Goal: Task Accomplishment & Management: Use online tool/utility

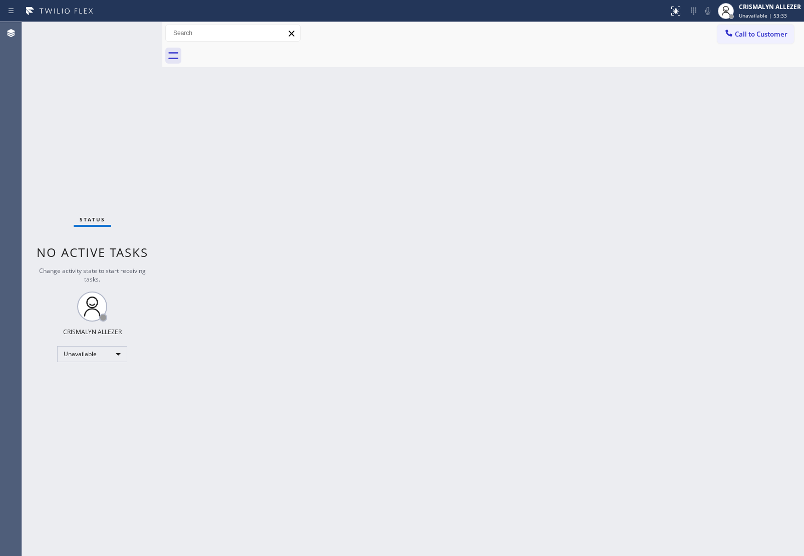
click at [756, 34] on button "Call to Customer" at bounding box center [755, 34] width 77 height 19
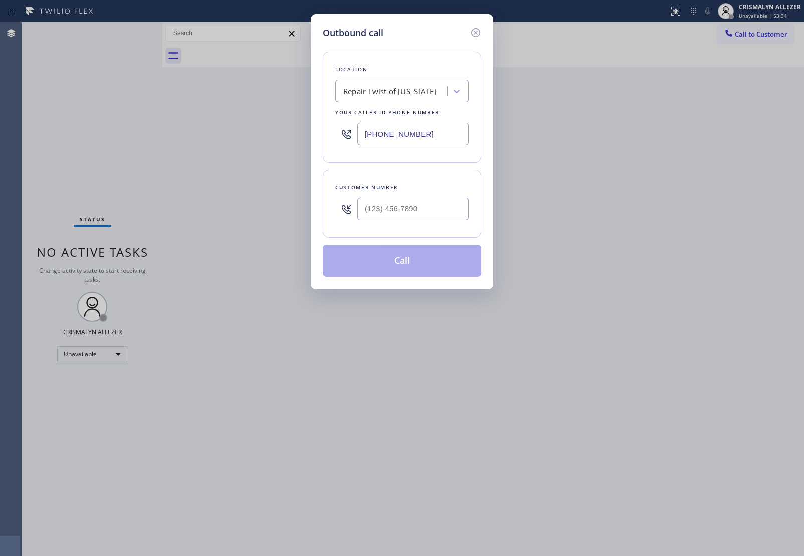
drag, startPoint x: 449, startPoint y: 136, endPoint x: 214, endPoint y: 148, distance: 234.6
click at [191, 130] on div "Outbound call Location Repair Twist of [US_STATE] Your caller id phone number […" at bounding box center [402, 278] width 804 height 556
paste input "909) 219-9052"
type input "[PHONE_NUMBER]"
click at [397, 213] on input "(___) ___-____" at bounding box center [413, 209] width 112 height 23
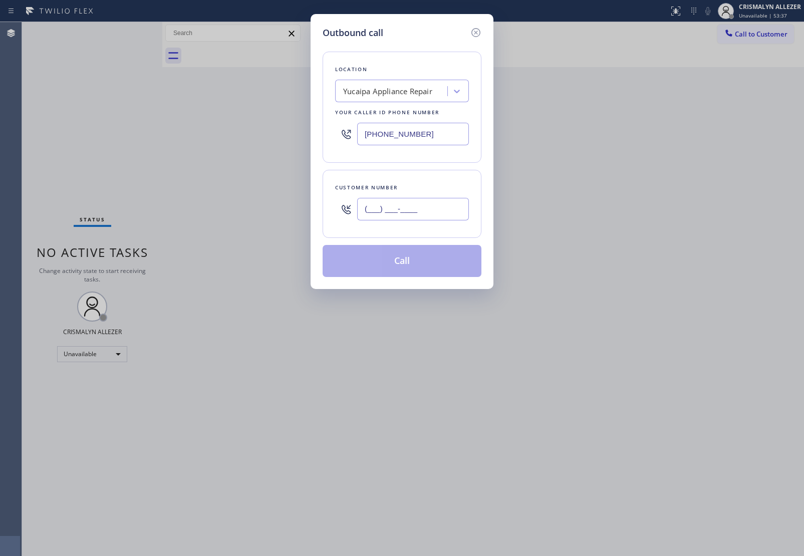
paste input "541) 601-3526"
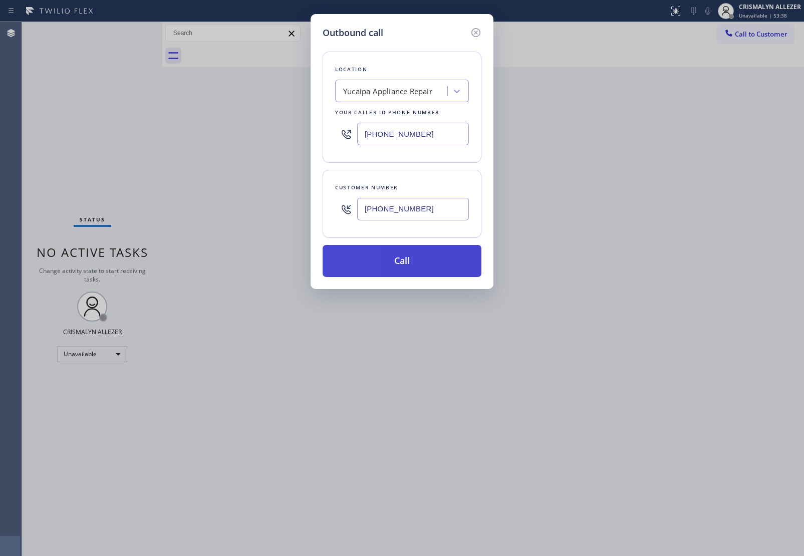
type input "[PHONE_NUMBER]"
click at [412, 268] on button "Call" at bounding box center [401, 261] width 159 height 32
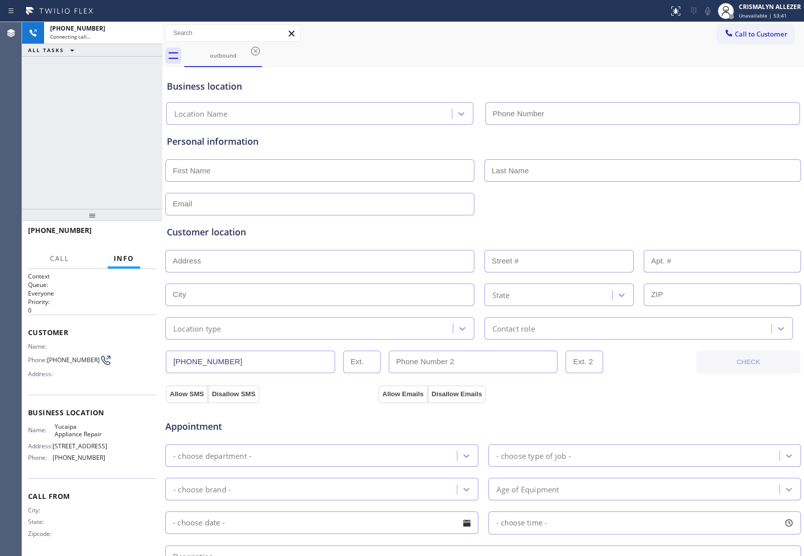
type input "[PHONE_NUMBER]"
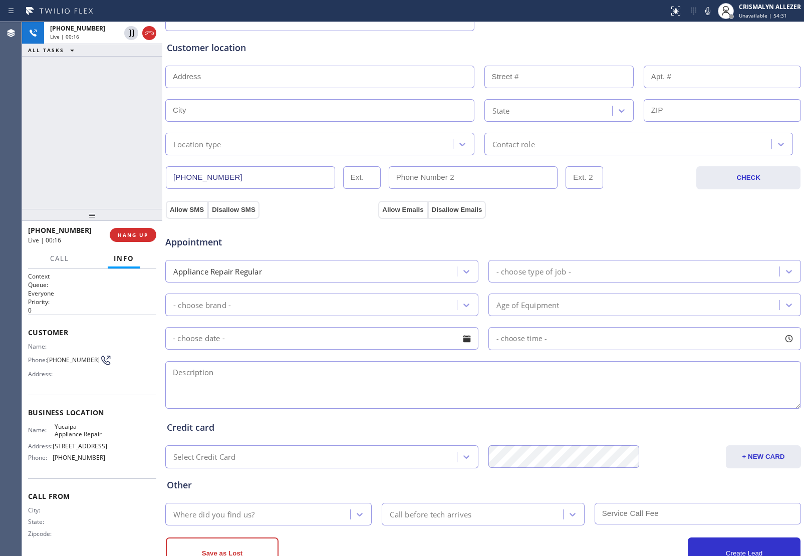
scroll to position [222, 0]
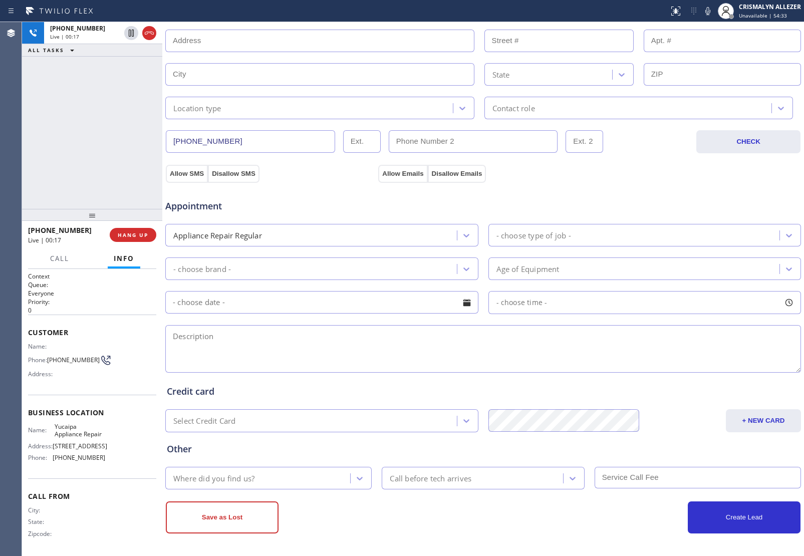
click at [251, 334] on textarea at bounding box center [482, 349] width 635 height 48
type textarea "w"
click at [295, 352] on textarea "Whirlpool || washer(" at bounding box center [482, 349] width 635 height 48
type textarea "Whirlpool || washer( top loaded || it's still running even without water, like …"
drag, startPoint x: 173, startPoint y: 334, endPoint x: 554, endPoint y: 343, distance: 381.1
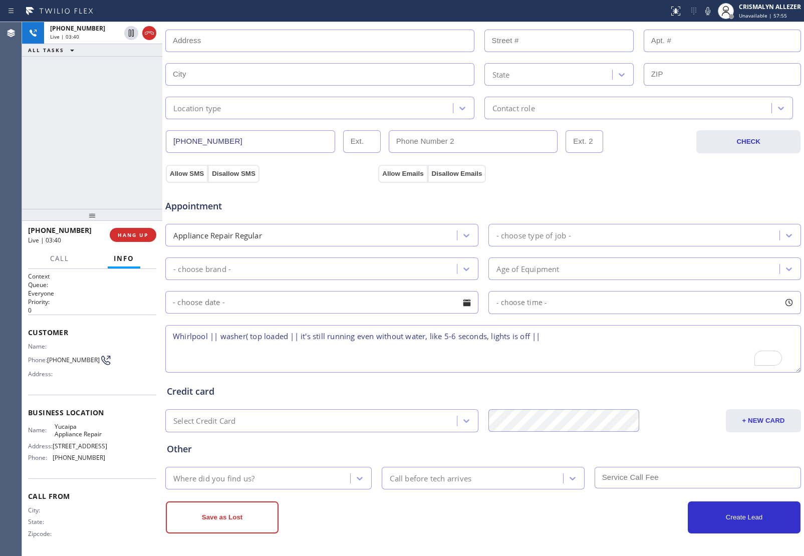
click at [554, 343] on textarea "Whirlpool || washer( top loaded || it's still running even without water, like …" at bounding box center [482, 349] width 635 height 48
click at [557, 343] on textarea "Whirlpool || washer( top loaded || it's still running even without water, like …" at bounding box center [482, 349] width 635 height 48
click at [132, 235] on span "HANG UP" at bounding box center [133, 234] width 31 height 7
click at [132, 235] on span "COMPLETE" at bounding box center [131, 234] width 35 height 7
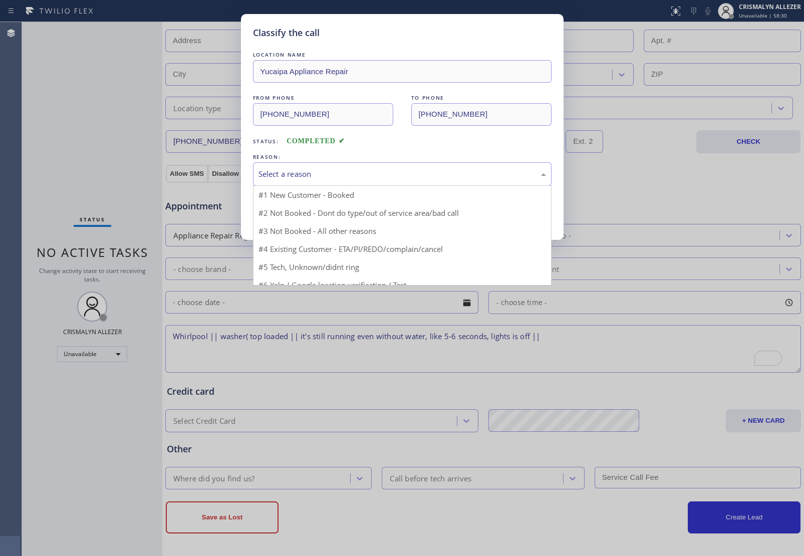
click at [398, 179] on div "Select a reason" at bounding box center [401, 174] width 287 height 12
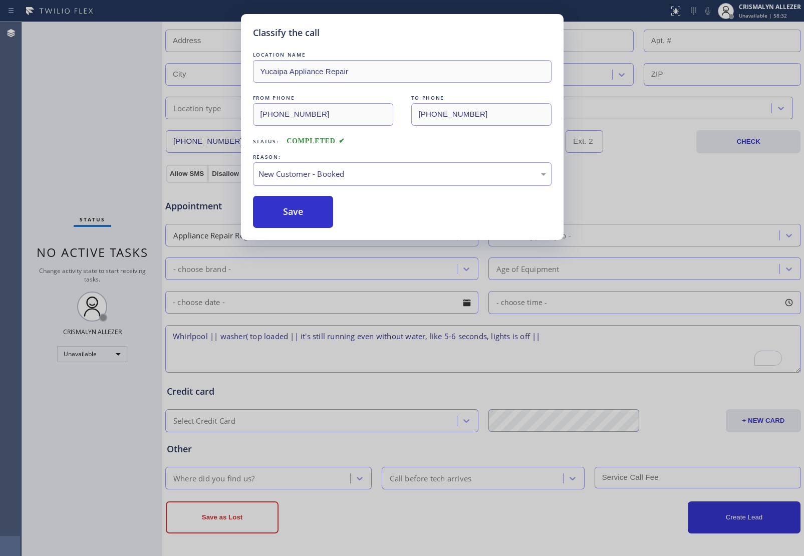
drag, startPoint x: 361, startPoint y: 174, endPoint x: 358, endPoint y: 184, distance: 10.6
click at [361, 178] on div "New Customer - Booked" at bounding box center [401, 174] width 287 height 12
click at [321, 216] on button "Save" at bounding box center [293, 212] width 81 height 32
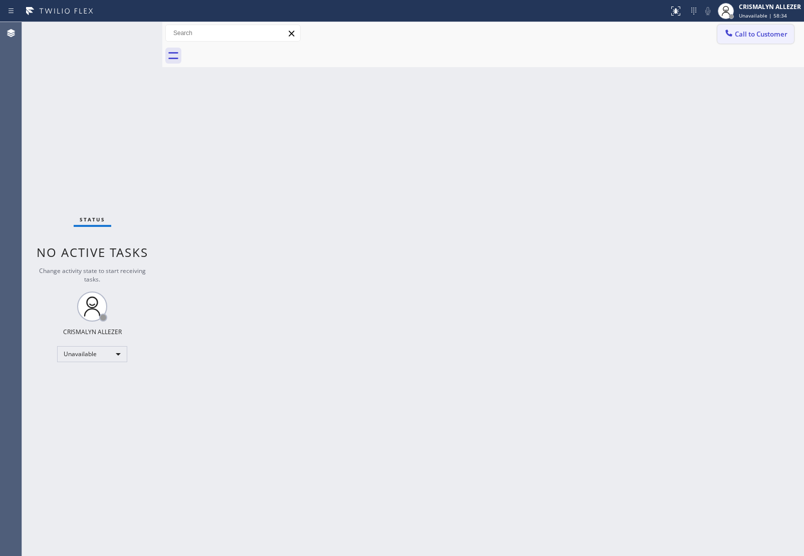
click at [764, 34] on span "Call to Customer" at bounding box center [760, 34] width 53 height 9
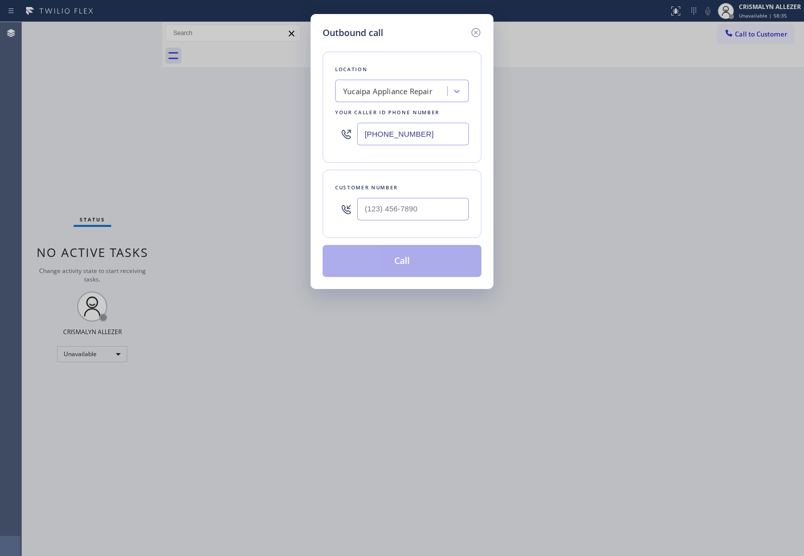
click at [456, 223] on div at bounding box center [413, 209] width 112 height 33
click at [452, 217] on input "(___) ___-____" at bounding box center [413, 209] width 112 height 23
paste input "935) 36"
drag, startPoint x: 445, startPoint y: 210, endPoint x: 257, endPoint y: 194, distance: 188.5
click at [258, 194] on div "Outbound call Location [GEOGRAPHIC_DATA] Appliance Repair Your caller id phone …" at bounding box center [402, 278] width 804 height 556
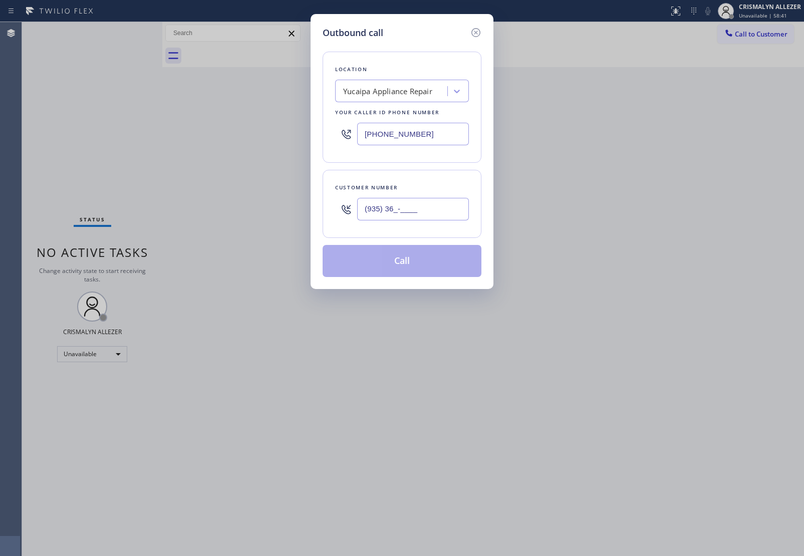
paste input "541) 601-3526"
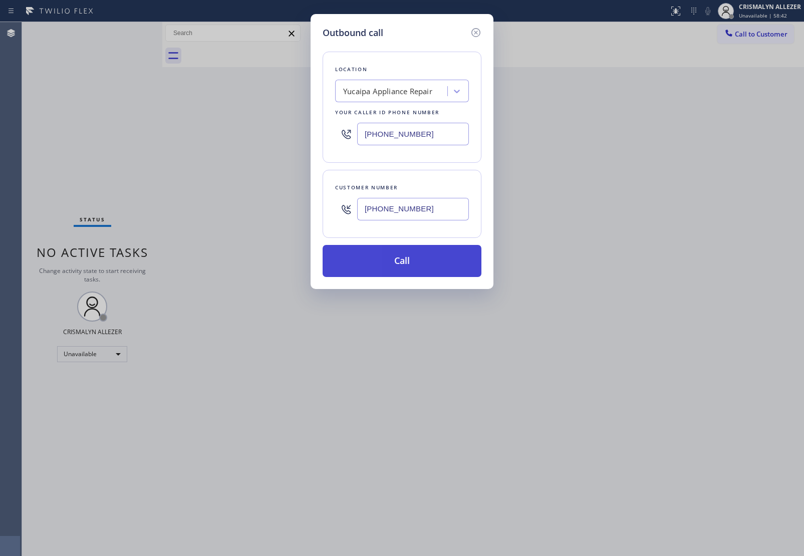
type input "[PHONE_NUMBER]"
click at [389, 269] on button "Call" at bounding box center [401, 261] width 159 height 32
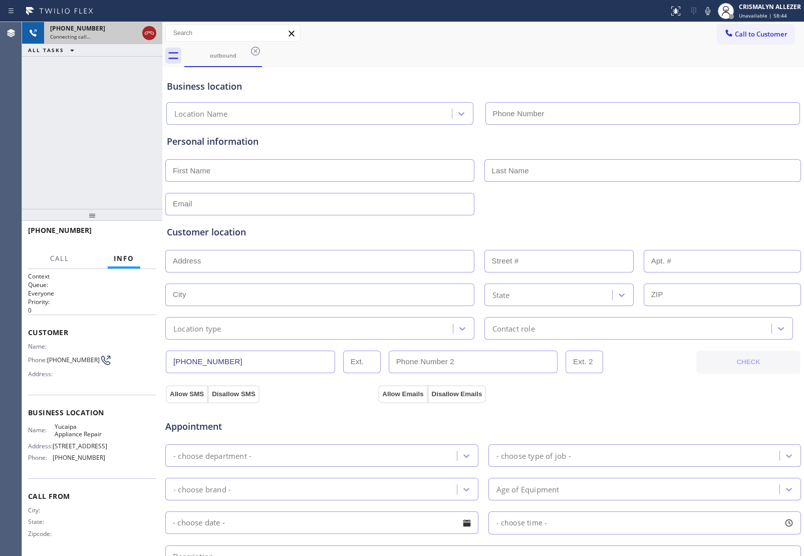
type input "[PHONE_NUMBER]"
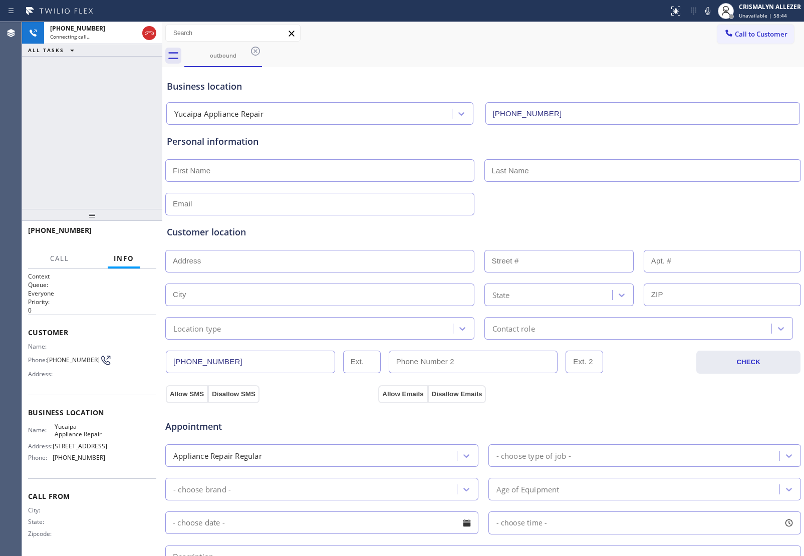
click at [148, 35] on icon at bounding box center [149, 33] width 12 height 12
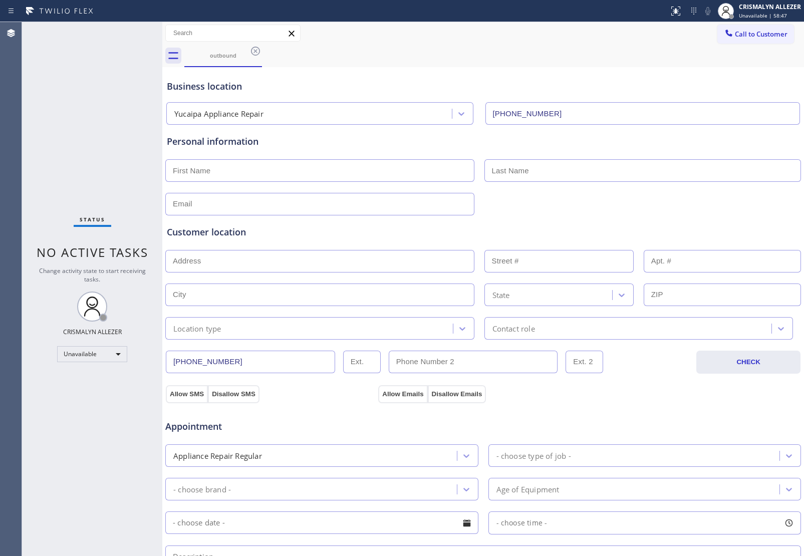
click at [259, 173] on input "text" at bounding box center [319, 170] width 309 height 23
click at [210, 168] on input "Y" at bounding box center [319, 170] width 309 height 23
type input "Yiwei"
type input "Mr."
click at [211, 200] on input "text" at bounding box center [319, 204] width 309 height 23
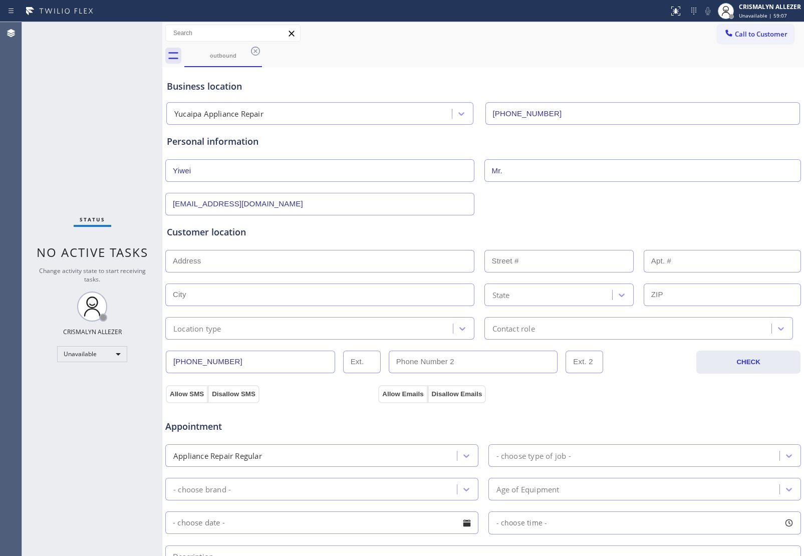
type input "[EMAIL_ADDRESS][DOMAIN_NAME]"
click at [271, 258] on input "text" at bounding box center [319, 261] width 309 height 23
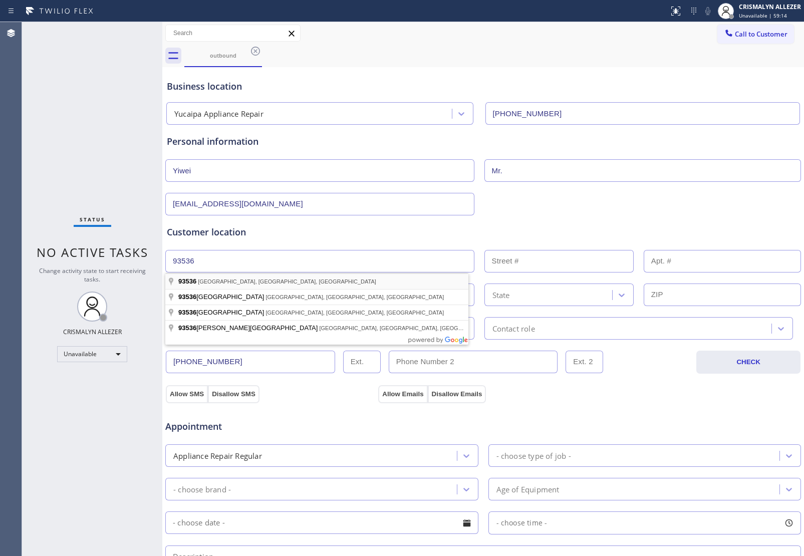
type input "[GEOGRAPHIC_DATA], [GEOGRAPHIC_DATA]"
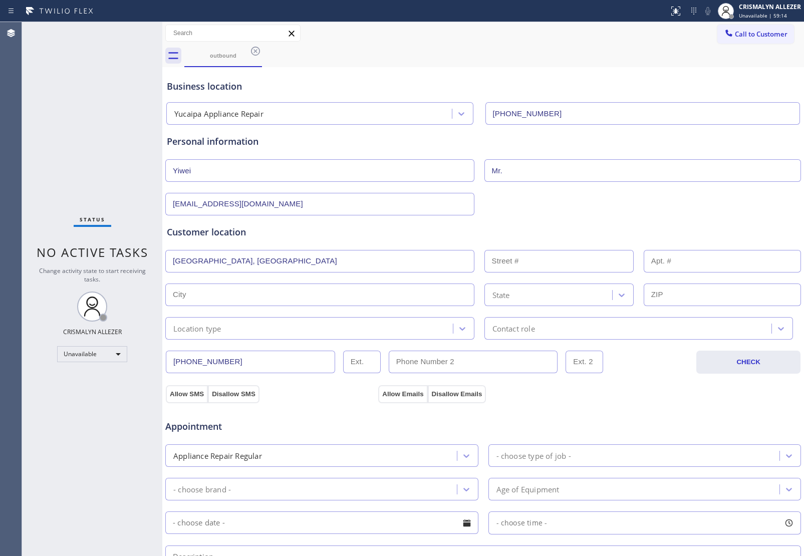
type input "Quartz Hill"
type input "93536"
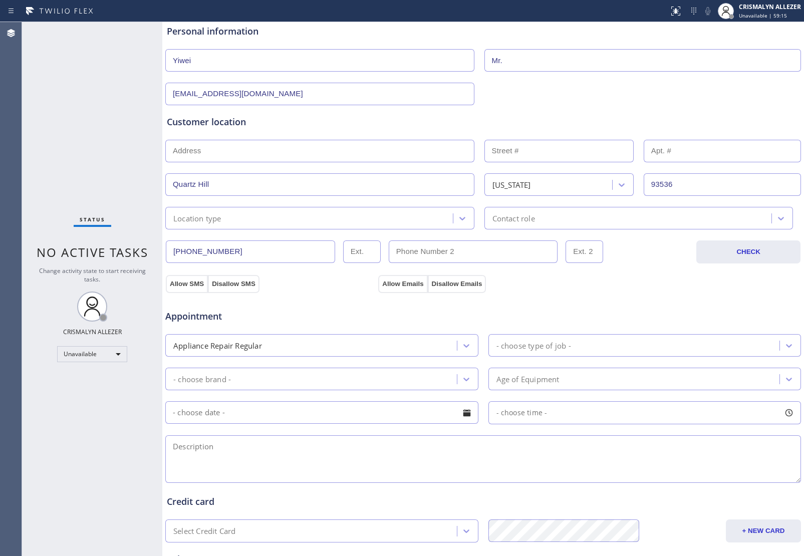
scroll to position [188, 0]
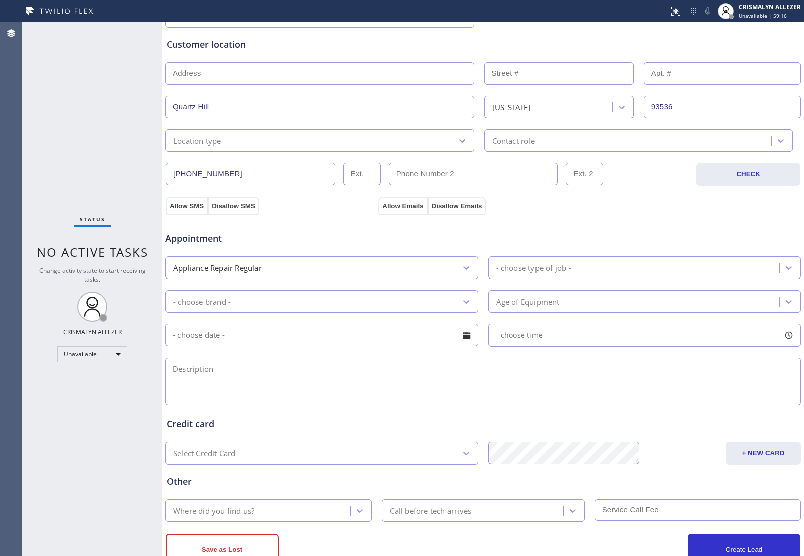
click at [464, 141] on div at bounding box center [462, 141] width 18 height 18
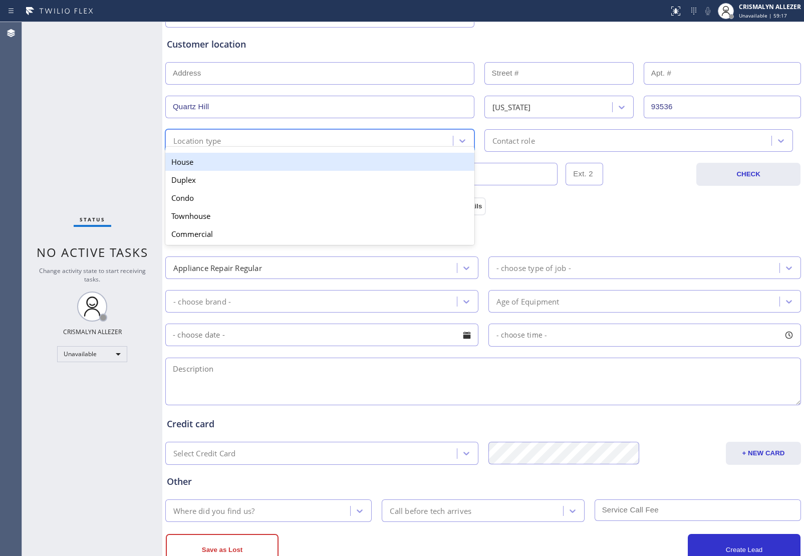
click at [363, 166] on div "House" at bounding box center [319, 162] width 309 height 18
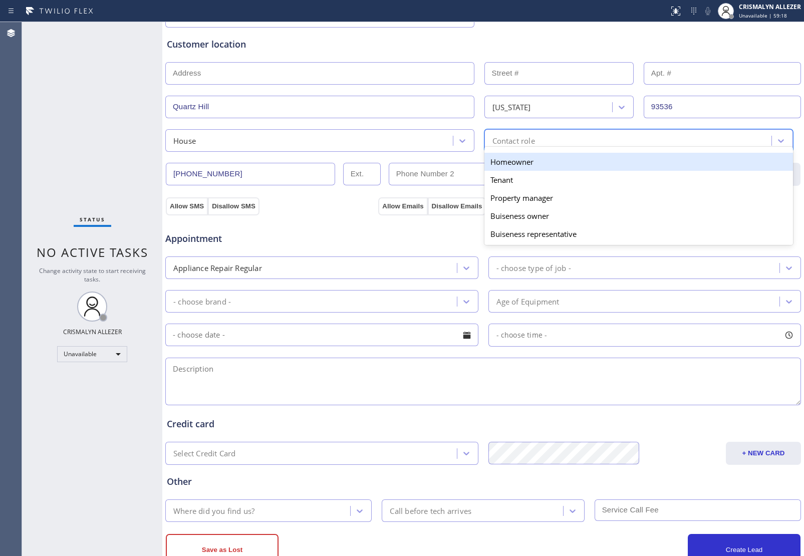
click at [538, 149] on div "option Homeowner focused, 1 of 5. 5 results available. Use Up and Down to choos…" at bounding box center [638, 140] width 309 height 23
click at [515, 166] on div "Homeowner" at bounding box center [638, 162] width 309 height 18
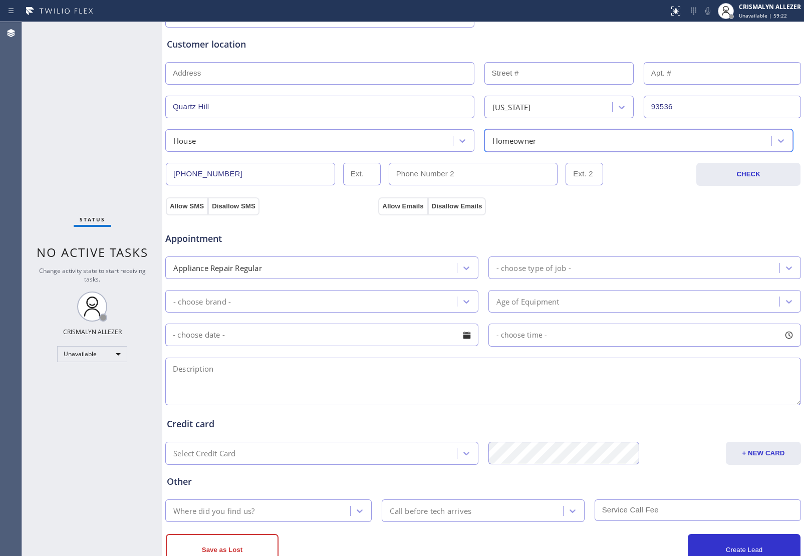
drag, startPoint x: 278, startPoint y: 379, endPoint x: 407, endPoint y: 399, distance: 129.6
click at [284, 379] on textarea at bounding box center [482, 381] width 635 height 48
click at [256, 384] on textarea "To enrich screen reader interactions, please activate Accessibility in Grammarl…" at bounding box center [482, 381] width 635 height 48
paste textarea "Whirlpool || washer( top loaded || it's still running even without water, like …"
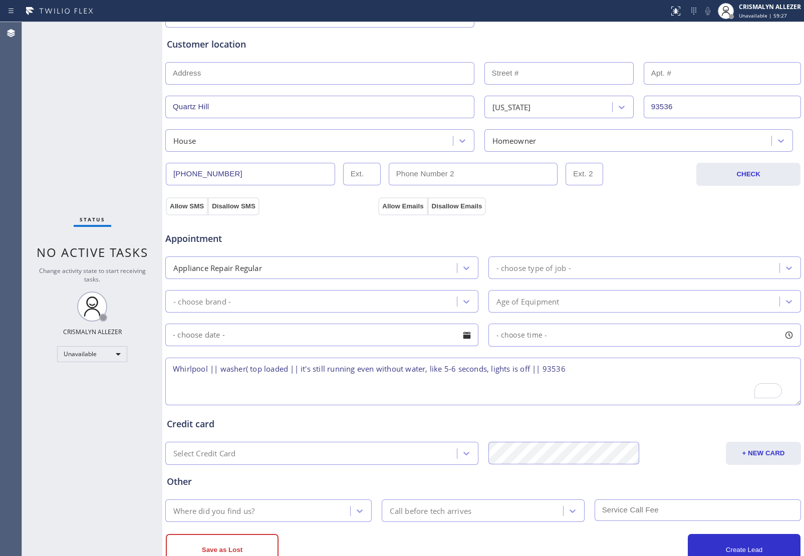
click at [586, 377] on textarea "Whirlpool || washer( top loaded || it's still running even without water, like …" at bounding box center [482, 381] width 635 height 48
click at [588, 369] on textarea "Whirlpool || washer( top loaded || it's still running even without water, like …" at bounding box center [482, 381] width 635 height 48
type textarea "Whirlpool || washer( top loaded || it's still running even without water, like …"
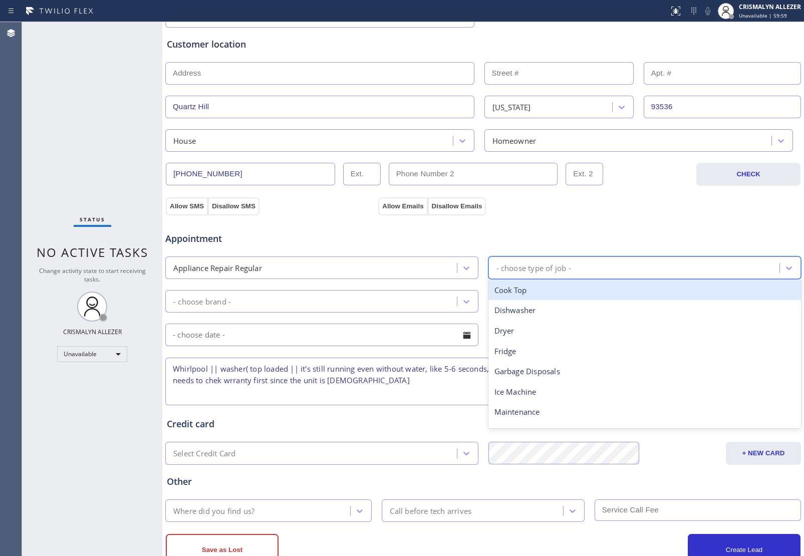
click at [540, 269] on div "- choose type of job -" at bounding box center [533, 268] width 75 height 12
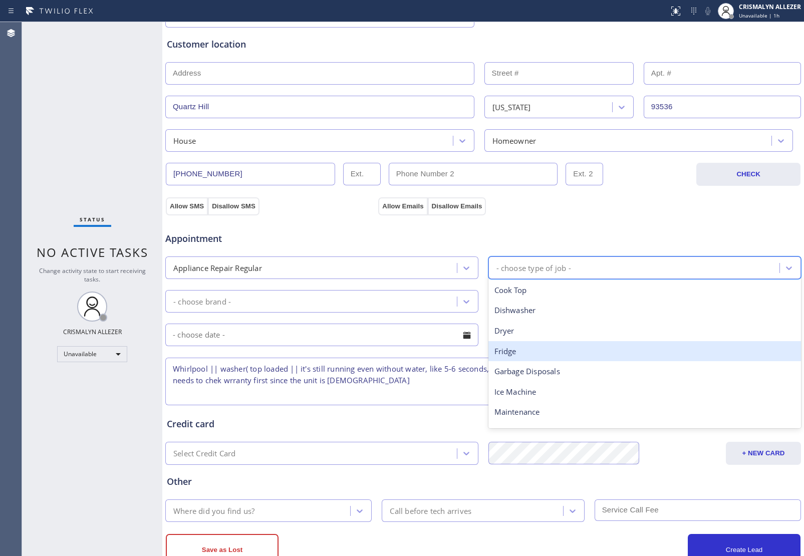
click at [529, 349] on div "Fridge" at bounding box center [644, 351] width 313 height 21
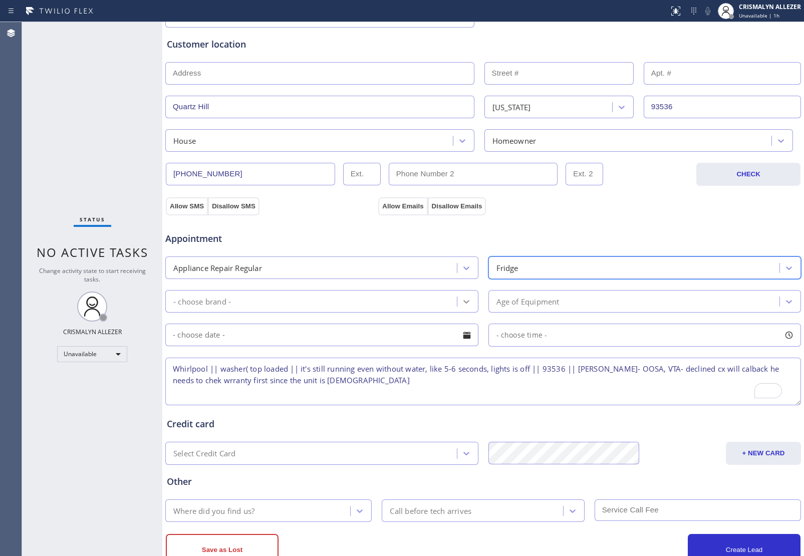
click at [467, 298] on div at bounding box center [466, 301] width 18 height 18
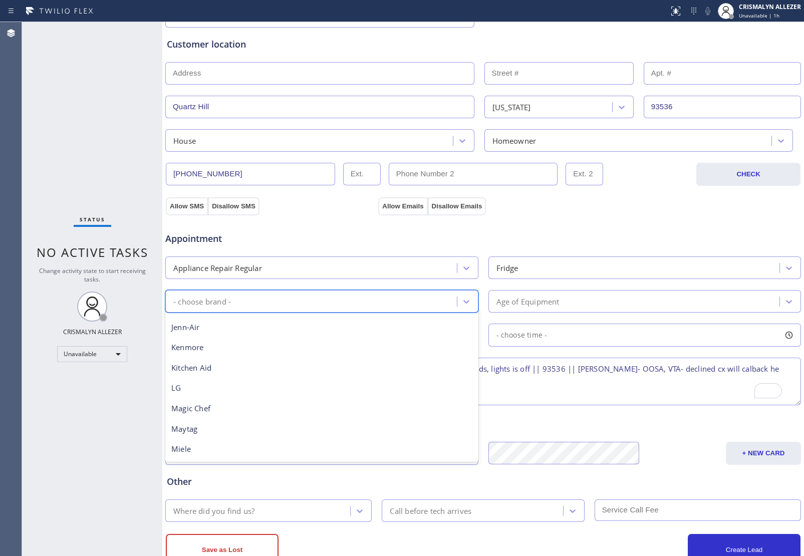
scroll to position [219, 0]
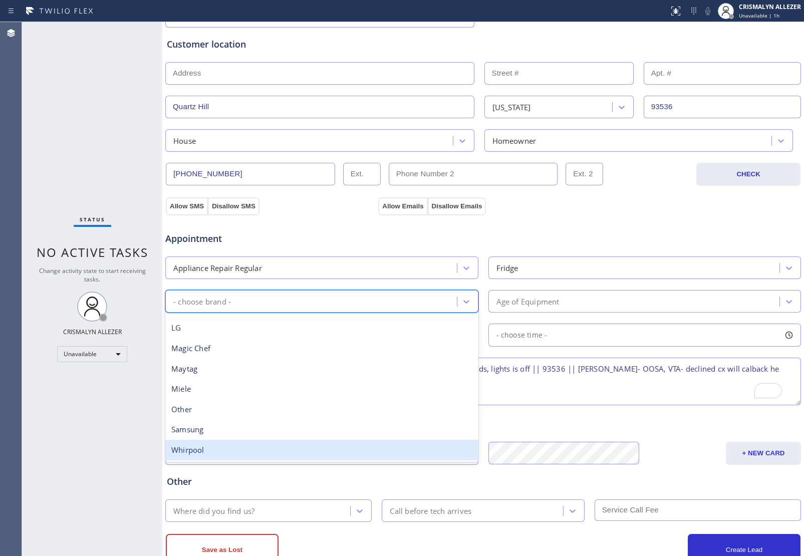
drag, startPoint x: 266, startPoint y: 452, endPoint x: 286, endPoint y: 442, distance: 21.9
click at [266, 451] on div "Whirpool" at bounding box center [321, 450] width 313 height 21
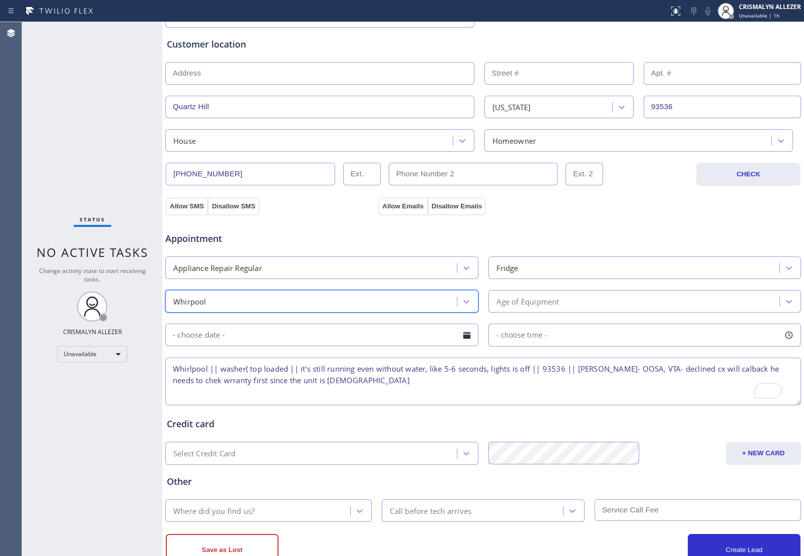
click at [587, 303] on div "Age of Equipment" at bounding box center [635, 301] width 288 height 18
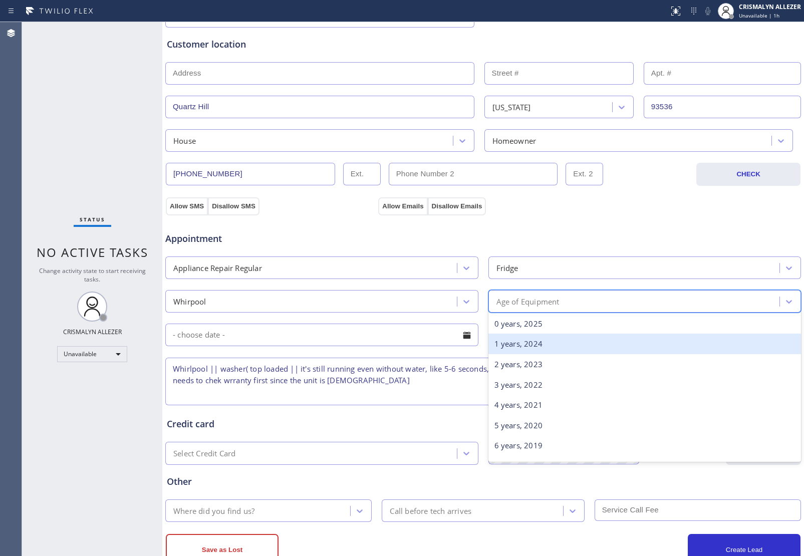
click at [527, 345] on div "1 years, 2024" at bounding box center [644, 343] width 313 height 21
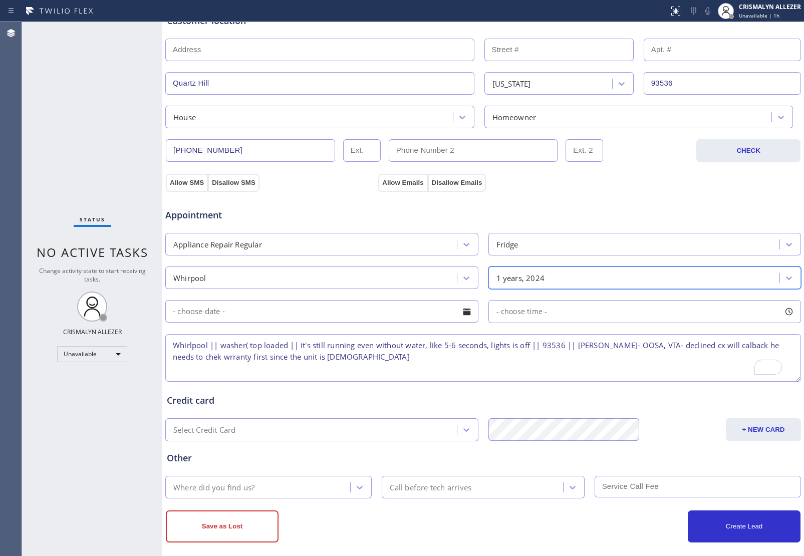
scroll to position [222, 0]
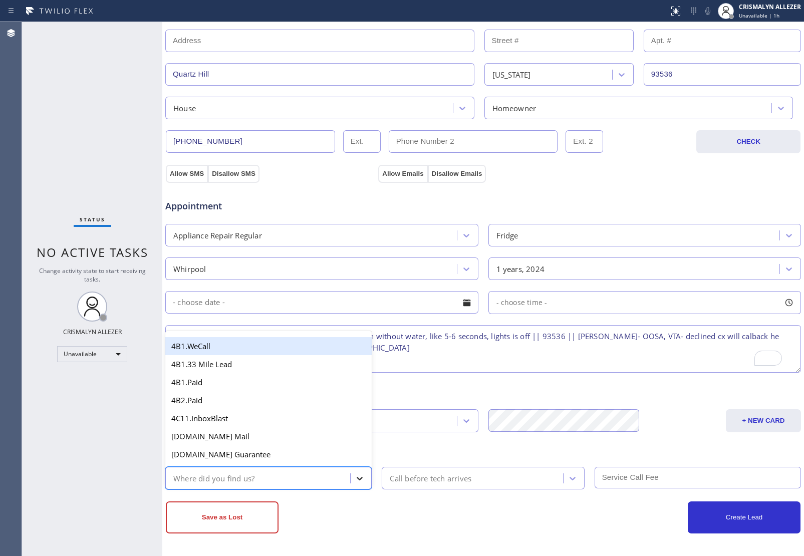
click at [350, 476] on div at bounding box center [359, 478] width 18 height 18
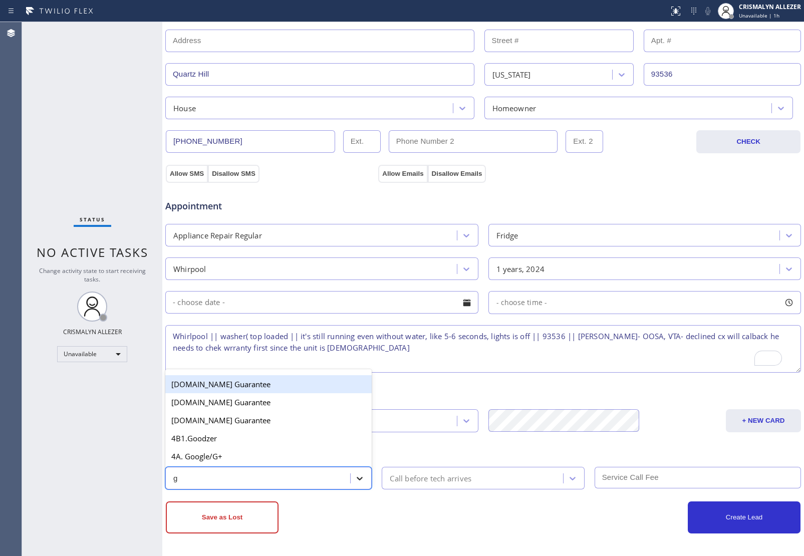
type input "go"
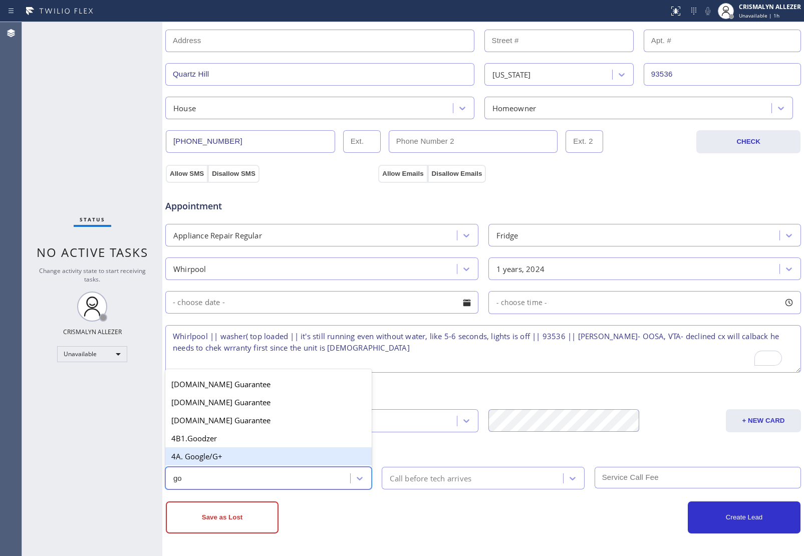
click at [239, 458] on div "4A. Google/G+" at bounding box center [268, 456] width 206 height 18
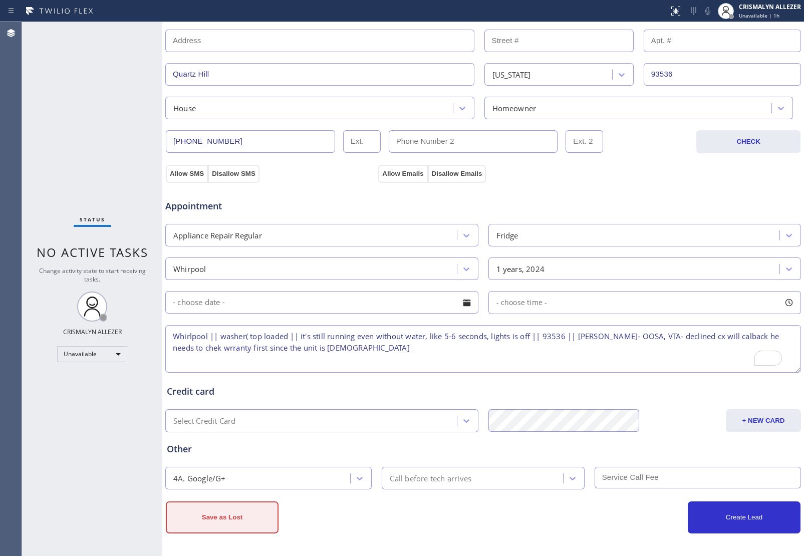
click at [238, 521] on button "Save as Lost" at bounding box center [222, 517] width 113 height 32
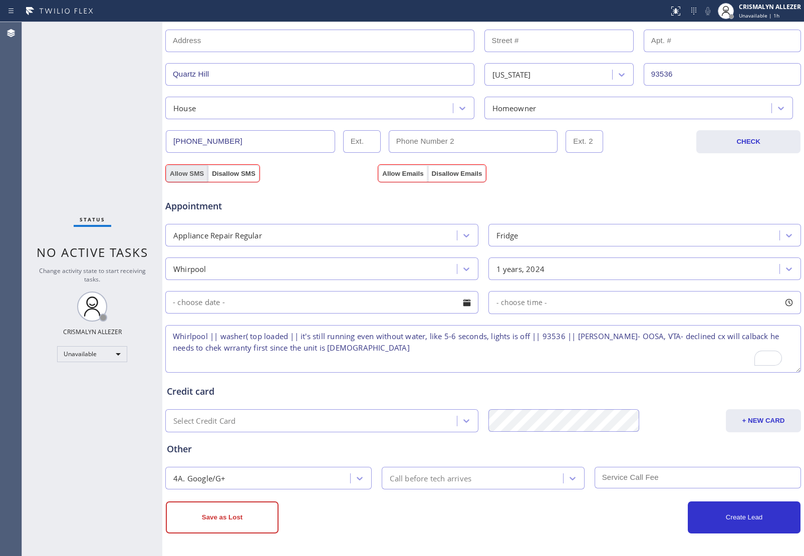
click at [193, 174] on button "Allow SMS" at bounding box center [187, 174] width 42 height 18
click at [401, 169] on button "Allow Emails" at bounding box center [402, 174] width 49 height 18
click at [233, 529] on button "Save as Lost" at bounding box center [222, 517] width 113 height 32
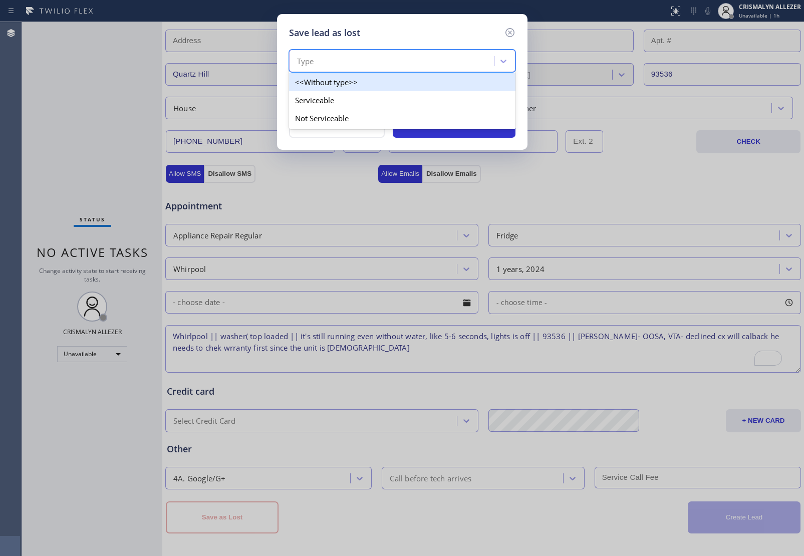
click at [433, 61] on div "Type" at bounding box center [393, 62] width 202 height 18
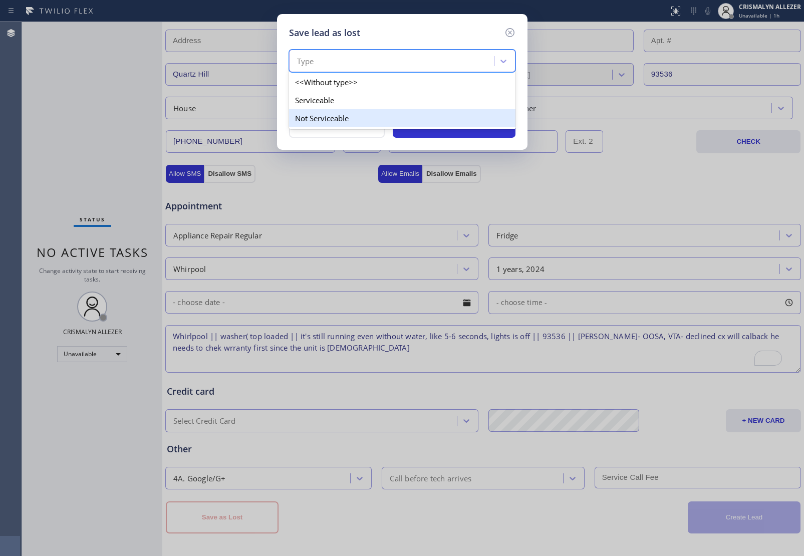
click at [359, 120] on div "Not Serviceable" at bounding box center [402, 118] width 226 height 18
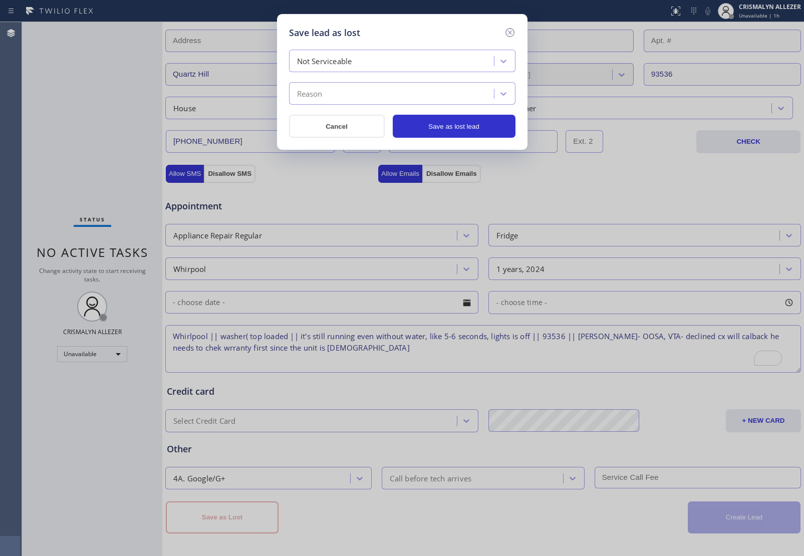
click at [381, 98] on div "Reason" at bounding box center [393, 94] width 202 height 18
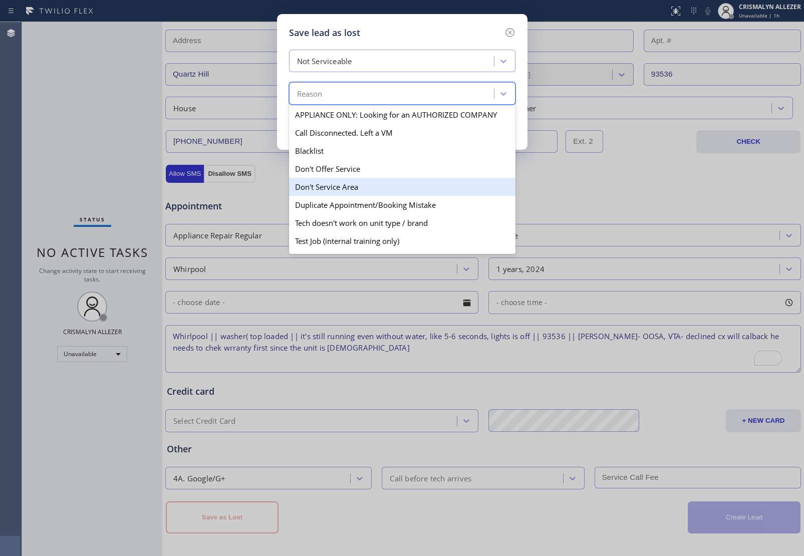
click at [347, 187] on div "Don't Service Area" at bounding box center [402, 187] width 226 height 18
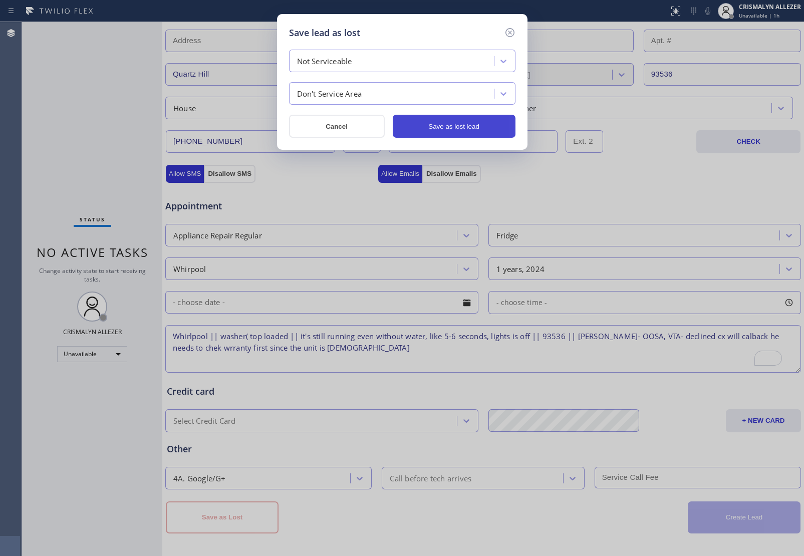
click at [449, 118] on button "Save as lost lead" at bounding box center [454, 126] width 123 height 23
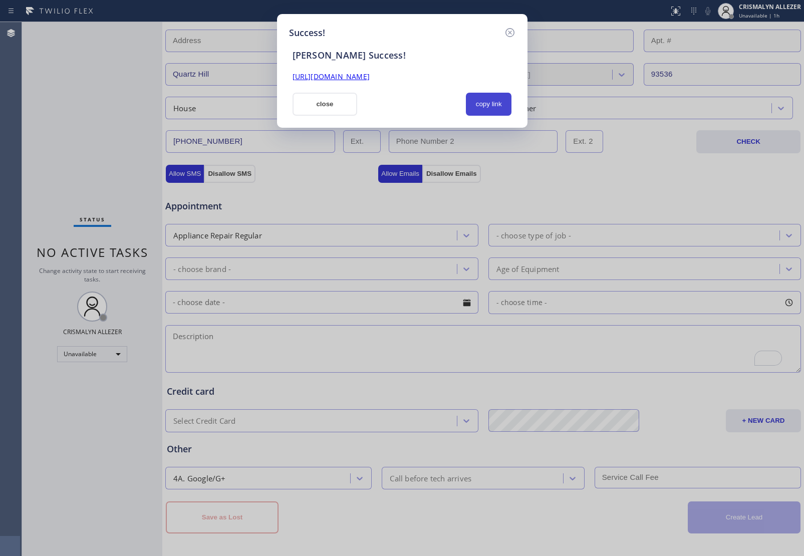
click at [489, 106] on button "copy link" at bounding box center [489, 104] width 46 height 23
click at [352, 109] on button "close" at bounding box center [324, 104] width 65 height 23
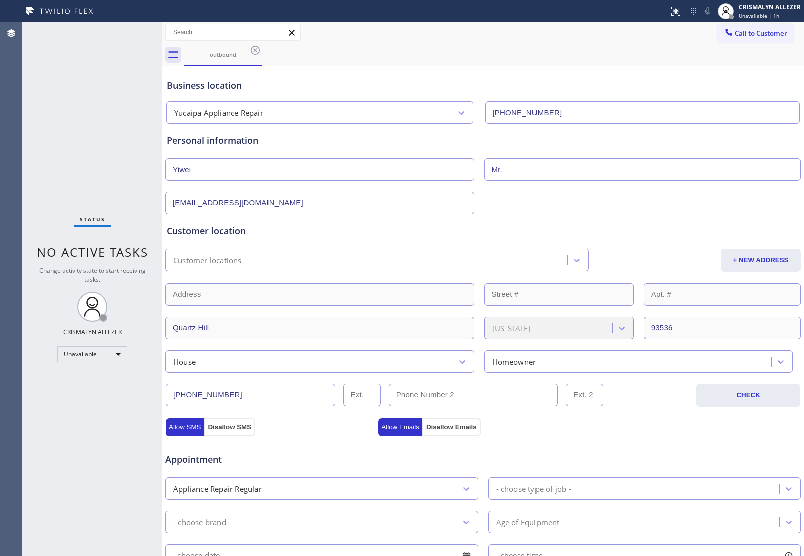
scroll to position [0, 0]
click at [253, 53] on icon at bounding box center [255, 51] width 12 height 12
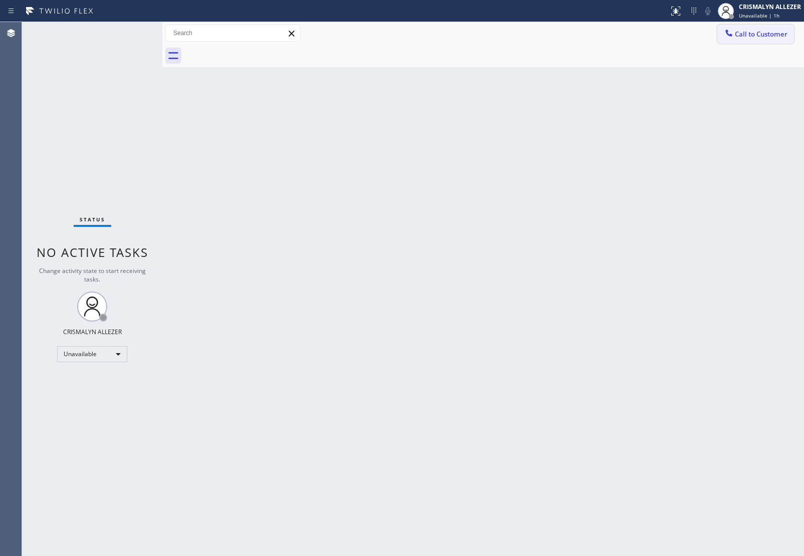
click at [746, 38] on span "Call to Customer" at bounding box center [760, 34] width 53 height 9
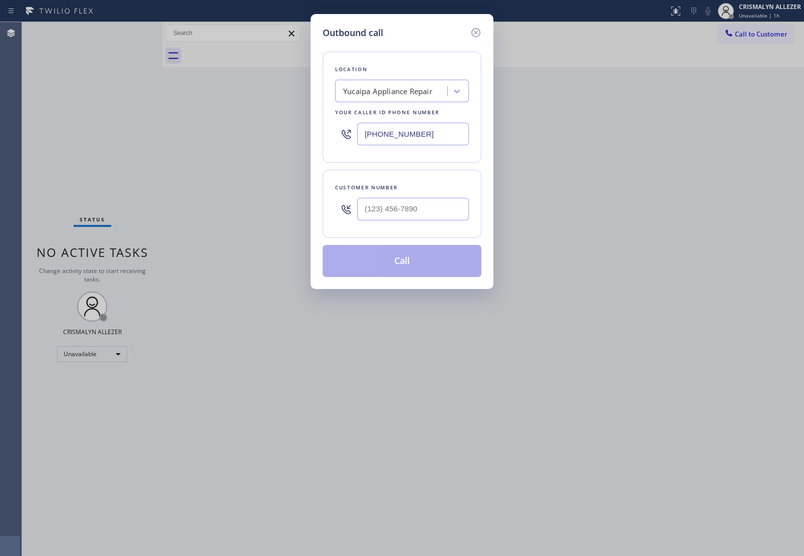
drag, startPoint x: 442, startPoint y: 134, endPoint x: 178, endPoint y: 128, distance: 263.9
click at [201, 131] on div "Outbound call Location [GEOGRAPHIC_DATA] Appliance Repair Your caller id phone …" at bounding box center [402, 278] width 804 height 556
paste input "650) 284-3957"
type input "[PHONE_NUMBER]"
click at [414, 210] on input "(___) ___-____" at bounding box center [413, 209] width 112 height 23
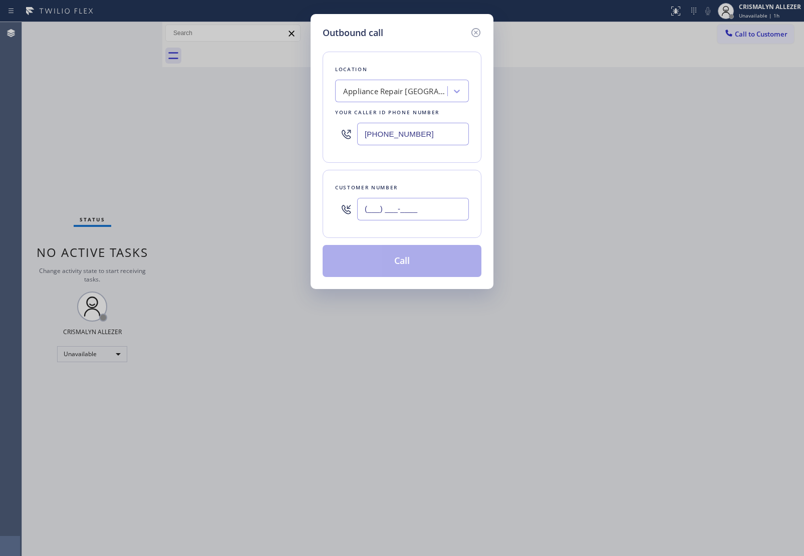
paste input "541) 601-3526"
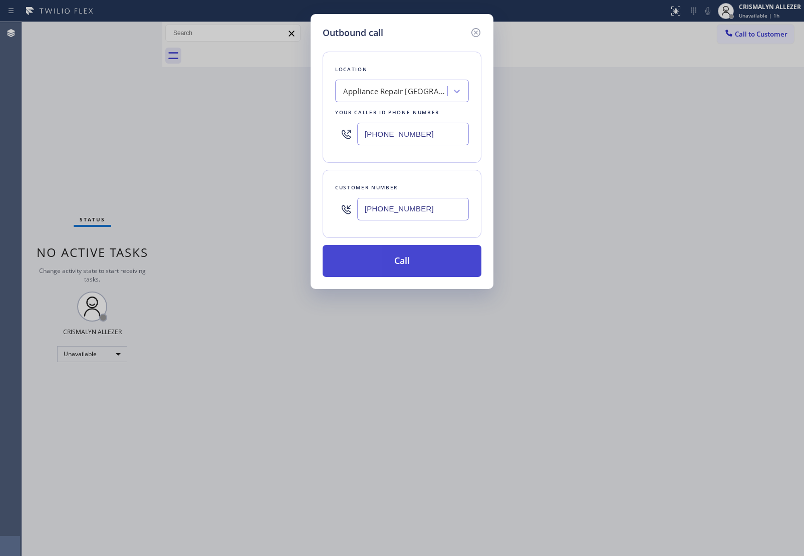
type input "[PHONE_NUMBER]"
click at [404, 271] on button "Call" at bounding box center [401, 261] width 159 height 32
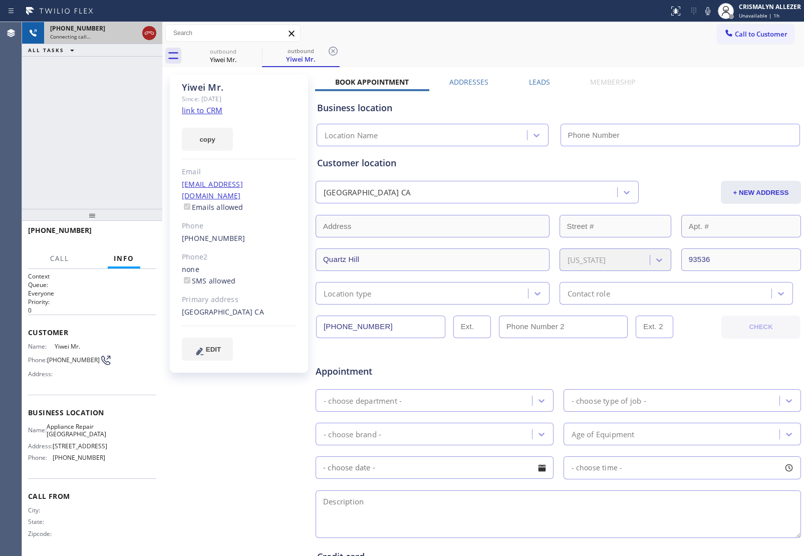
type input "[PHONE_NUMBER]"
click at [148, 32] on icon at bounding box center [149, 33] width 12 height 12
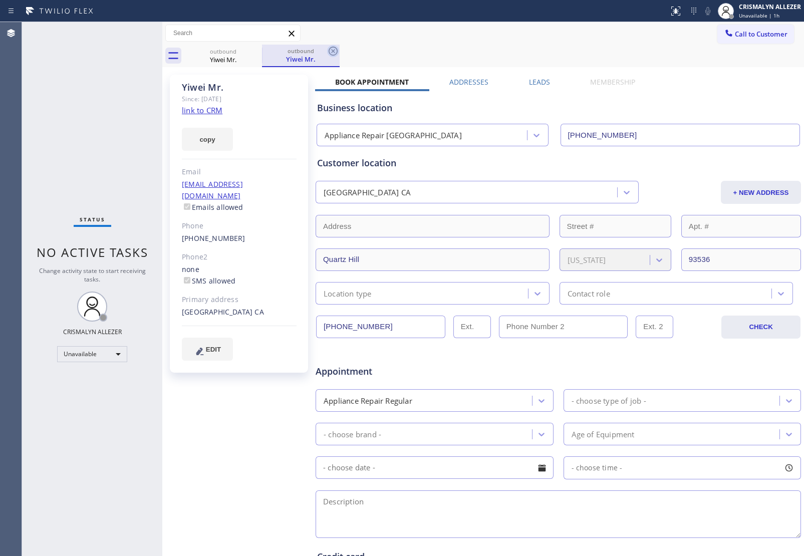
click at [328, 50] on icon at bounding box center [332, 51] width 9 height 9
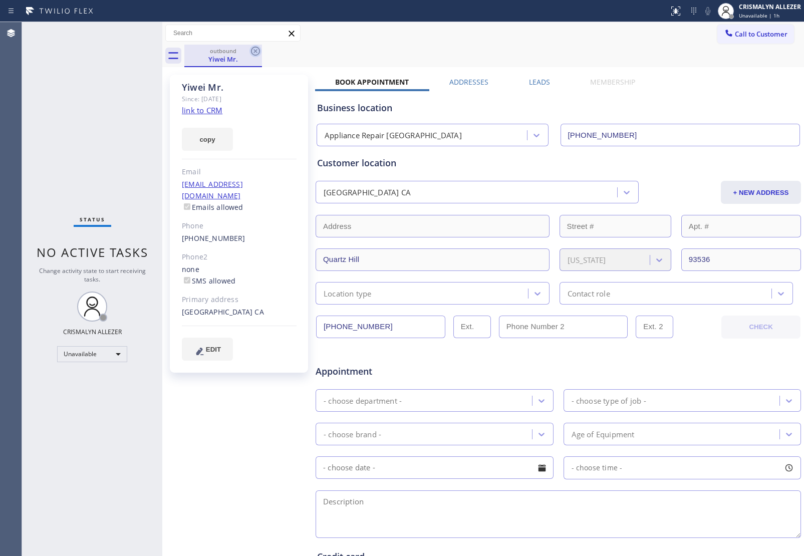
click at [252, 49] on icon at bounding box center [255, 51] width 12 height 12
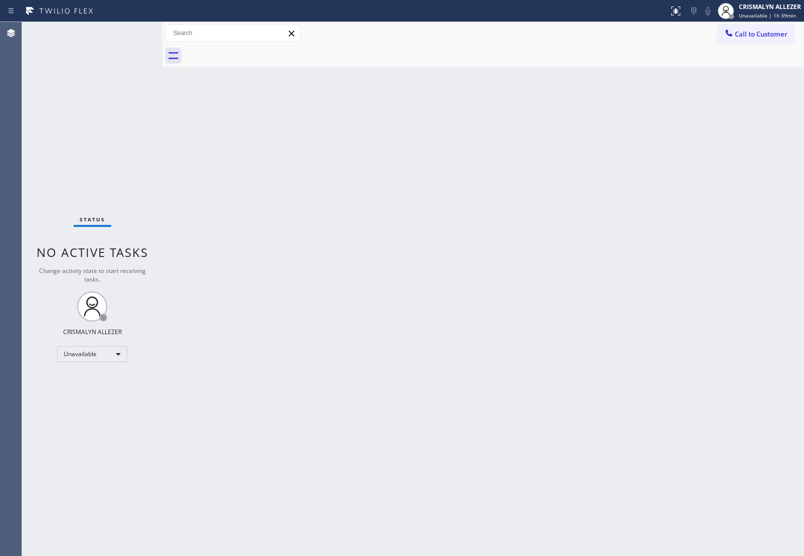
drag, startPoint x: 759, startPoint y: 149, endPoint x: 735, endPoint y: 154, distance: 25.0
click at [759, 149] on div "Back to Dashboard Change Sender ID Customers Technicians Select a contact Outbo…" at bounding box center [482, 289] width 641 height 534
click at [112, 353] on div "Unavailable" at bounding box center [92, 354] width 70 height 16
click at [81, 408] on li "Break" at bounding box center [92, 405] width 68 height 12
click at [90, 389] on li "Unavailable" at bounding box center [92, 392] width 68 height 12
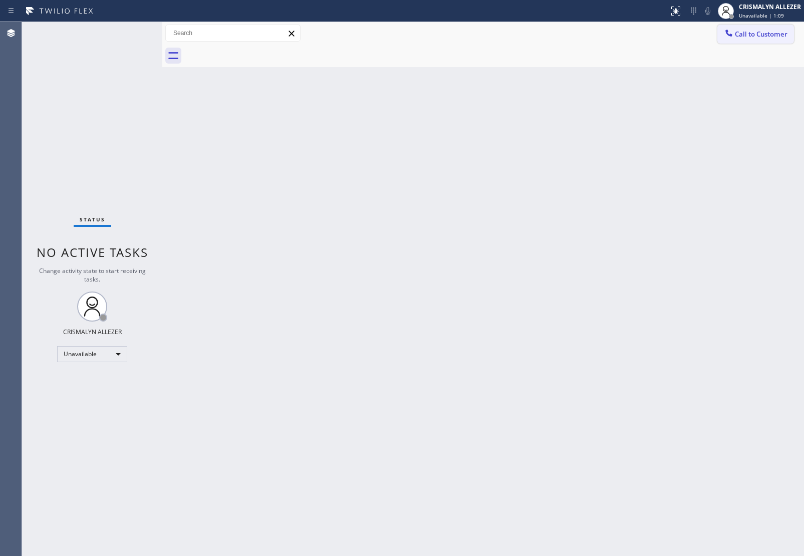
click at [736, 27] on button "Call to Customer" at bounding box center [755, 34] width 77 height 19
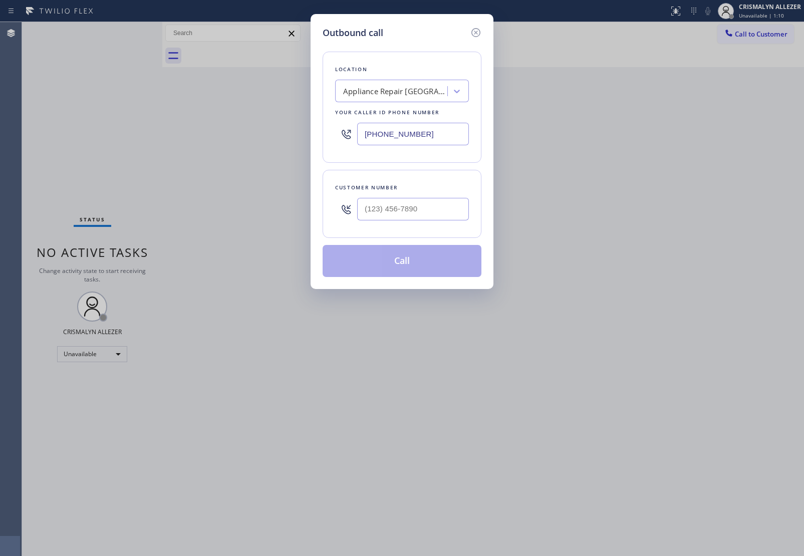
drag, startPoint x: 228, startPoint y: 139, endPoint x: 161, endPoint y: 138, distance: 67.6
click at [161, 138] on div "Outbound call Location Appliance Repair [GEOGRAPHIC_DATA] Your caller id phone …" at bounding box center [402, 278] width 804 height 556
paste input "341) 888-612"
type input "[PHONE_NUMBER]"
click at [379, 213] on input "(___) ___-____" at bounding box center [413, 209] width 112 height 23
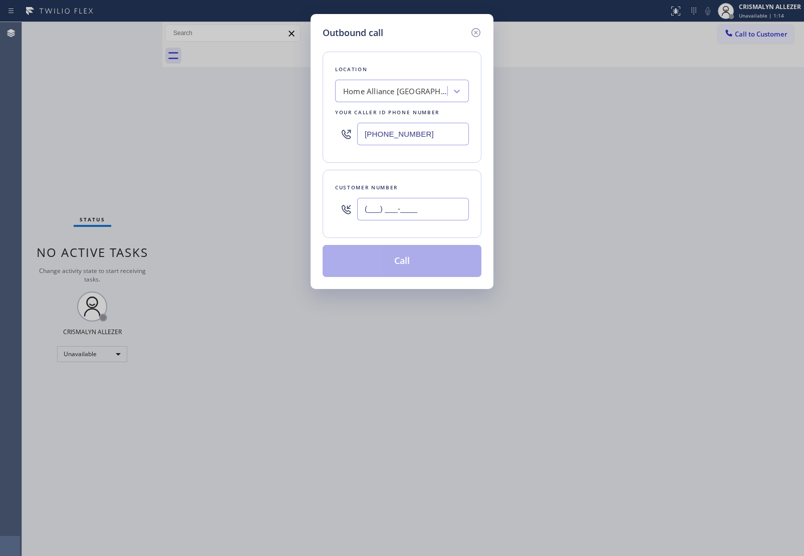
paste input "415) 707-5595"
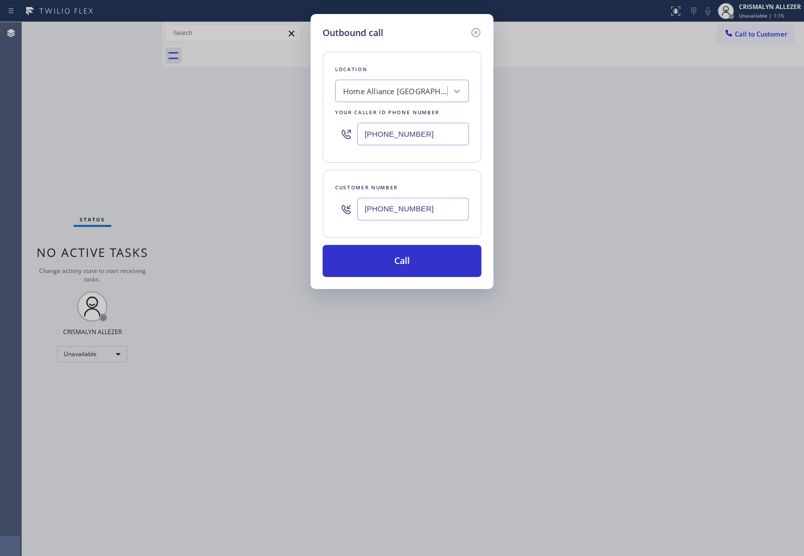
type input "[PHONE_NUMBER]"
click at [410, 279] on div "Outbound call Location Home Alliance [GEOGRAPHIC_DATA] Your caller id phone num…" at bounding box center [401, 151] width 183 height 275
click at [413, 268] on button "Call" at bounding box center [401, 261] width 159 height 32
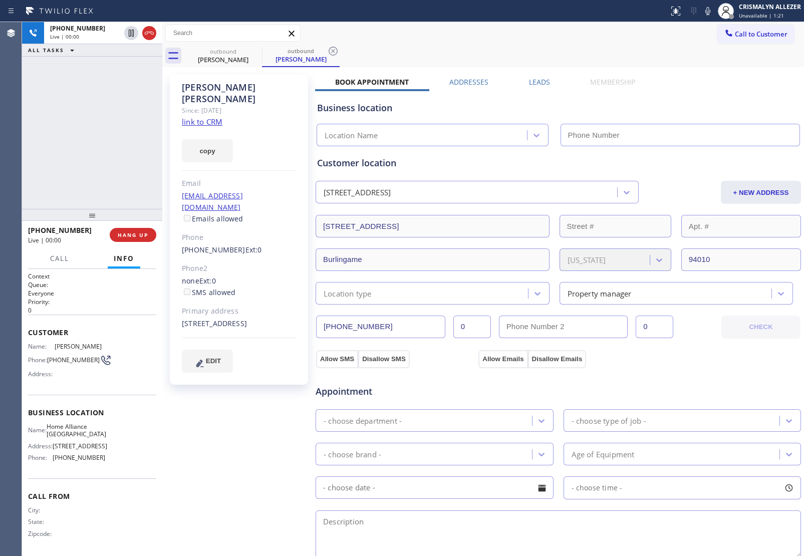
type input "[PHONE_NUMBER]"
drag, startPoint x: 94, startPoint y: 304, endPoint x: 104, endPoint y: 279, distance: 26.8
click at [98, 294] on div "Context Queue: Everyone Priority: 0" at bounding box center [92, 293] width 128 height 43
click at [133, 229] on button "HANG UP" at bounding box center [133, 235] width 47 height 14
click at [130, 237] on span "HANG UP" at bounding box center [133, 234] width 31 height 7
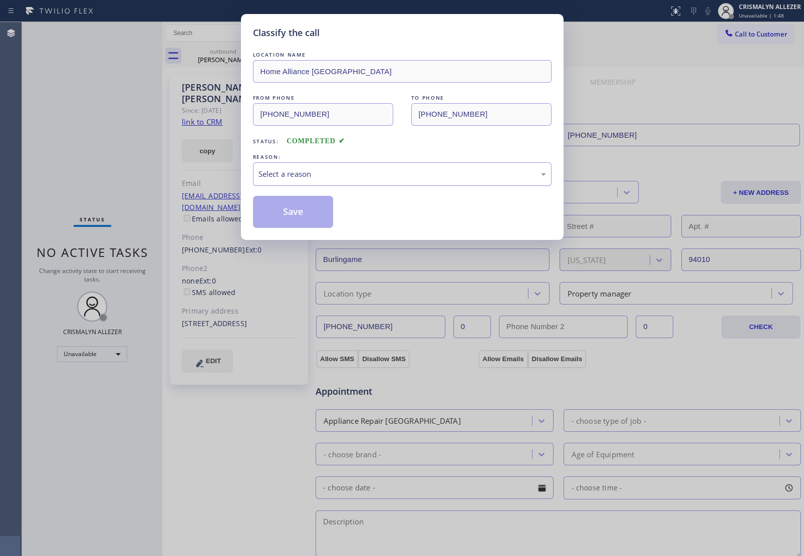
click at [430, 175] on div "Select a reason" at bounding box center [401, 174] width 287 height 12
click at [299, 212] on button "Save" at bounding box center [293, 212] width 81 height 32
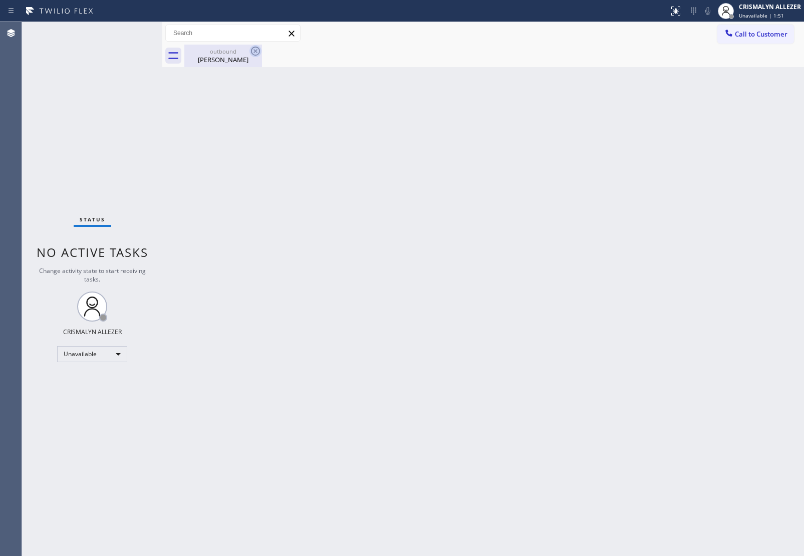
drag, startPoint x: 207, startPoint y: 56, endPoint x: 257, endPoint y: 50, distance: 50.4
click at [228, 54] on div "outbound [PERSON_NAME]" at bounding box center [223, 56] width 76 height 23
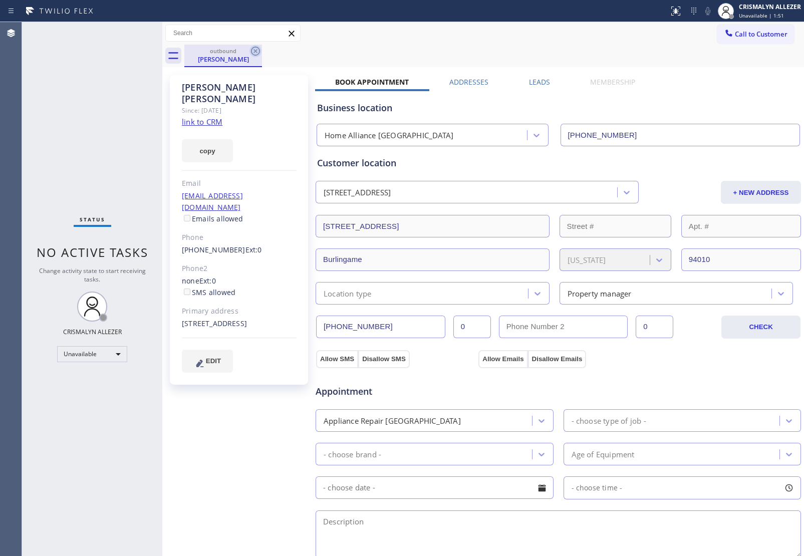
click at [257, 50] on icon at bounding box center [255, 51] width 12 height 12
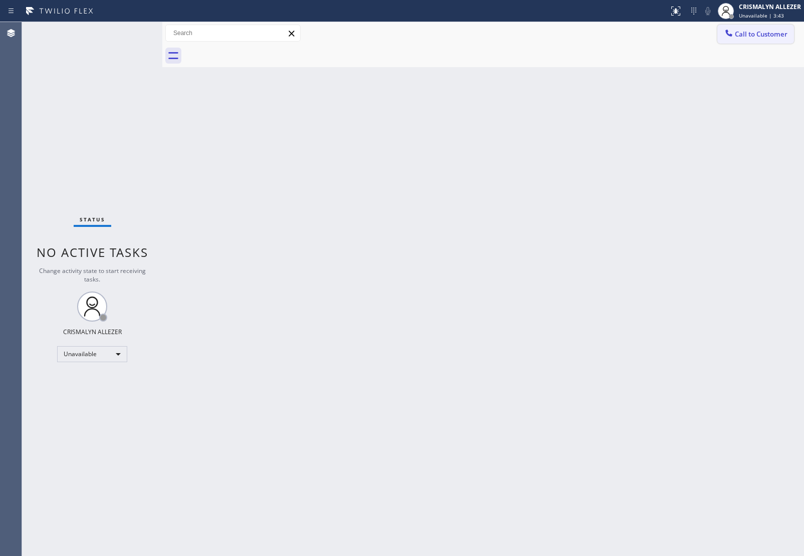
drag, startPoint x: 752, startPoint y: 34, endPoint x: 531, endPoint y: 88, distance: 227.7
click at [750, 34] on span "Call to Customer" at bounding box center [760, 34] width 53 height 9
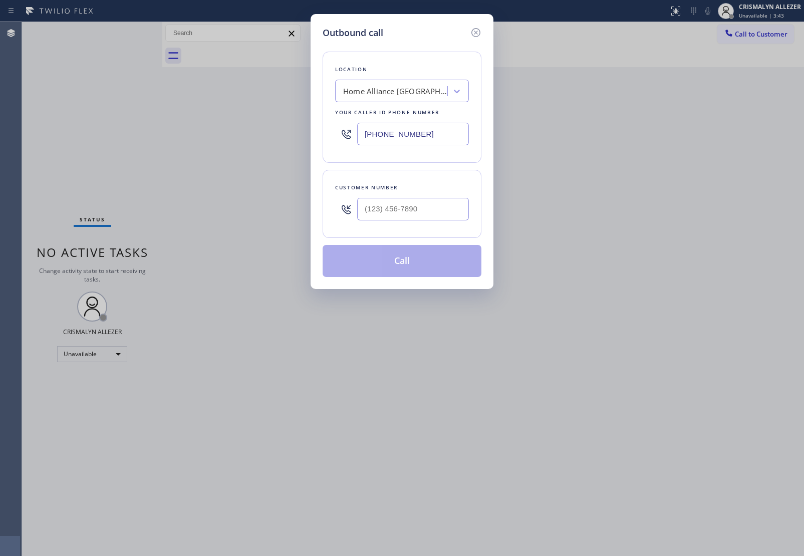
click at [386, 93] on div "Home Alliance [GEOGRAPHIC_DATA]" at bounding box center [395, 92] width 105 height 12
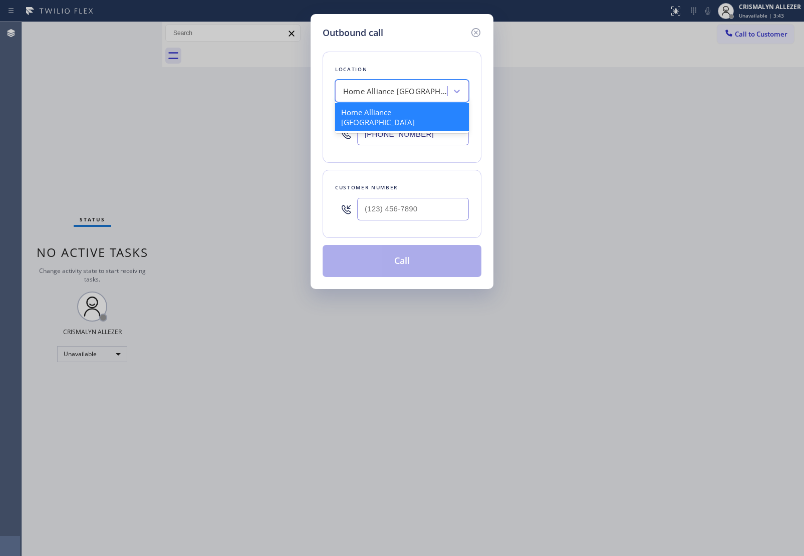
type input "v"
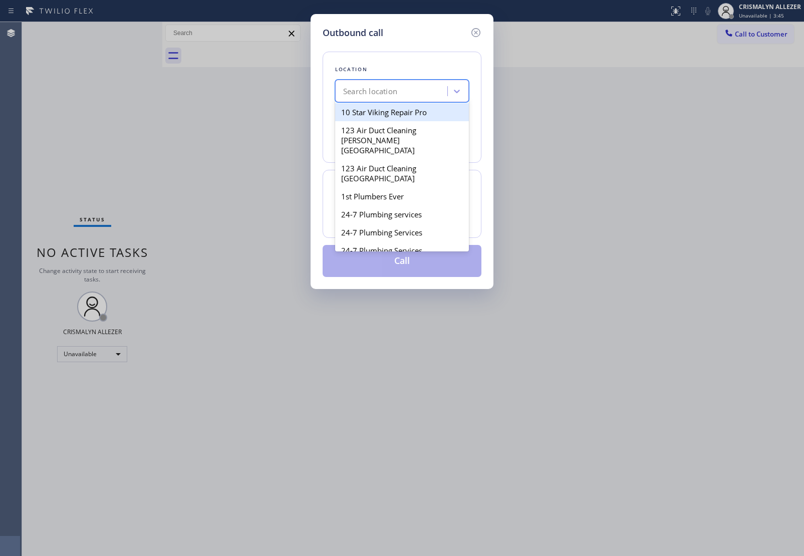
paste input "5 Star Appliance Repair"
type input "5 Star Appliance Repair"
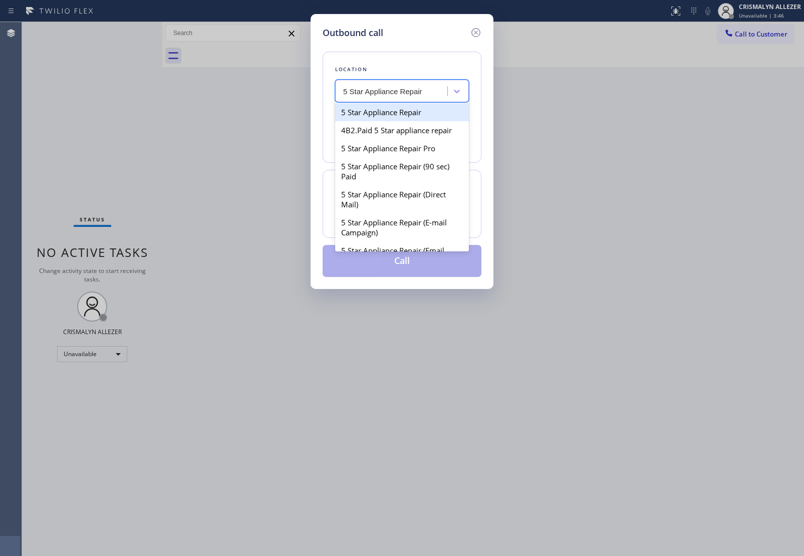
click at [384, 110] on div "5 Star Appliance Repair" at bounding box center [402, 112] width 134 height 18
type input "[PHONE_NUMBER]"
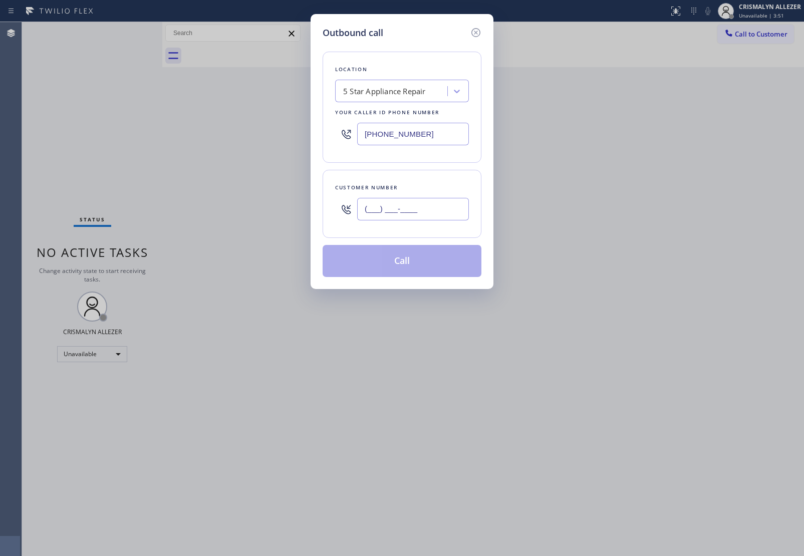
click at [389, 206] on input "(___) ___-____" at bounding box center [413, 209] width 112 height 23
paste input "949) 610-3100"
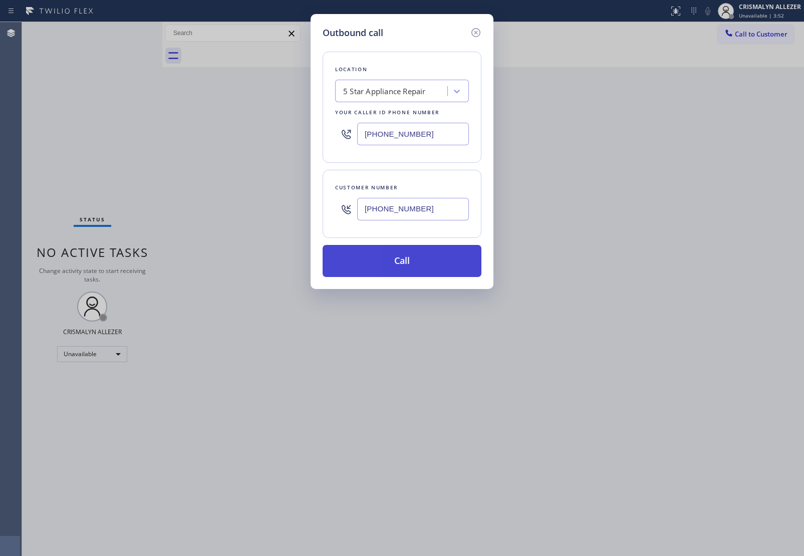
type input "[PHONE_NUMBER]"
click at [401, 266] on button "Call" at bounding box center [401, 261] width 159 height 32
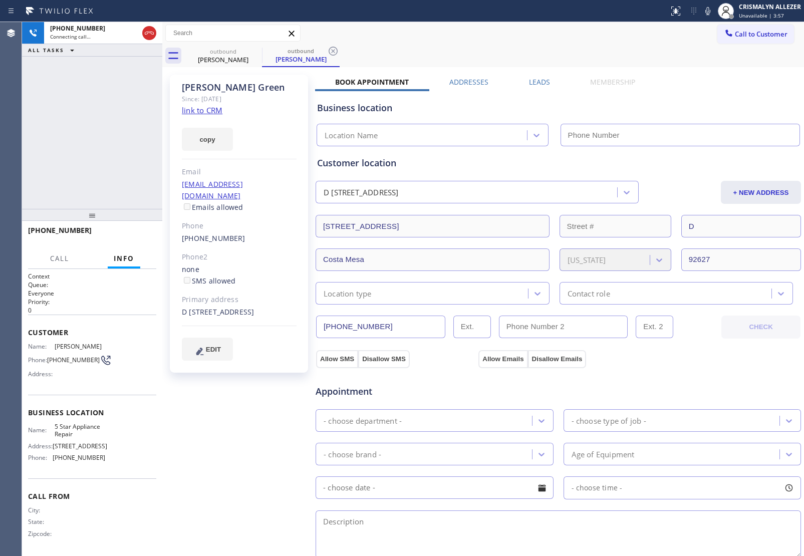
type input "[PHONE_NUMBER]"
click at [129, 234] on span "HANG UP" at bounding box center [133, 234] width 31 height 7
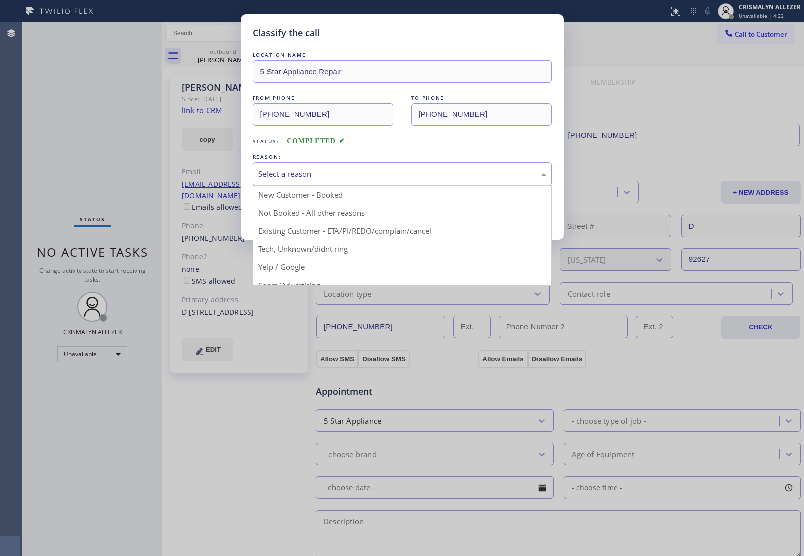
click at [408, 176] on div "Select a reason" at bounding box center [401, 174] width 287 height 12
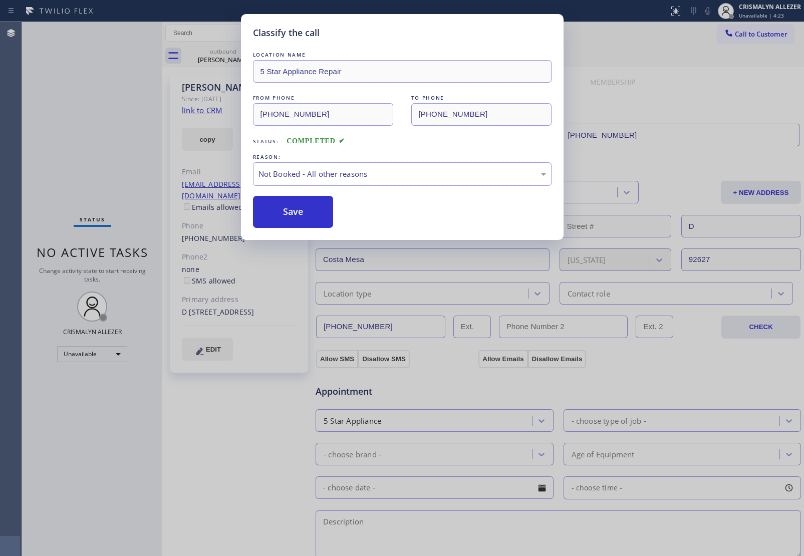
click at [296, 214] on button "Save" at bounding box center [293, 212] width 81 height 32
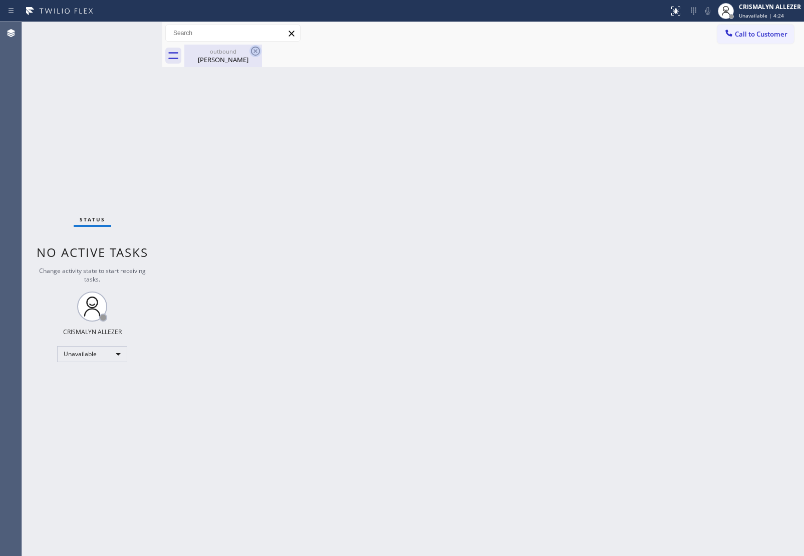
drag, startPoint x: 217, startPoint y: 62, endPoint x: 258, endPoint y: 51, distance: 42.4
click at [223, 59] on div "[PERSON_NAME]" at bounding box center [223, 59] width 76 height 9
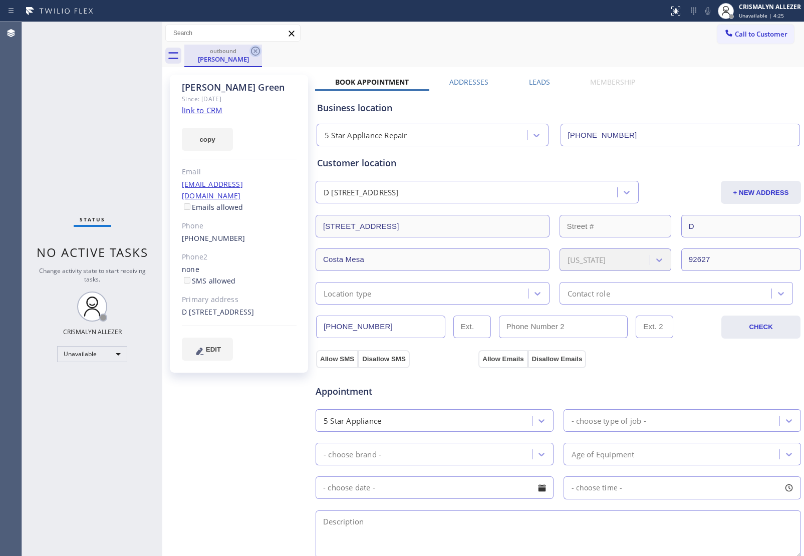
click at [258, 51] on icon at bounding box center [255, 51] width 12 height 12
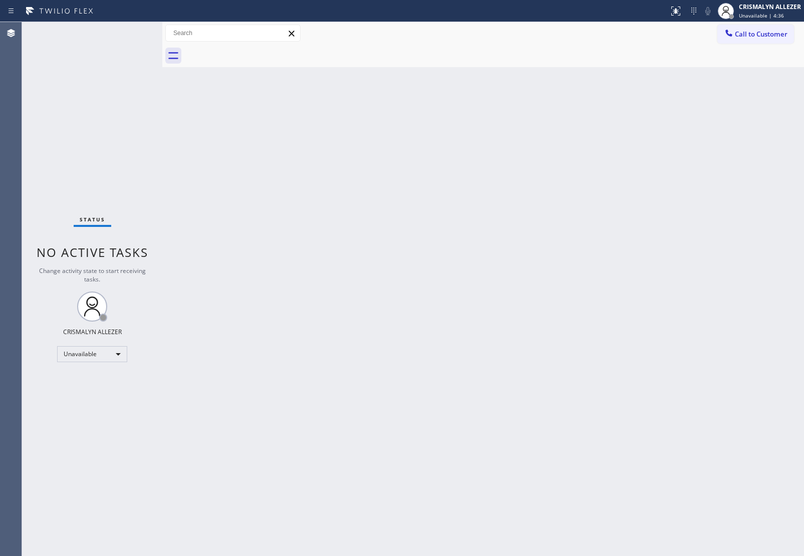
drag, startPoint x: 244, startPoint y: 226, endPoint x: 419, endPoint y: 177, distance: 181.6
click at [300, 208] on div "Back to Dashboard Change Sender ID Customers Technicians Select a contact Outbo…" at bounding box center [482, 289] width 641 height 534
click at [759, 33] on span "Call to Customer" at bounding box center [760, 34] width 53 height 9
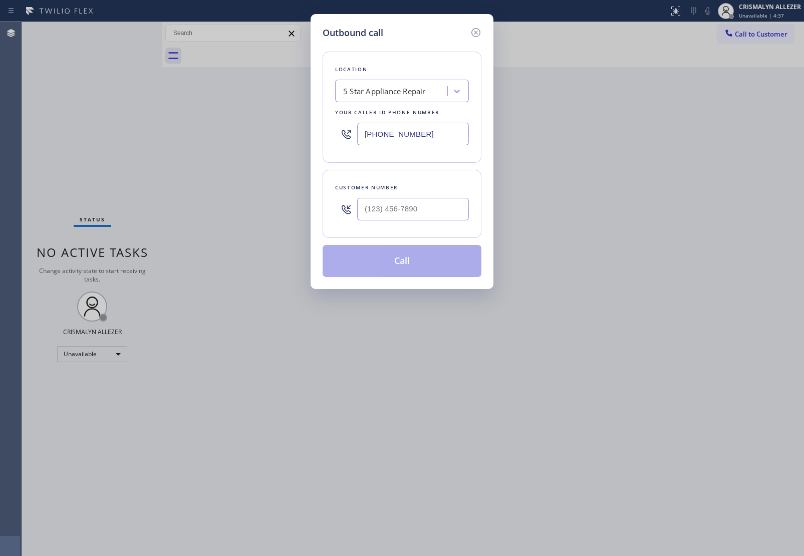
drag, startPoint x: 437, startPoint y: 132, endPoint x: 226, endPoint y: 131, distance: 210.8
click at [249, 132] on div "Outbound call Location 5 Star Appliance Repair Your caller id phone number [PHO…" at bounding box center [402, 278] width 804 height 556
paste input "617) 315-6584"
type input "[PHONE_NUMBER]"
click at [379, 211] on input "(___) ___-____" at bounding box center [413, 209] width 112 height 23
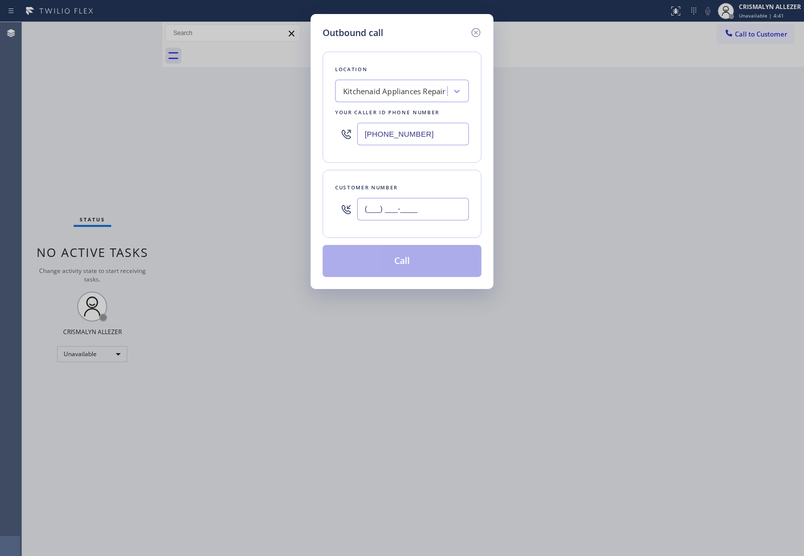
paste input "510) 520-9563"
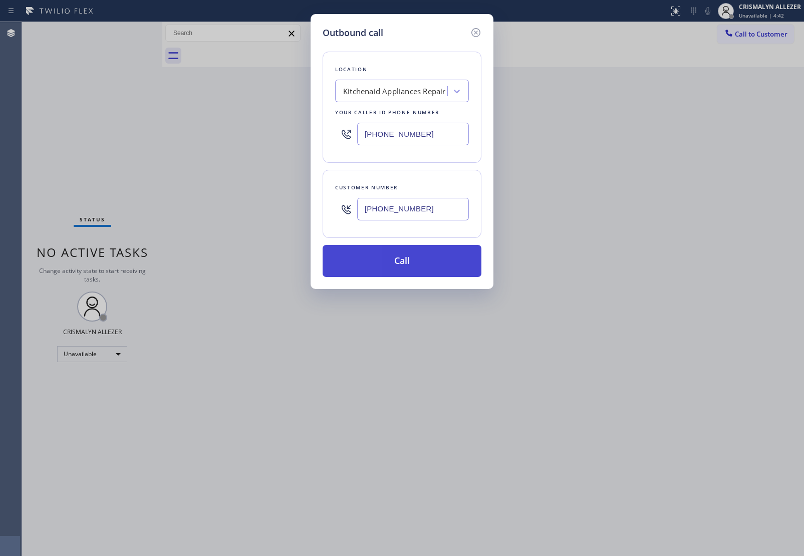
type input "[PHONE_NUMBER]"
click at [404, 268] on button "Call" at bounding box center [401, 261] width 159 height 32
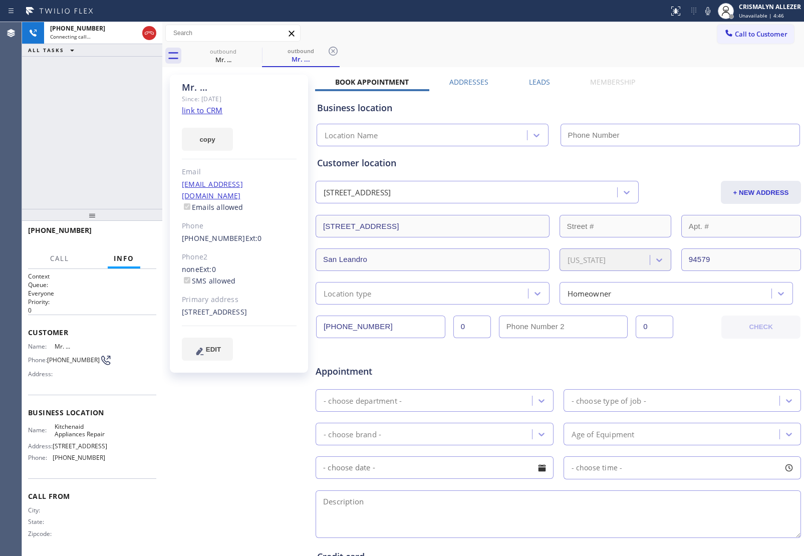
type input "[PHONE_NUMBER]"
drag, startPoint x: 108, startPoint y: 149, endPoint x: 115, endPoint y: 122, distance: 28.1
click at [109, 146] on div "[PHONE_NUMBER] Connecting call… ALL TASKS ALL TASKS ACTIVE TASKS TASKS IN WRAP …" at bounding box center [92, 115] width 140 height 187
drag, startPoint x: 146, startPoint y: 34, endPoint x: 138, endPoint y: 44, distance: 13.5
click at [146, 35] on icon at bounding box center [149, 33] width 12 height 12
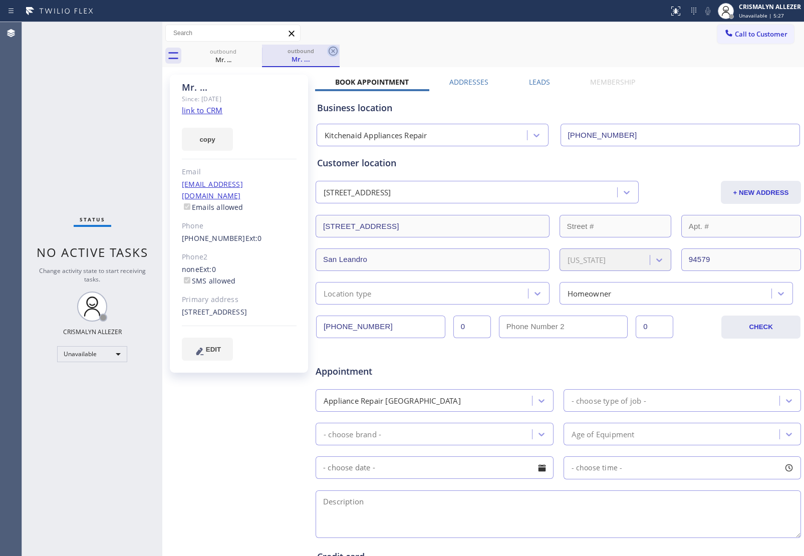
click at [334, 53] on icon at bounding box center [332, 51] width 9 height 9
click at [541, 82] on label "Leads" at bounding box center [539, 82] width 21 height 10
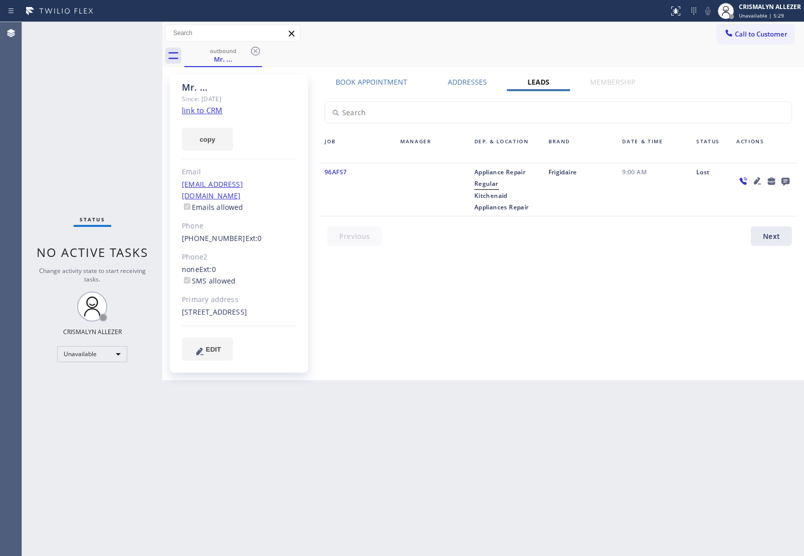
click at [787, 179] on icon at bounding box center [785, 182] width 8 height 8
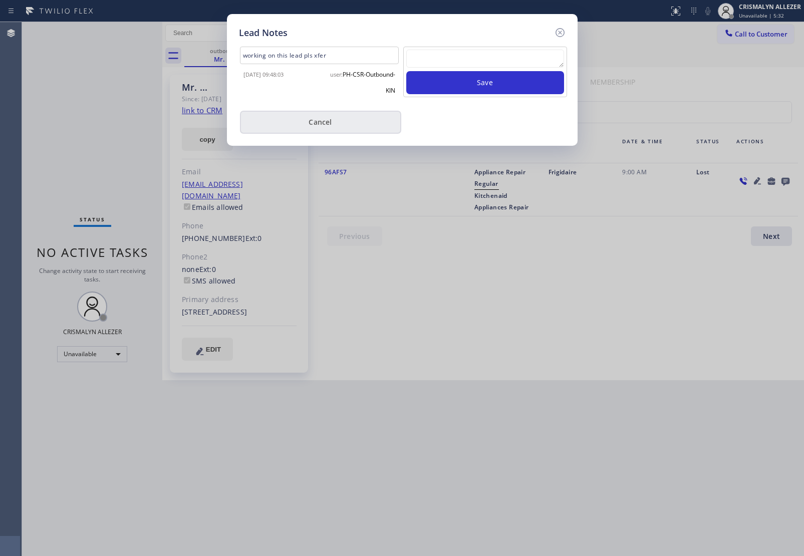
click at [338, 117] on button "Cancel" at bounding box center [320, 122] width 161 height 23
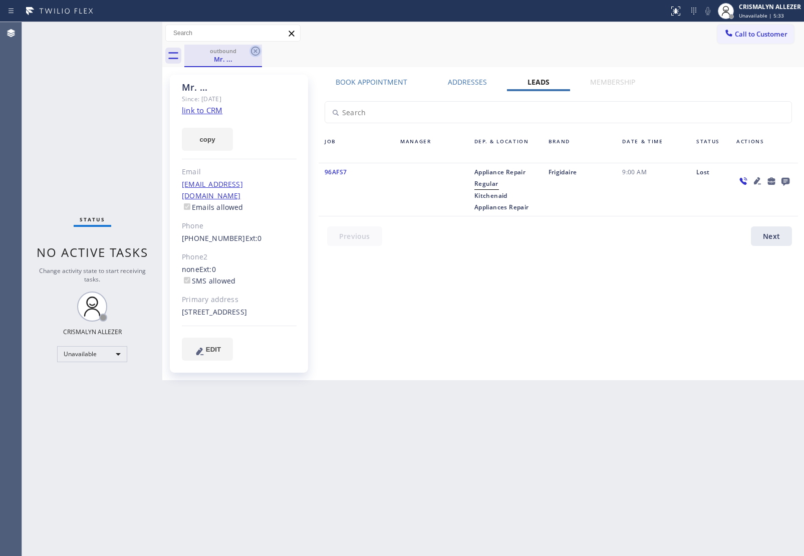
click at [256, 49] on icon at bounding box center [255, 51] width 12 height 12
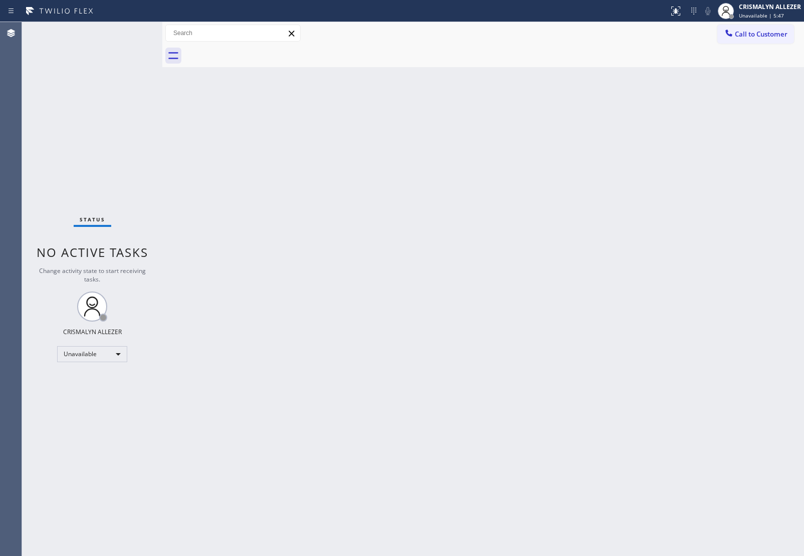
drag, startPoint x: 271, startPoint y: 218, endPoint x: 409, endPoint y: 155, distance: 150.8
click at [289, 209] on div "Back to Dashboard Change Sender ID Customers Technicians Select a contact Outbo…" at bounding box center [482, 289] width 641 height 534
click at [756, 33] on span "Call to Customer" at bounding box center [760, 34] width 53 height 9
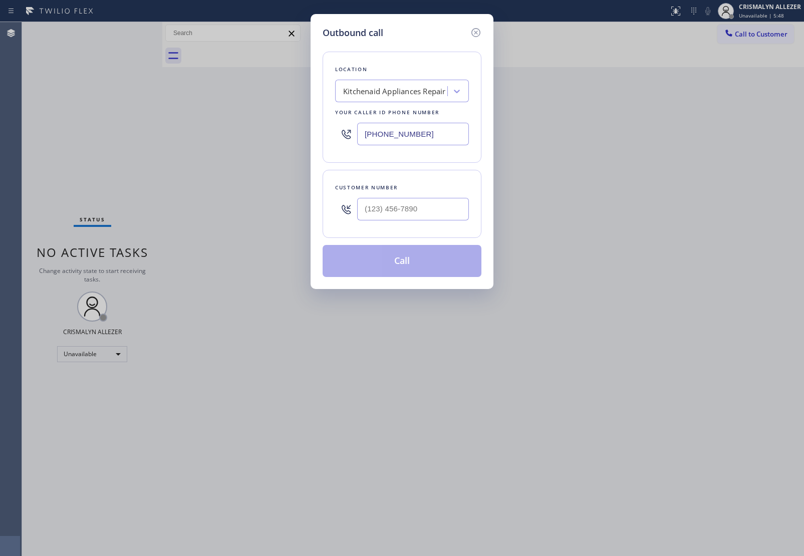
click at [379, 96] on div "Kitchenaid Appliances Repair" at bounding box center [394, 92] width 103 height 12
type input "v"
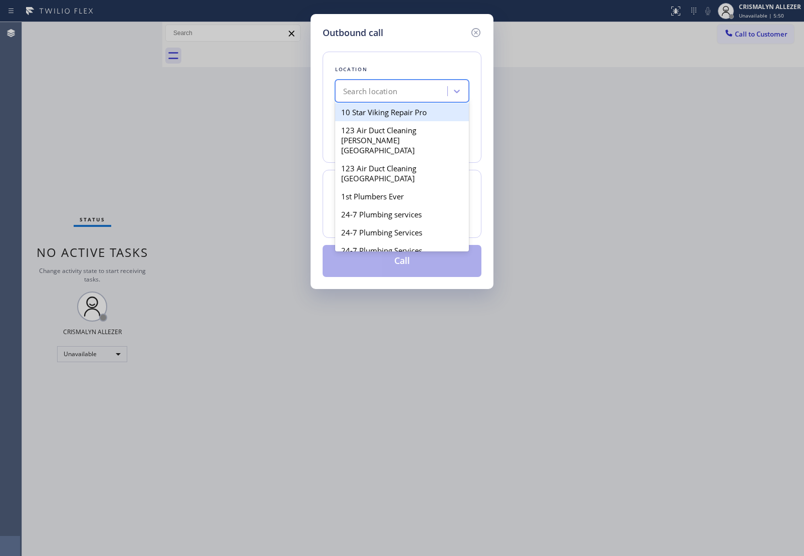
paste input "Quick Response Appliance"
type input "Quick Response Appliance"
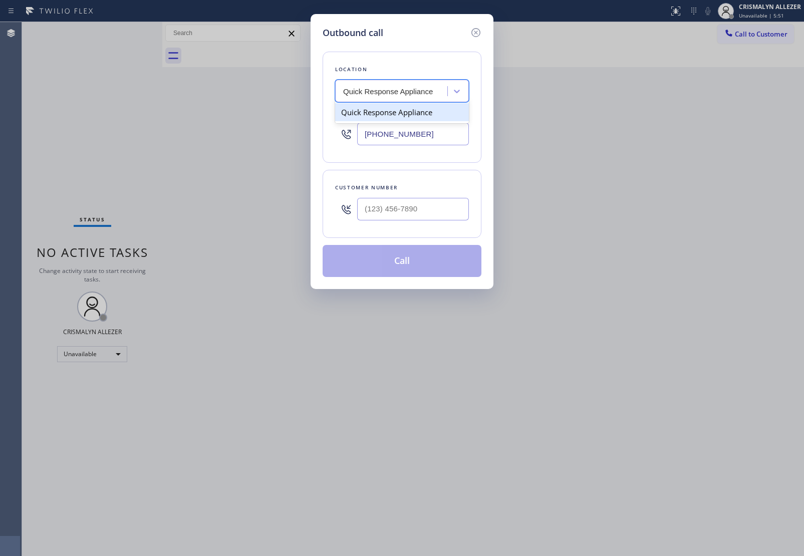
click at [383, 117] on div "Quick Response Appliance" at bounding box center [402, 112] width 134 height 18
type input "[PHONE_NUMBER]"
click at [383, 208] on input "(___) ___-____" at bounding box center [413, 209] width 112 height 23
paste input "760) 847-7695"
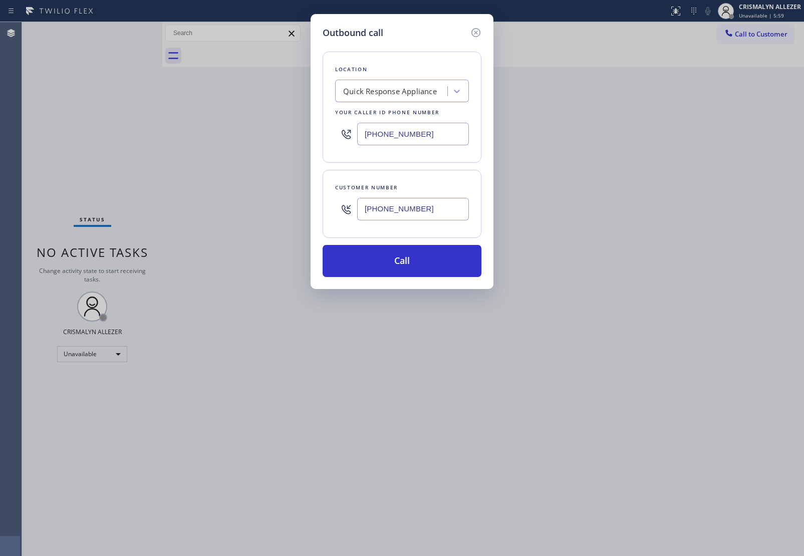
type input "[PHONE_NUMBER]"
click at [369, 94] on div "Quick Response Appliance" at bounding box center [390, 92] width 94 height 12
paste input "HVAC Alliance Expert"
type input "HVAC Alliance Expert"
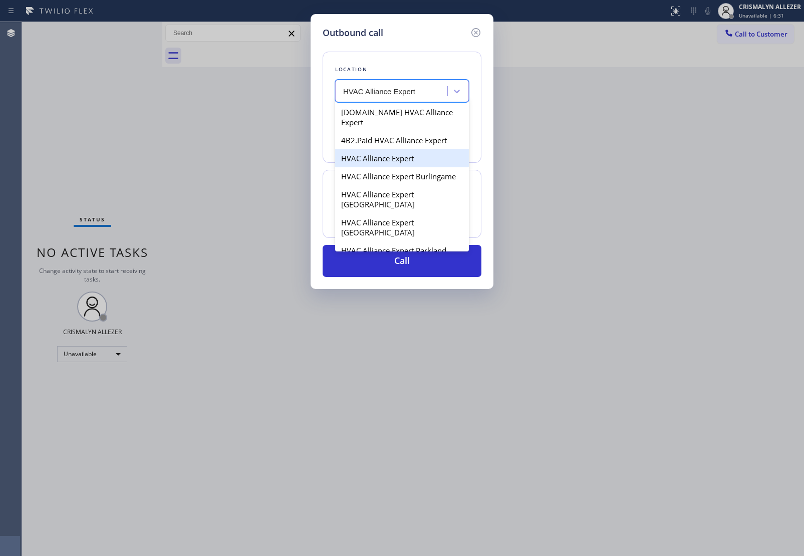
click at [364, 151] on div "HVAC Alliance Expert" at bounding box center [402, 158] width 134 height 18
type input "[PHONE_NUMBER]"
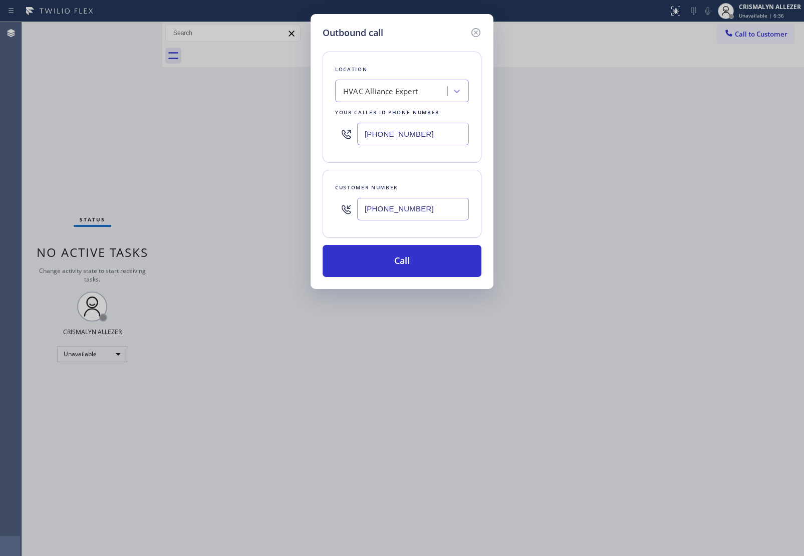
click at [381, 213] on input "[PHONE_NUMBER]" at bounding box center [413, 209] width 112 height 23
paste input "310-9099"
drag, startPoint x: 438, startPoint y: 214, endPoint x: 318, endPoint y: 210, distance: 119.7
click at [318, 210] on div "Outbound call Location HVAC Alliance Expert Your caller id phone number [PHONE_…" at bounding box center [401, 151] width 183 height 275
paste input "310) 909-9410"
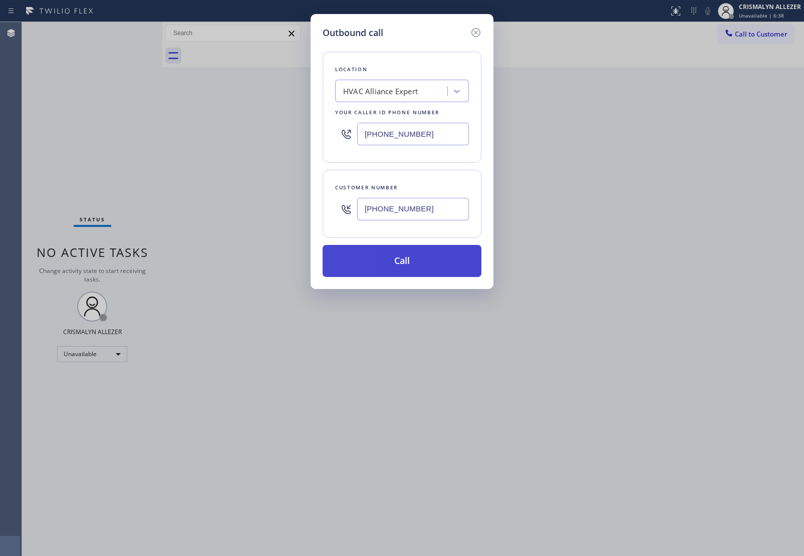
type input "[PHONE_NUMBER]"
click at [406, 261] on button "Call" at bounding box center [401, 261] width 159 height 32
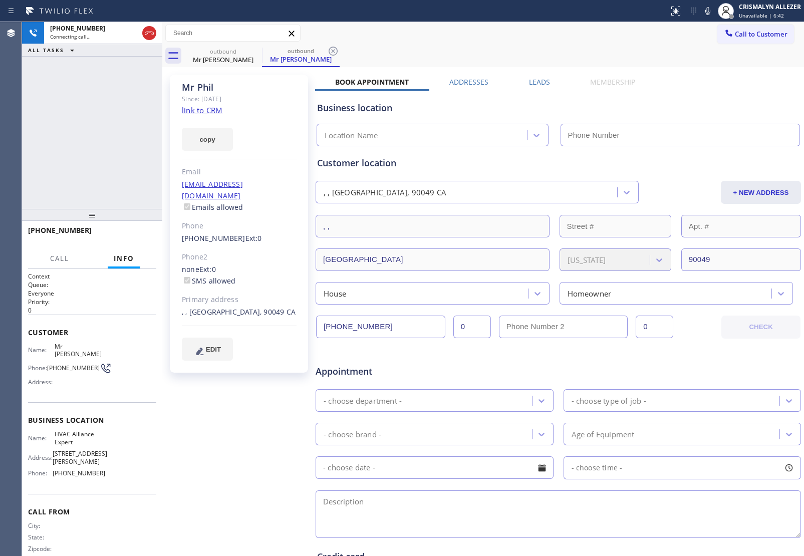
type input "[PHONE_NUMBER]"
drag, startPoint x: 131, startPoint y: 112, endPoint x: 137, endPoint y: 77, distance: 35.5
click at [133, 104] on div "[PHONE_NUMBER] Connecting call… ALL TASKS ALL TASKS ACTIVE TASKS TASKS IN WRAP …" at bounding box center [92, 115] width 140 height 187
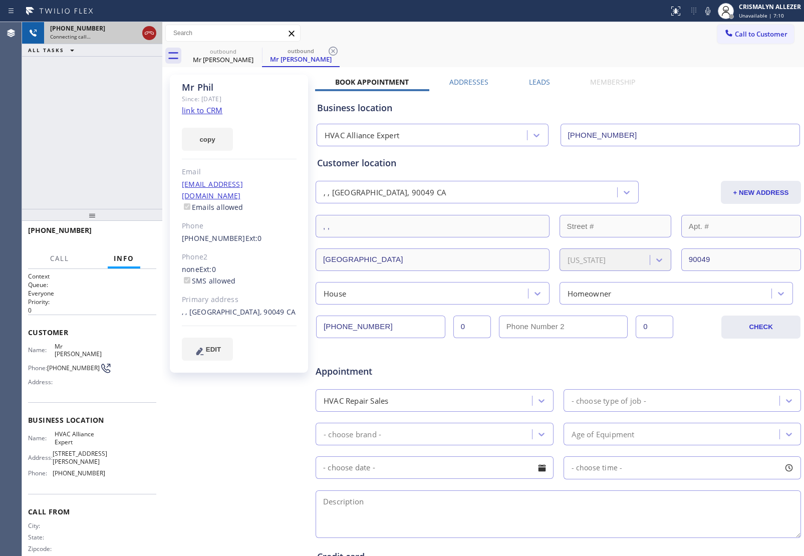
click at [144, 37] on icon at bounding box center [149, 33] width 12 height 12
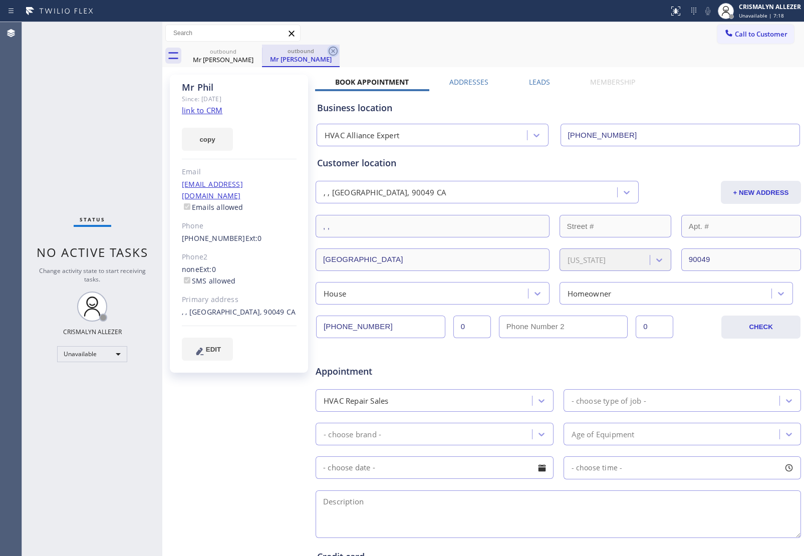
click at [335, 50] on icon at bounding box center [333, 51] width 12 height 12
drag, startPoint x: 257, startPoint y: 54, endPoint x: 301, endPoint y: 73, distance: 48.2
click at [256, 54] on icon at bounding box center [255, 51] width 12 height 12
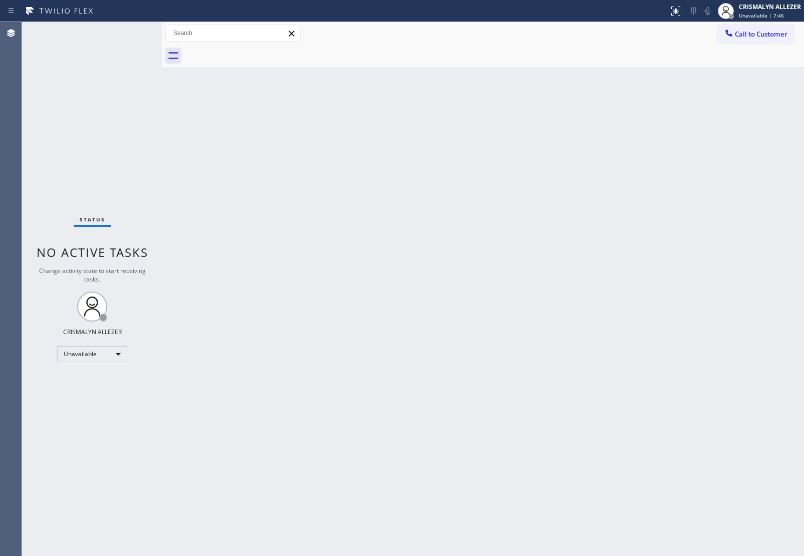
drag, startPoint x: 359, startPoint y: 228, endPoint x: 371, endPoint y: 218, distance: 15.3
click at [365, 223] on div "Back to Dashboard Change Sender ID Customers Technicians Select a contact Outbo…" at bounding box center [482, 289] width 641 height 534
click at [745, 34] on span "Call to Customer" at bounding box center [760, 34] width 53 height 9
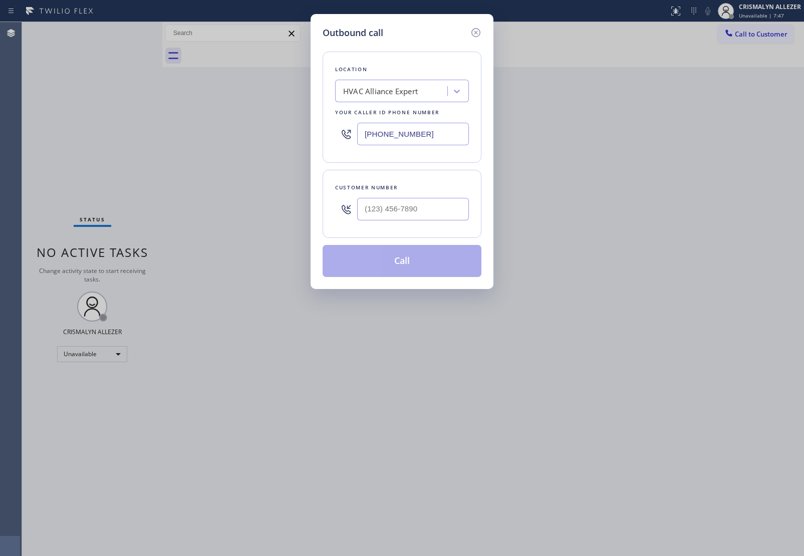
click at [380, 95] on div "HVAC Alliance Expert" at bounding box center [380, 92] width 75 height 12
paste input "Mission Viejo Electricians Team"
type input "Mission Viejo Electricians Team"
click at [382, 114] on div "Mission Viejo Electricians Team" at bounding box center [402, 112] width 134 height 18
type input "[PHONE_NUMBER]"
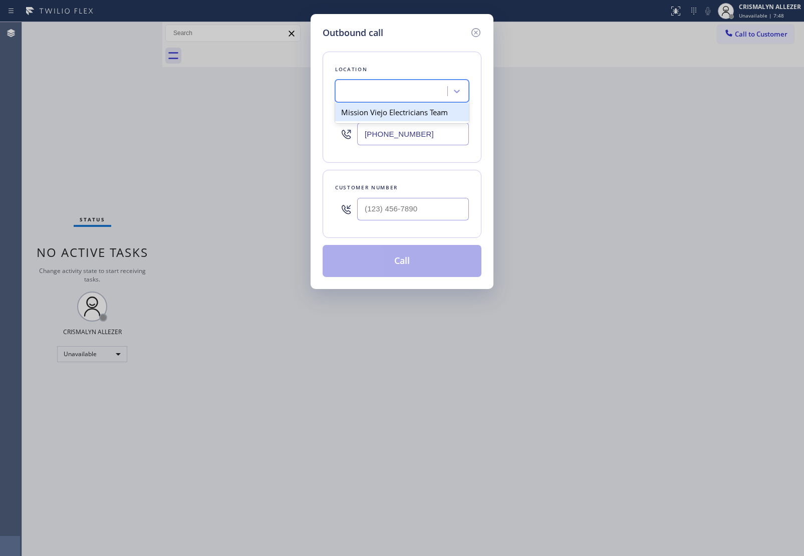
scroll to position [0, 1]
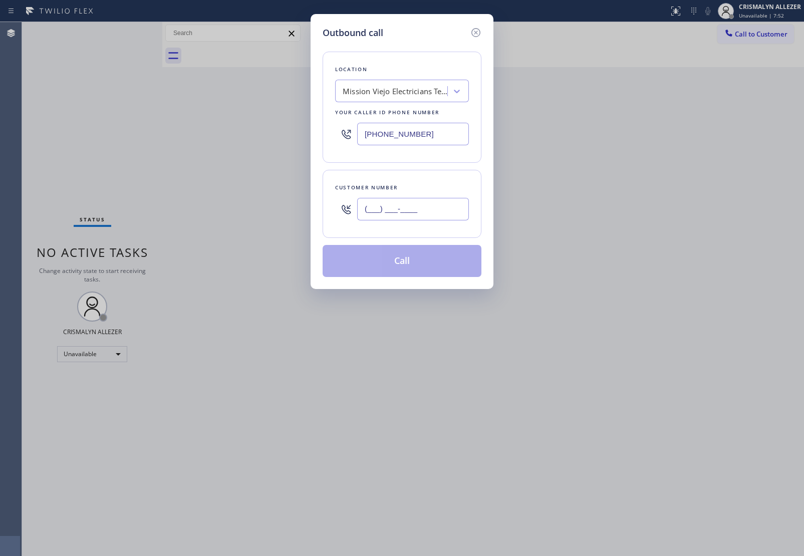
click at [377, 203] on input "(___) ___-____" at bounding box center [413, 209] width 112 height 23
paste input "949) 701-2271"
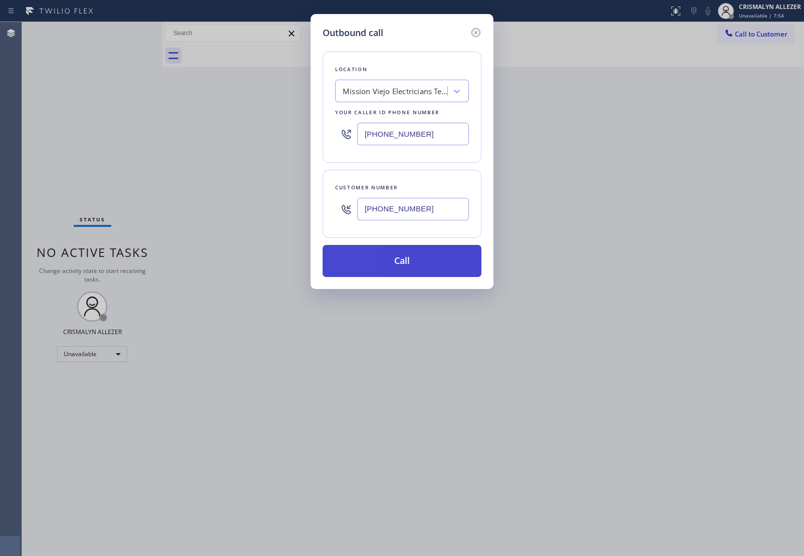
type input "[PHONE_NUMBER]"
click at [391, 273] on button "Call" at bounding box center [401, 261] width 159 height 32
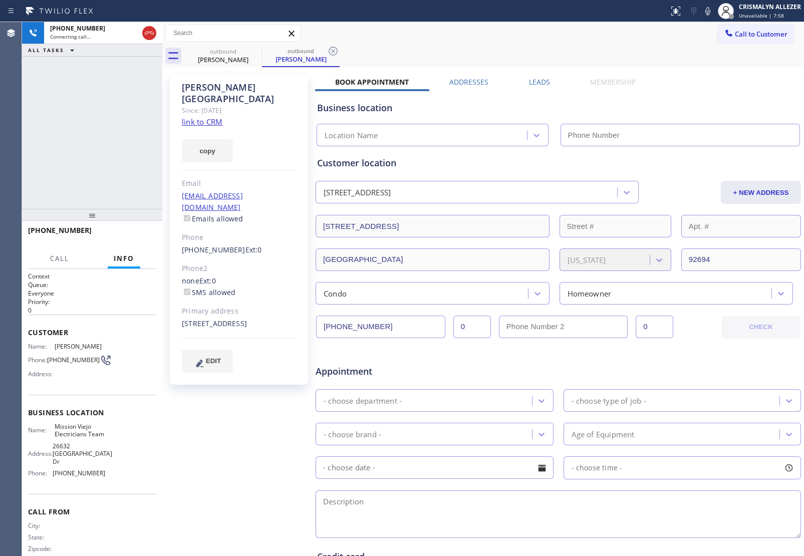
type input "[PHONE_NUMBER]"
click at [130, 237] on span "HANG UP" at bounding box center [133, 234] width 31 height 7
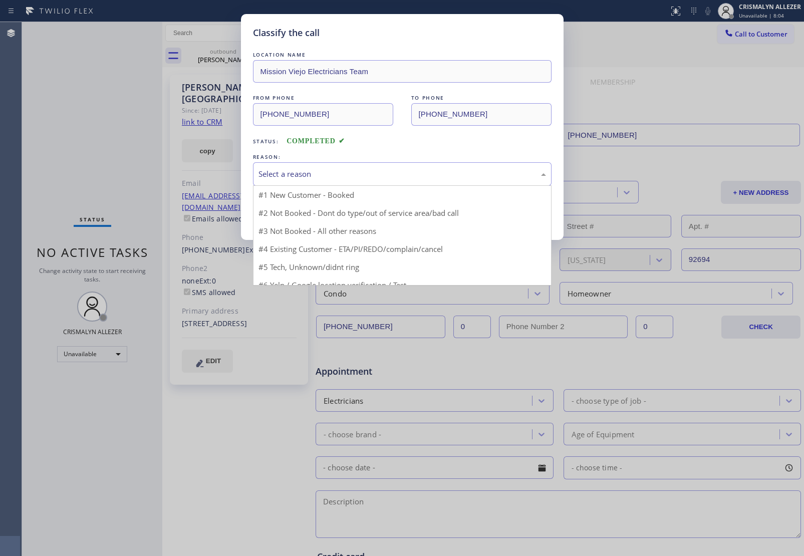
click at [432, 178] on div "Select a reason" at bounding box center [401, 174] width 287 height 12
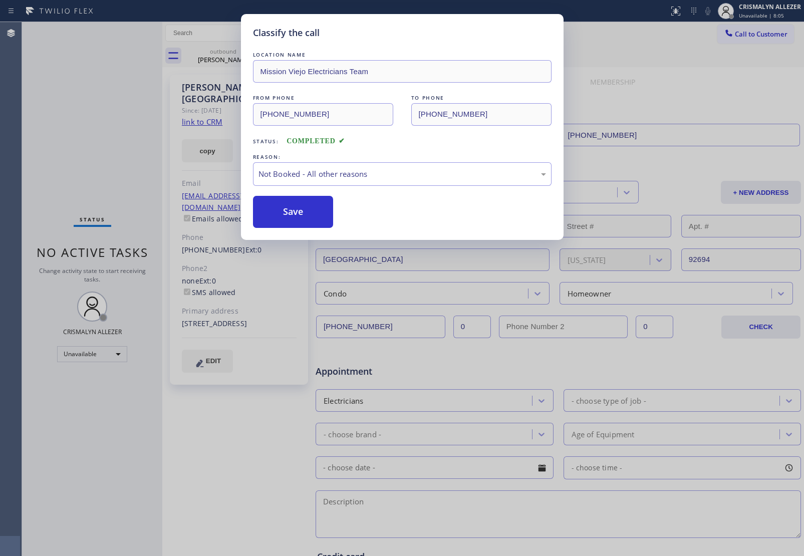
click at [301, 211] on button "Save" at bounding box center [293, 212] width 81 height 32
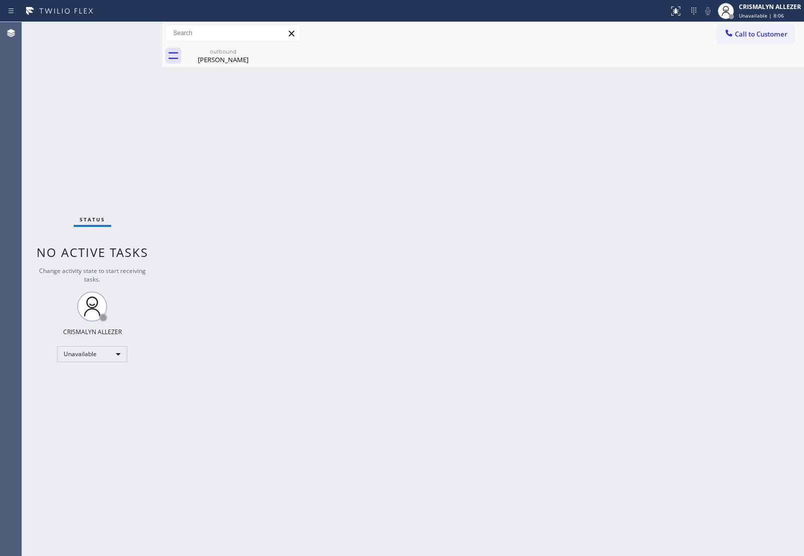
drag, startPoint x: 227, startPoint y: 54, endPoint x: 196, endPoint y: 228, distance: 177.5
click at [227, 59] on div "outbound [PERSON_NAME]" at bounding box center [223, 56] width 76 height 23
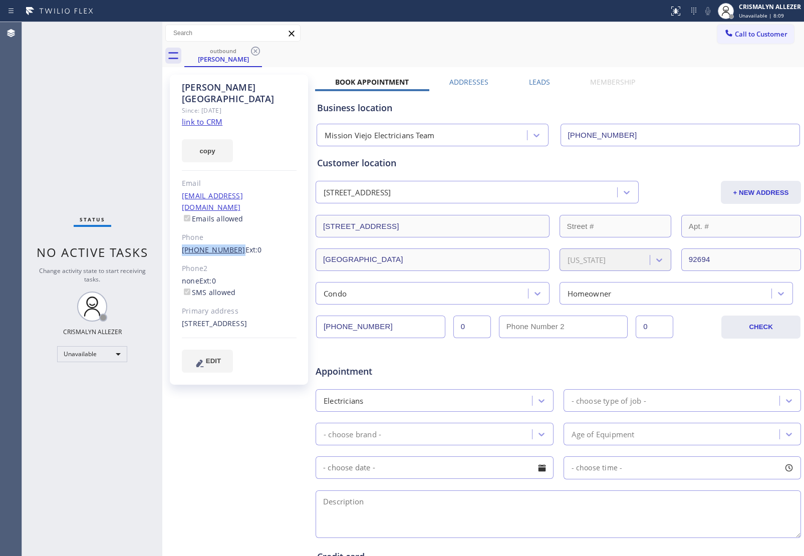
drag, startPoint x: 176, startPoint y: 226, endPoint x: 230, endPoint y: 230, distance: 54.8
click at [230, 230] on div "[PERSON_NAME] Since: [DATE] link to CRM copy Email [EMAIL_ADDRESS][DOMAIN_NAME]…" at bounding box center [239, 230] width 138 height 310
copy link "[PHONE_NUMBER]"
click at [252, 49] on icon at bounding box center [255, 51] width 9 height 9
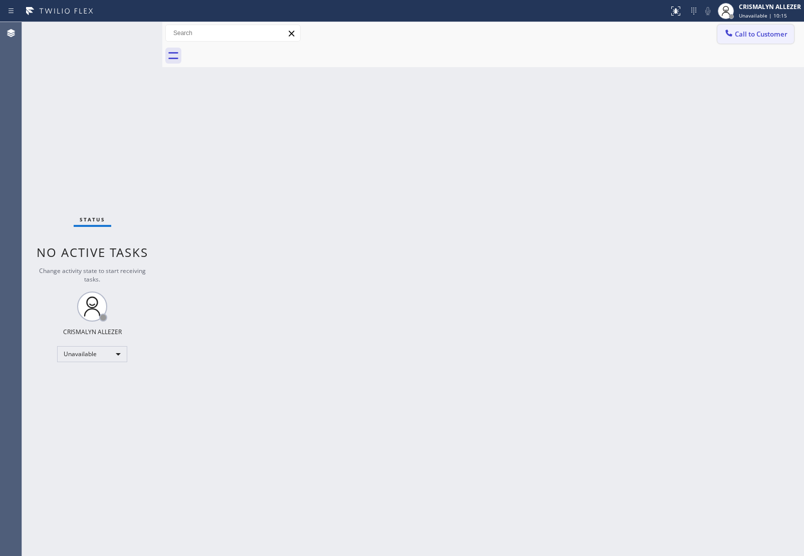
click at [745, 30] on span "Call to Customer" at bounding box center [760, 34] width 53 height 9
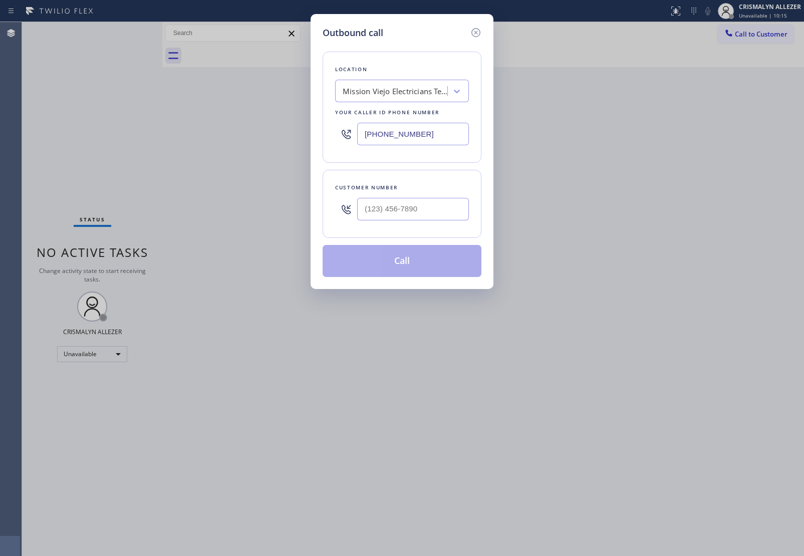
click at [376, 94] on div "Mission Viejo Electricians Team" at bounding box center [394, 92] width 105 height 12
paste input "Oasis Plumbers [GEOGRAPHIC_DATA]"
type input "Oasis Plumbers [GEOGRAPHIC_DATA]"
click at [376, 117] on div "Oasis Plumbers [GEOGRAPHIC_DATA]" at bounding box center [402, 117] width 134 height 28
type input "[PHONE_NUMBER]"
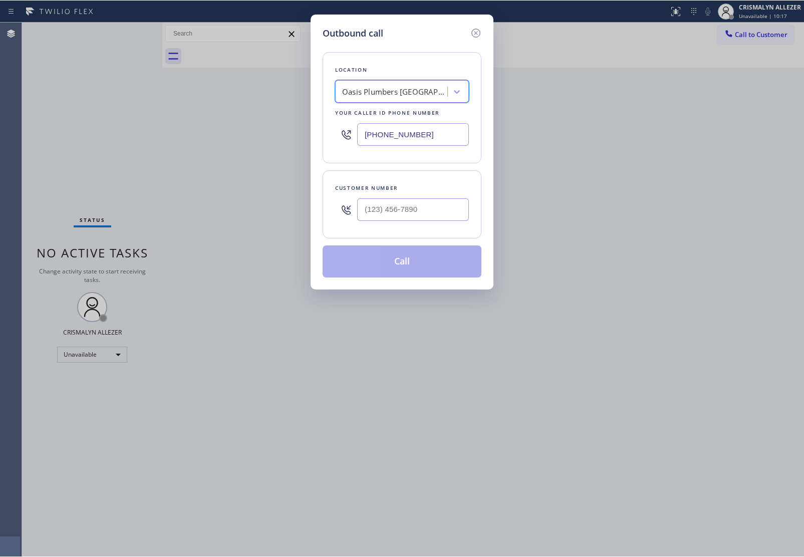
scroll to position [0, 1]
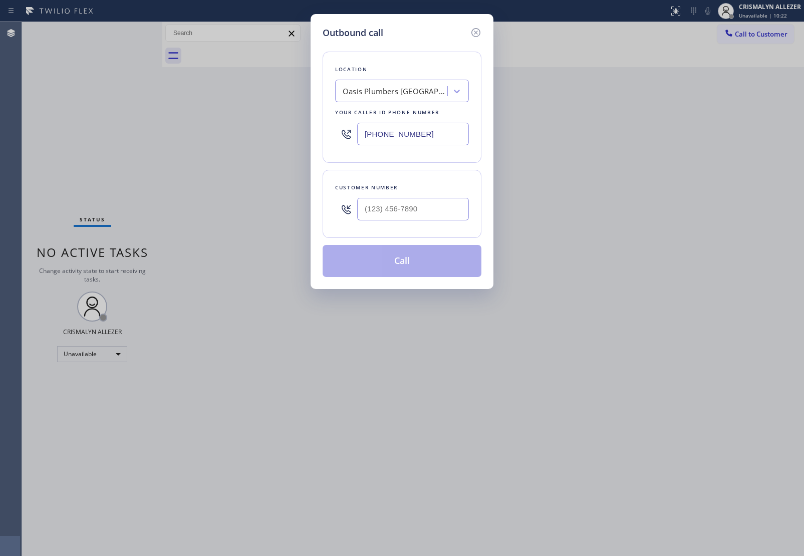
click at [386, 213] on input "text" at bounding box center [413, 209] width 112 height 23
paste input "818) 399-9918"
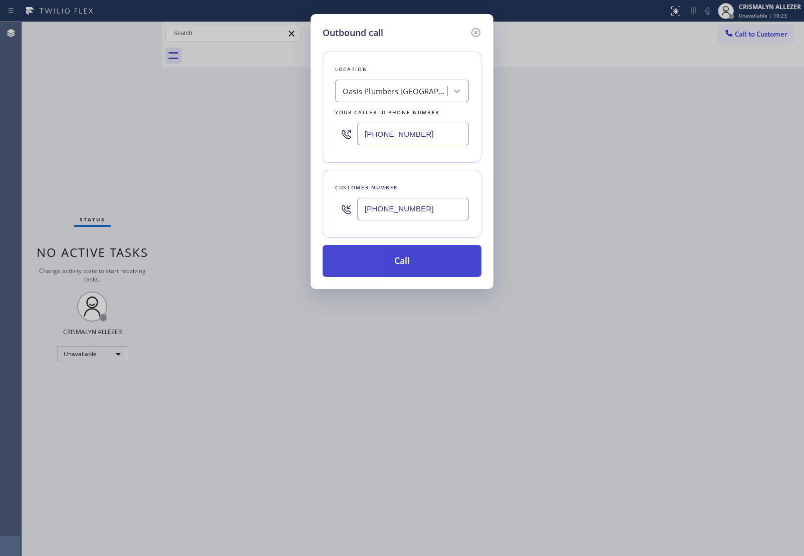
type input "[PHONE_NUMBER]"
click at [402, 266] on button "Call" at bounding box center [401, 261] width 159 height 32
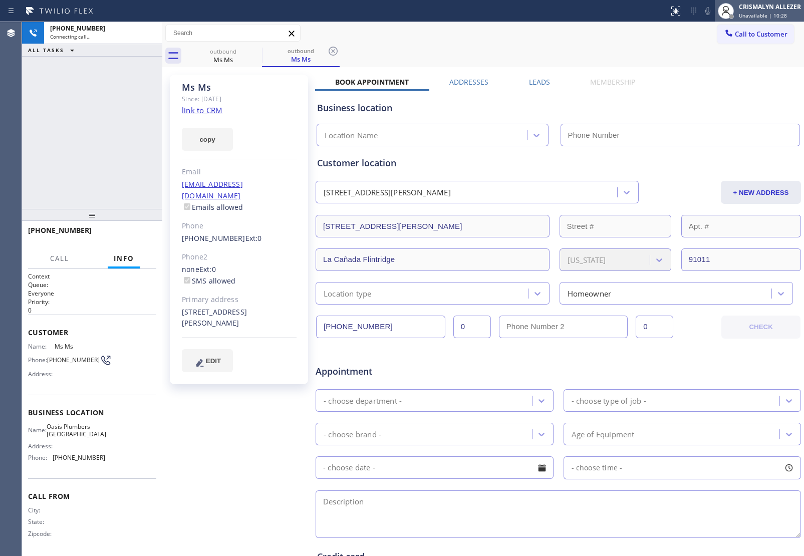
type input "[PHONE_NUMBER]"
click at [91, 154] on div "[PHONE_NUMBER] Connecting call… ALL TASKS ALL TASKS ACTIVE TASKS TASKS IN WRAP …" at bounding box center [92, 115] width 140 height 187
click at [750, 13] on span "Unavailable | 10:45" at bounding box center [762, 15] width 48 height 7
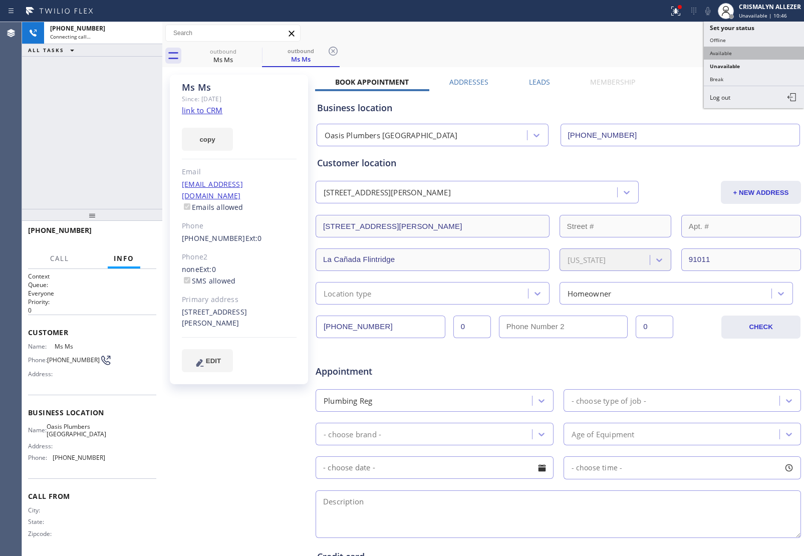
click at [740, 57] on button "Available" at bounding box center [753, 53] width 100 height 13
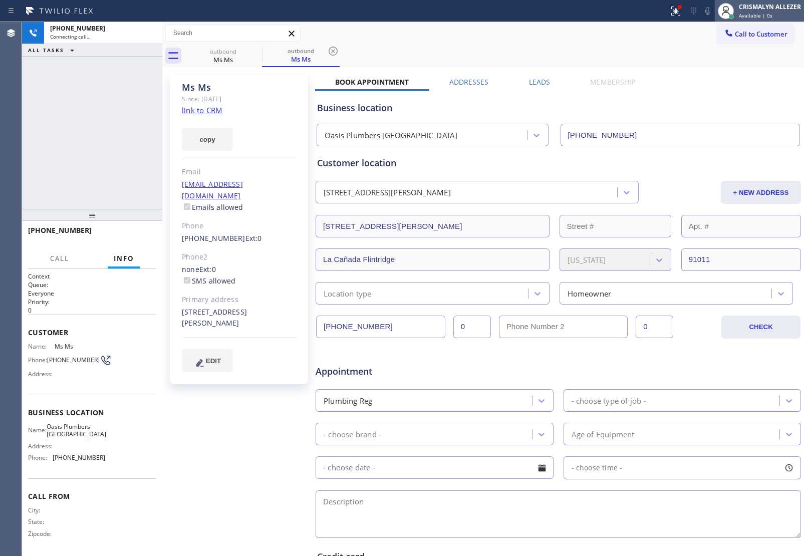
click at [772, 16] on div "Available | 0s" at bounding box center [769, 15] width 62 height 7
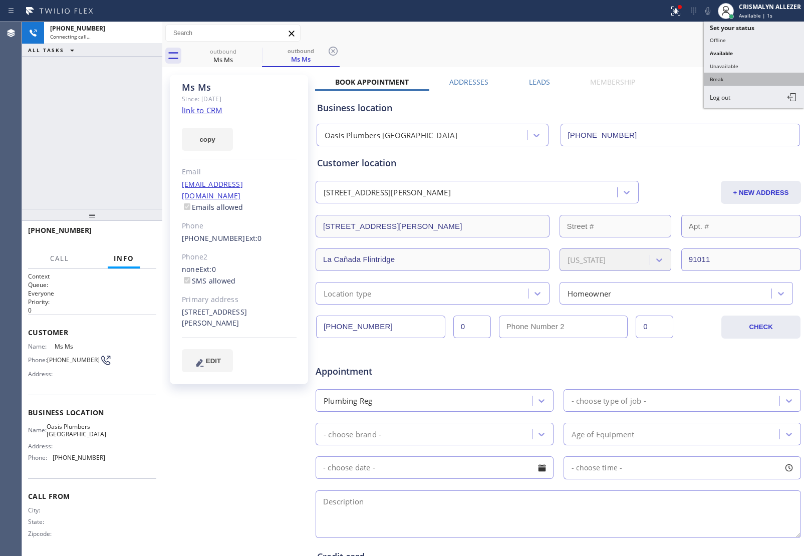
click at [741, 73] on button "Break" at bounding box center [753, 79] width 100 height 13
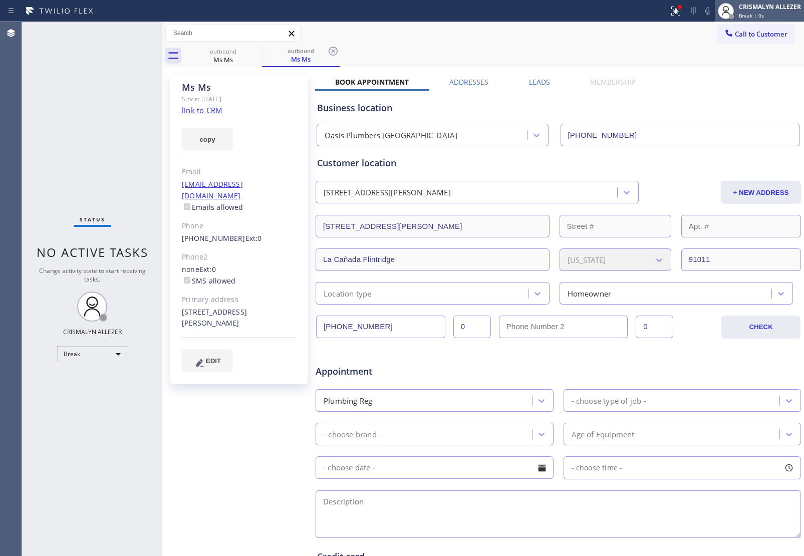
click at [775, 18] on div "Break | 0s" at bounding box center [769, 15] width 62 height 7
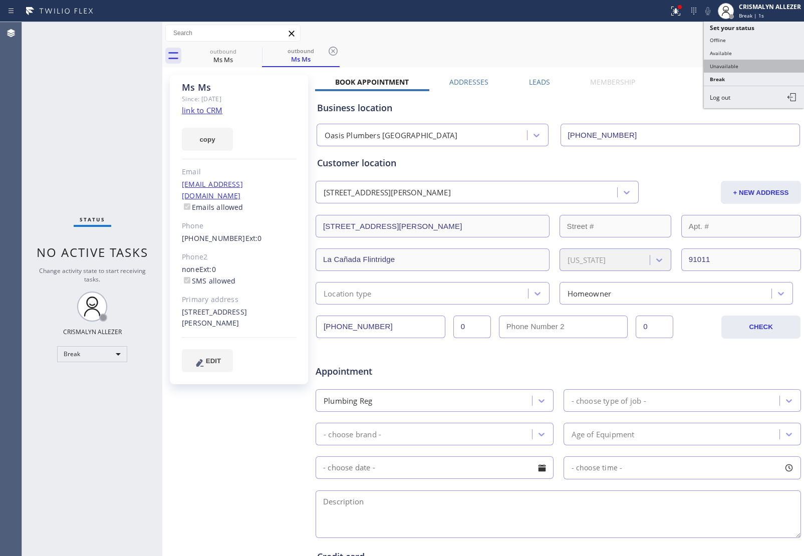
click at [731, 66] on button "Unavailable" at bounding box center [753, 66] width 100 height 13
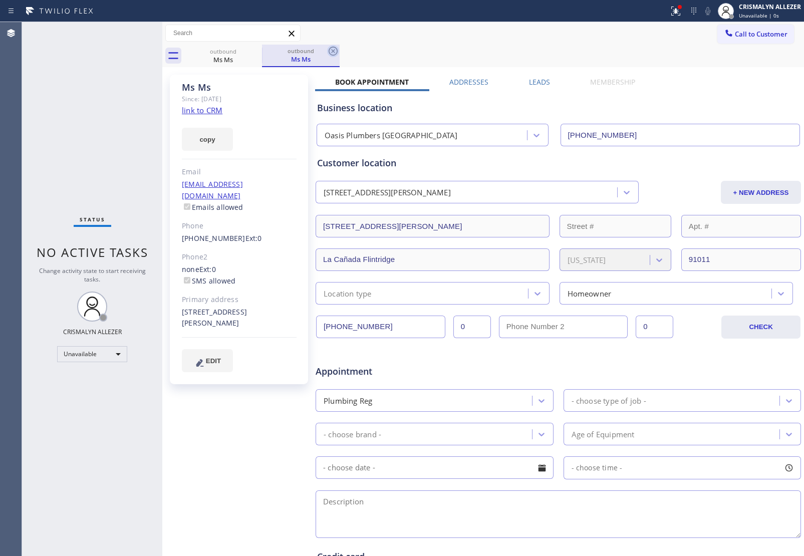
click at [332, 54] on icon at bounding box center [333, 51] width 12 height 12
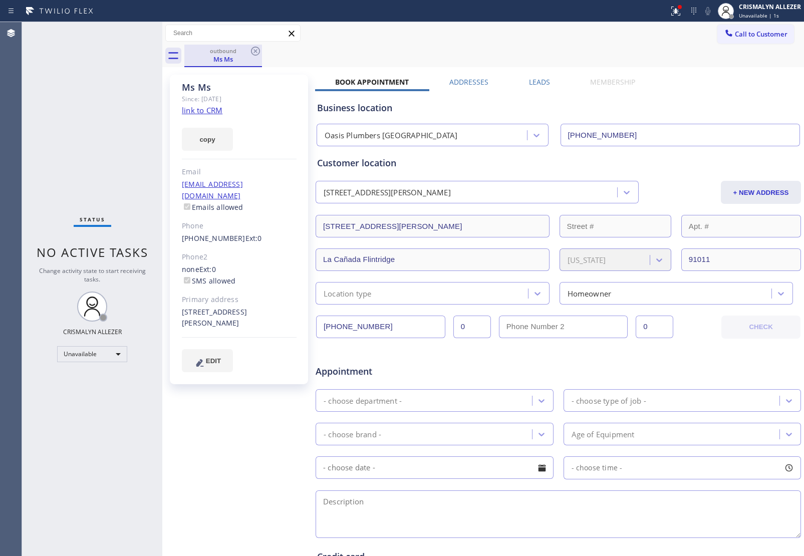
drag, startPoint x: 241, startPoint y: 46, endPoint x: 253, endPoint y: 51, distance: 12.8
click at [244, 47] on div "outbound Ms Ms" at bounding box center [223, 56] width 76 height 22
click at [255, 51] on icon at bounding box center [255, 51] width 9 height 9
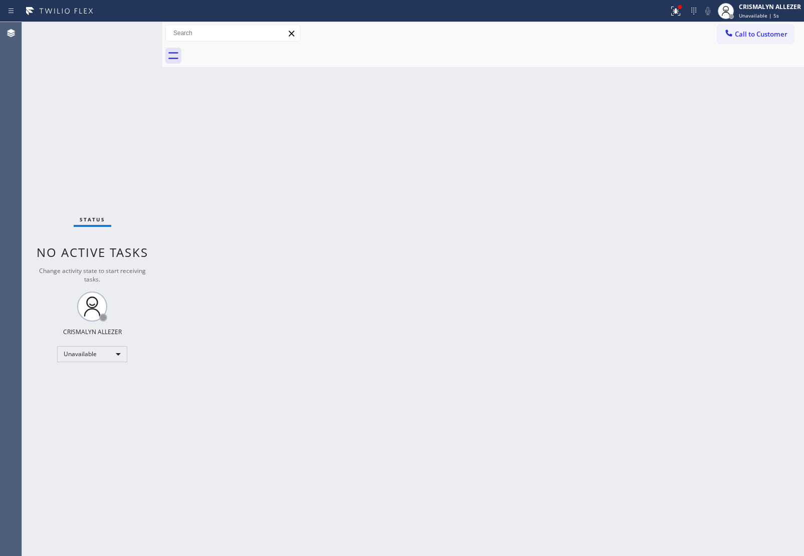
drag, startPoint x: 397, startPoint y: 246, endPoint x: 548, endPoint y: 134, distance: 188.2
click at [399, 247] on div "Back to Dashboard Change Sender ID Customers Technicians Select a contact Outbo…" at bounding box center [482, 289] width 641 height 534
click at [756, 38] on span "Call to Customer" at bounding box center [760, 34] width 53 height 9
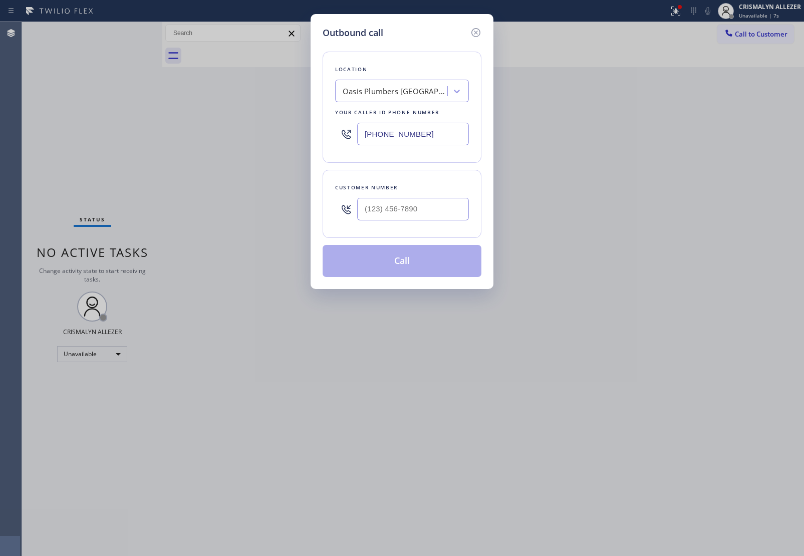
click at [437, 194] on div at bounding box center [413, 209] width 112 height 33
click at [446, 211] on input "(___) ___-____" at bounding box center [413, 209] width 112 height 23
paste input "818) 399-9918"
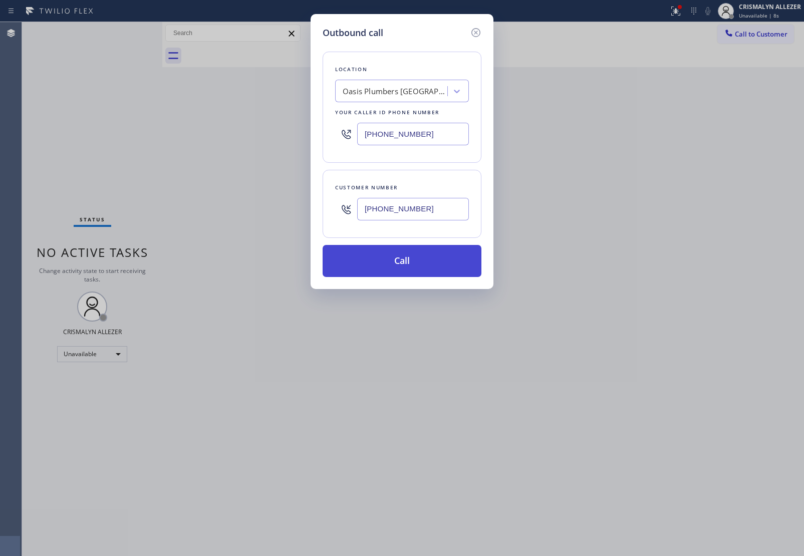
type input "[PHONE_NUMBER]"
click at [408, 264] on button "Call" at bounding box center [401, 261] width 159 height 32
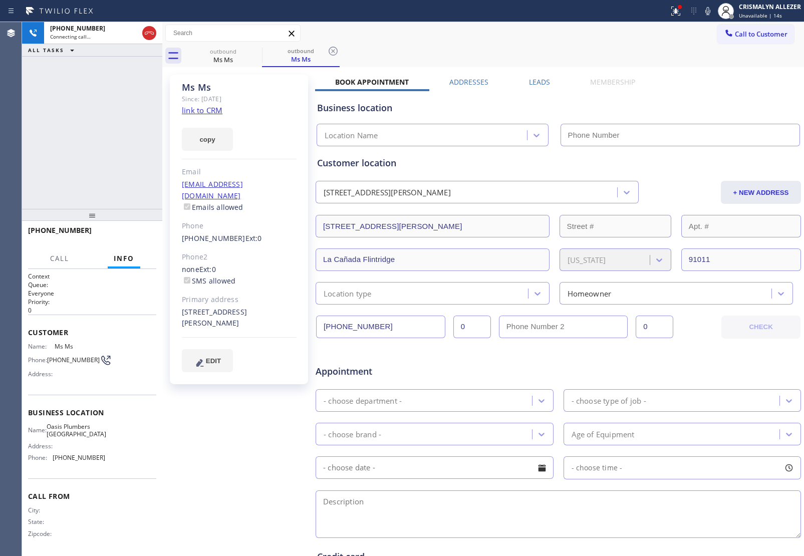
type input "[PHONE_NUMBER]"
click at [128, 234] on span "HANG UP" at bounding box center [133, 234] width 31 height 7
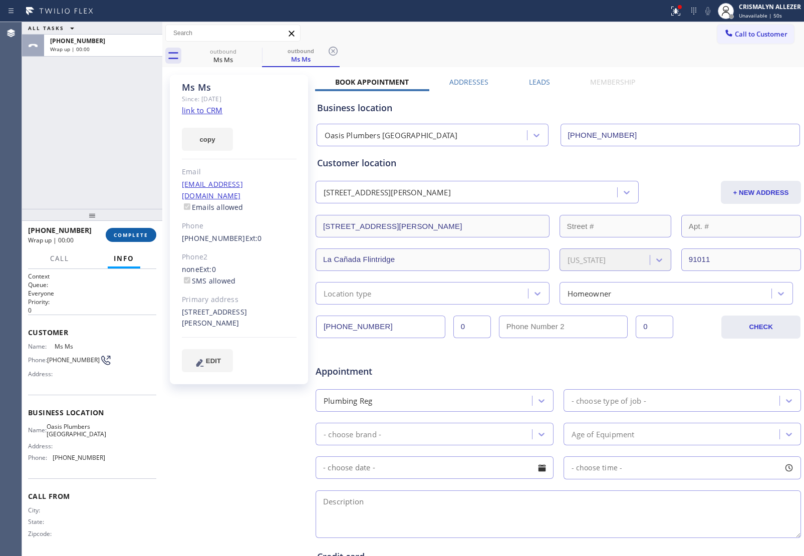
click at [128, 233] on span "COMPLETE" at bounding box center [131, 234] width 35 height 7
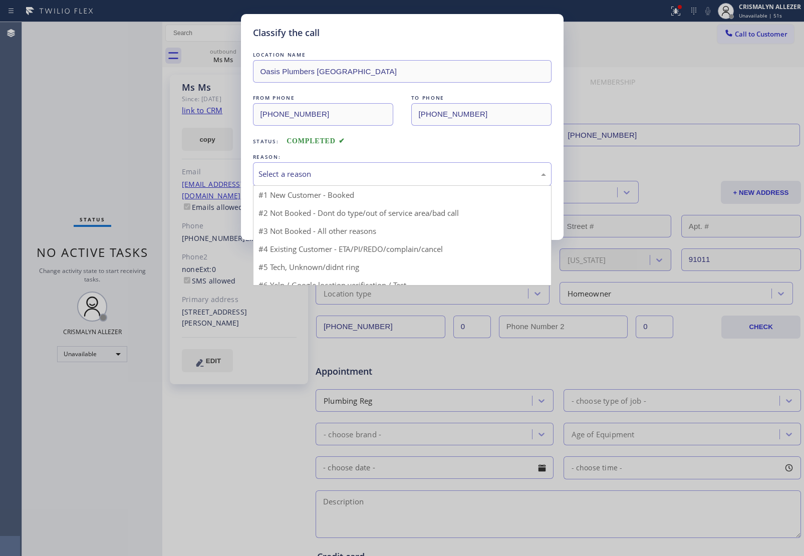
click at [411, 181] on div "Select a reason" at bounding box center [402, 174] width 298 height 24
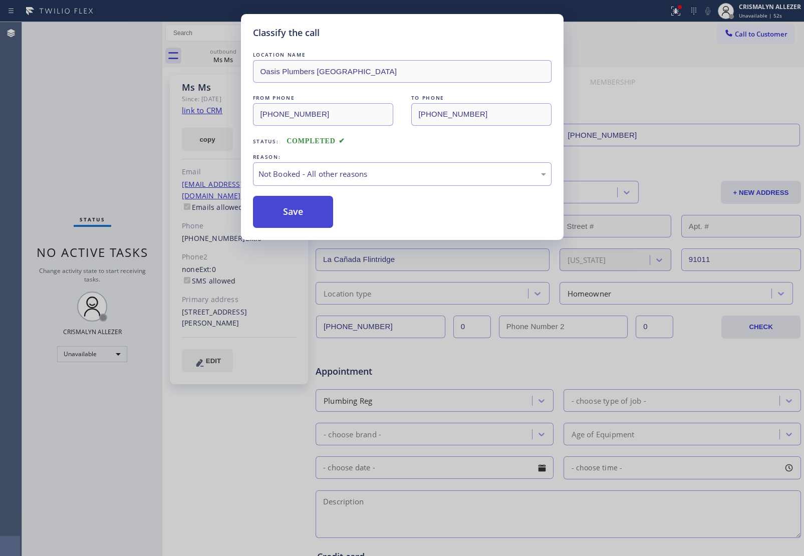
click at [287, 219] on button "Save" at bounding box center [293, 212] width 81 height 32
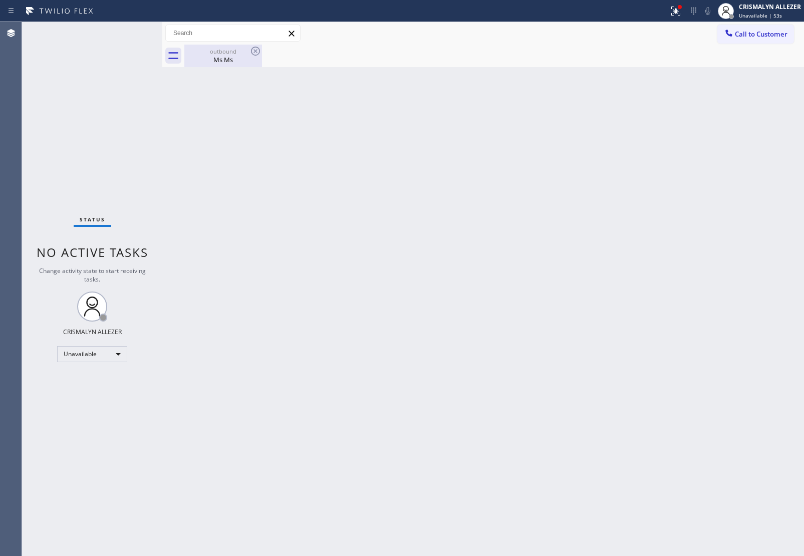
click at [222, 62] on div "Ms Ms" at bounding box center [223, 59] width 76 height 9
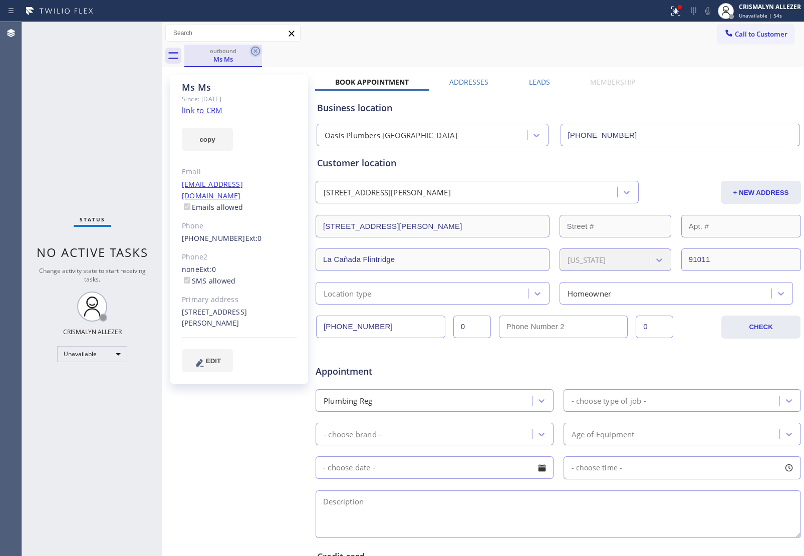
click at [258, 56] on icon at bounding box center [255, 51] width 12 height 12
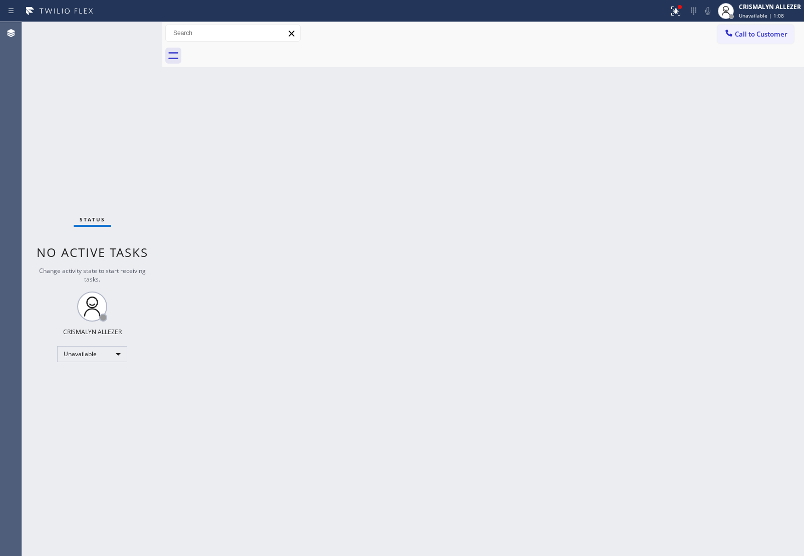
drag, startPoint x: 246, startPoint y: 199, endPoint x: 590, endPoint y: 76, distance: 365.0
click at [263, 194] on div "Back to Dashboard Change Sender ID Customers Technicians Select a contact Outbo…" at bounding box center [482, 289] width 641 height 534
click at [771, 35] on span "Call to Customer" at bounding box center [760, 34] width 53 height 9
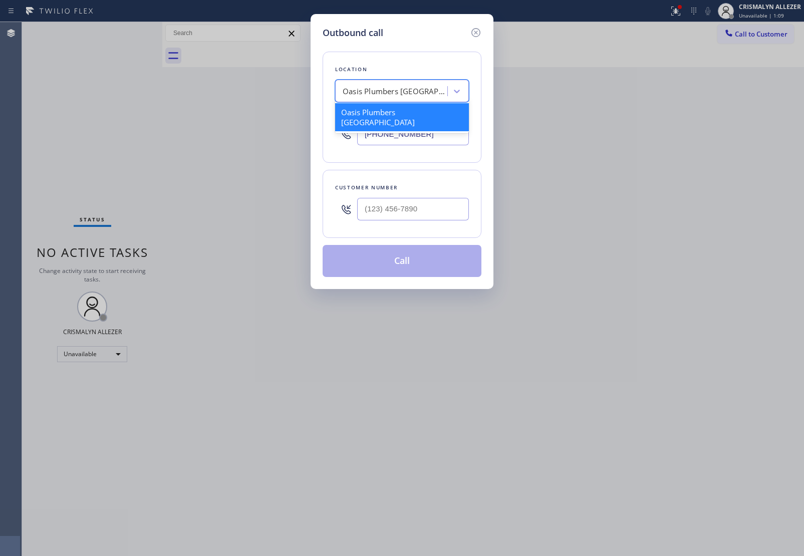
click at [387, 86] on div "Oasis Plumbers [GEOGRAPHIC_DATA]" at bounding box center [394, 92] width 105 height 12
paste input "CoreFix Solutions"
type input "CoreFix Solutions"
click at [373, 111] on div "CoreFix Solutions" at bounding box center [402, 112] width 134 height 18
type input "[PHONE_NUMBER]"
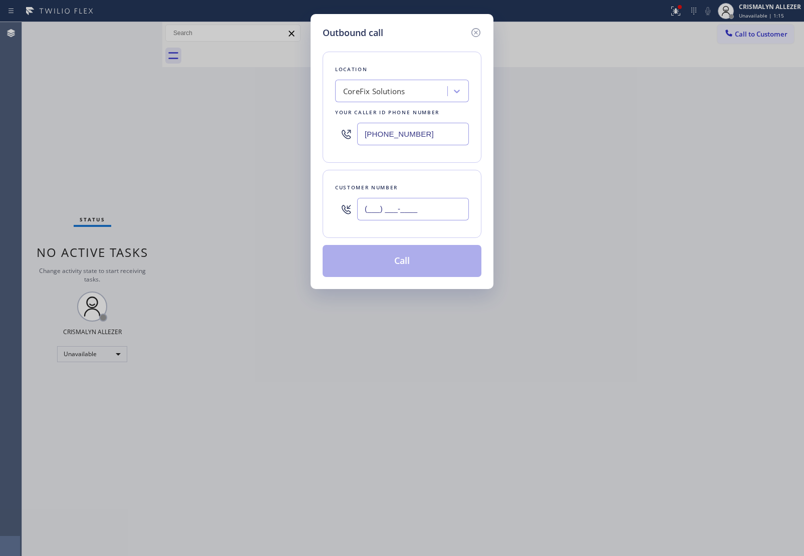
click at [386, 214] on input "(___) ___-____" at bounding box center [413, 209] width 112 height 23
paste input "626) 715-5299"
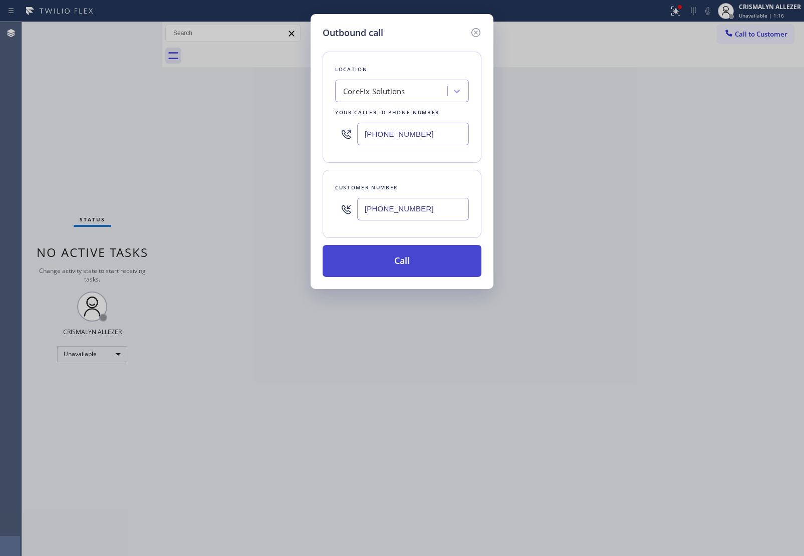
type input "[PHONE_NUMBER]"
click at [395, 269] on button "Call" at bounding box center [401, 261] width 159 height 32
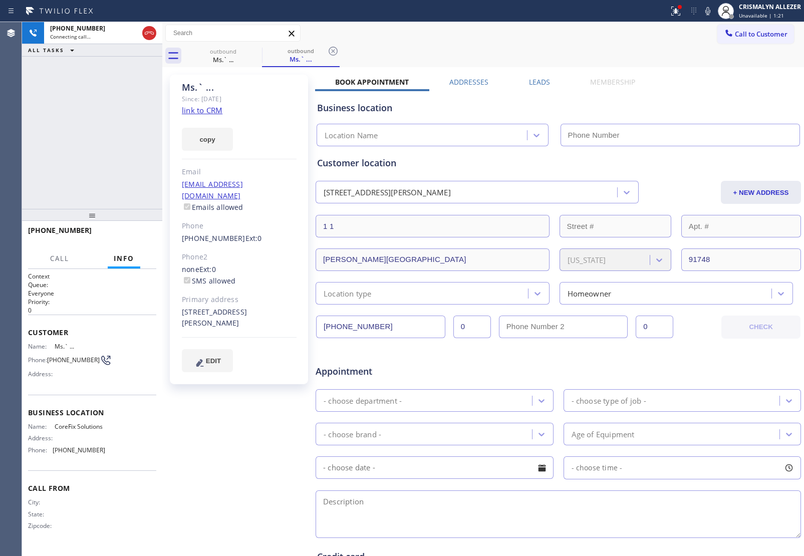
type input "[PHONE_NUMBER]"
click at [755, 83] on div "Book Appointment Addresses Leads Membership Business location CoreFix Solutions…" at bounding box center [558, 397] width 486 height 641
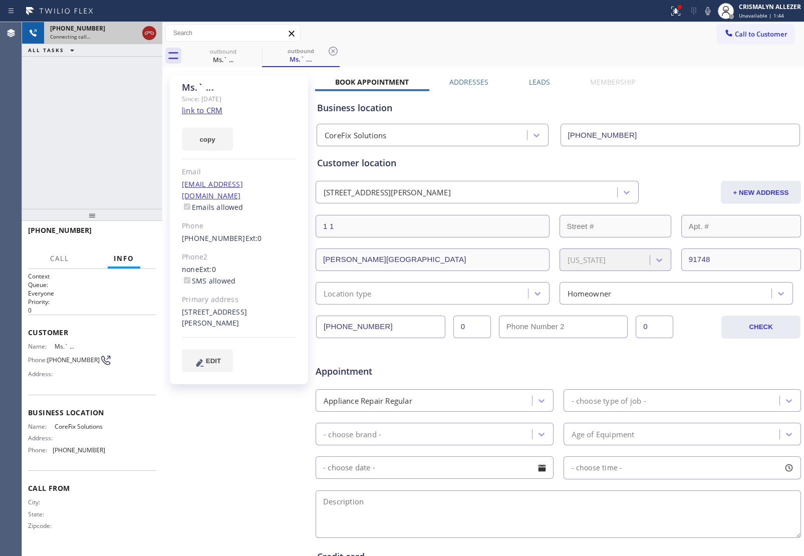
click at [148, 31] on icon at bounding box center [149, 33] width 12 height 12
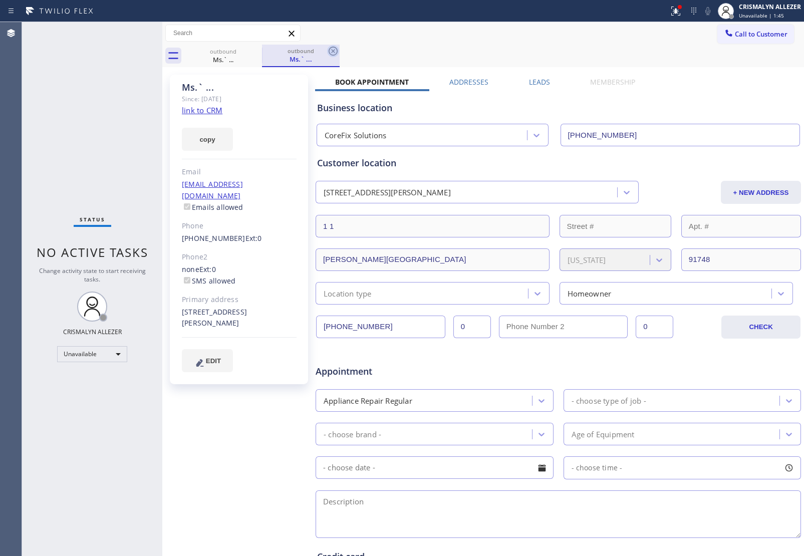
click at [331, 53] on icon at bounding box center [333, 51] width 12 height 12
drag, startPoint x: 251, startPoint y: 51, endPoint x: 261, endPoint y: 57, distance: 11.9
click at [251, 54] on icon at bounding box center [255, 51] width 12 height 12
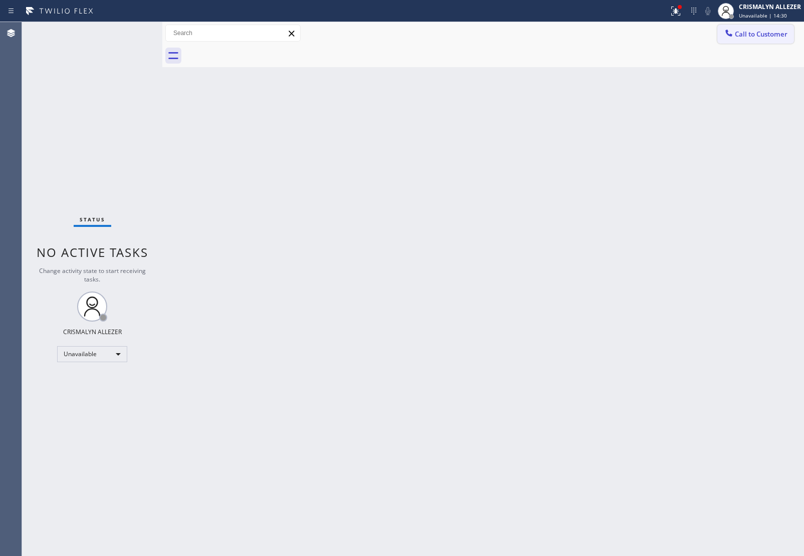
drag, startPoint x: 771, startPoint y: 29, endPoint x: 640, endPoint y: 68, distance: 137.0
click at [770, 29] on button "Call to Customer" at bounding box center [755, 34] width 77 height 19
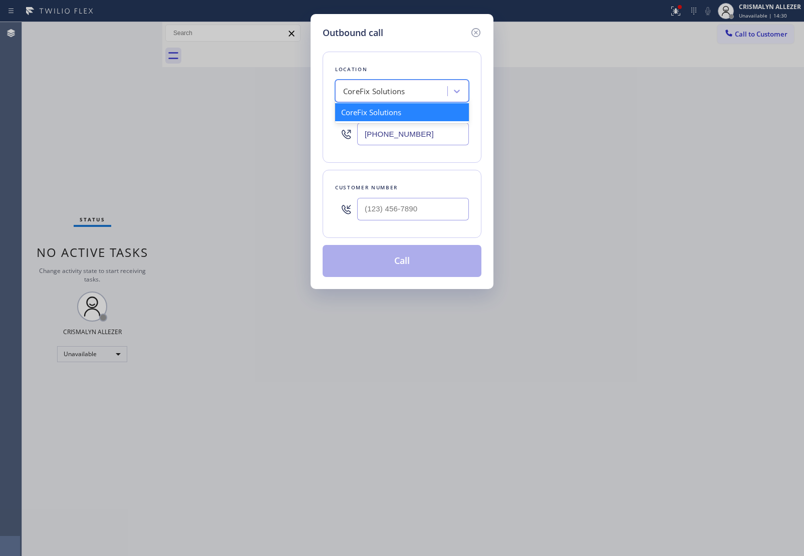
click at [401, 99] on div "CoreFix Solutions" at bounding box center [392, 92] width 109 height 18
paste input "[PHONE_NUMBER]"
type input "[PHONE_NUMBER]"
drag, startPoint x: 453, startPoint y: 136, endPoint x: 188, endPoint y: 131, distance: 265.4
click at [188, 131] on div "Outbound call Location CoreFix Solutions Your caller id phone number [PHONE_NUM…" at bounding box center [402, 278] width 804 height 556
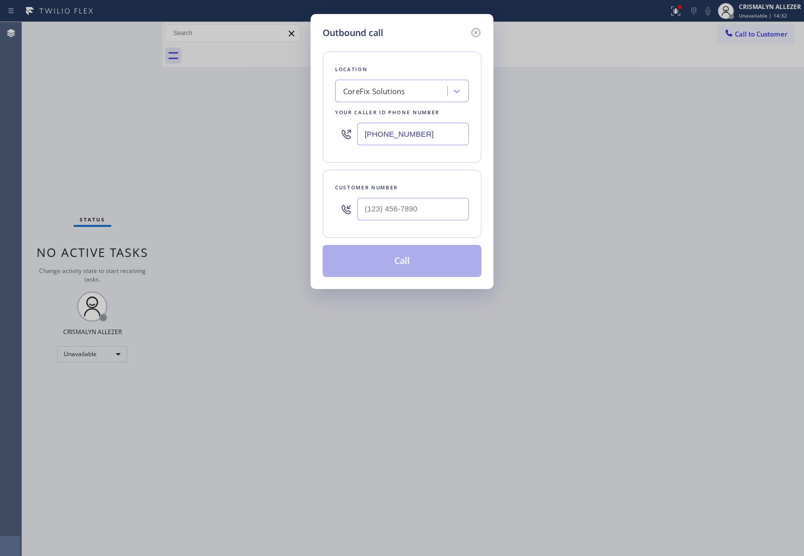
paste input "855) 731-4952"
type input "[PHONE_NUMBER]"
click at [421, 209] on input "text" at bounding box center [413, 209] width 112 height 23
paste input "206) 422-2299"
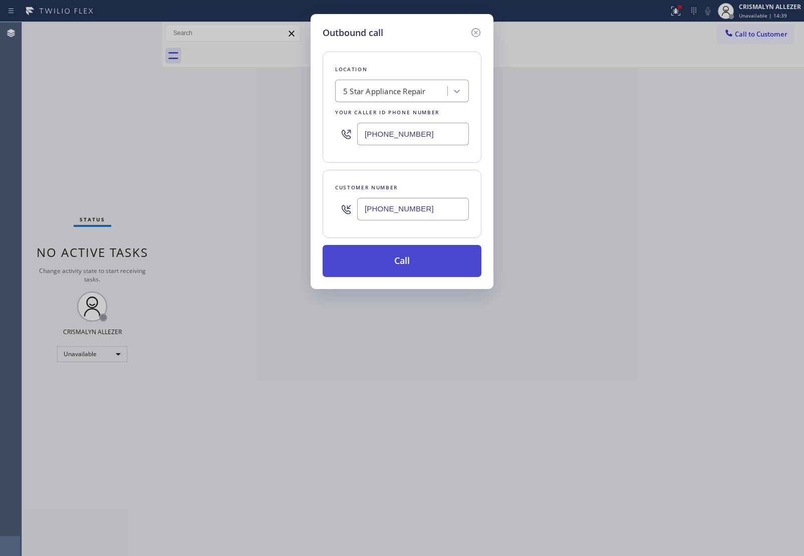
type input "[PHONE_NUMBER]"
click at [402, 261] on button "Call" at bounding box center [401, 261] width 159 height 32
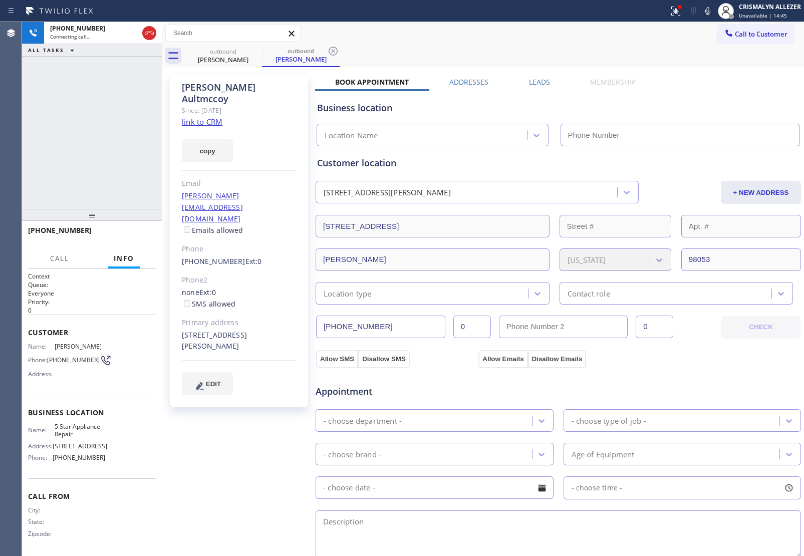
type input "[PHONE_NUMBER]"
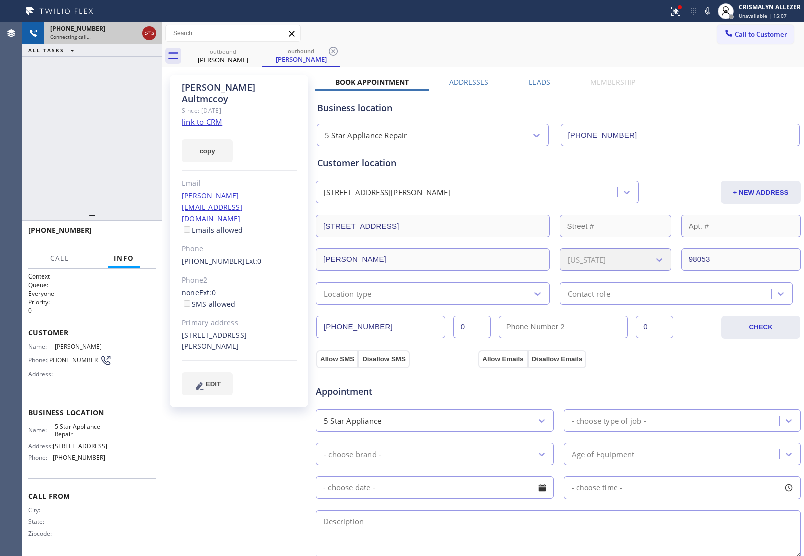
click at [149, 35] on icon at bounding box center [149, 33] width 12 height 12
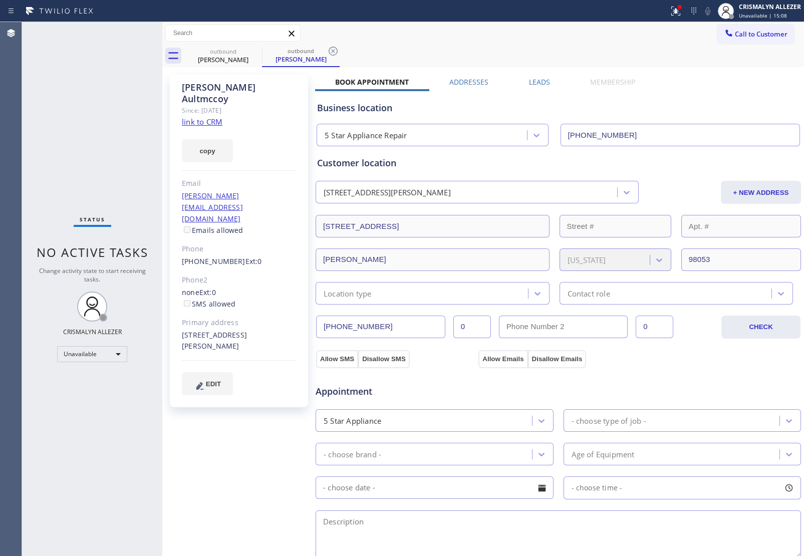
click at [530, 84] on label "Leads" at bounding box center [539, 82] width 21 height 10
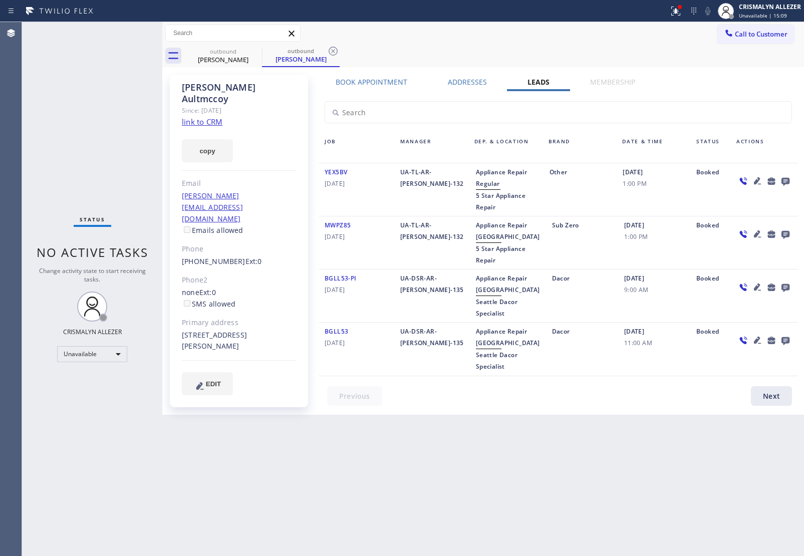
click at [784, 179] on icon at bounding box center [785, 181] width 12 height 13
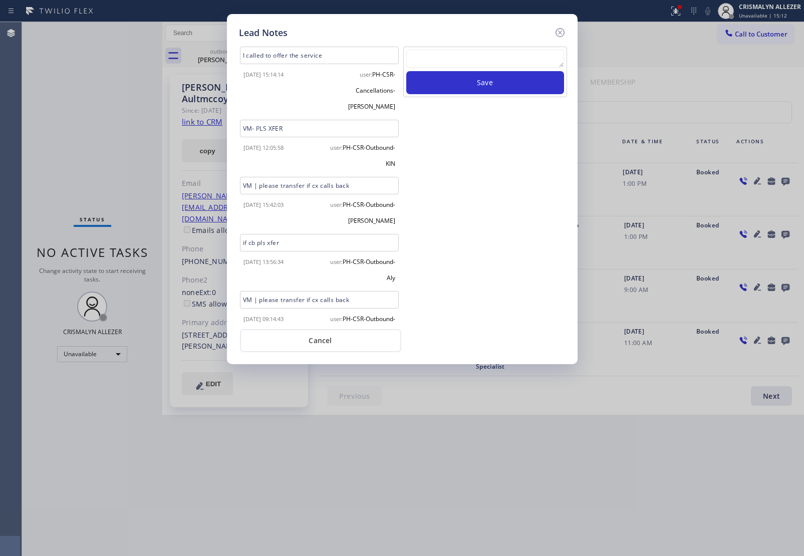
click at [452, 56] on textarea at bounding box center [485, 59] width 158 height 18
paste textarea "no answer | pls xfer here cx cb"
type textarea "no answer | pls xfer here cx cb"
click at [471, 83] on button "Save" at bounding box center [485, 82] width 158 height 23
click at [323, 341] on button "Cancel" at bounding box center [320, 340] width 161 height 23
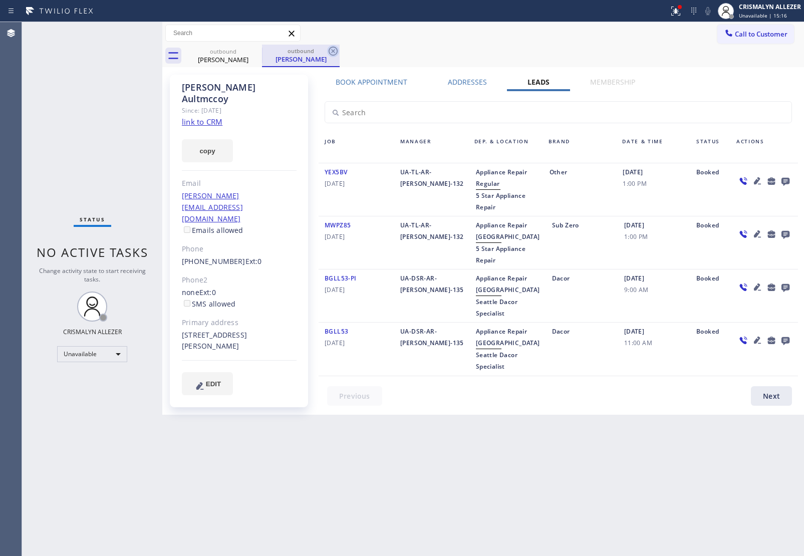
click at [333, 51] on icon at bounding box center [332, 51] width 9 height 9
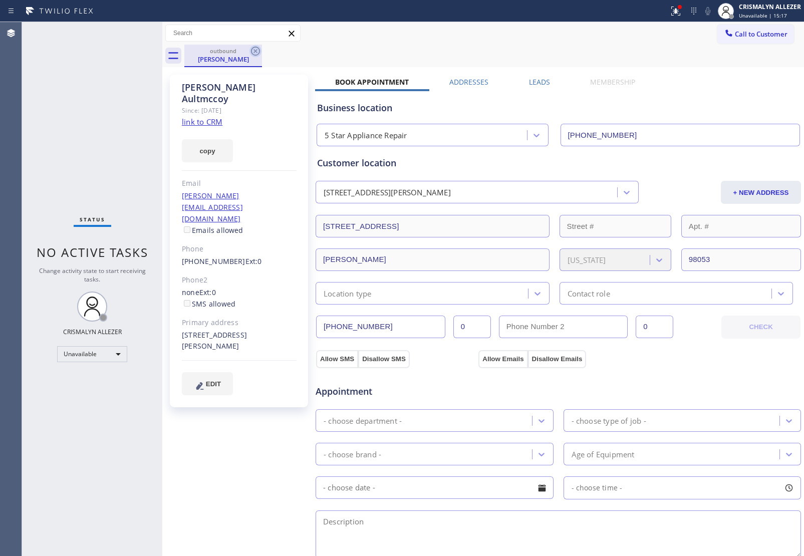
click at [256, 50] on icon at bounding box center [255, 51] width 9 height 9
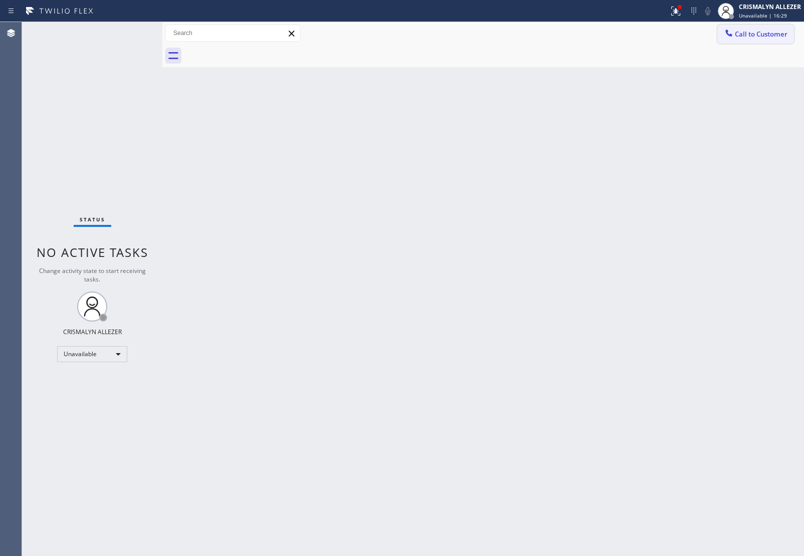
click at [772, 32] on span "Call to Customer" at bounding box center [760, 34] width 53 height 9
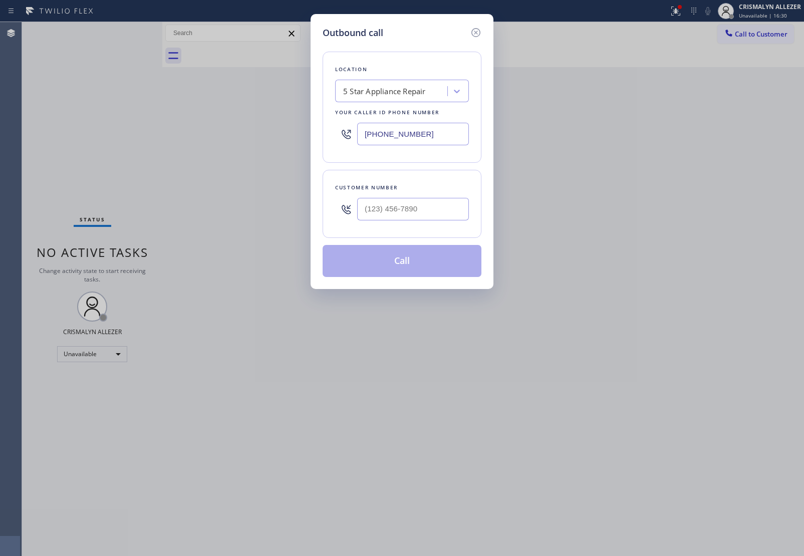
drag, startPoint x: 456, startPoint y: 127, endPoint x: 229, endPoint y: 129, distance: 226.3
click at [236, 130] on div "Outbound call Location 5 Star Appliance Repair Your caller id phone number [PHO…" at bounding box center [402, 278] width 804 height 556
paste input "662-533"
type input "[PHONE_NUMBER]"
click at [446, 209] on input "(___) ___-____" at bounding box center [413, 209] width 112 height 23
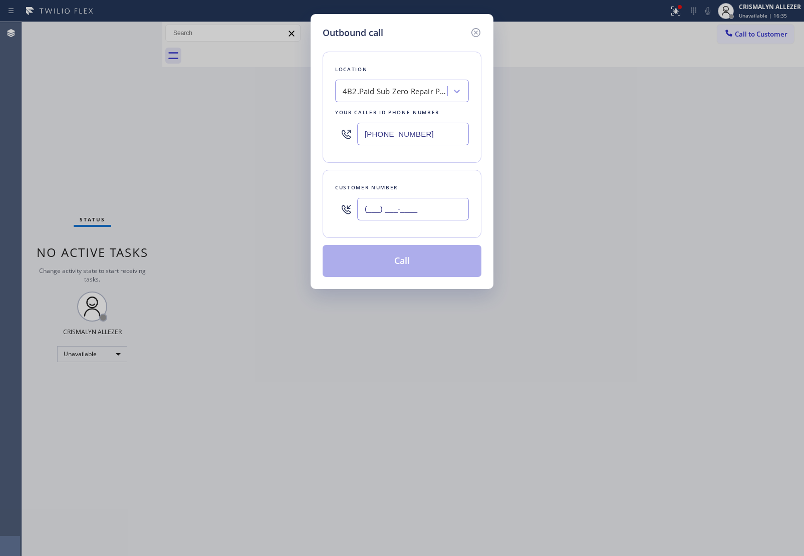
paste input "855) 662-5332"
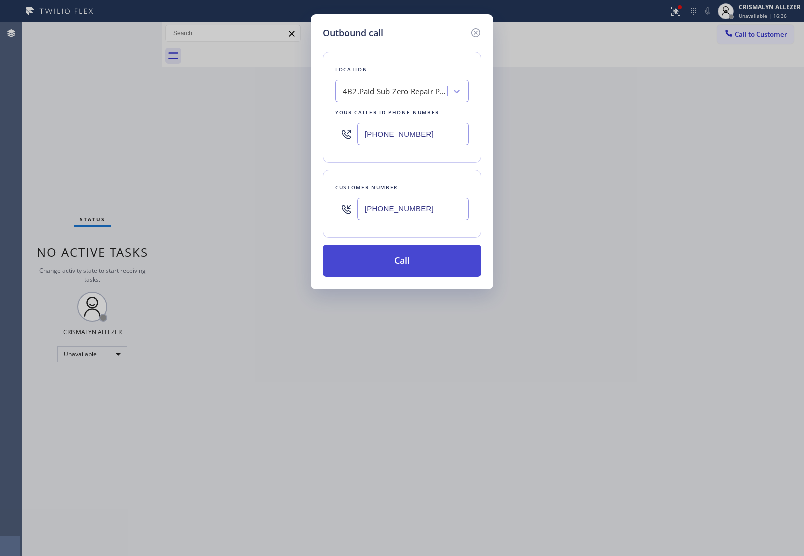
type input "[PHONE_NUMBER]"
click at [412, 264] on button "Call" at bounding box center [401, 261] width 159 height 32
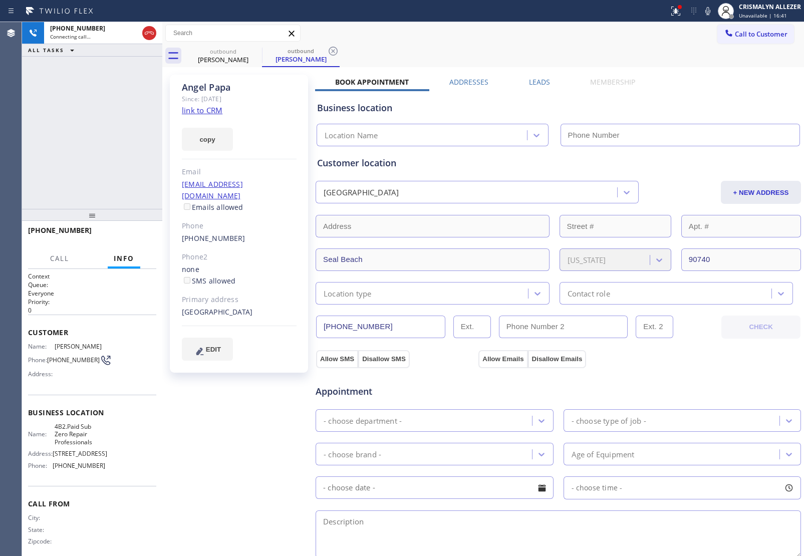
type input "[PHONE_NUMBER]"
click at [138, 235] on span "HANG UP" at bounding box center [133, 234] width 31 height 7
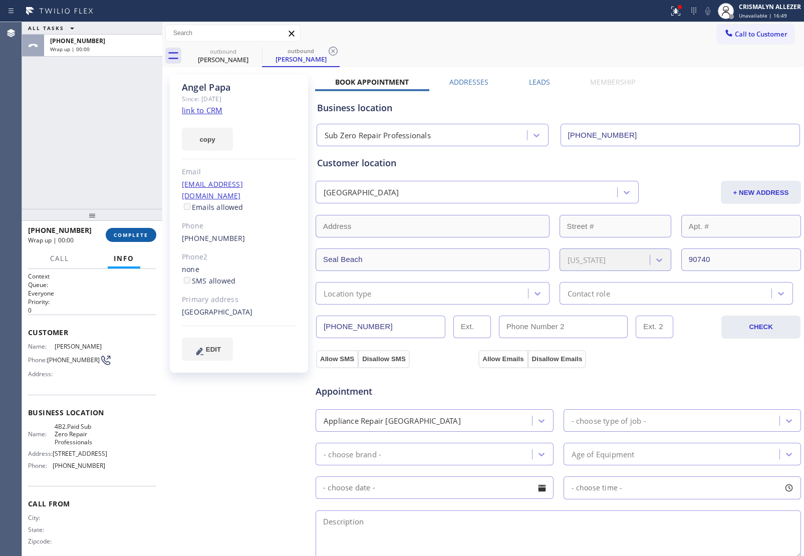
click at [138, 235] on span "COMPLETE" at bounding box center [131, 234] width 35 height 7
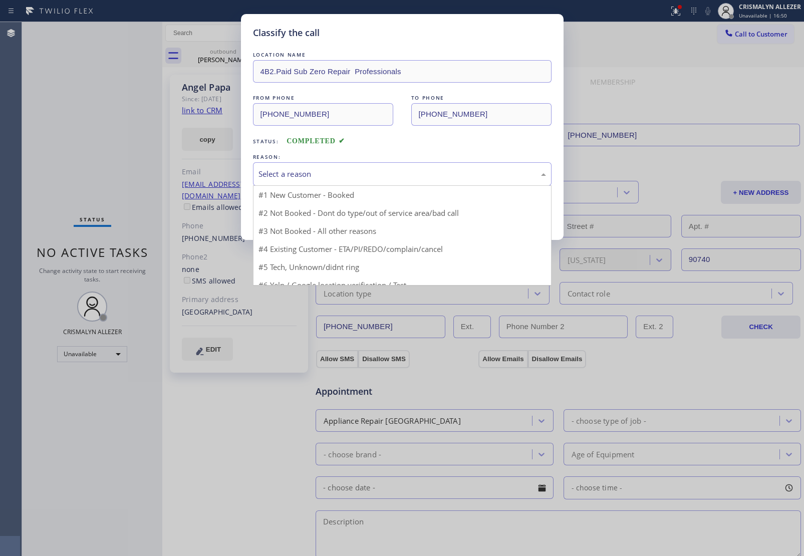
click at [411, 169] on div "Select a reason" at bounding box center [401, 174] width 287 height 12
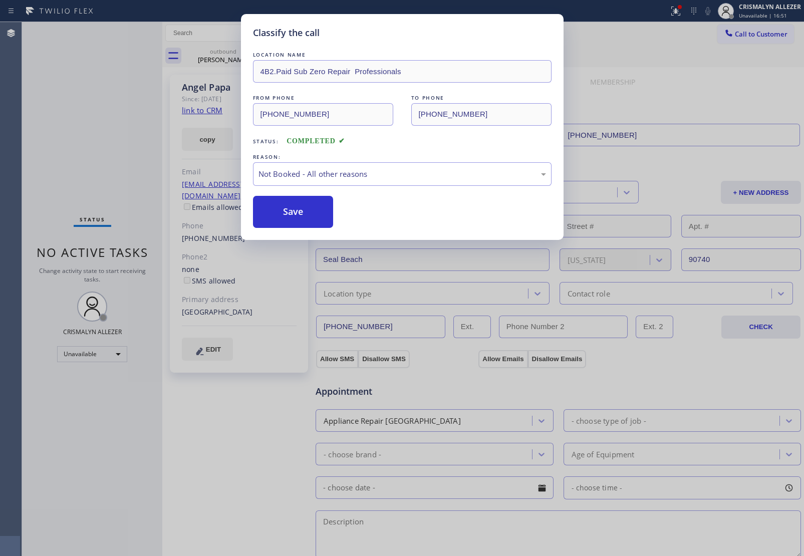
click at [301, 209] on button "Save" at bounding box center [293, 212] width 81 height 32
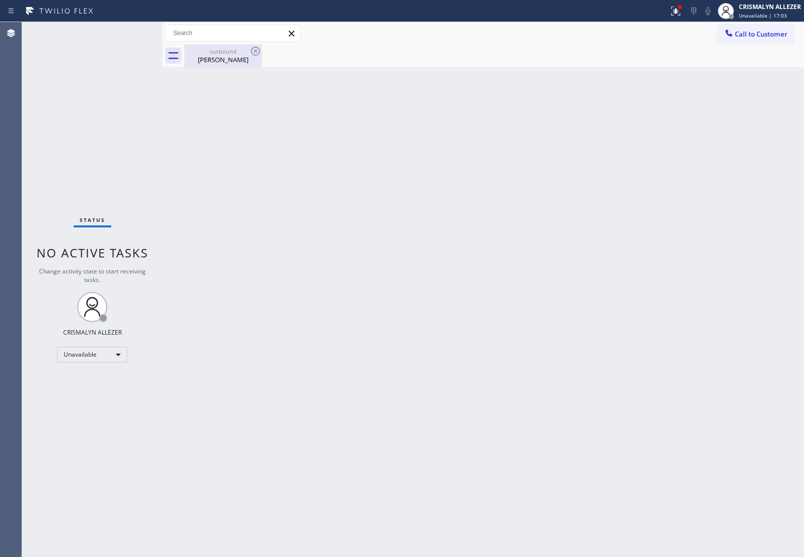
click at [223, 54] on div "outbound" at bounding box center [223, 52] width 76 height 8
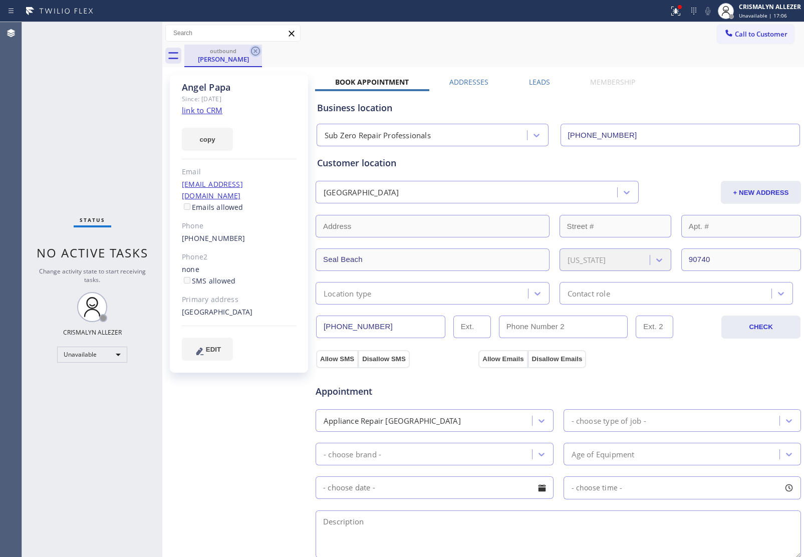
click at [255, 50] on icon at bounding box center [255, 51] width 12 height 12
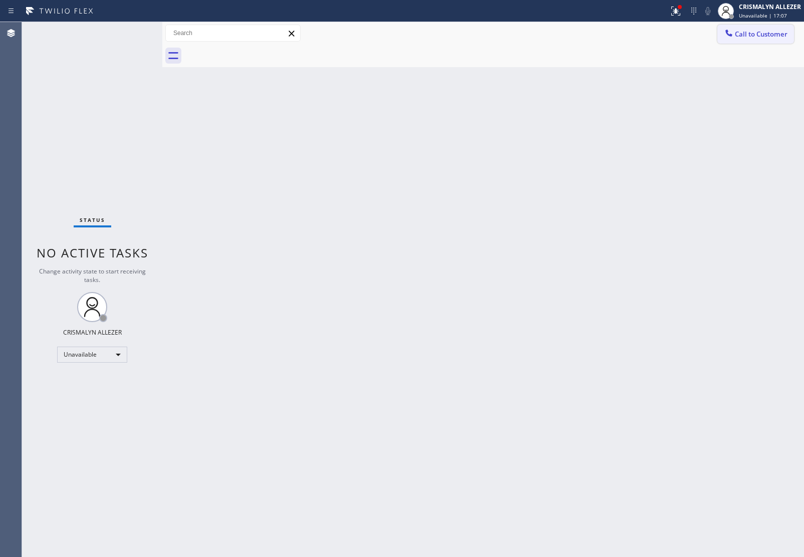
click at [724, 34] on icon at bounding box center [728, 33] width 10 height 10
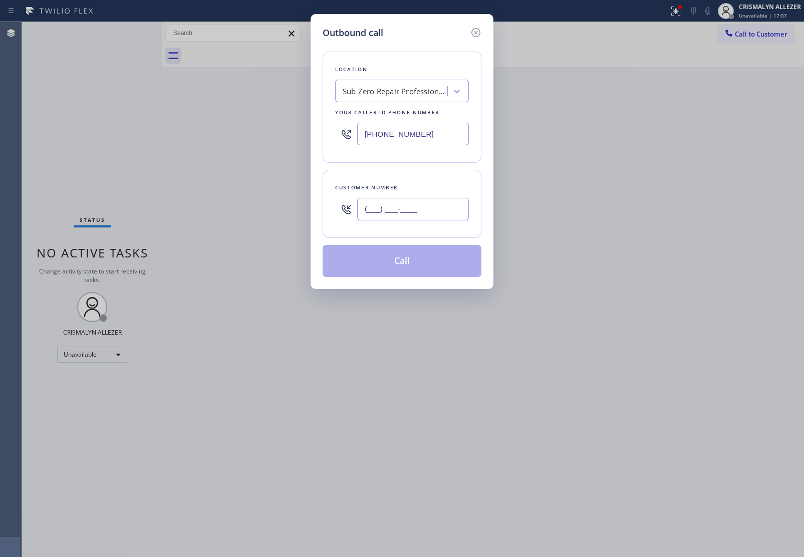
click at [444, 202] on input "(___) ___-____" at bounding box center [413, 209] width 112 height 23
paste input "855) 662-5332"
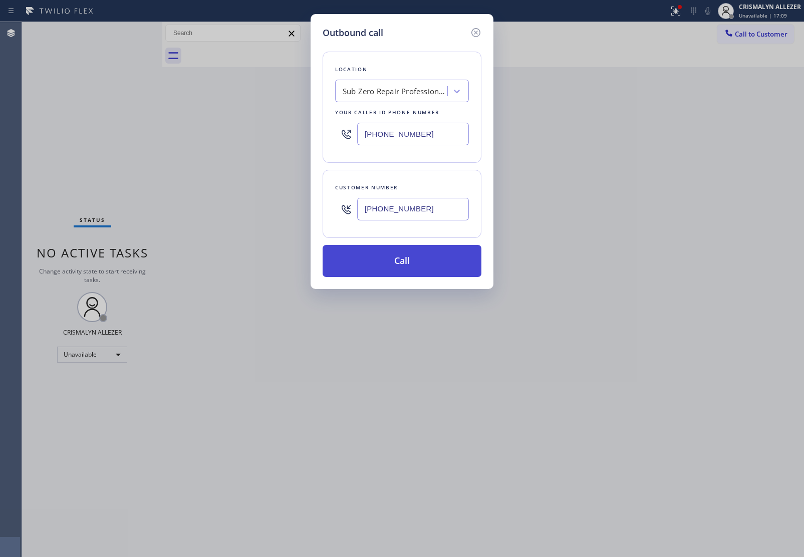
type input "[PHONE_NUMBER]"
click at [406, 275] on button "Call" at bounding box center [401, 261] width 159 height 32
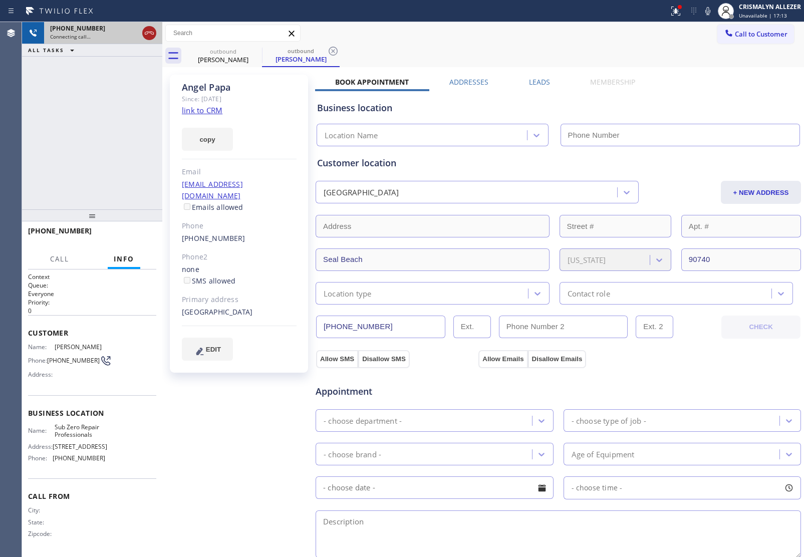
click at [146, 34] on icon at bounding box center [149, 33] width 12 height 12
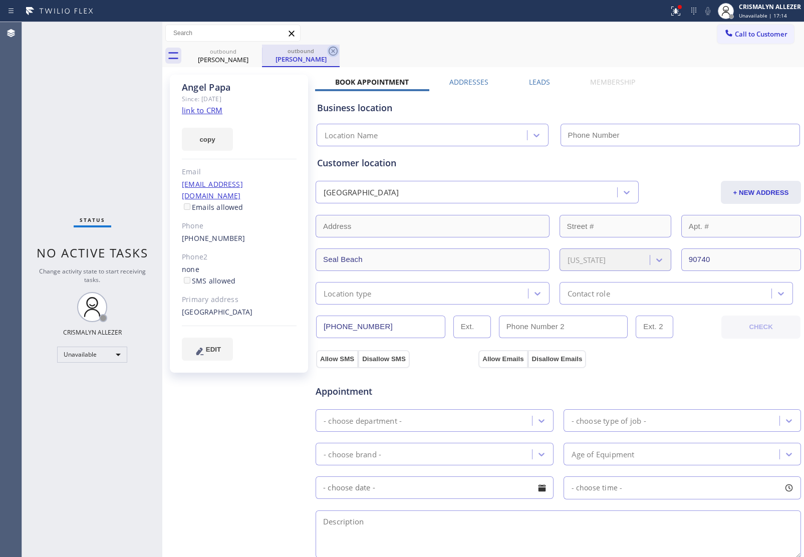
type input "[PHONE_NUMBER]"
drag, startPoint x: 331, startPoint y: 49, endPoint x: 285, endPoint y: 57, distance: 46.7
click at [316, 53] on div "outbound [PERSON_NAME]" at bounding box center [301, 56] width 78 height 23
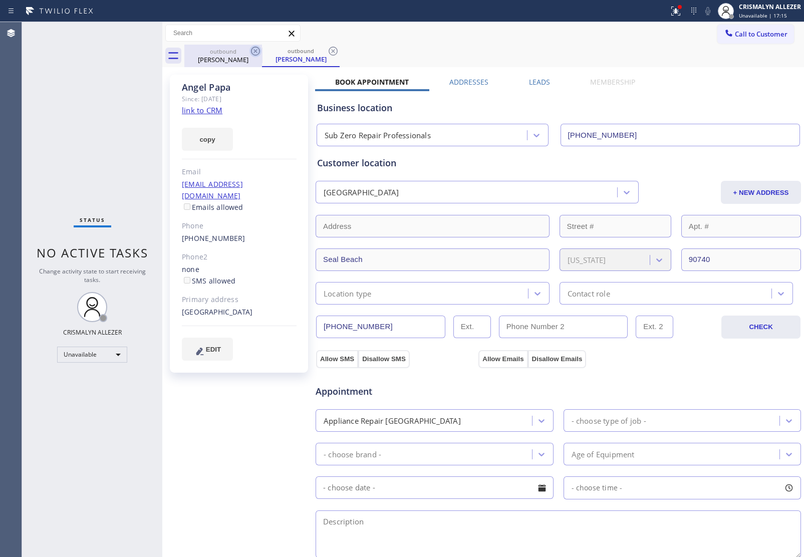
click at [259, 51] on icon at bounding box center [255, 51] width 9 height 9
click at [333, 53] on icon at bounding box center [333, 51] width 12 height 12
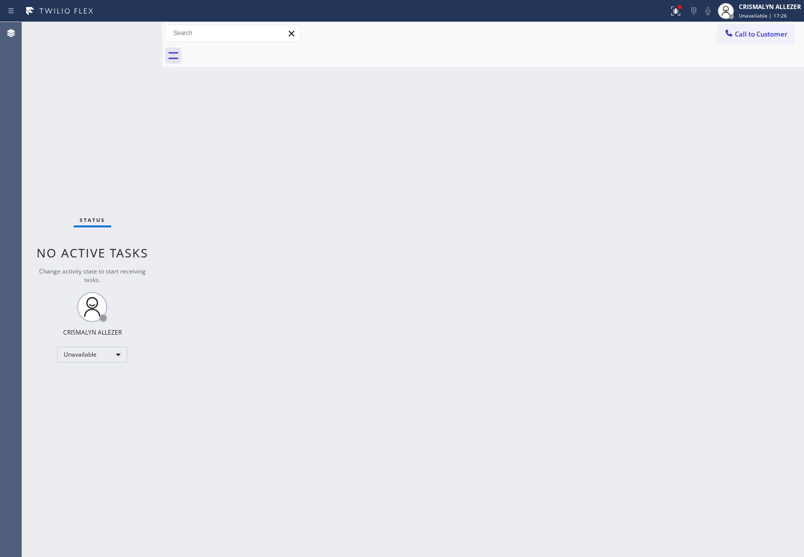
click at [759, 37] on span "Call to Customer" at bounding box center [760, 34] width 53 height 9
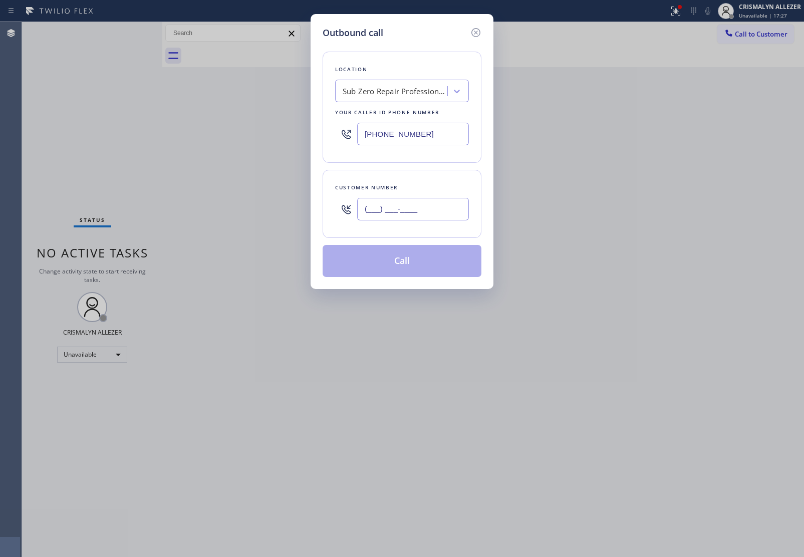
click at [447, 211] on input "(___) ___-____" at bounding box center [413, 209] width 112 height 23
paste input "818) 261-3830"
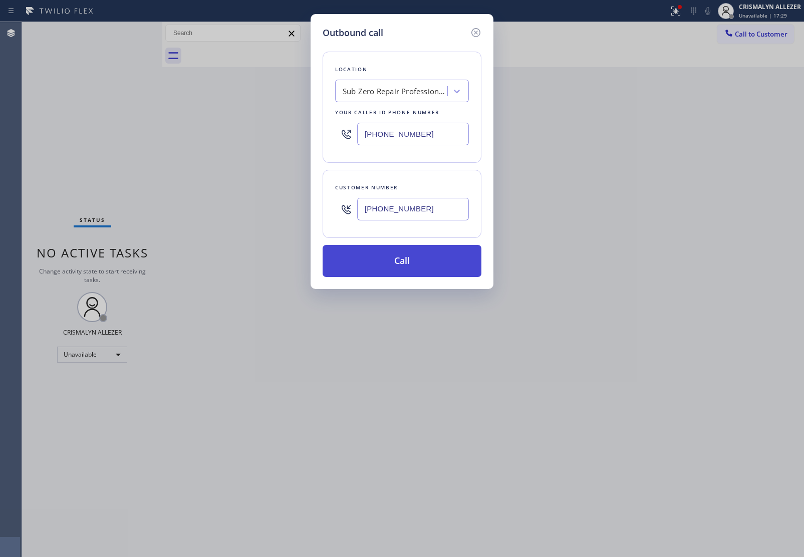
type input "[PHONE_NUMBER]"
click at [415, 266] on button "Call" at bounding box center [401, 261] width 159 height 32
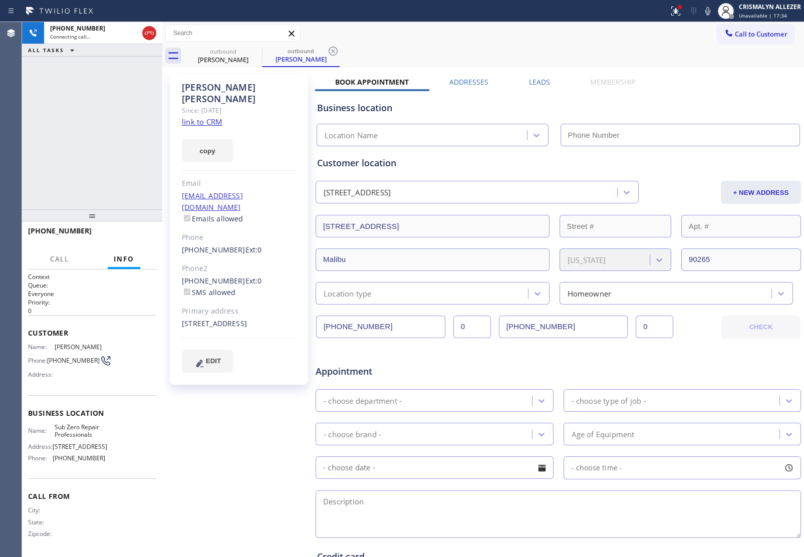
type input "[PHONE_NUMBER]"
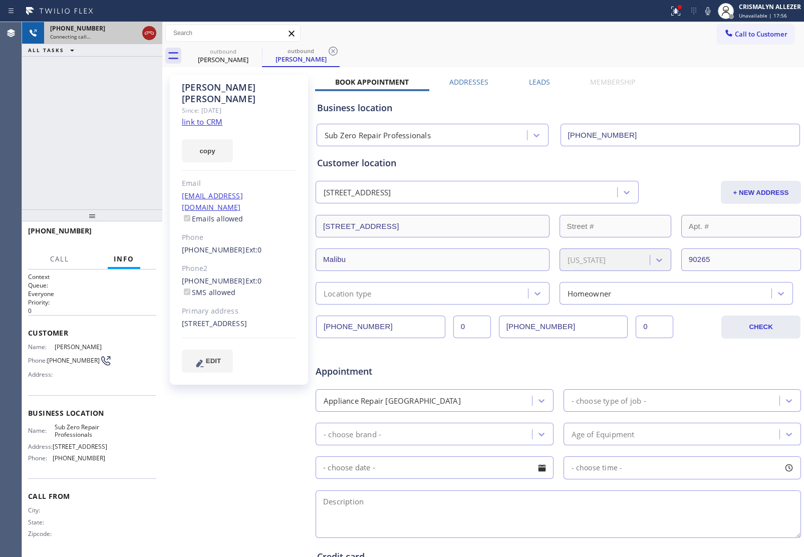
click at [147, 34] on icon at bounding box center [149, 33] width 9 height 3
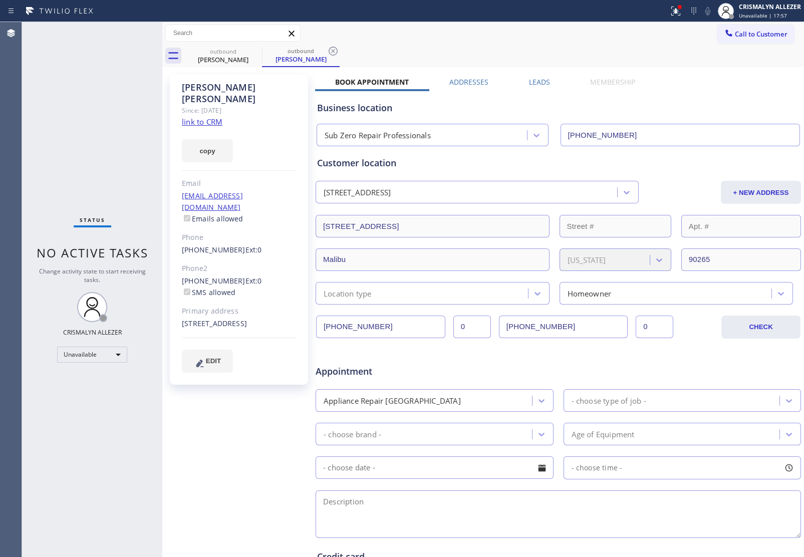
drag, startPoint x: 538, startPoint y: 83, endPoint x: 556, endPoint y: 97, distance: 22.1
click at [538, 83] on label "Leads" at bounding box center [539, 82] width 21 height 10
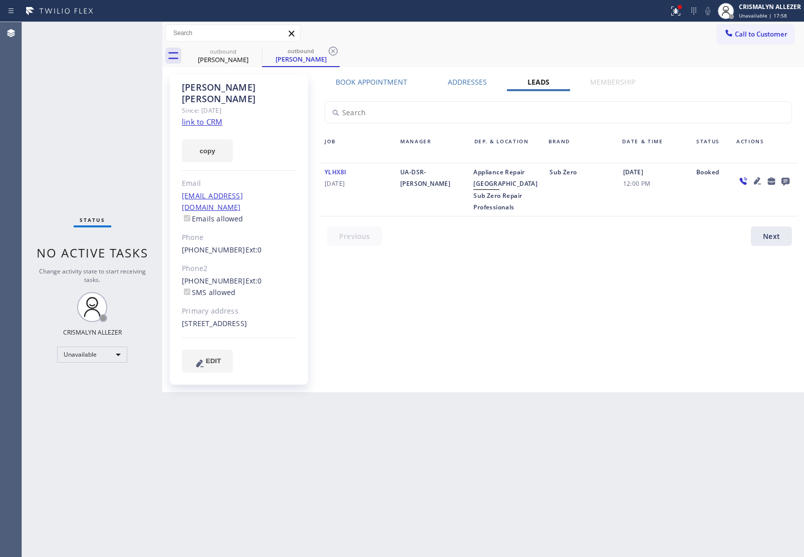
click at [785, 179] on icon at bounding box center [785, 182] width 8 height 8
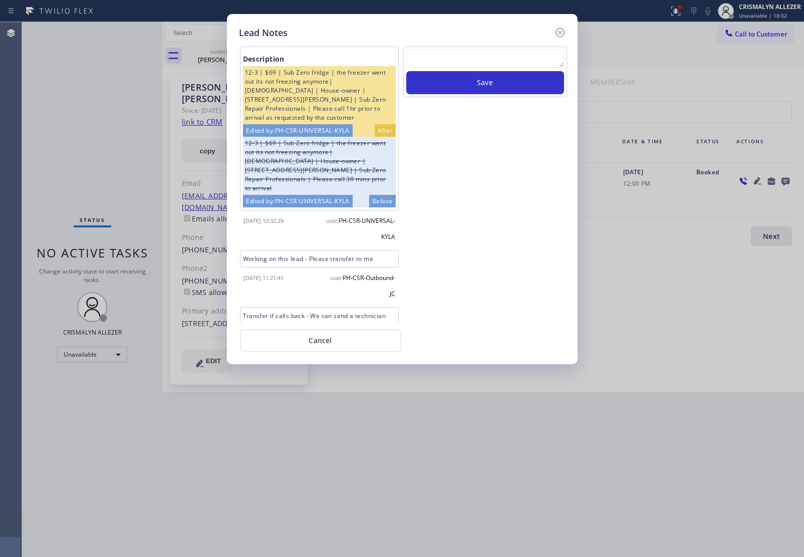
click at [480, 56] on textarea at bounding box center [485, 59] width 158 height 18
paste textarea "no answer | pls xfer here cx cb"
type textarea "no answer | pls xfer here cx cb"
click at [485, 88] on button "Save" at bounding box center [485, 82] width 158 height 23
click at [332, 343] on button "Cancel" at bounding box center [320, 340] width 161 height 23
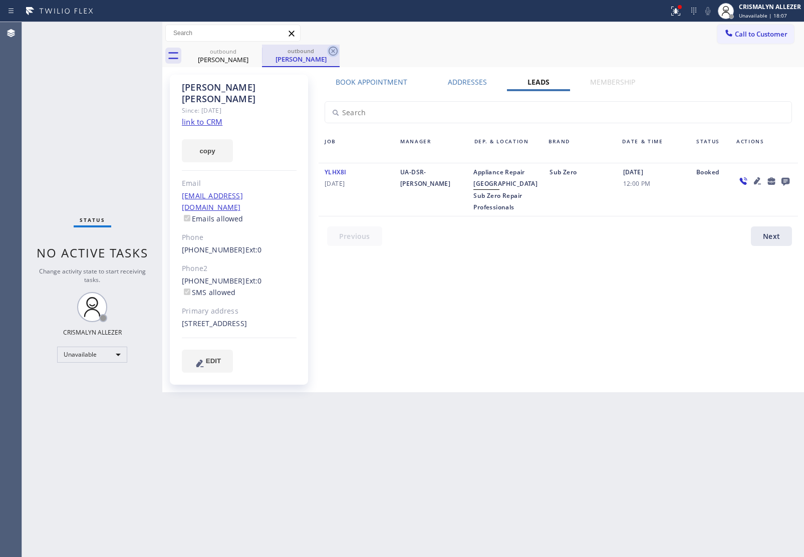
click at [328, 51] on icon at bounding box center [332, 51] width 9 height 9
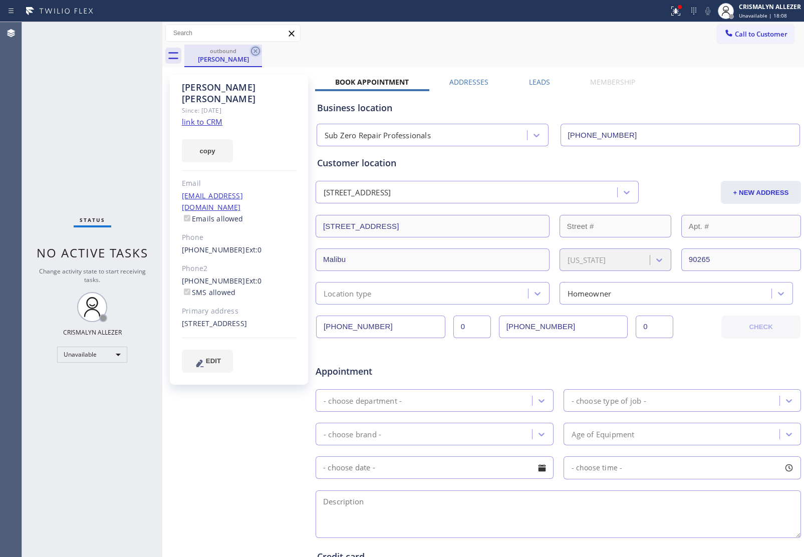
click at [253, 50] on icon at bounding box center [255, 51] width 12 height 12
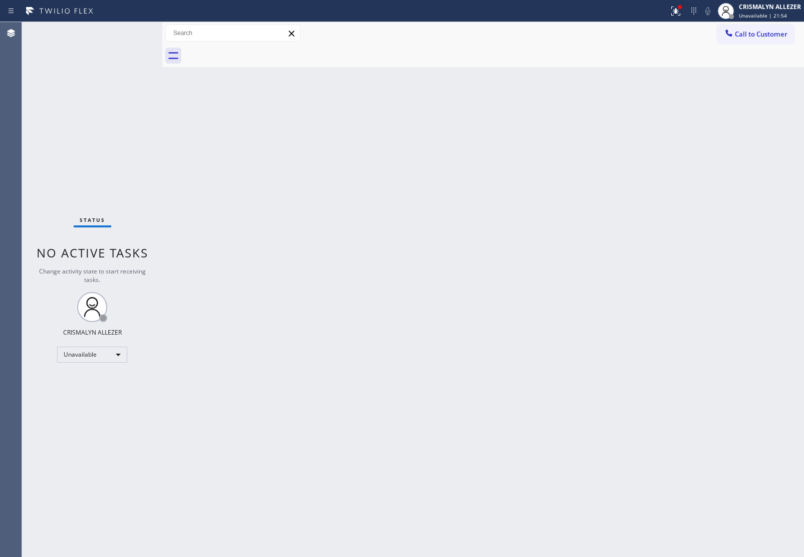
click at [794, 162] on div "Back to Dashboard Change Sender ID Customers Technicians Select a contact Outbo…" at bounding box center [482, 289] width 641 height 535
click at [754, 35] on span "Call to Customer" at bounding box center [760, 34] width 53 height 9
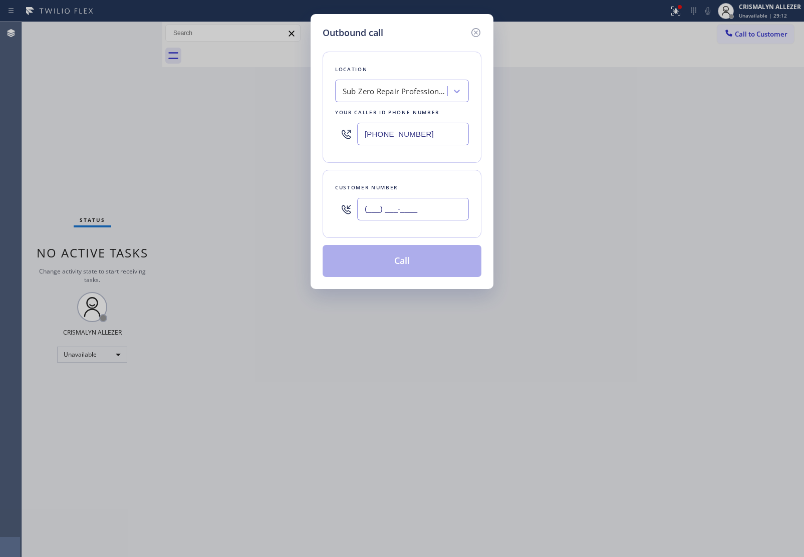
click at [415, 212] on input "(___) ___-____" at bounding box center [413, 209] width 112 height 23
paste input "363) 201-6739"
type input "[PHONE_NUMBER]"
click at [421, 95] on div "Sub Zero Repair Professionals" at bounding box center [394, 92] width 105 height 12
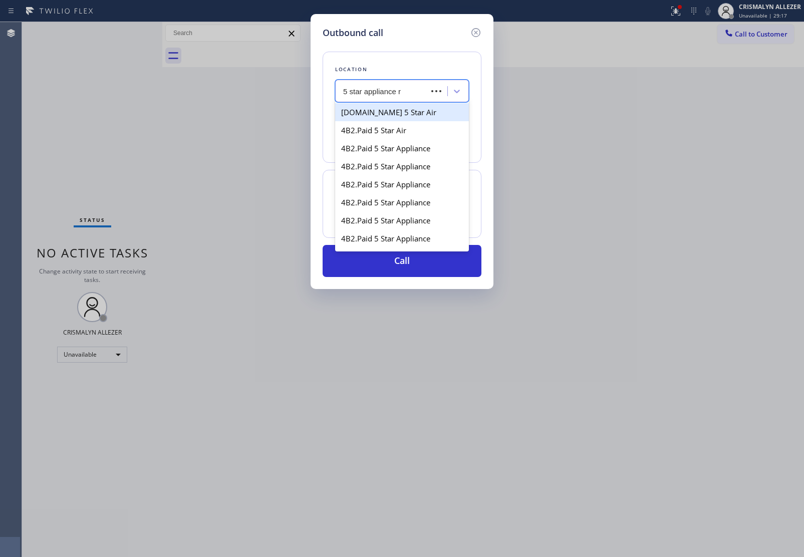
type input "5 star appliance re"
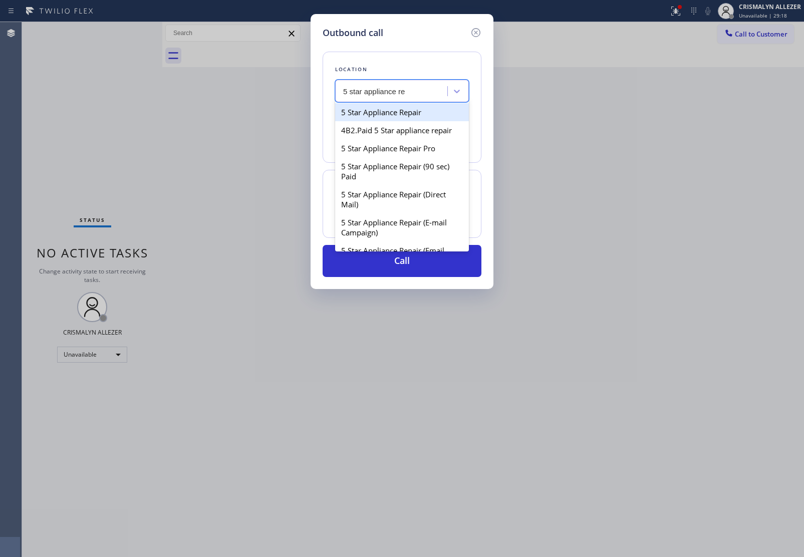
click at [409, 111] on div "5 Star Appliance Repair" at bounding box center [402, 112] width 134 height 18
type input "[PHONE_NUMBER]"
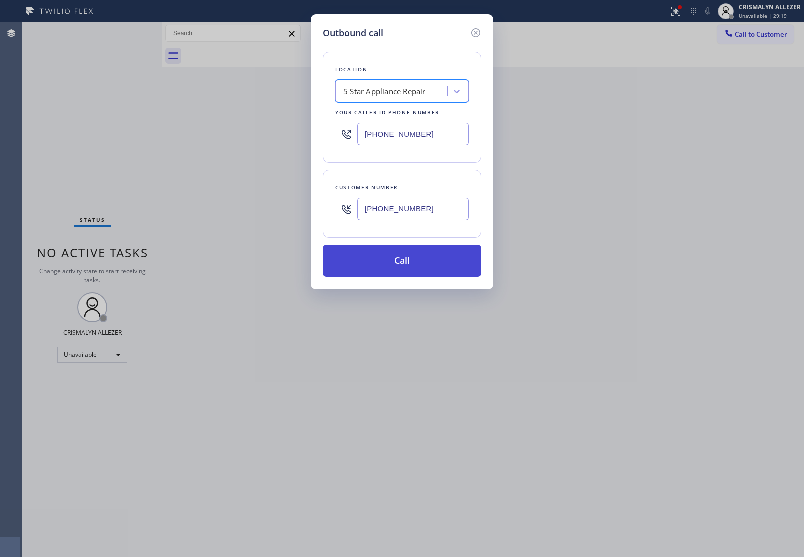
click at [411, 258] on button "Call" at bounding box center [401, 261] width 159 height 32
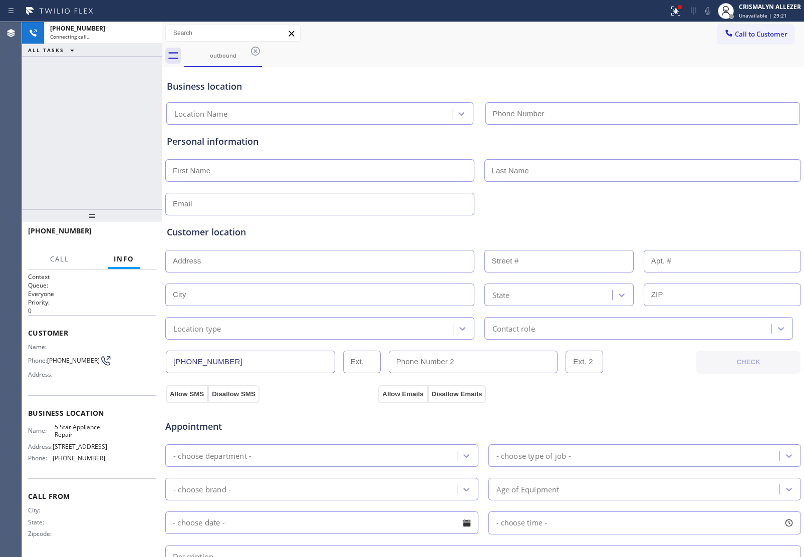
type input "[PHONE_NUMBER]"
click at [130, 239] on button "HANG UP" at bounding box center [133, 235] width 47 height 14
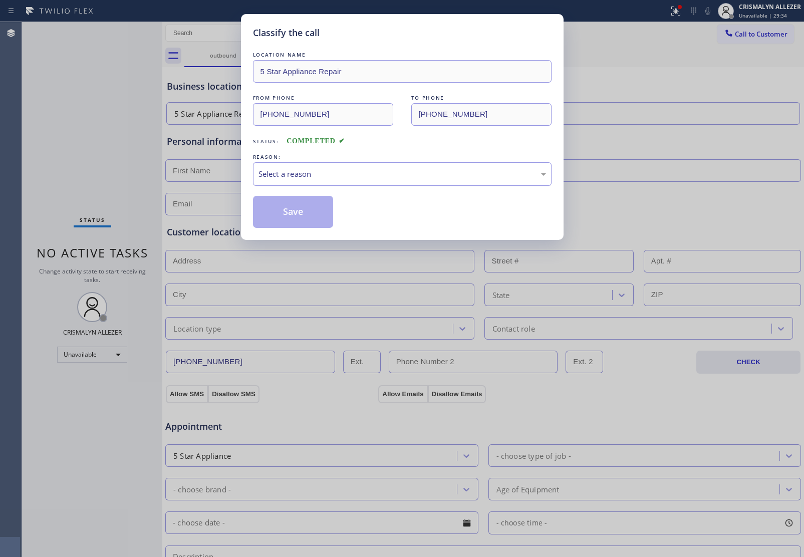
click at [404, 179] on div "Select a reason" at bounding box center [401, 174] width 287 height 12
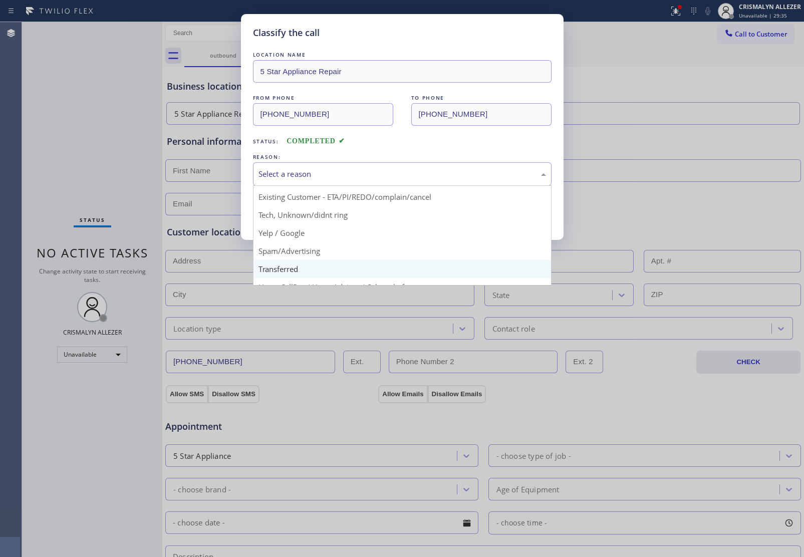
scroll to position [63, 0]
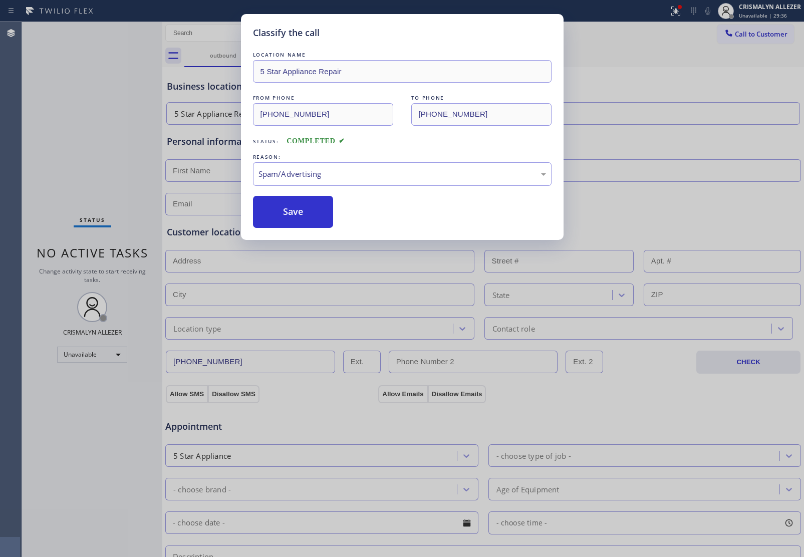
click at [303, 231] on div "Classify the call LOCATION NAME 5 Star Appliance Repair FROM PHONE [PHONE_NUMBE…" at bounding box center [402, 127] width 322 height 226
click at [305, 219] on button "Save" at bounding box center [293, 212] width 81 height 32
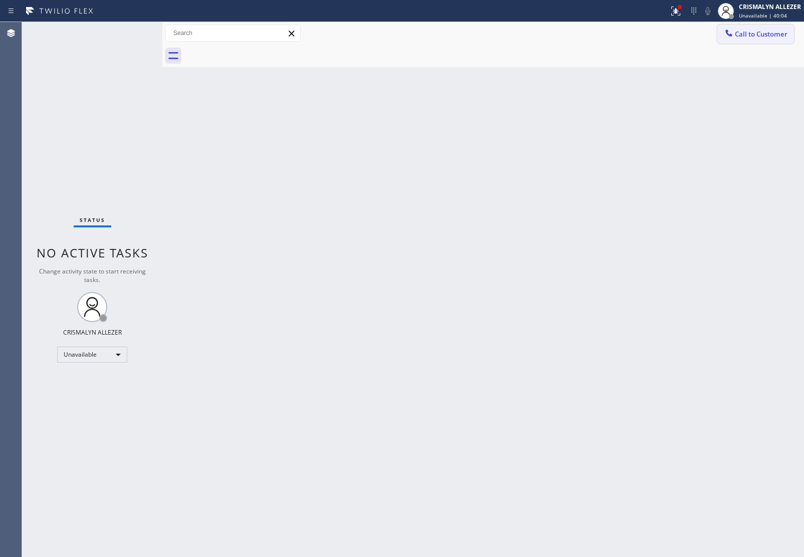
drag, startPoint x: 769, startPoint y: 36, endPoint x: 501, endPoint y: 108, distance: 277.4
click at [768, 36] on span "Call to Customer" at bounding box center [760, 34] width 53 height 9
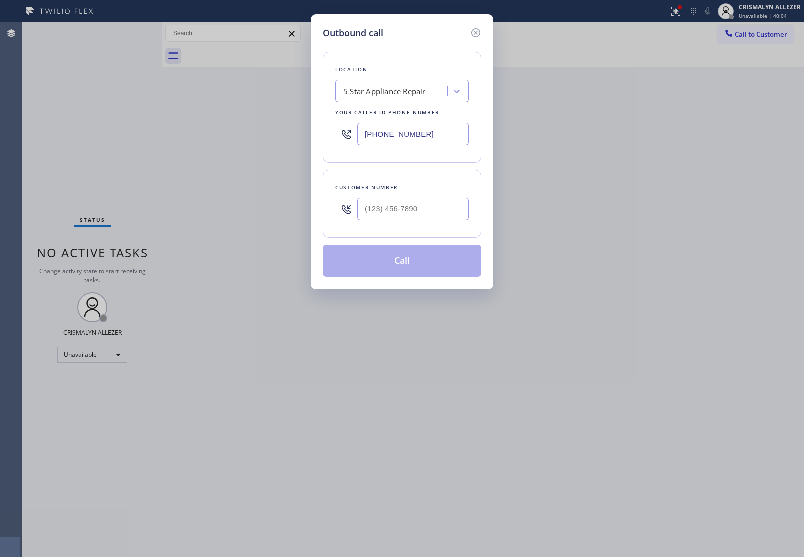
click at [394, 98] on div "5 Star Appliance Repair" at bounding box center [392, 92] width 109 height 18
paste input "Green Tree Heating & Cooling Hemstead"
type input "Green Tree Heating & Cooling Hemstead"
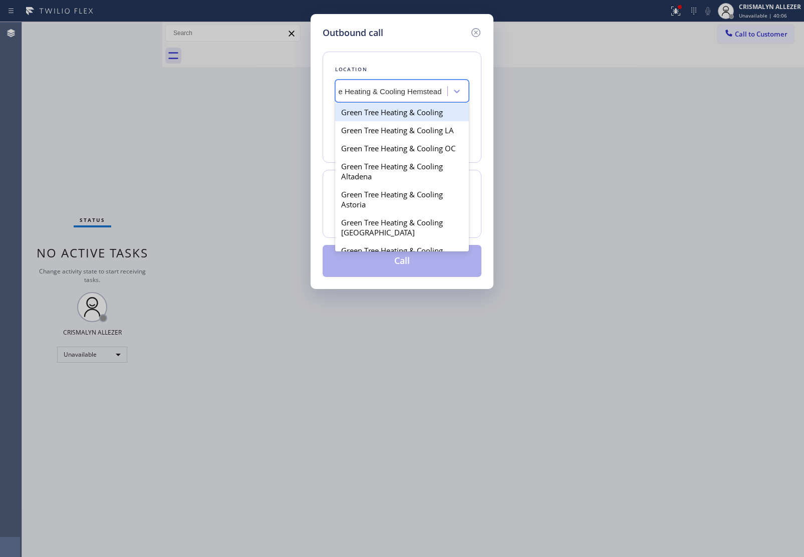
click at [389, 113] on div "Green Tree Heating & Cooling" at bounding box center [402, 112] width 134 height 18
type input "[PHONE_NUMBER]"
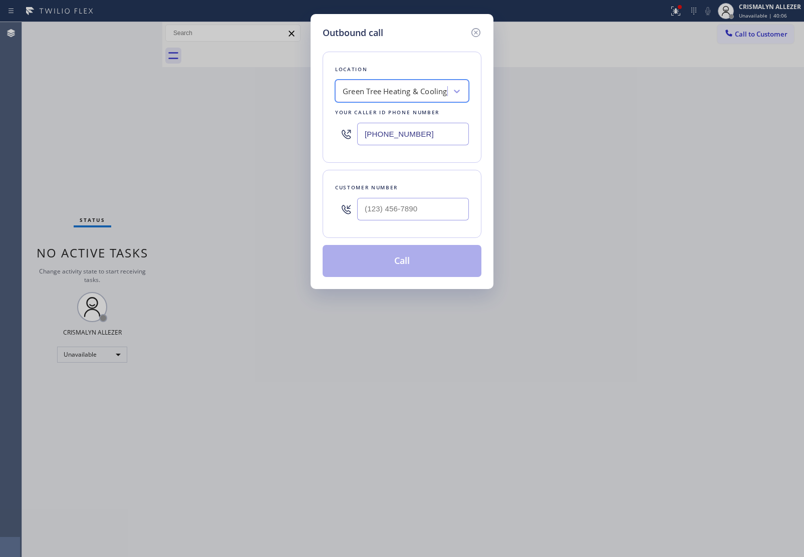
scroll to position [0, 1]
click at [438, 206] on input "(___) ___-____" at bounding box center [413, 209] width 112 height 23
paste input "363) 201-6739"
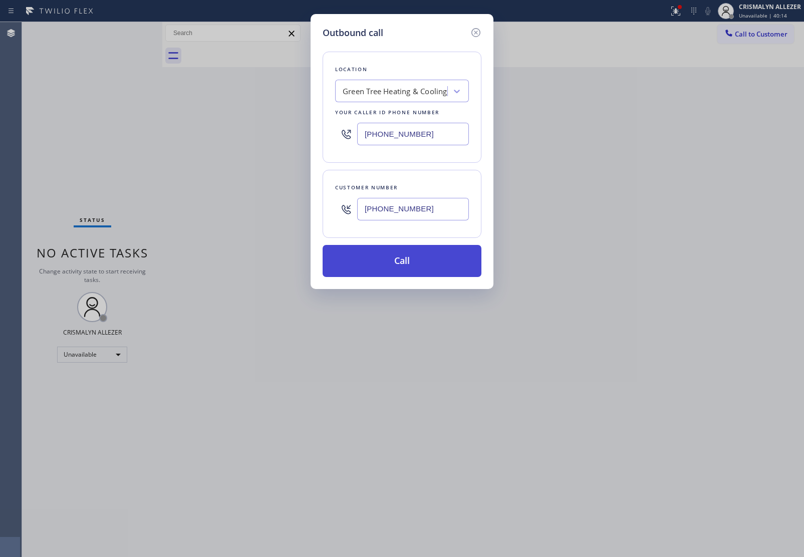
type input "[PHONE_NUMBER]"
click at [397, 273] on button "Call" at bounding box center [401, 261] width 159 height 32
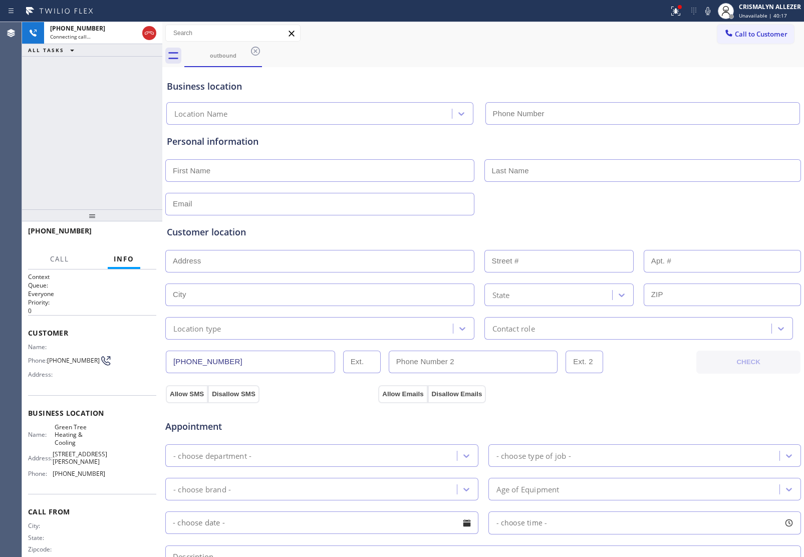
type input "[PHONE_NUMBER]"
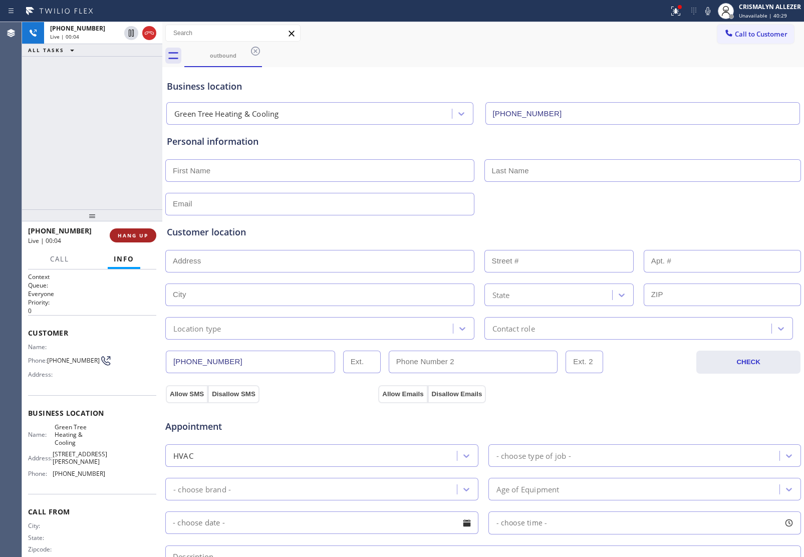
click at [135, 236] on span "HANG UP" at bounding box center [133, 235] width 31 height 7
click at [106, 234] on button "COMPLETE" at bounding box center [131, 235] width 51 height 14
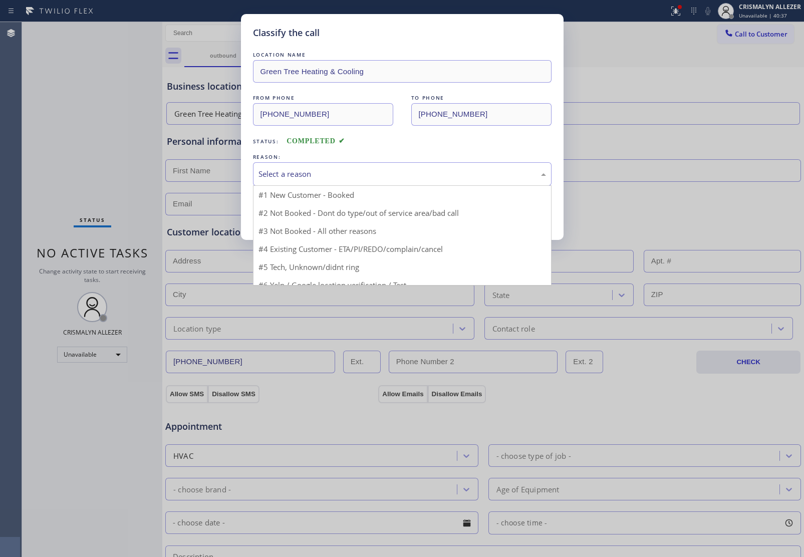
click at [378, 179] on div "Select a reason" at bounding box center [401, 174] width 287 height 12
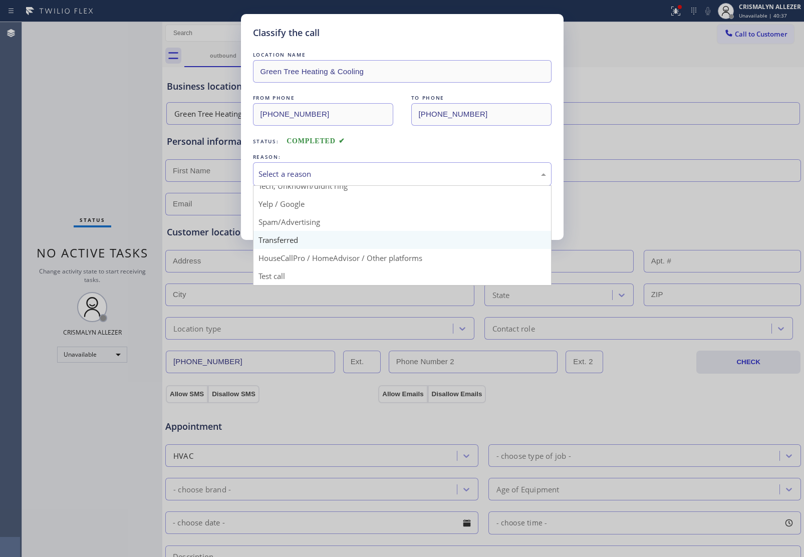
scroll to position [69, 0]
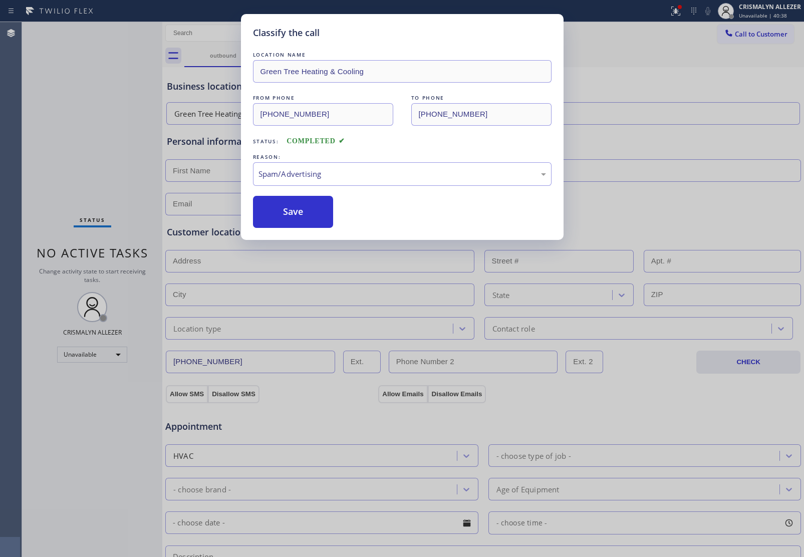
click at [301, 219] on button "Save" at bounding box center [293, 212] width 81 height 32
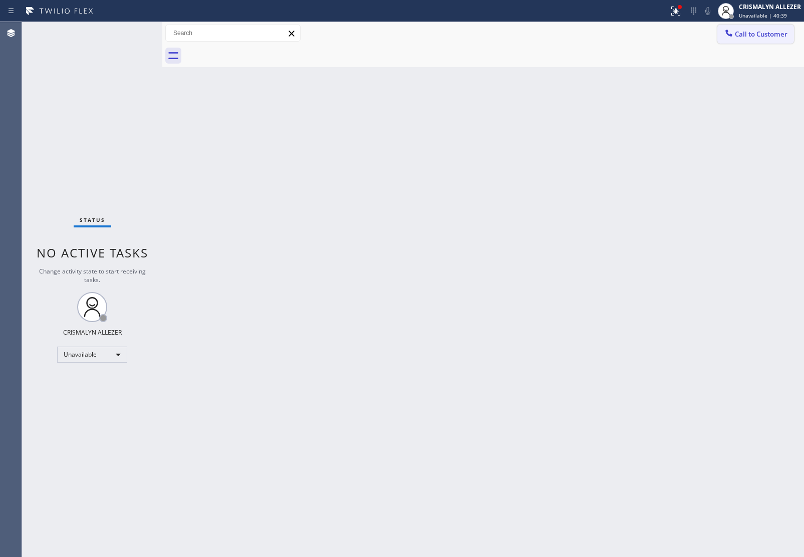
click at [775, 31] on span "Call to Customer" at bounding box center [760, 34] width 53 height 9
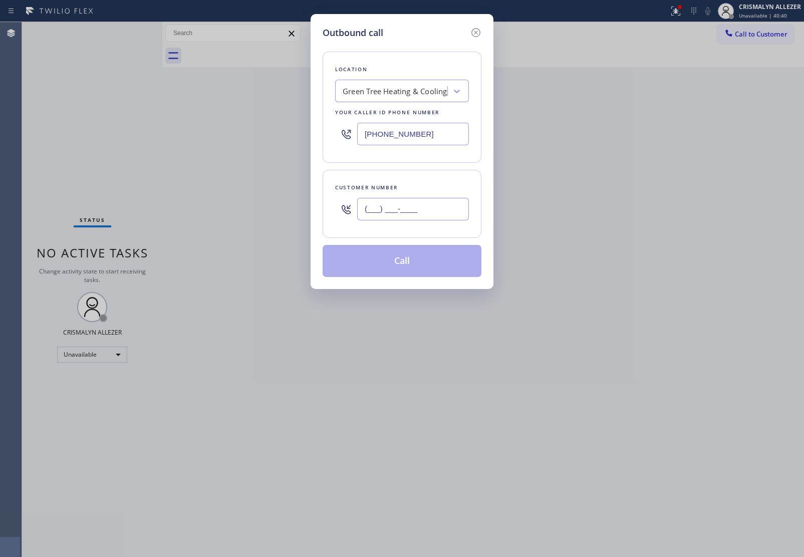
click at [431, 217] on input "(___) ___-____" at bounding box center [413, 209] width 112 height 23
paste input "363) 201-6739"
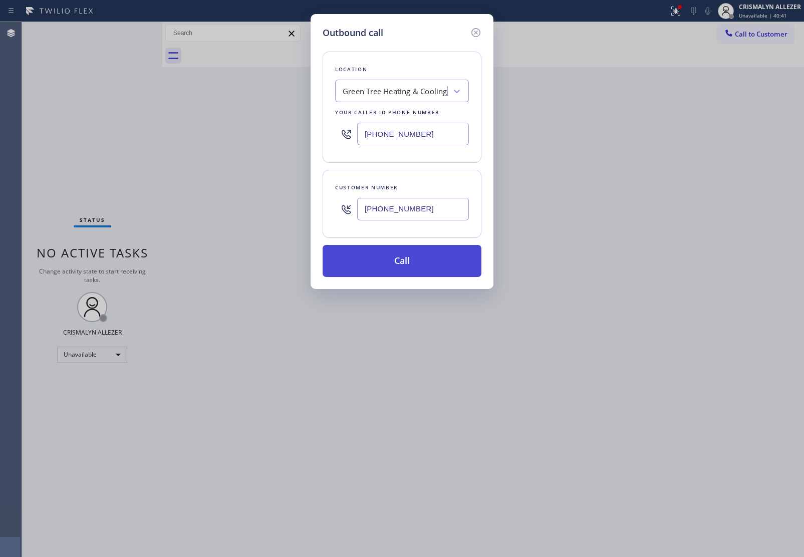
type input "[PHONE_NUMBER]"
click at [416, 251] on button "Call" at bounding box center [401, 261] width 159 height 32
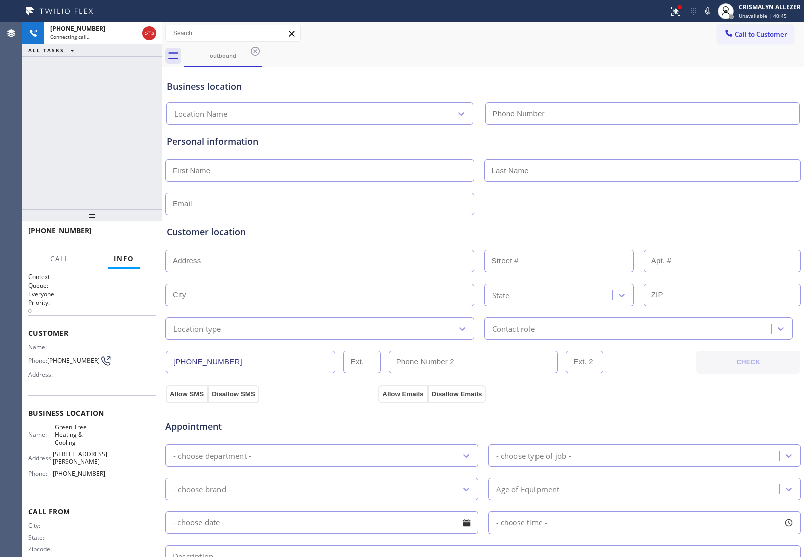
type input "[PHONE_NUMBER]"
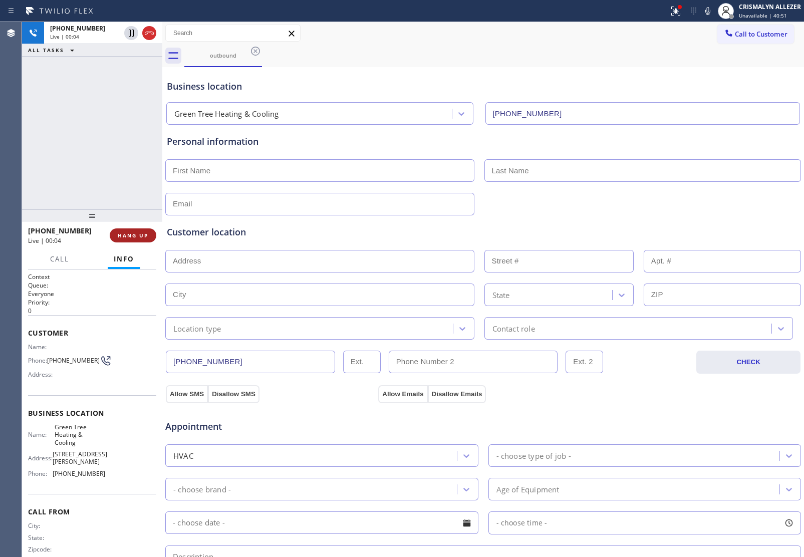
click at [128, 236] on span "HANG UP" at bounding box center [133, 235] width 31 height 7
click at [138, 232] on span "COMPLETE" at bounding box center [131, 235] width 35 height 7
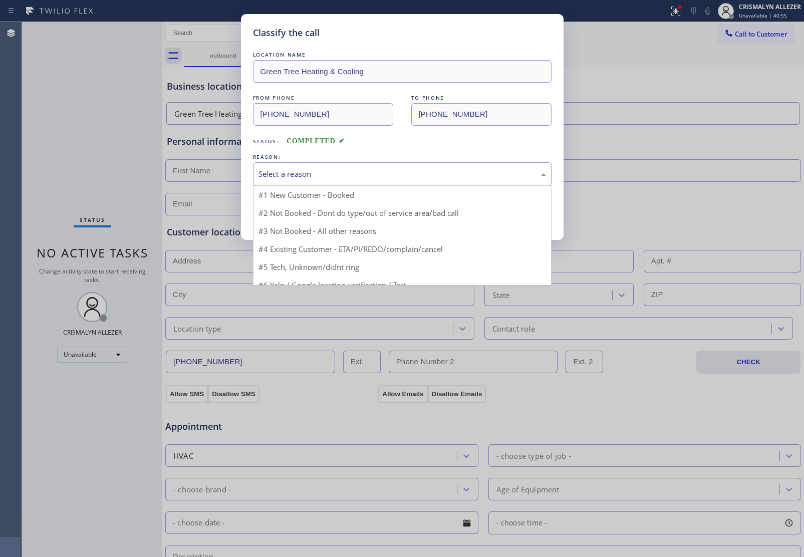
click at [415, 178] on div "Select a reason" at bounding box center [401, 174] width 287 height 12
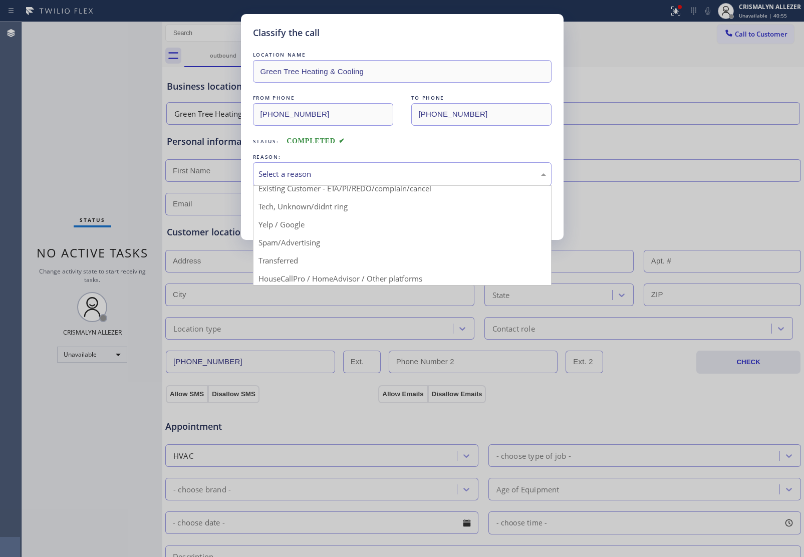
scroll to position [69, 0]
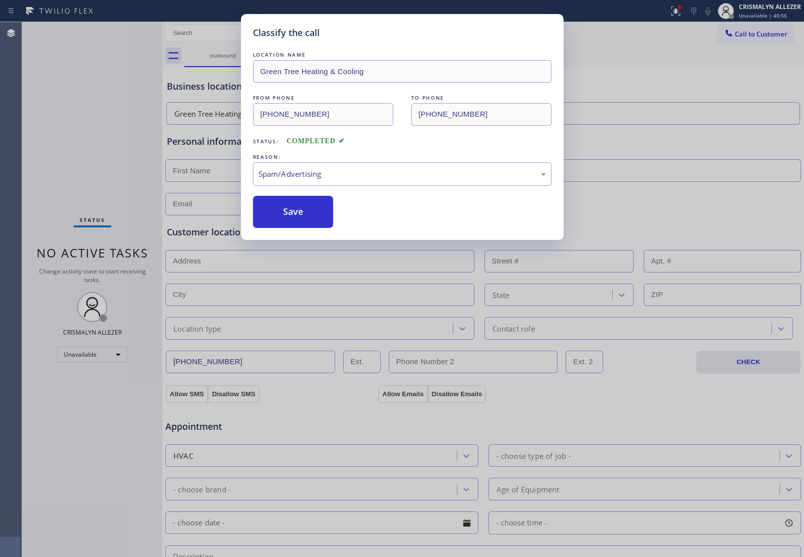
click at [316, 219] on button "Save" at bounding box center [293, 212] width 81 height 32
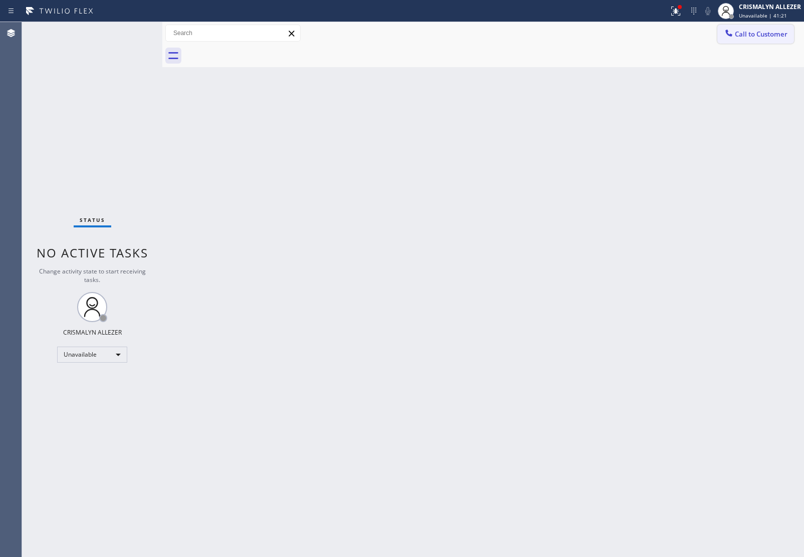
click at [743, 35] on span "Call to Customer" at bounding box center [760, 34] width 53 height 9
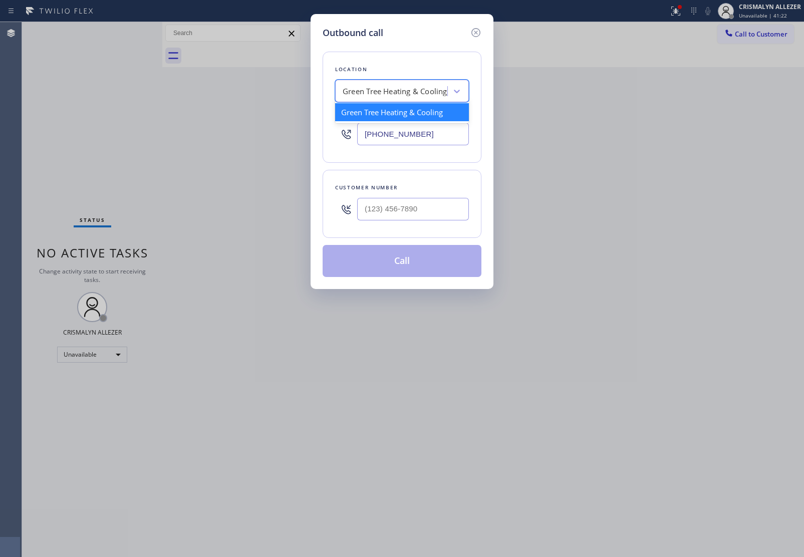
click at [401, 98] on div "Green Tree Heating & Cooling" at bounding box center [392, 92] width 109 height 18
paste input "Active Termite Pest Control Service [GEOGRAPHIC_DATA], [GEOGRAPHIC_DATA]"
type input "Active Termite Pest Control Service [GEOGRAPHIC_DATA], [GEOGRAPHIC_DATA]"
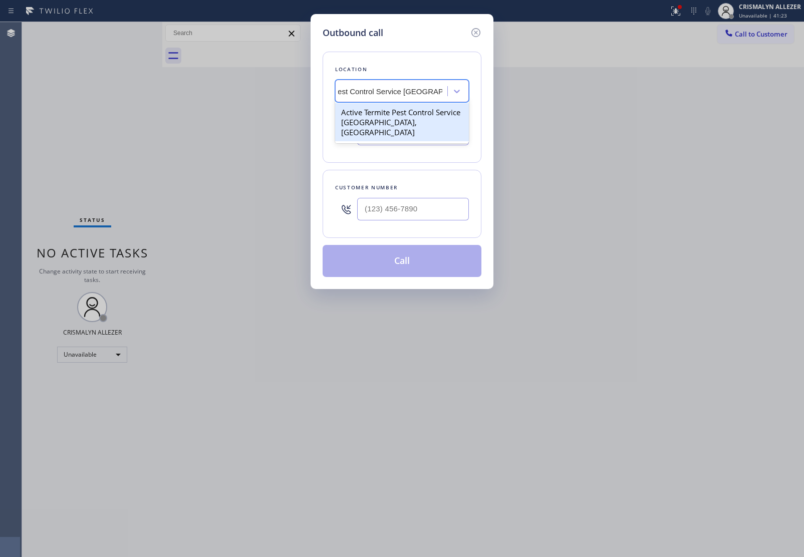
click at [396, 122] on div "Active Termite Pest Control Service [GEOGRAPHIC_DATA], [GEOGRAPHIC_DATA]" at bounding box center [402, 122] width 134 height 38
type input "[PHONE_NUMBER]"
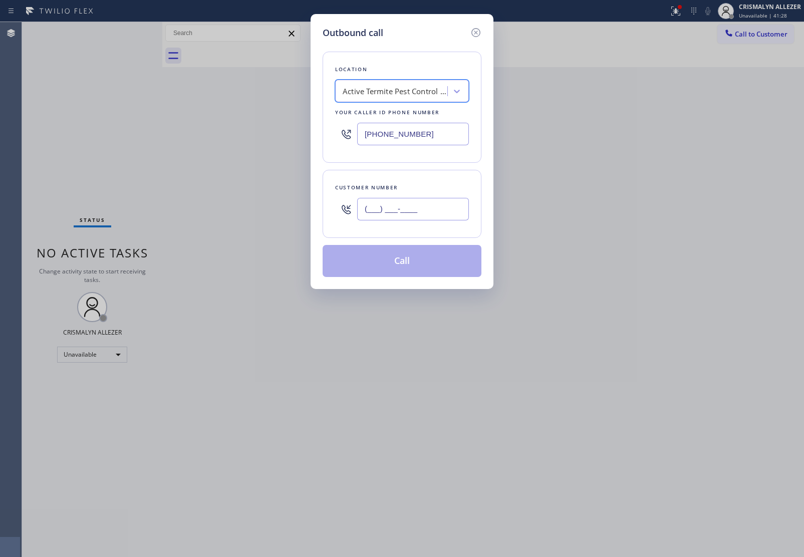
click at [422, 212] on input "(___) ___-____" at bounding box center [413, 209] width 112 height 23
paste input "text"
type input "(___) ___-____"
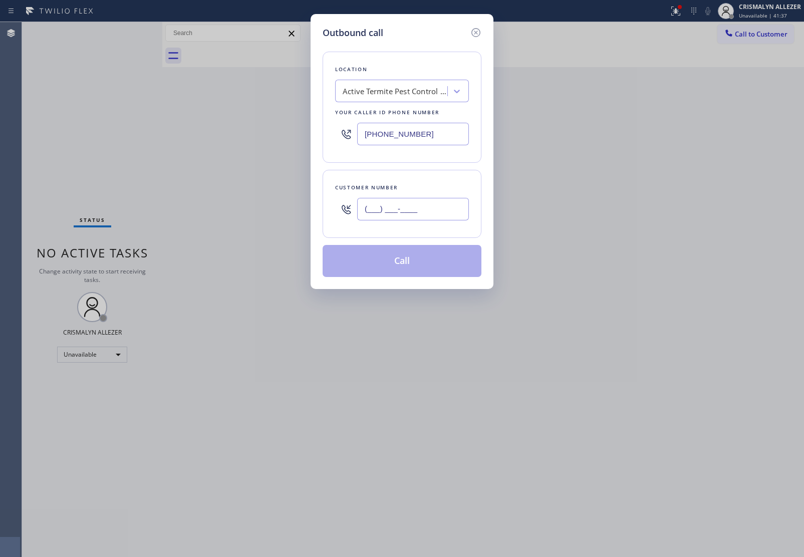
paste input "206) 201-5859"
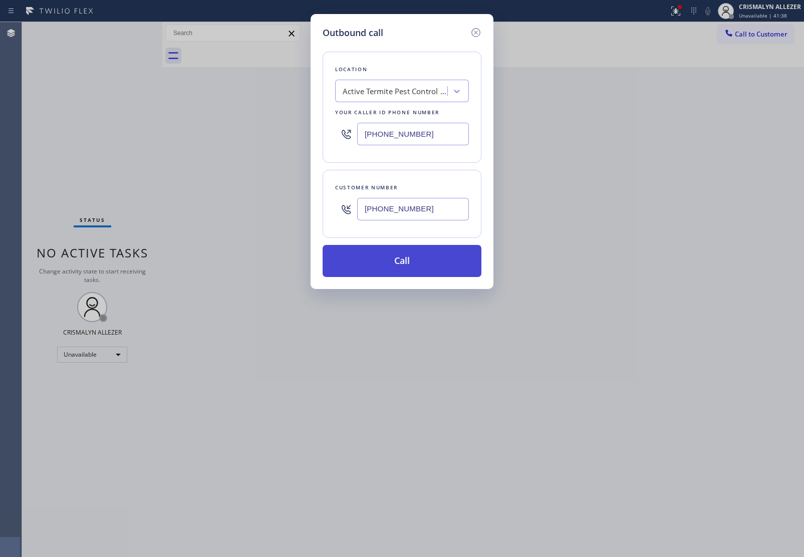
type input "[PHONE_NUMBER]"
click at [409, 266] on button "Call" at bounding box center [401, 261] width 159 height 32
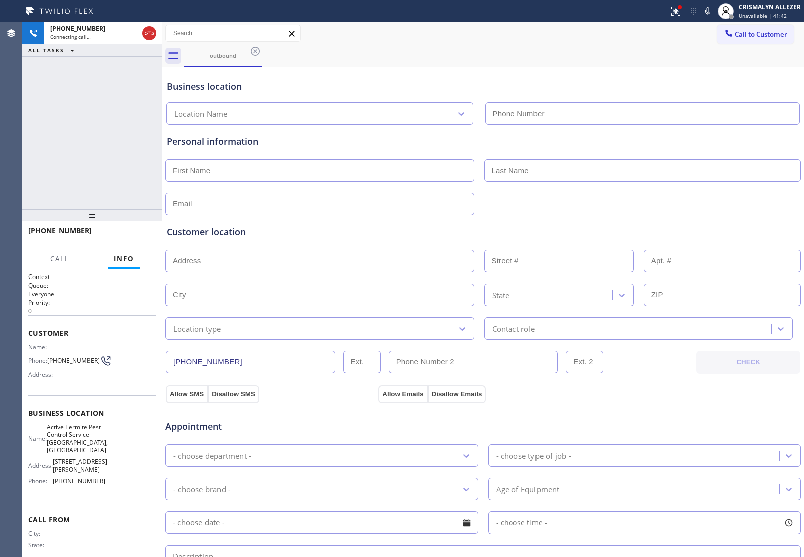
type input "[PHONE_NUMBER]"
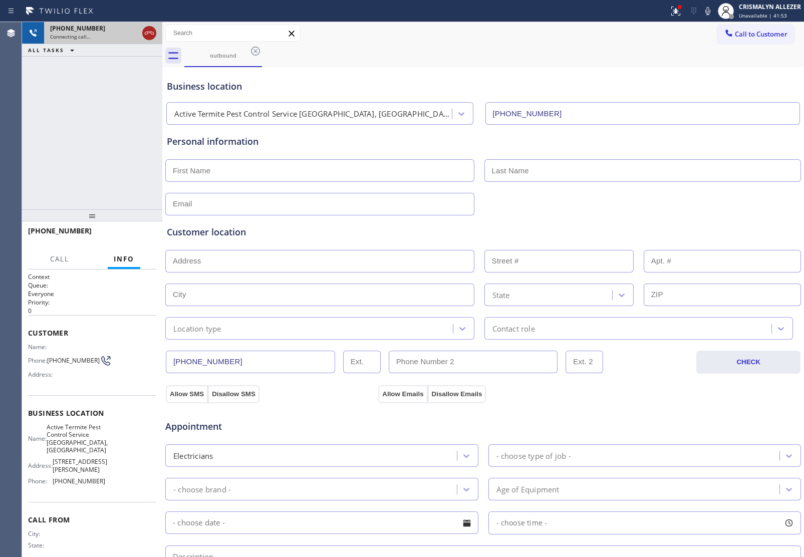
click at [148, 38] on icon at bounding box center [149, 33] width 12 height 12
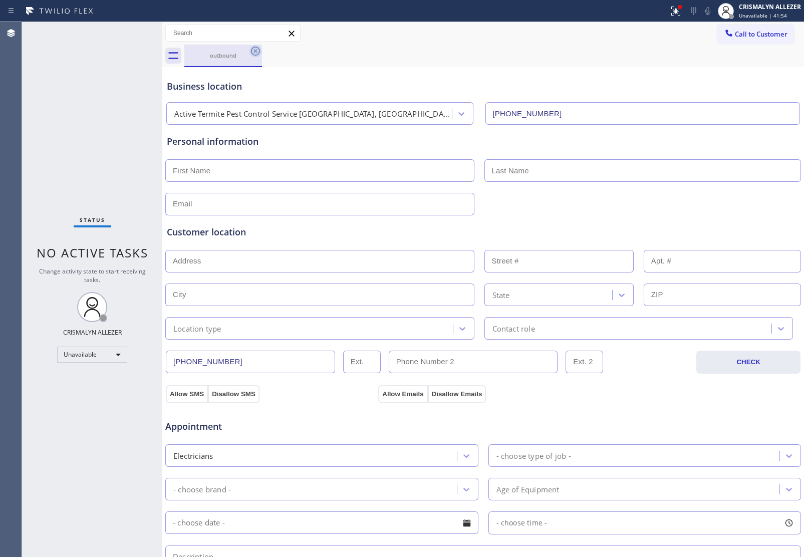
click at [256, 52] on icon at bounding box center [255, 51] width 9 height 9
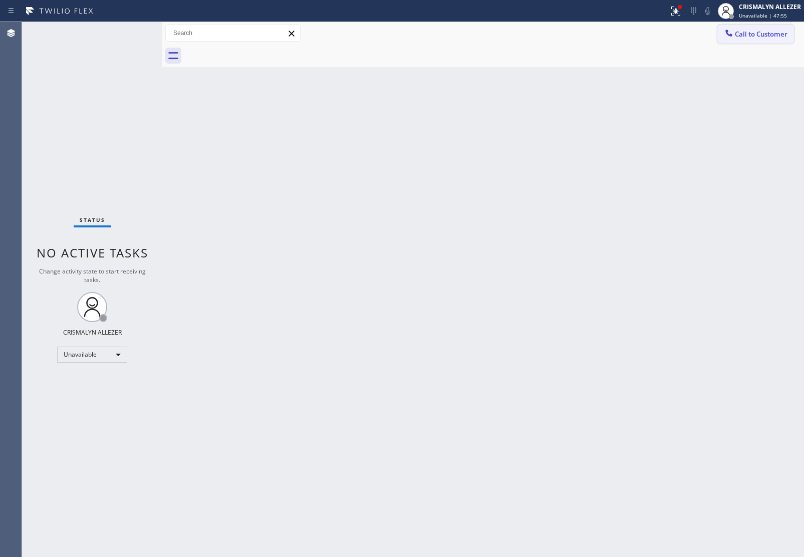
click at [771, 29] on button "Call to Customer" at bounding box center [755, 34] width 77 height 19
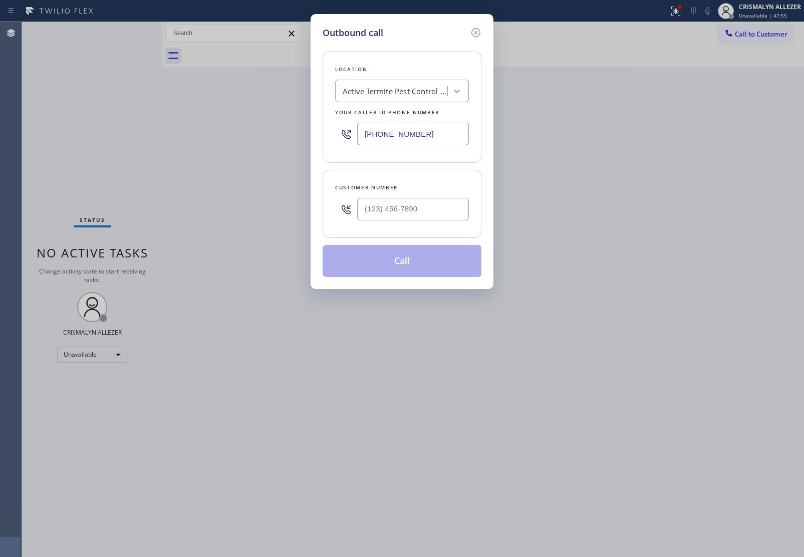
click at [397, 97] on div "Active Termite Pest Control Service [GEOGRAPHIC_DATA], [GEOGRAPHIC_DATA]" at bounding box center [394, 92] width 105 height 12
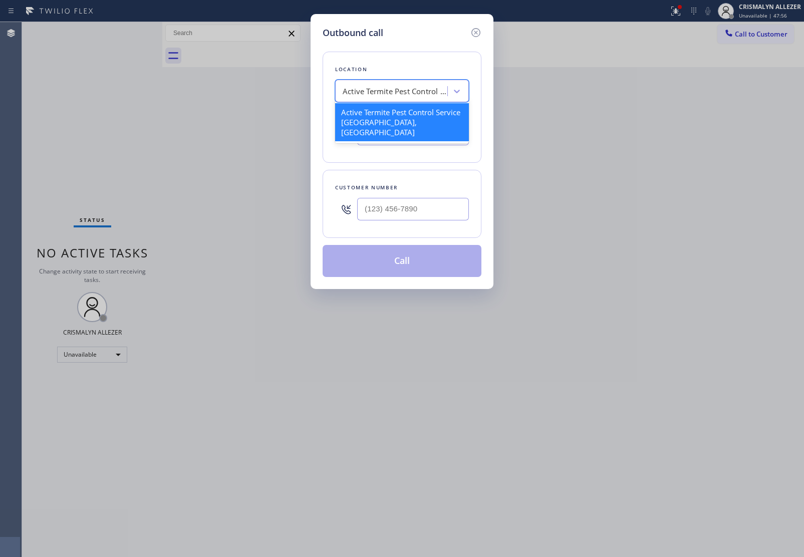
paste input "Heating and Air Conditioning [GEOGRAPHIC_DATA]"
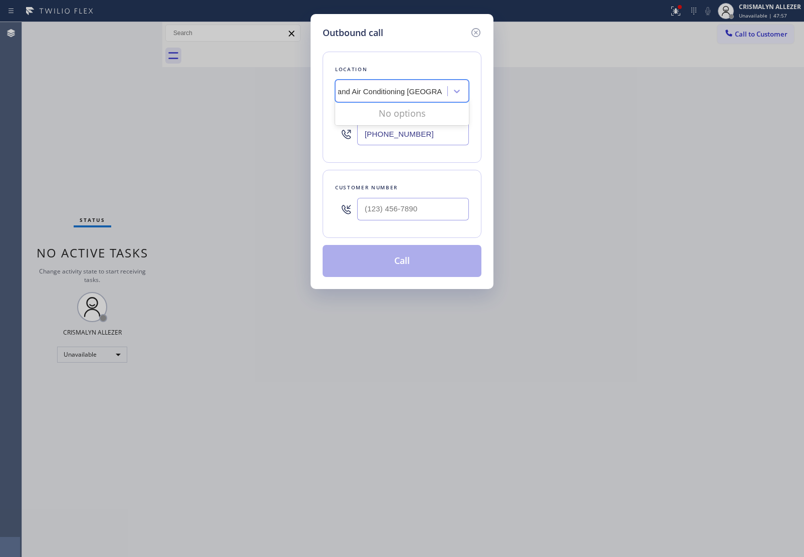
scroll to position [0, 34]
type input "Heating and Air Conditioning [GEOGRAPHIC_DATA]"
drag, startPoint x: 447, startPoint y: 134, endPoint x: 144, endPoint y: 134, distance: 302.9
click at [145, 134] on div "Outbound call Location Active Termite Pest Control Service [GEOGRAPHIC_DATA], […" at bounding box center [402, 278] width 804 height 557
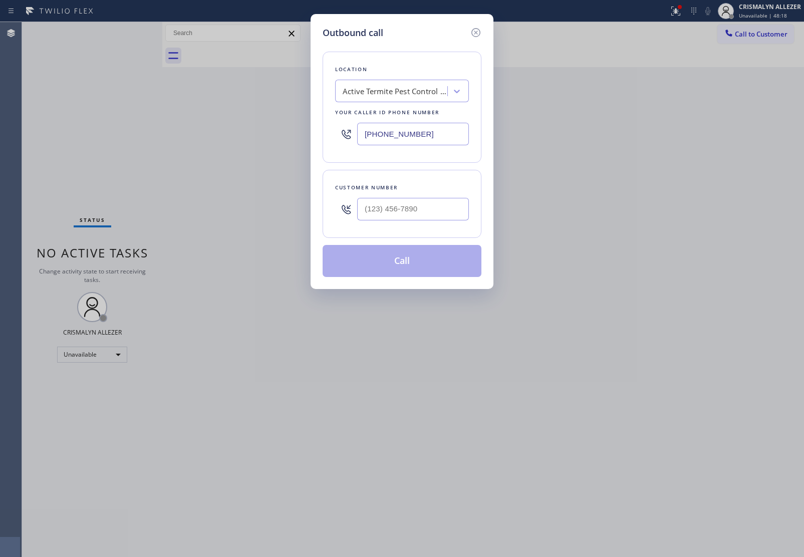
paste input "23) 214-3857"
type input "[PHONE_NUMBER]"
click at [432, 211] on input "(___) ___-____" at bounding box center [413, 209] width 112 height 23
paste input "323) 205-3689"
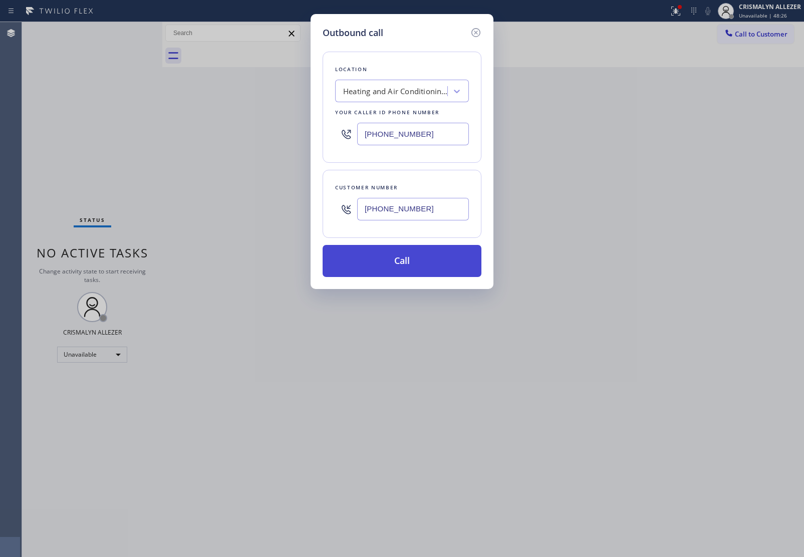
type input "[PHONE_NUMBER]"
click at [402, 276] on button "Call" at bounding box center [401, 261] width 159 height 32
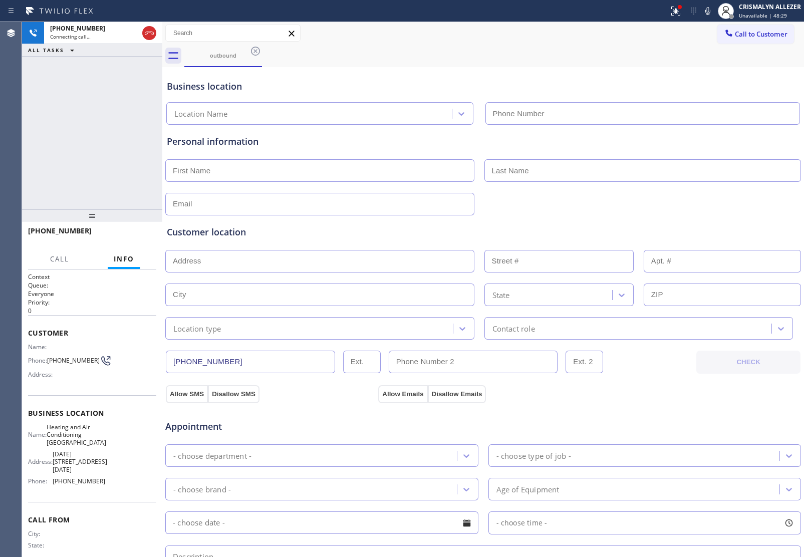
type input "[PHONE_NUMBER]"
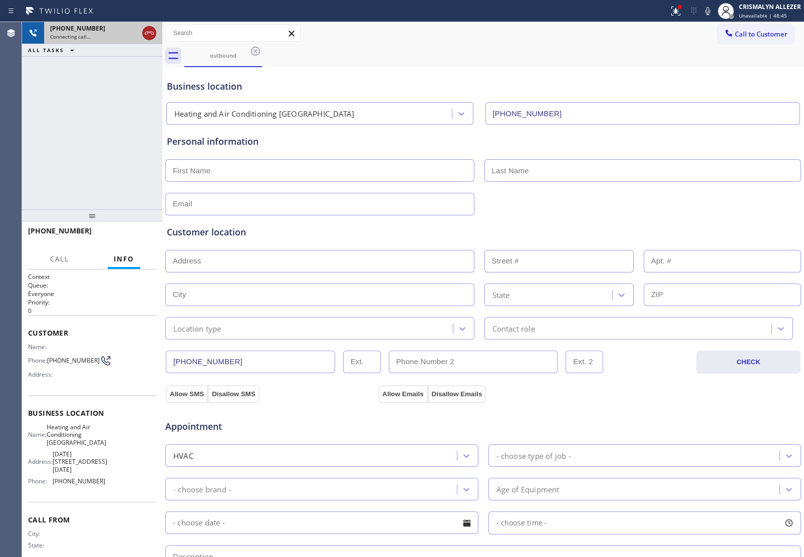
click at [146, 29] on icon at bounding box center [149, 33] width 12 height 12
click at [254, 53] on icon at bounding box center [255, 51] width 12 height 12
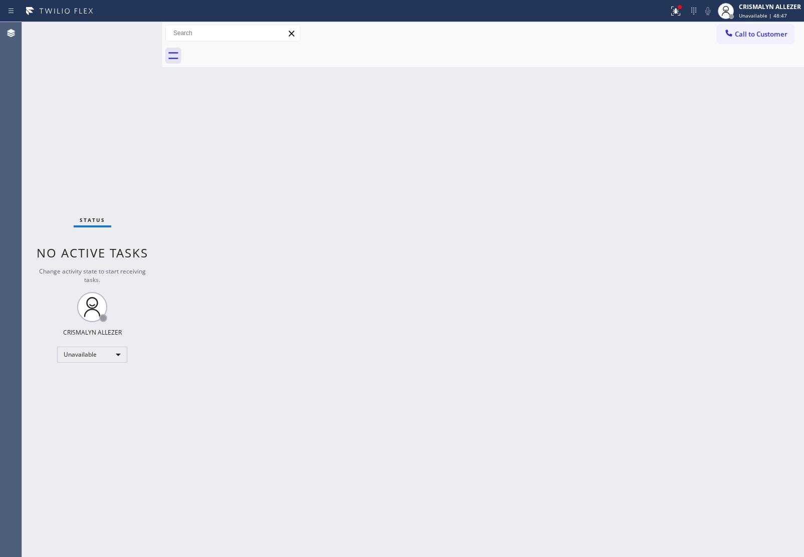
drag, startPoint x: 767, startPoint y: 36, endPoint x: 747, endPoint y: 49, distance: 23.9
click at [766, 40] on button "Call to Customer" at bounding box center [755, 34] width 77 height 19
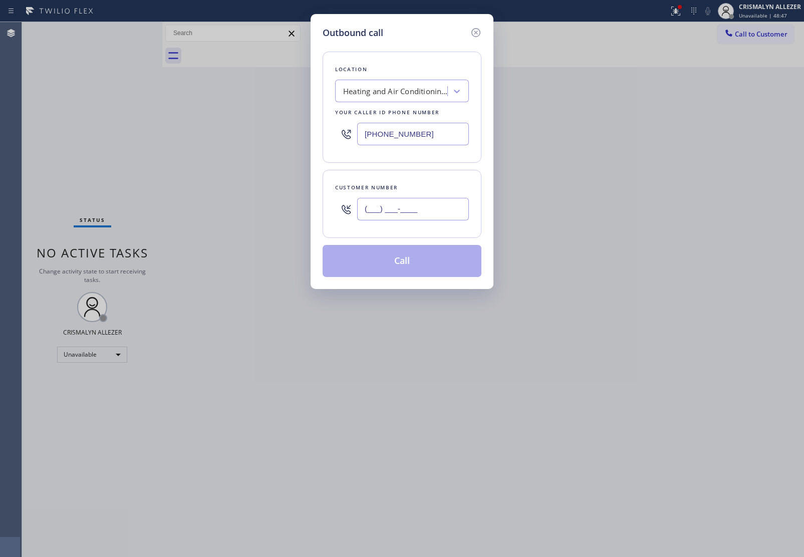
click at [428, 207] on input "(___) ___-____" at bounding box center [413, 209] width 112 height 23
paste input "323) 205-3689"
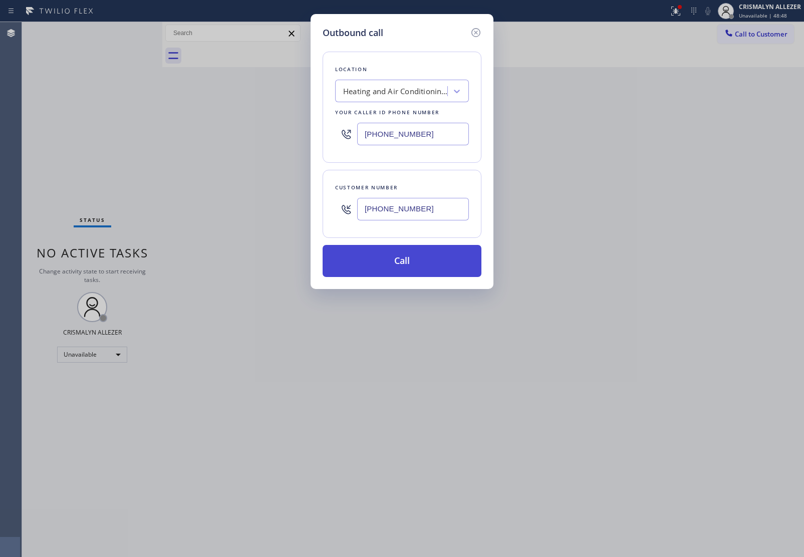
type input "[PHONE_NUMBER]"
click at [405, 257] on button "Call" at bounding box center [401, 261] width 159 height 32
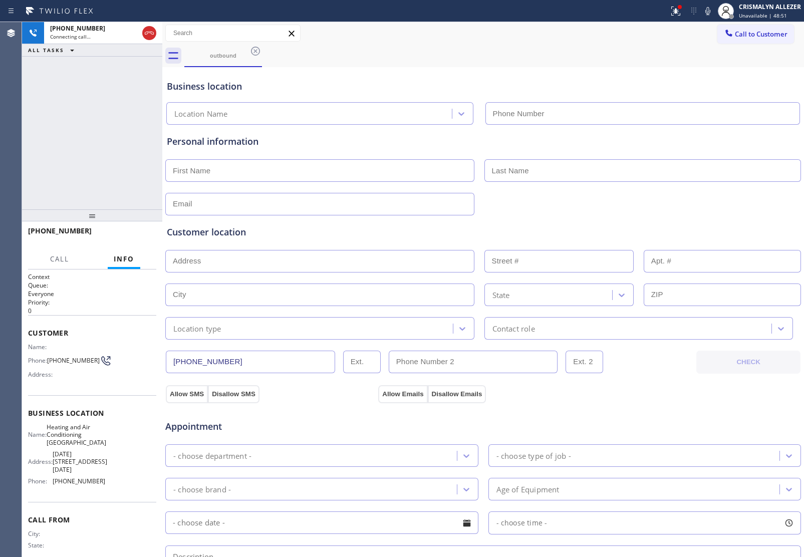
type input "[PHONE_NUMBER]"
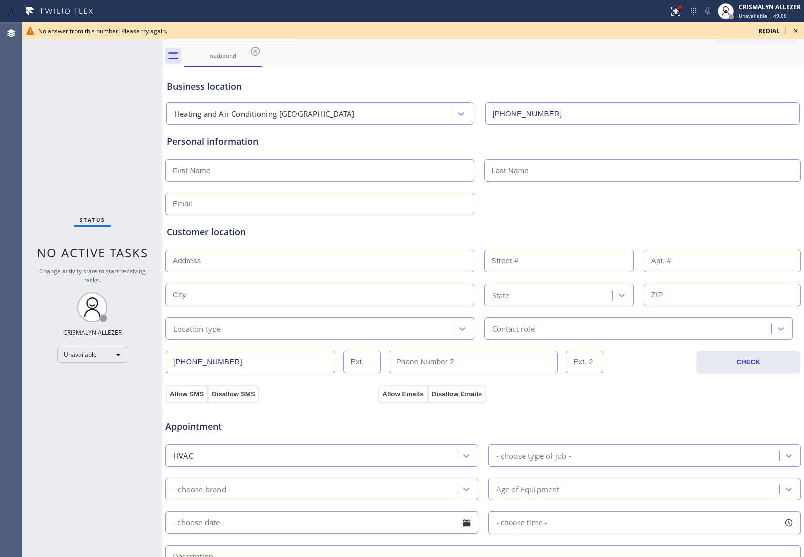
click at [796, 28] on icon at bounding box center [796, 31] width 12 height 12
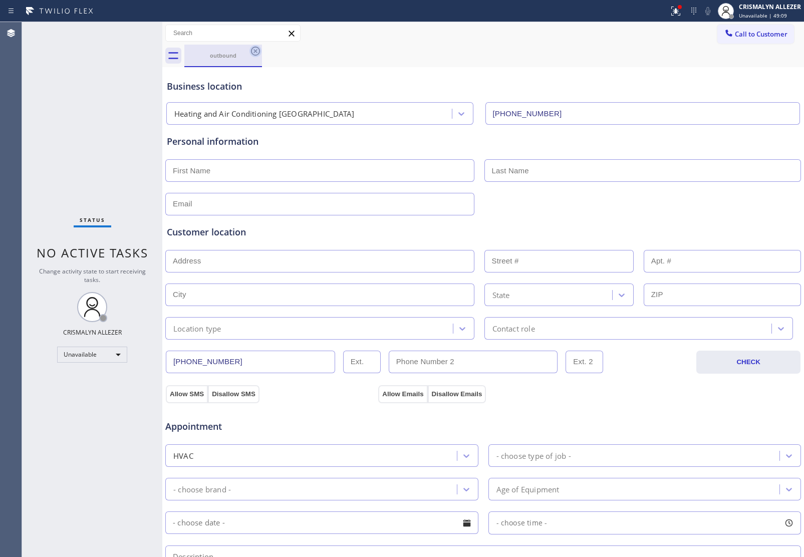
click at [253, 50] on icon at bounding box center [255, 51] width 12 height 12
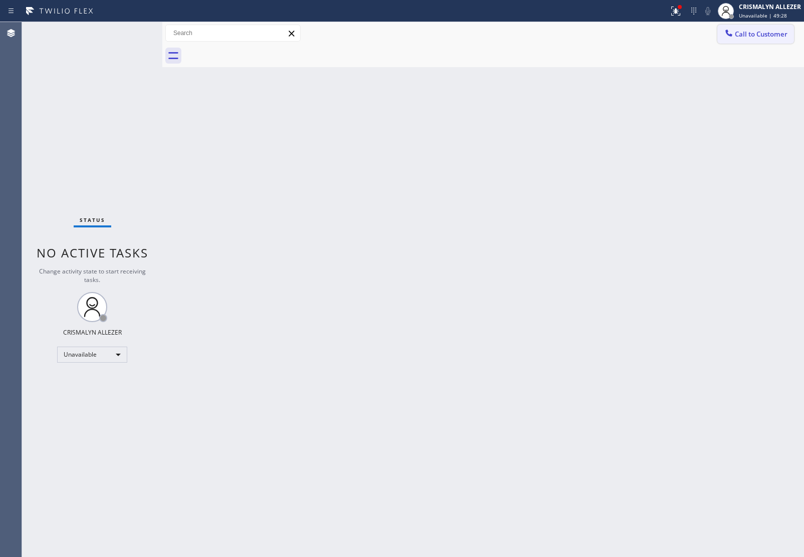
click at [767, 35] on span "Call to Customer" at bounding box center [760, 34] width 53 height 9
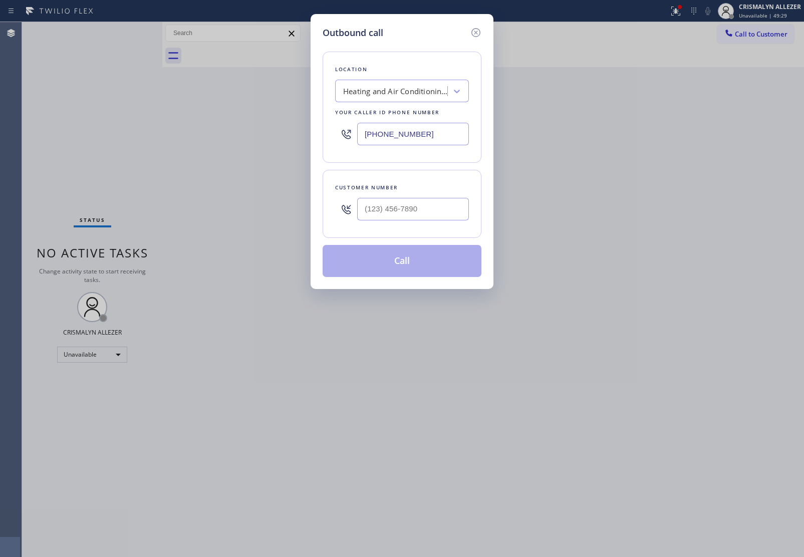
drag, startPoint x: 437, startPoint y: 138, endPoint x: 224, endPoint y: 124, distance: 213.2
click at [238, 125] on div "Outbound call Location Heating and Air Conditioning [GEOGRAPHIC_DATA] Your call…" at bounding box center [402, 278] width 804 height 557
paste input "818) 210-461"
type input "[PHONE_NUMBER]"
click at [453, 216] on input "(___) ___-____" at bounding box center [413, 209] width 112 height 23
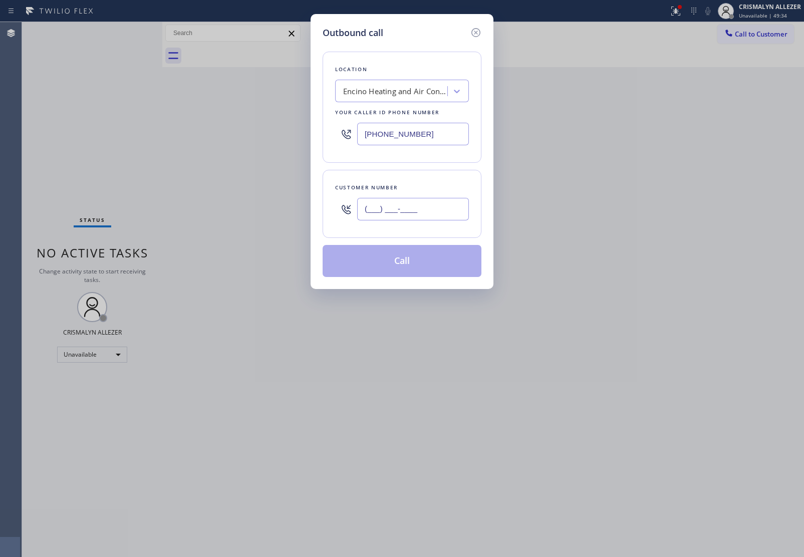
paste input "818) 205-9079"
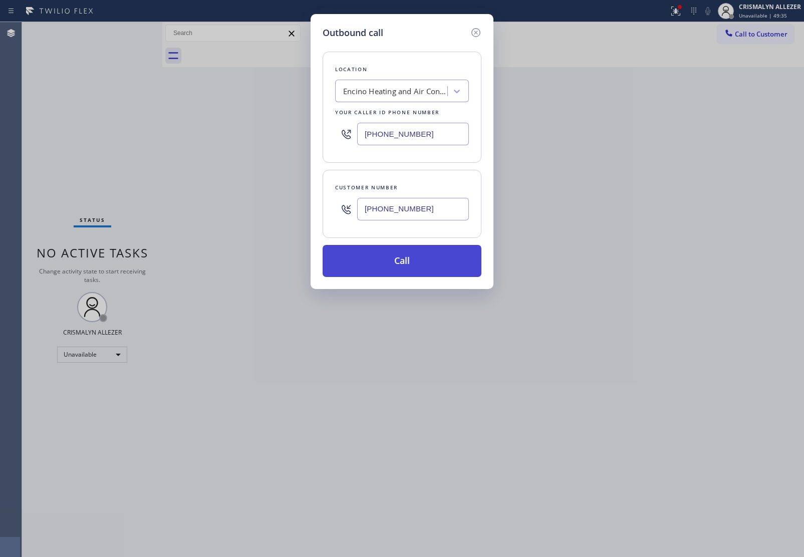
type input "[PHONE_NUMBER]"
click at [406, 269] on button "Call" at bounding box center [401, 261] width 159 height 32
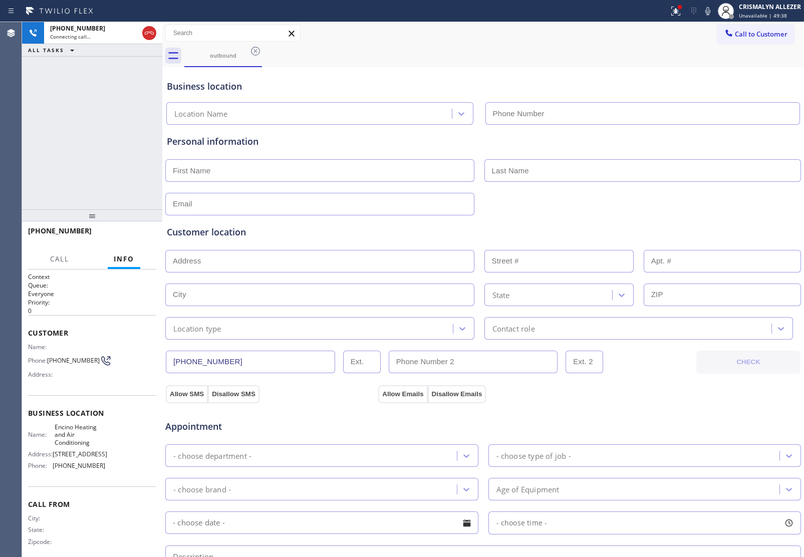
type input "[PHONE_NUMBER]"
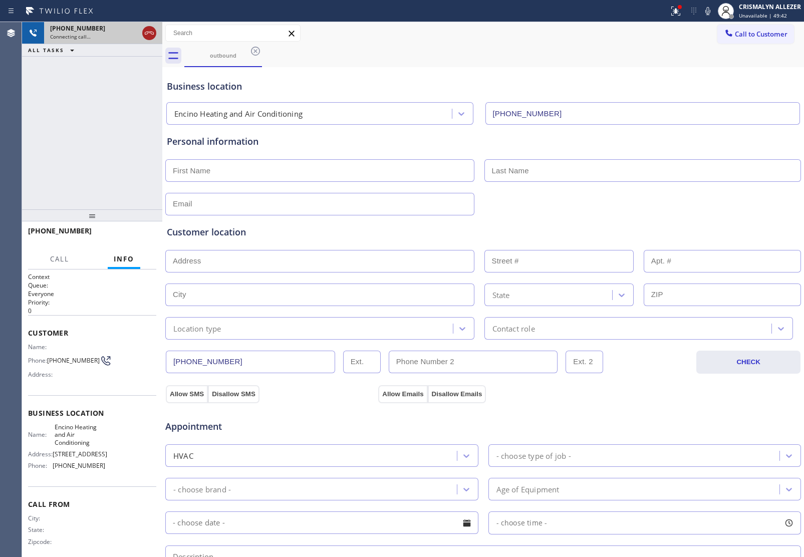
click at [148, 33] on icon at bounding box center [149, 33] width 9 height 3
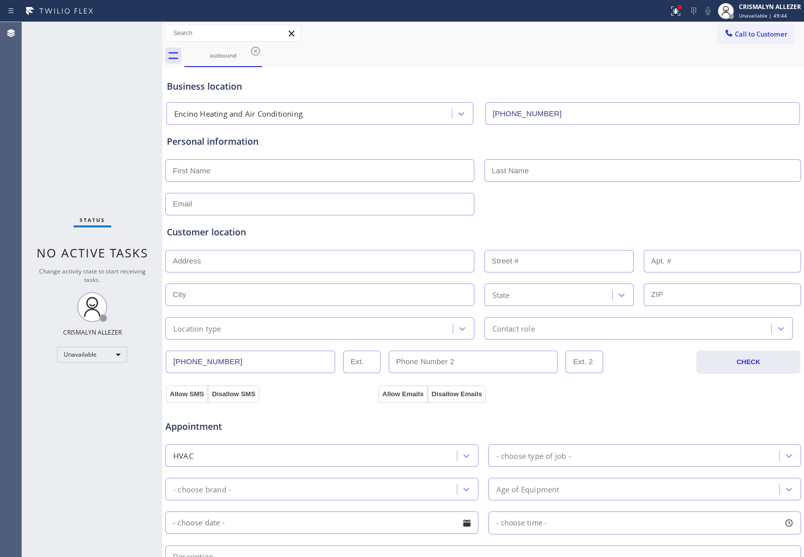
drag, startPoint x: 258, startPoint y: 52, endPoint x: 250, endPoint y: 58, distance: 10.0
click at [258, 53] on icon at bounding box center [255, 51] width 12 height 12
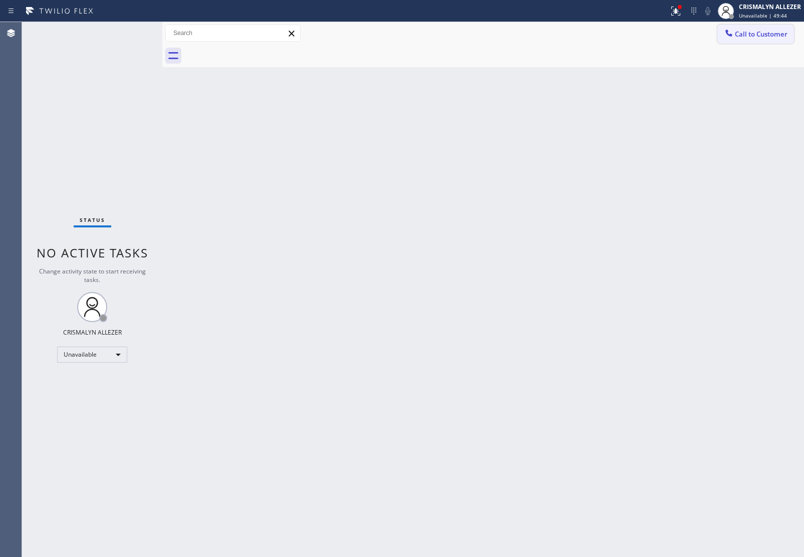
click at [773, 36] on span "Call to Customer" at bounding box center [760, 34] width 53 height 9
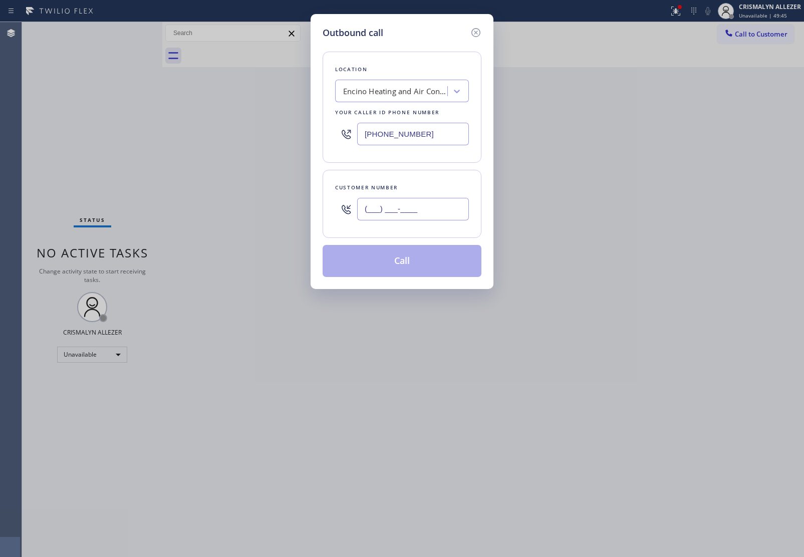
click at [404, 204] on input "(___) ___-____" at bounding box center [413, 209] width 112 height 23
paste input "818) 205-9079"
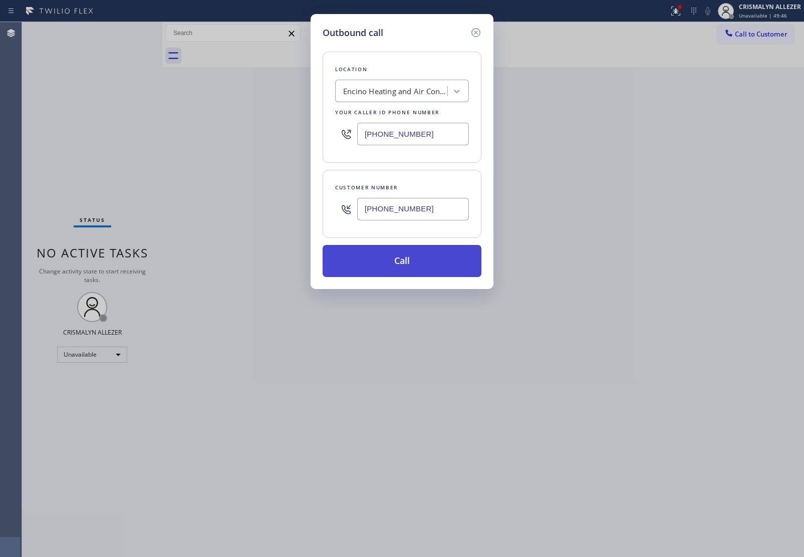
type input "[PHONE_NUMBER]"
click at [409, 259] on button "Call" at bounding box center [401, 261] width 159 height 32
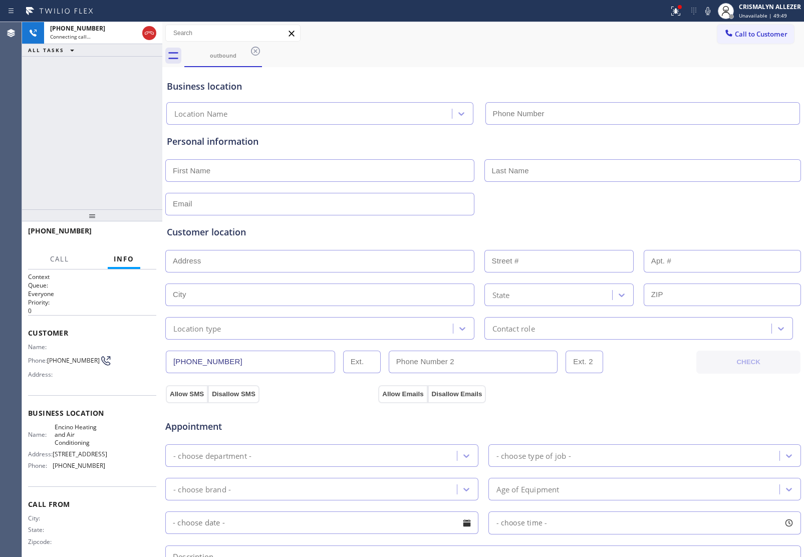
type input "[PHONE_NUMBER]"
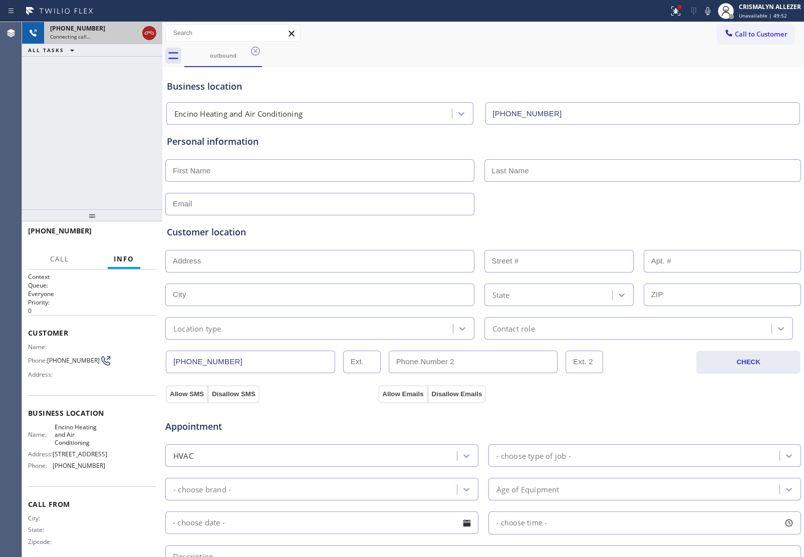
click at [146, 33] on icon at bounding box center [149, 33] width 12 height 12
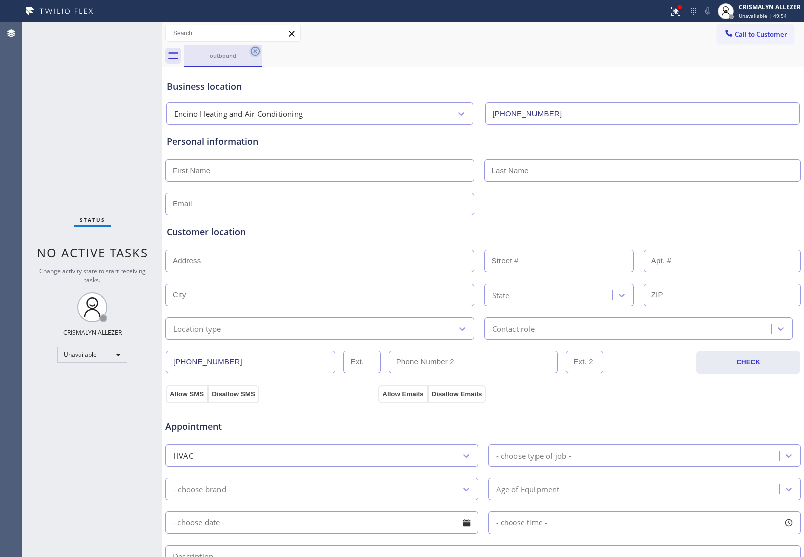
click at [253, 51] on icon at bounding box center [255, 51] width 12 height 12
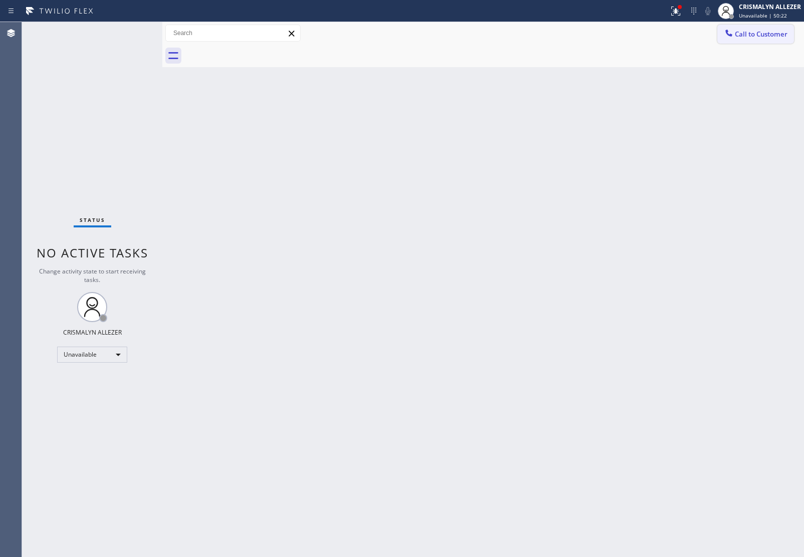
click at [767, 32] on span "Call to Customer" at bounding box center [760, 34] width 53 height 9
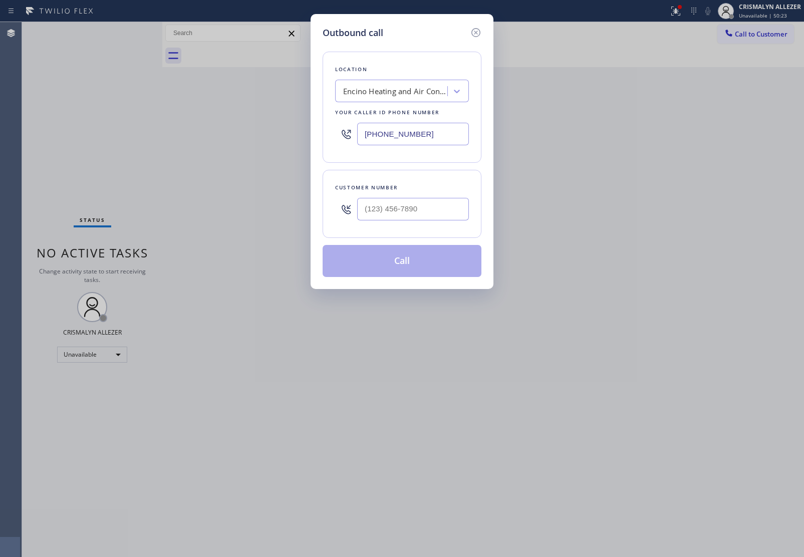
drag, startPoint x: 437, startPoint y: 139, endPoint x: 183, endPoint y: 131, distance: 254.0
click at [205, 131] on div "Outbound call Location Encino Heating and Air Conditioning Your caller id phone…" at bounding box center [402, 278] width 804 height 557
paste input "55) 662-5332"
type input "[PHONE_NUMBER]"
click at [412, 210] on input "(___) ___-____" at bounding box center [413, 209] width 112 height 23
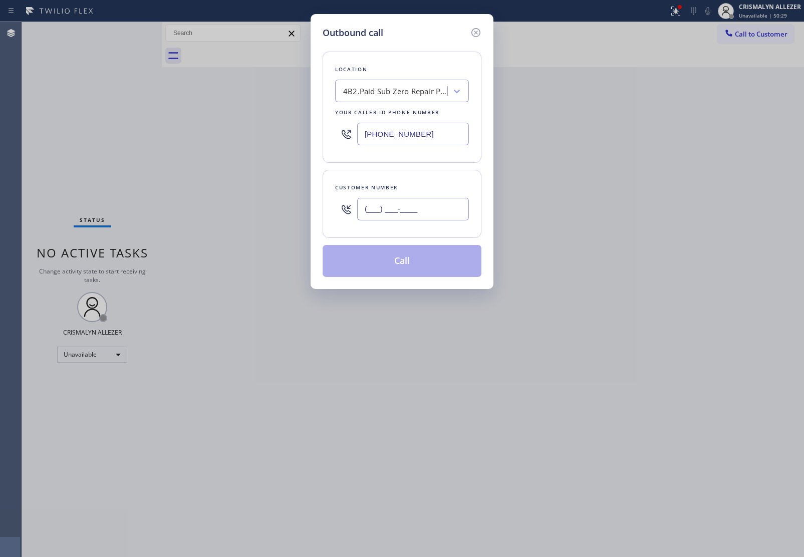
paste input "310) 463-3984"
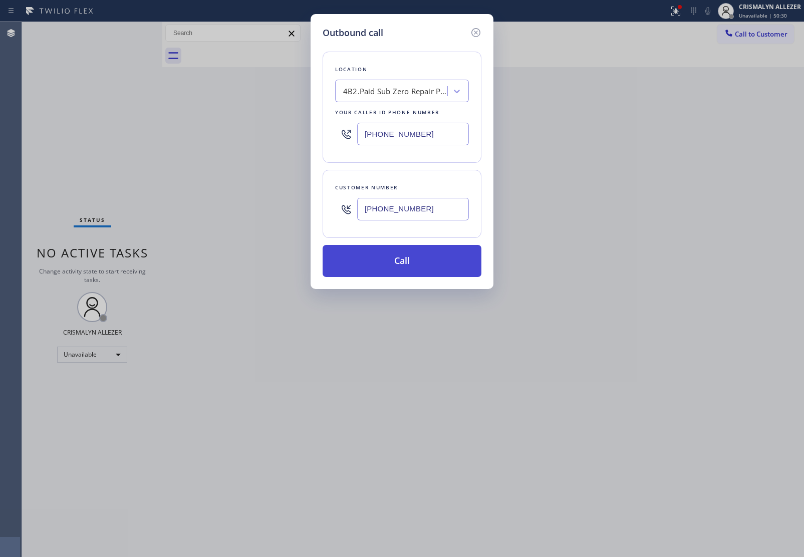
type input "[PHONE_NUMBER]"
click at [397, 274] on button "Call" at bounding box center [401, 261] width 159 height 32
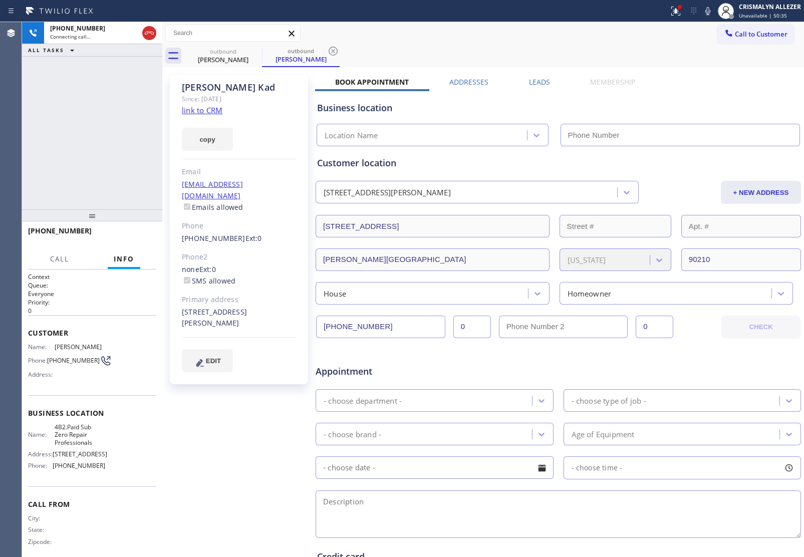
type input "[PHONE_NUMBER]"
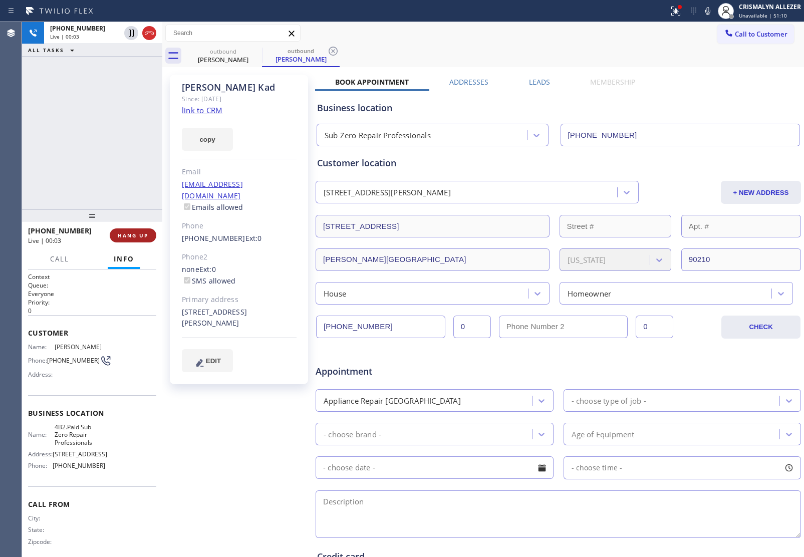
click at [138, 233] on span "HANG UP" at bounding box center [133, 235] width 31 height 7
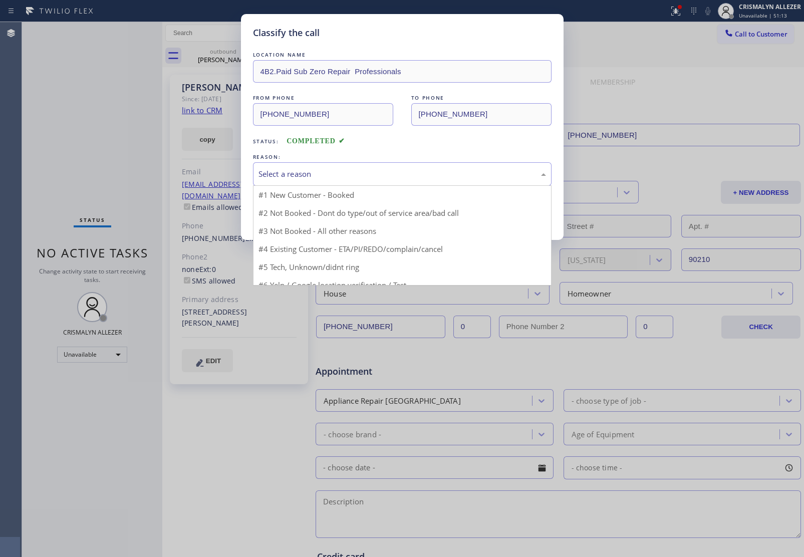
click at [384, 174] on div "Select a reason" at bounding box center [401, 174] width 287 height 12
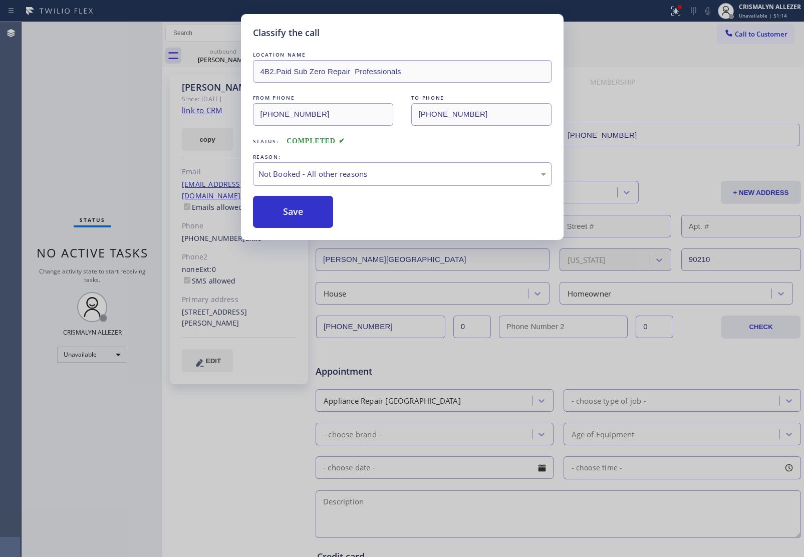
click at [302, 213] on button "Save" at bounding box center [293, 212] width 81 height 32
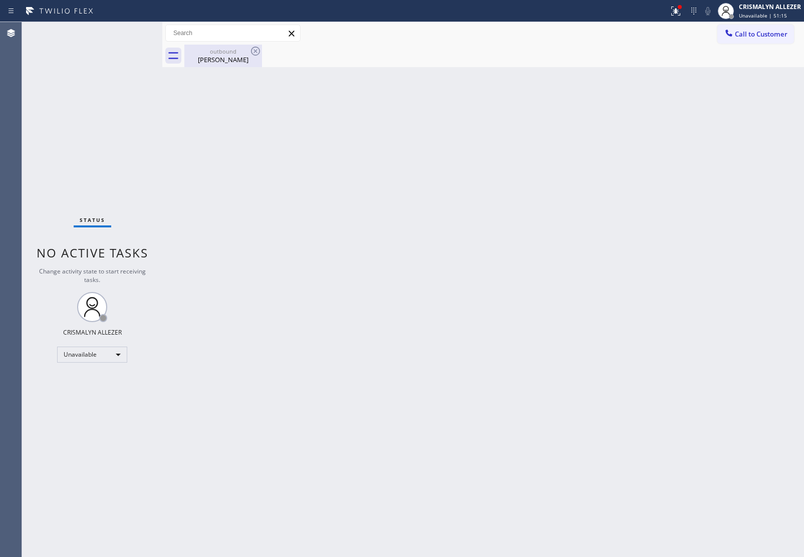
click at [226, 58] on div "[PERSON_NAME]" at bounding box center [223, 59] width 76 height 9
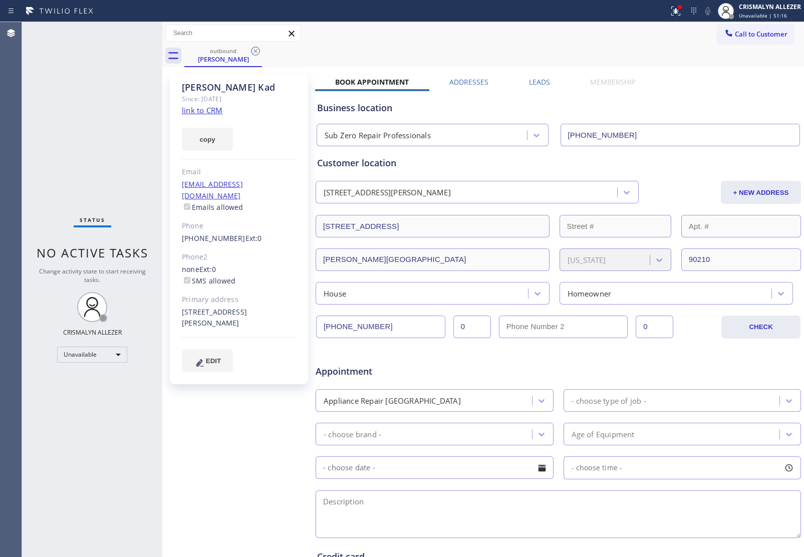
click at [543, 80] on label "Leads" at bounding box center [539, 82] width 21 height 10
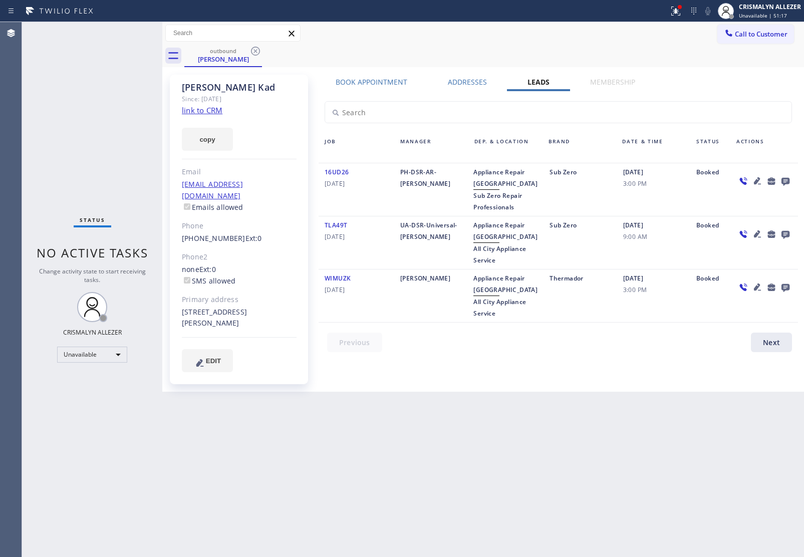
click at [786, 178] on icon at bounding box center [785, 182] width 8 height 8
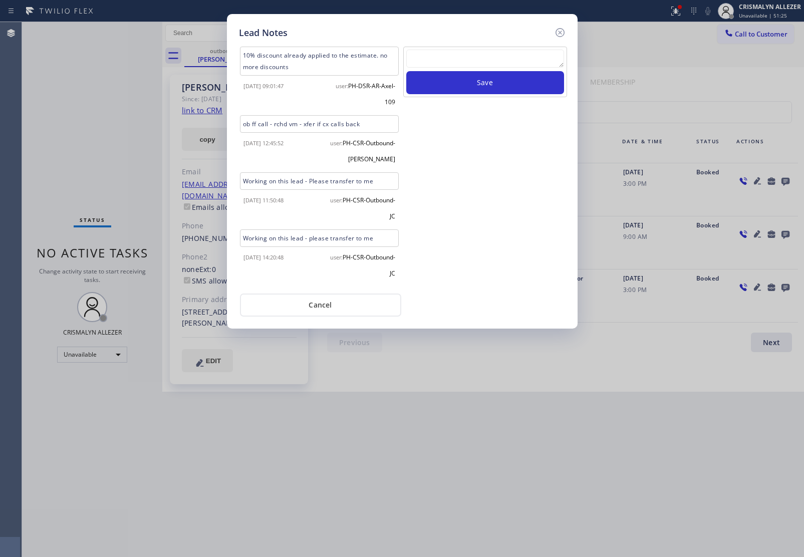
click at [477, 63] on textarea at bounding box center [485, 59] width 158 height 18
paste textarea "no answer | pls xfer here cx cb"
type textarea "no answer | pls xfer here cx cb"
click at [487, 81] on button "Save" at bounding box center [485, 82] width 158 height 23
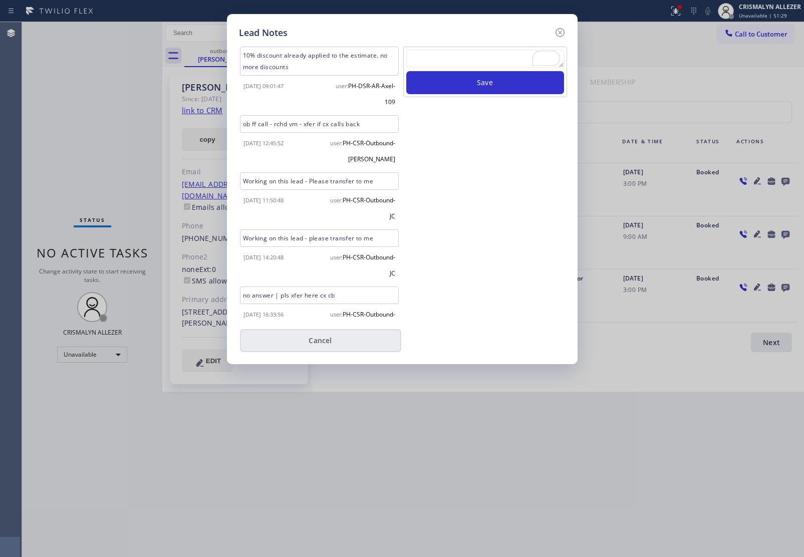
click at [322, 304] on div "user: PH-CSR-Outbound-KIN" at bounding box center [360, 320] width 82 height 32
click at [319, 339] on button "Cancel" at bounding box center [320, 340] width 161 height 23
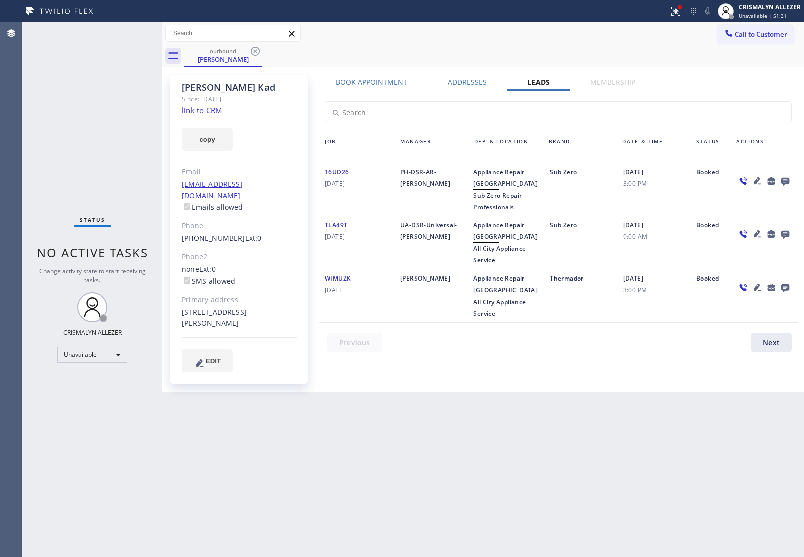
click at [257, 53] on icon at bounding box center [255, 51] width 12 height 12
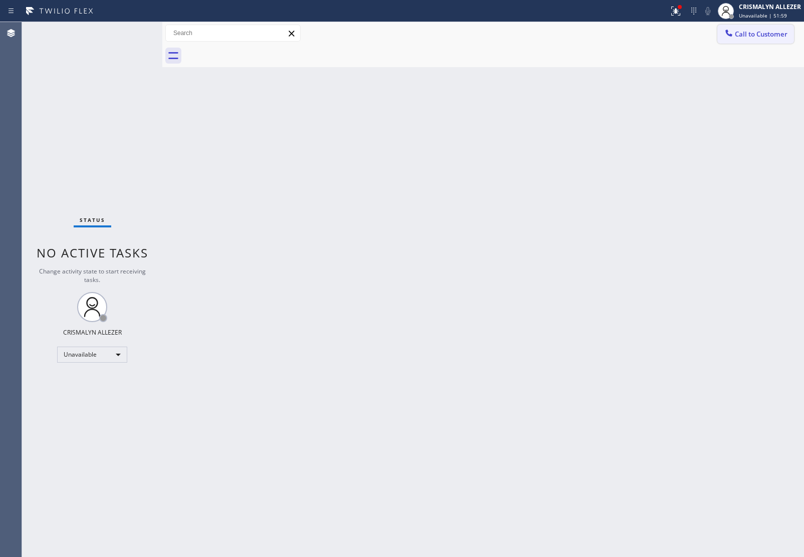
drag, startPoint x: 769, startPoint y: 31, endPoint x: 739, endPoint y: 39, distance: 30.7
click at [768, 31] on span "Call to Customer" at bounding box center [760, 34] width 53 height 9
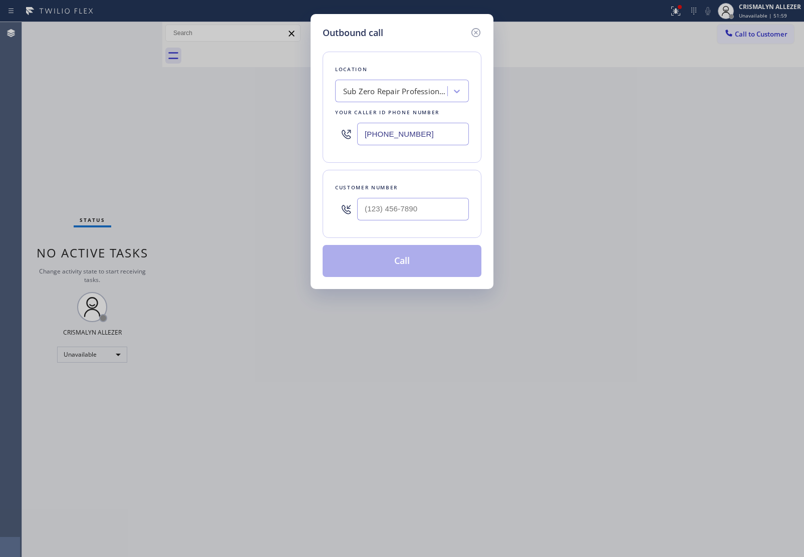
drag, startPoint x: 437, startPoint y: 131, endPoint x: 243, endPoint y: 121, distance: 194.5
click at [246, 122] on div "Outbound call Location Sub Zero Repair Professionals Your caller id phone numbe…" at bounding box center [402, 278] width 804 height 557
paste input "17) 839-2140"
type input "(817) 839-2140"
click at [448, 213] on input "(___) ___-____" at bounding box center [413, 209] width 112 height 23
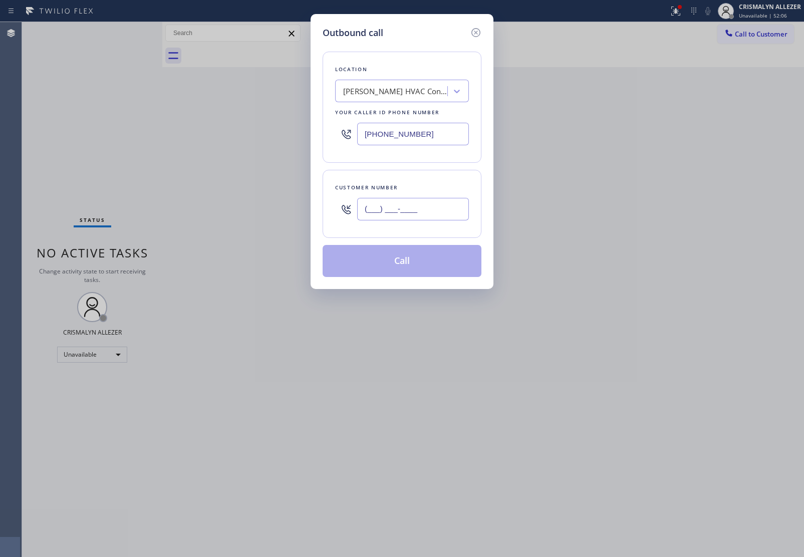
paste input "817) 204-6338"
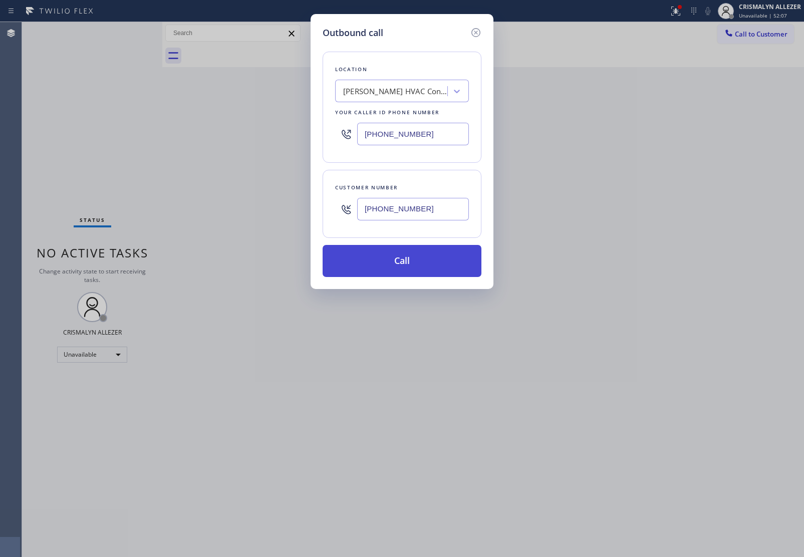
type input "(817) 204-6338"
click at [406, 269] on button "Call" at bounding box center [401, 261] width 159 height 32
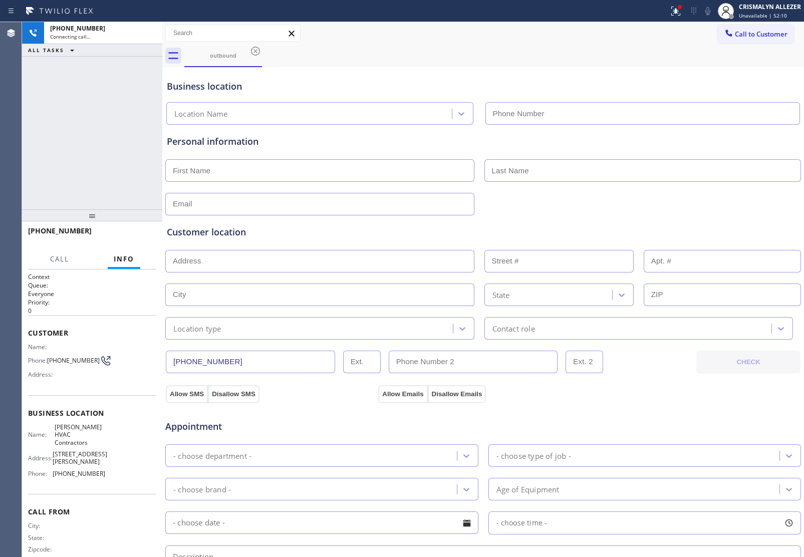
type input "(817) 839-2140"
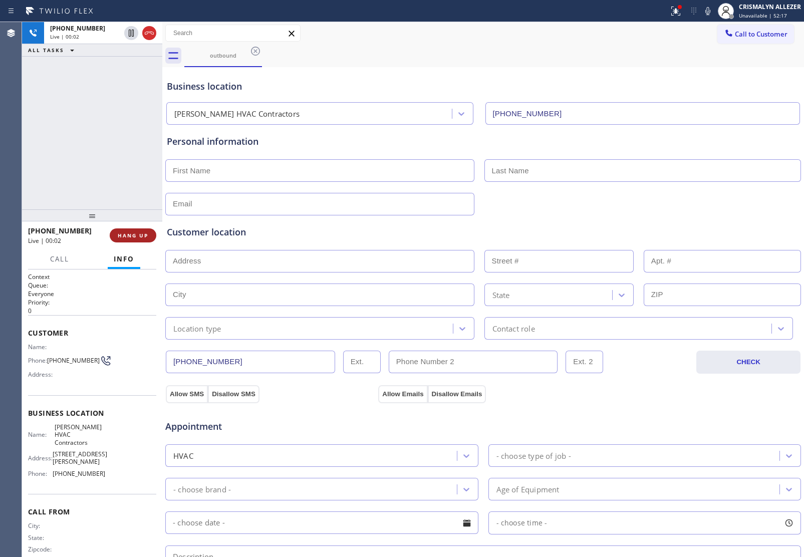
click at [133, 234] on span "HANG UP" at bounding box center [133, 235] width 31 height 7
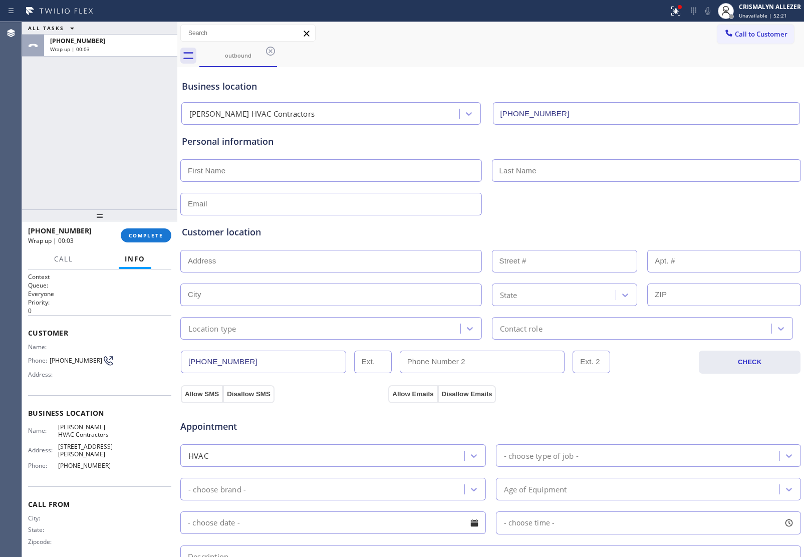
drag, startPoint x: 161, startPoint y: 172, endPoint x: 177, endPoint y: 198, distance: 30.6
click at [177, 179] on div at bounding box center [177, 289] width 0 height 535
click at [129, 236] on span "COMPLETE" at bounding box center [146, 235] width 35 height 7
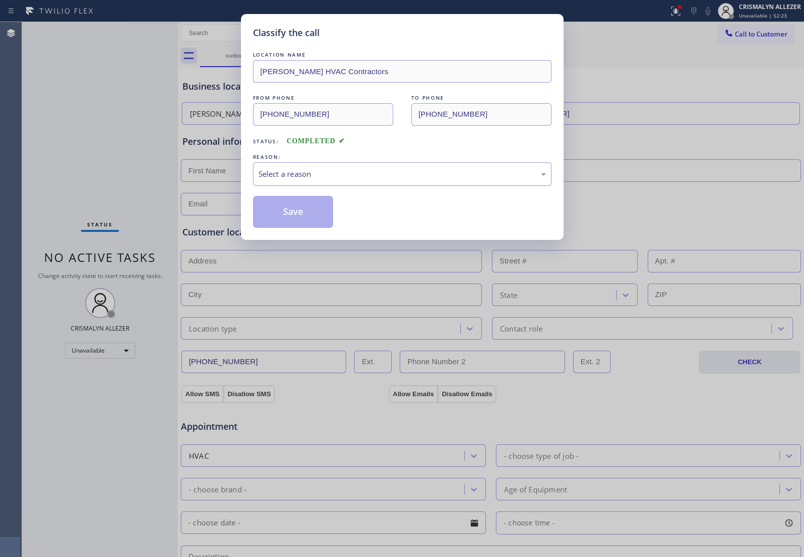
click at [441, 176] on div "Select a reason" at bounding box center [401, 174] width 287 height 12
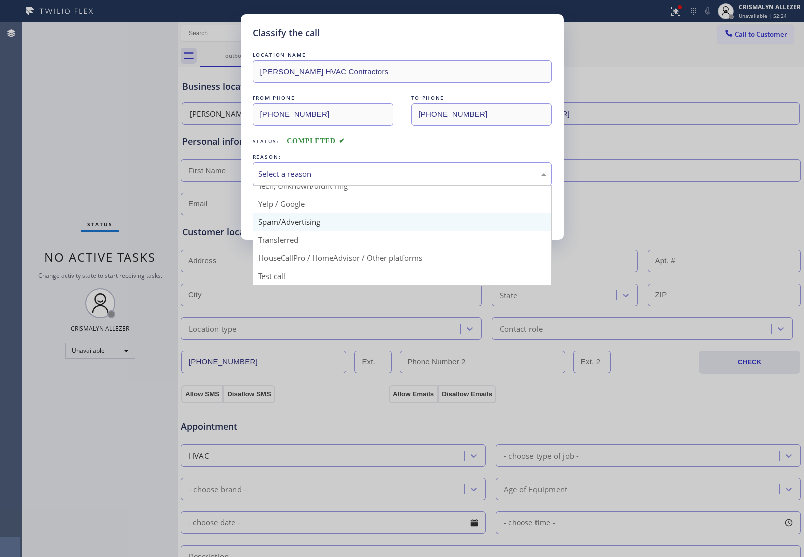
scroll to position [69, 0]
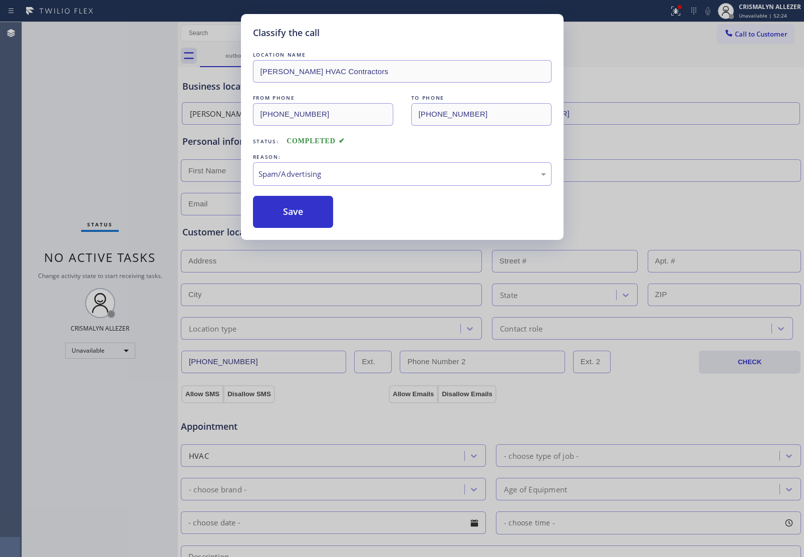
click at [296, 219] on button "Save" at bounding box center [293, 212] width 81 height 32
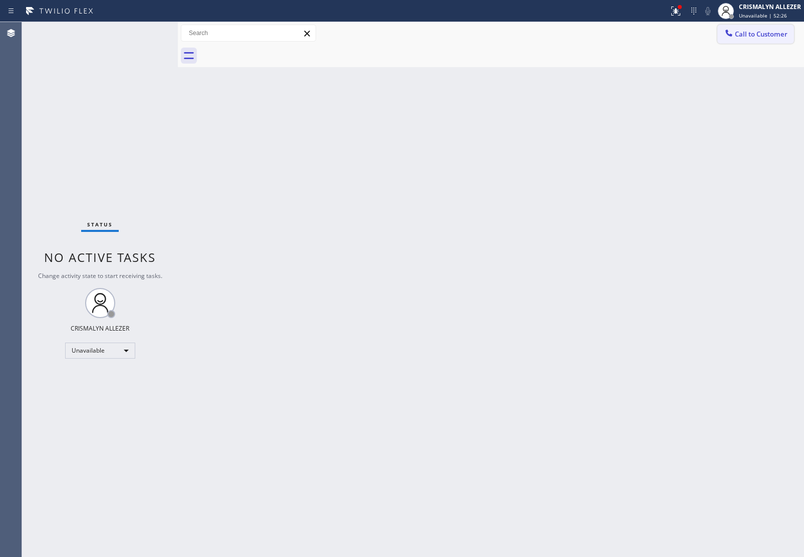
click at [764, 38] on span "Call to Customer" at bounding box center [760, 34] width 53 height 9
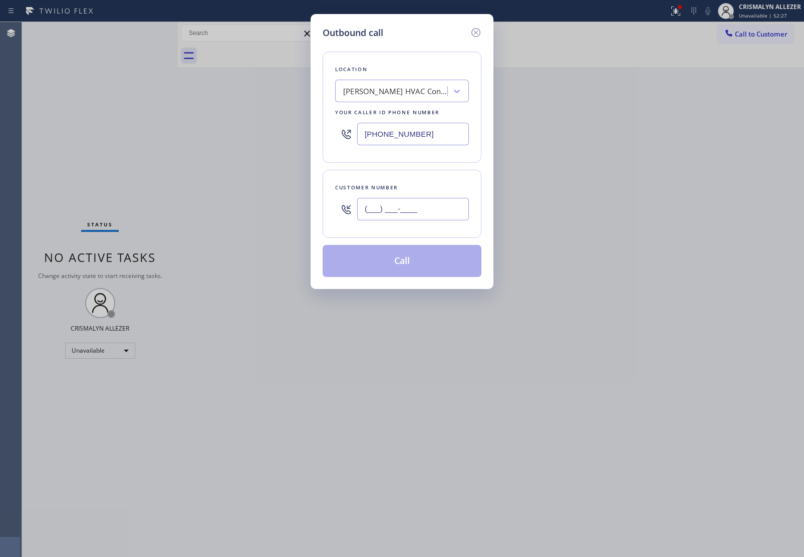
click at [436, 219] on input "(___) ___-____" at bounding box center [413, 209] width 112 height 23
paste input "817) 204-6338"
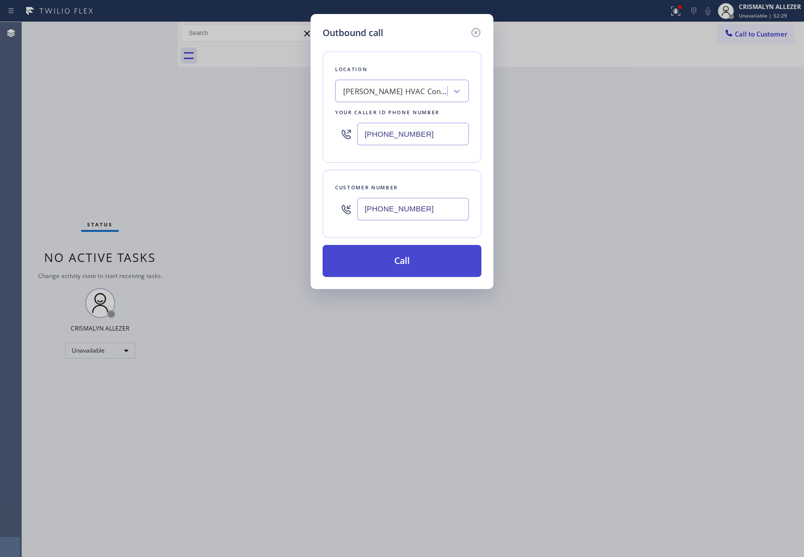
type input "(817) 204-6338"
click at [388, 270] on button "Call" at bounding box center [401, 261] width 159 height 32
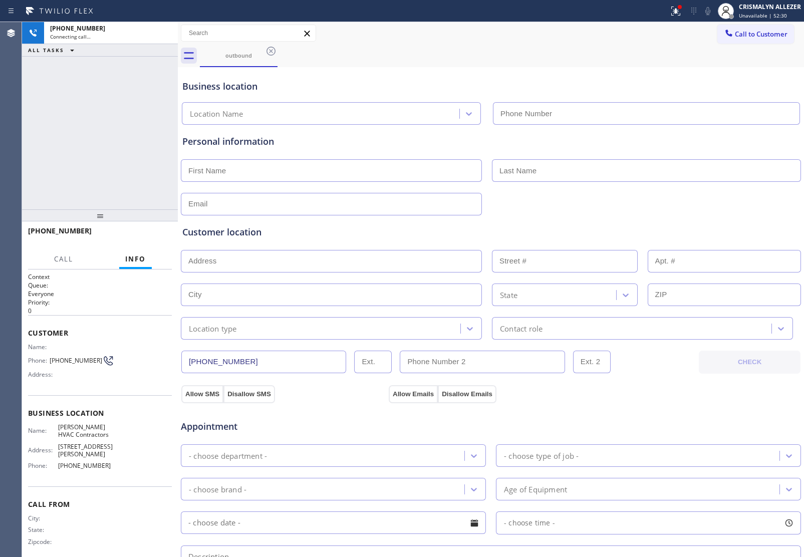
type input "(817) 839-2140"
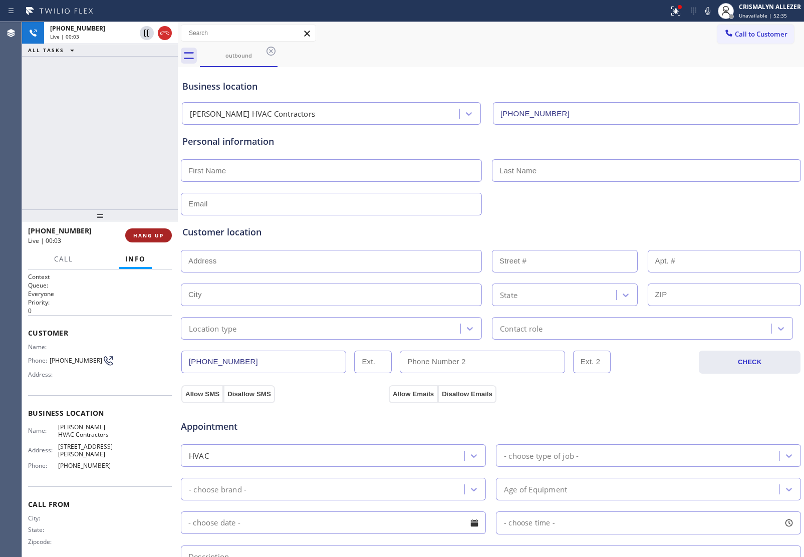
click at [141, 230] on button "HANG UP" at bounding box center [148, 235] width 47 height 14
click at [144, 234] on span "HANG UP" at bounding box center [148, 235] width 31 height 7
click at [142, 238] on span "COMPLETE" at bounding box center [146, 235] width 35 height 7
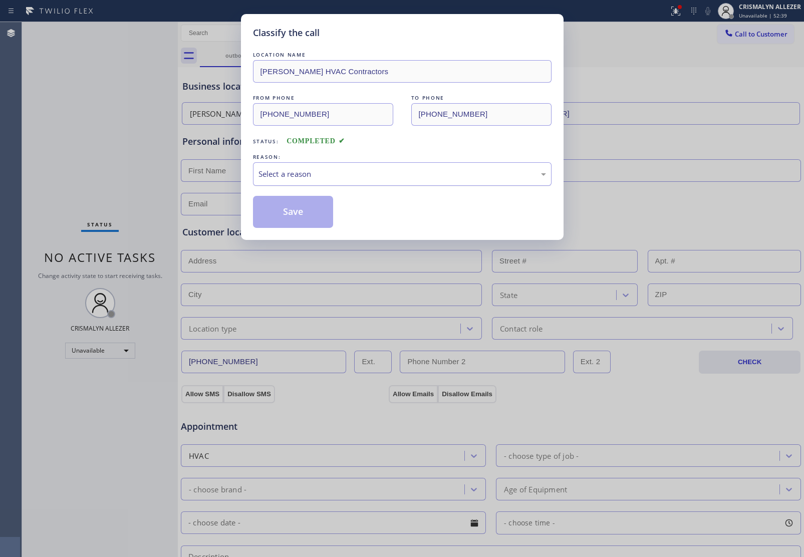
click at [412, 173] on div "Select a reason" at bounding box center [401, 174] width 287 height 12
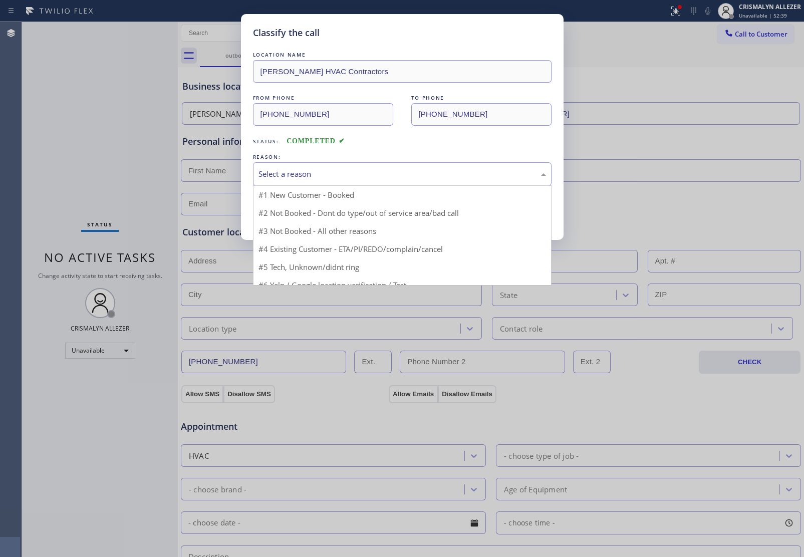
scroll to position [31, 0]
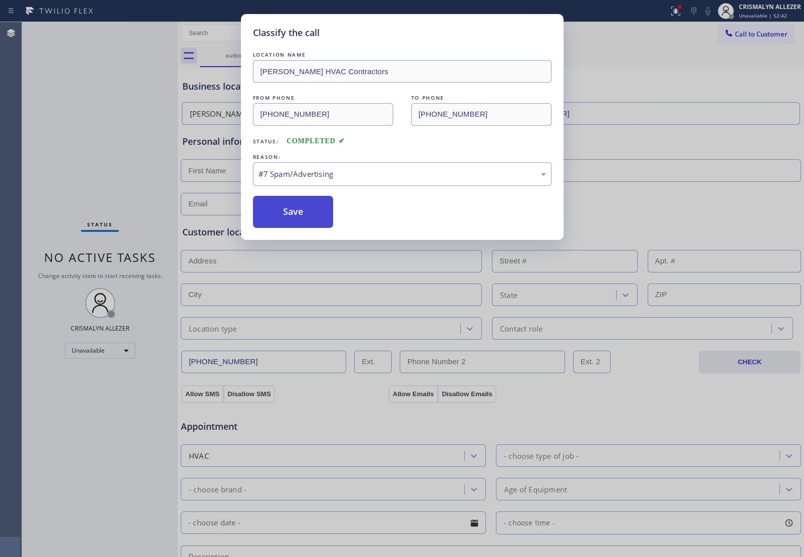
click at [309, 212] on button "Save" at bounding box center [293, 212] width 81 height 32
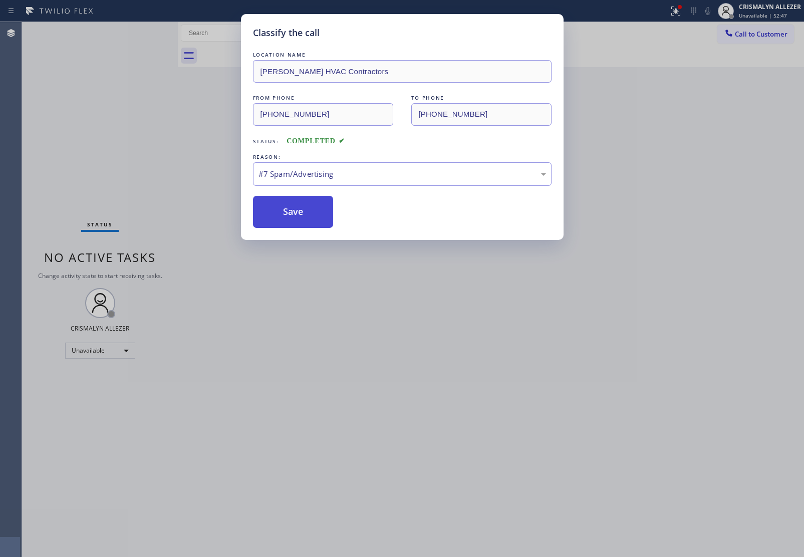
click at [295, 214] on button "Save" at bounding box center [293, 212] width 81 height 32
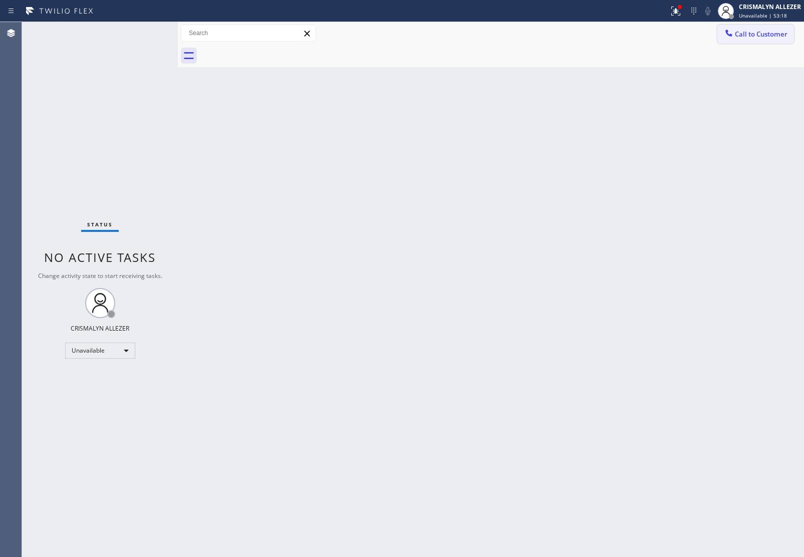
drag, startPoint x: 758, startPoint y: 31, endPoint x: 663, endPoint y: 68, distance: 101.9
click at [756, 33] on span "Call to Customer" at bounding box center [760, 34] width 53 height 9
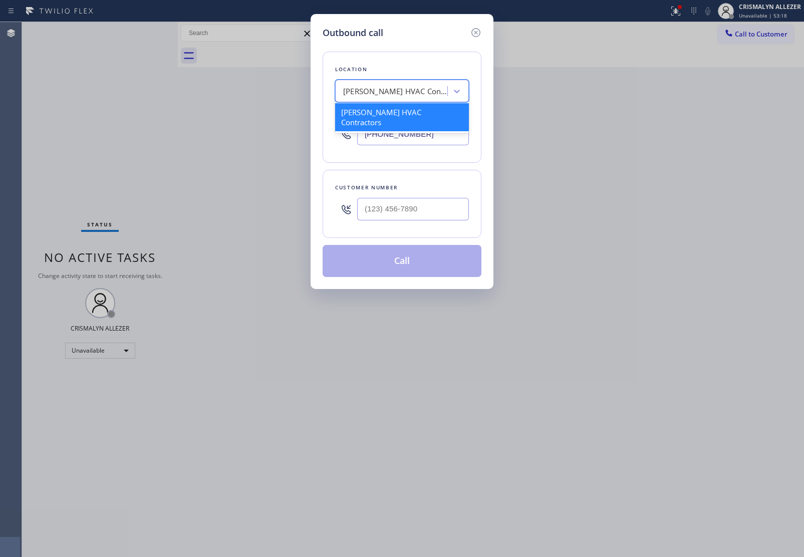
click at [409, 90] on div "Crowley HVAC Contractors" at bounding box center [395, 92] width 105 height 12
paste input "5 Star Appliance Repair"
type input "5 Star Appliance Repair"
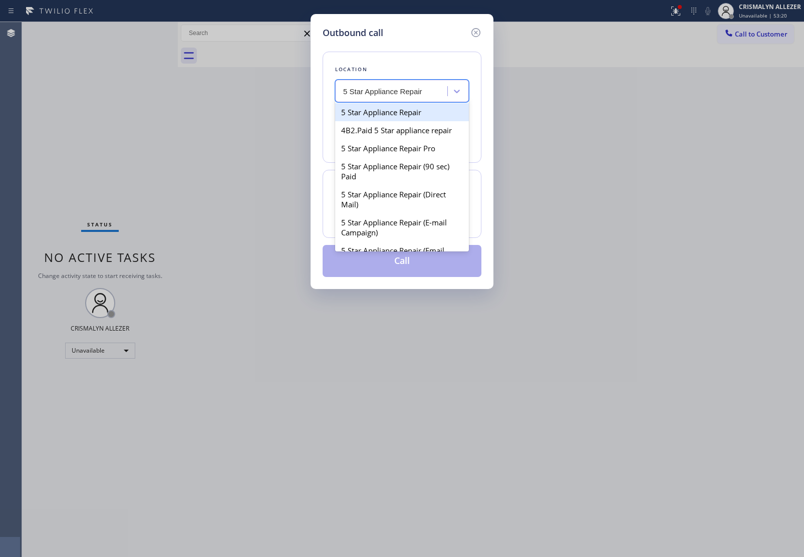
click at [396, 114] on div "5 Star Appliance Repair" at bounding box center [402, 112] width 134 height 18
type input "[PHONE_NUMBER]"
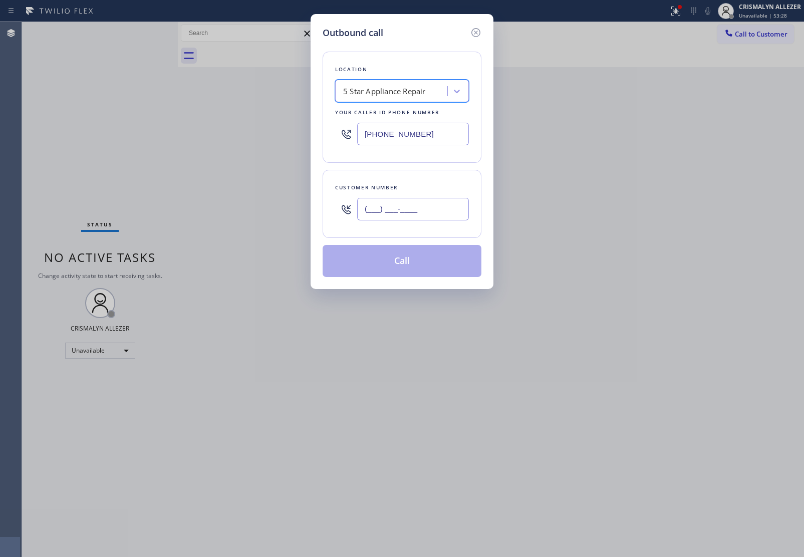
click at [452, 208] on input "(___) ___-____" at bounding box center [413, 209] width 112 height 23
paste input "310) 283-0995"
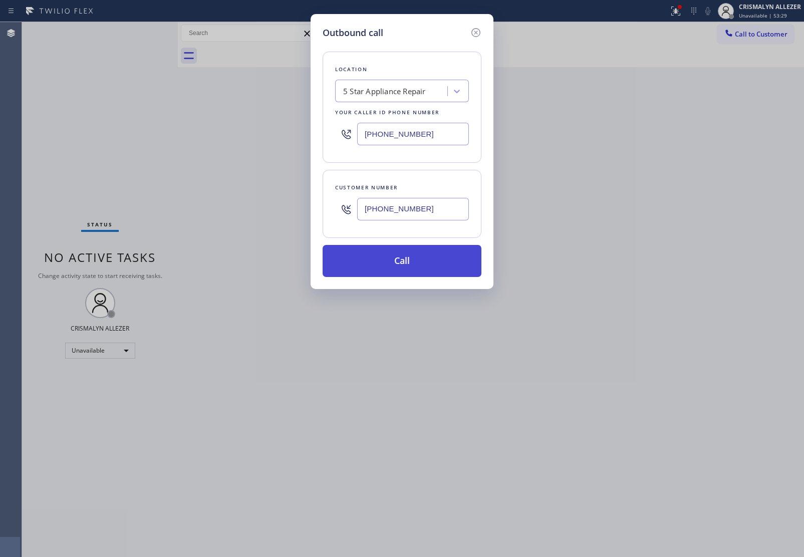
type input "(310) 283-0995"
click at [409, 268] on button "Call" at bounding box center [401, 261] width 159 height 32
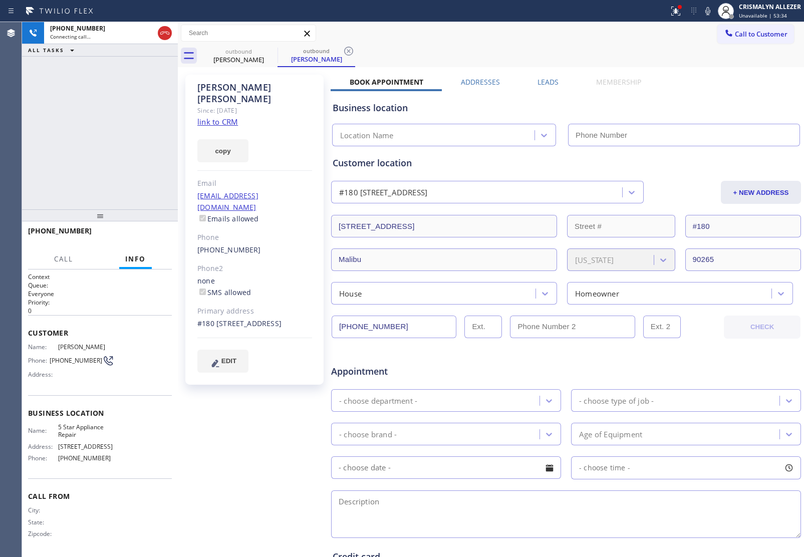
type input "[PHONE_NUMBER]"
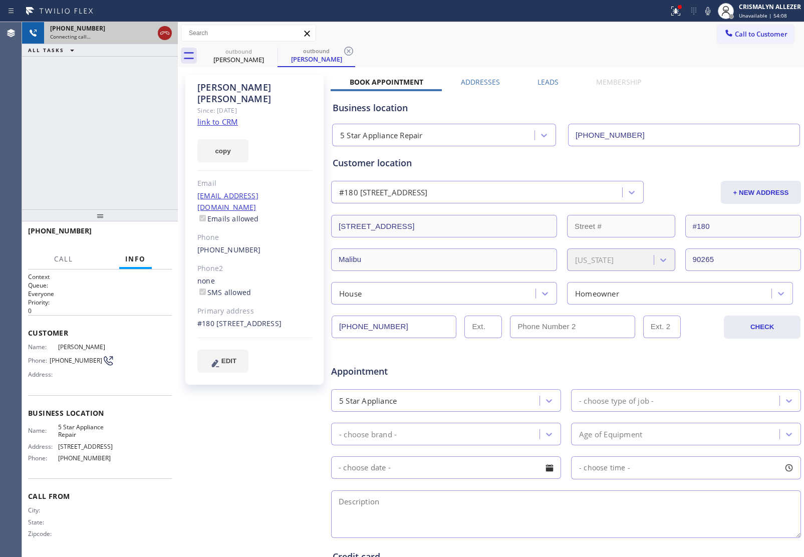
click at [166, 34] on icon at bounding box center [165, 33] width 12 height 12
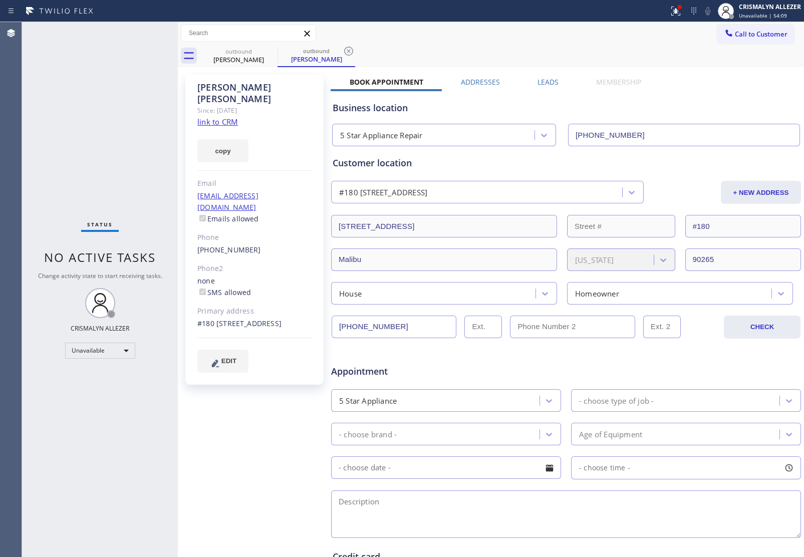
click at [537, 79] on label "Leads" at bounding box center [547, 82] width 21 height 10
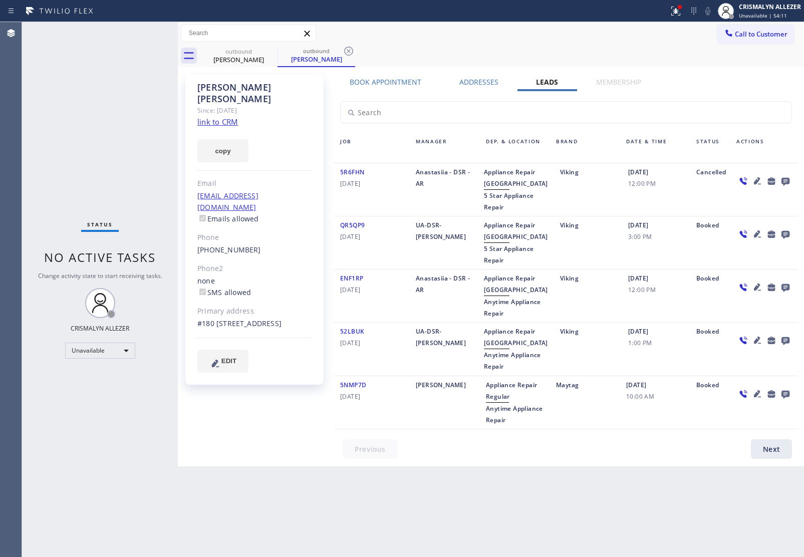
click at [785, 180] on icon at bounding box center [785, 182] width 8 height 8
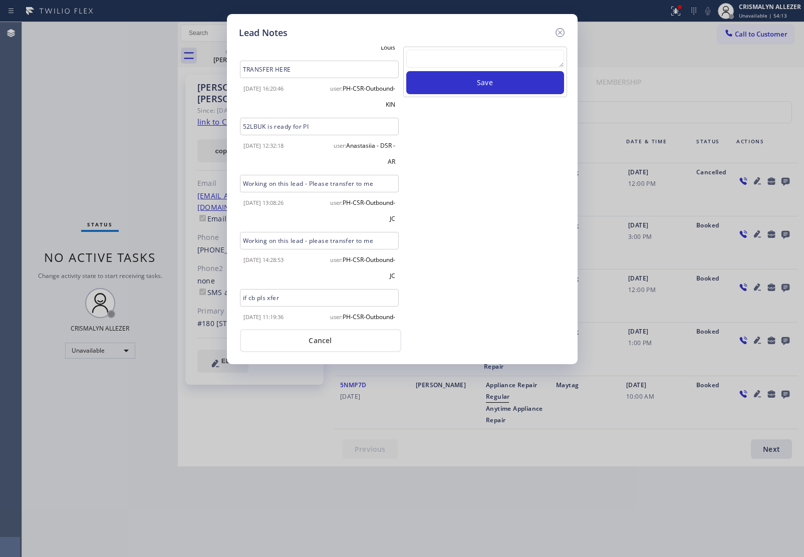
scroll to position [132, 0]
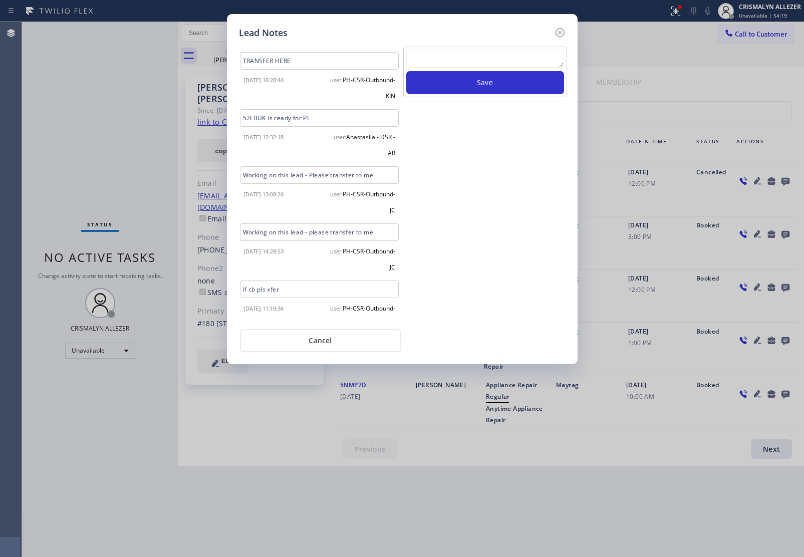
click at [504, 58] on textarea at bounding box center [485, 59] width 158 height 18
paste textarea "no answer | pls xfer here cx cb"
type textarea "no answer | pls xfer here cx cb"
click at [494, 83] on button "Save" at bounding box center [485, 82] width 158 height 23
click at [324, 341] on button "Cancel" at bounding box center [320, 340] width 161 height 23
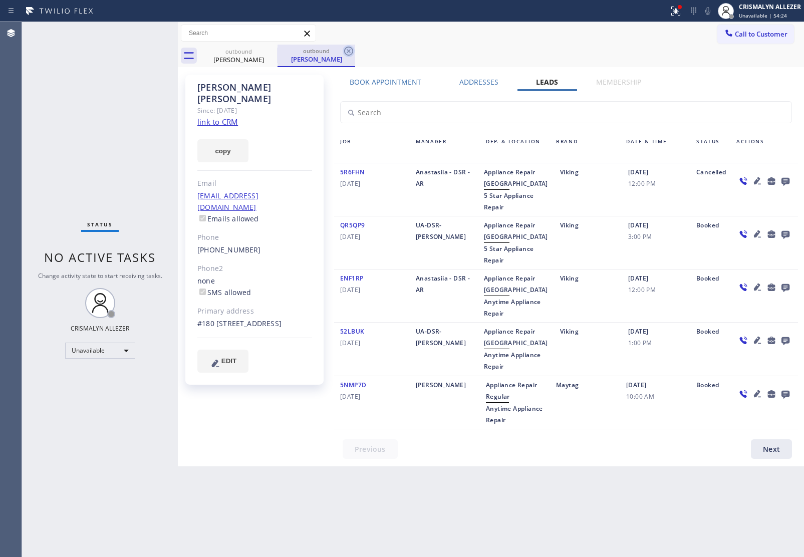
click at [353, 50] on icon at bounding box center [348, 51] width 12 height 12
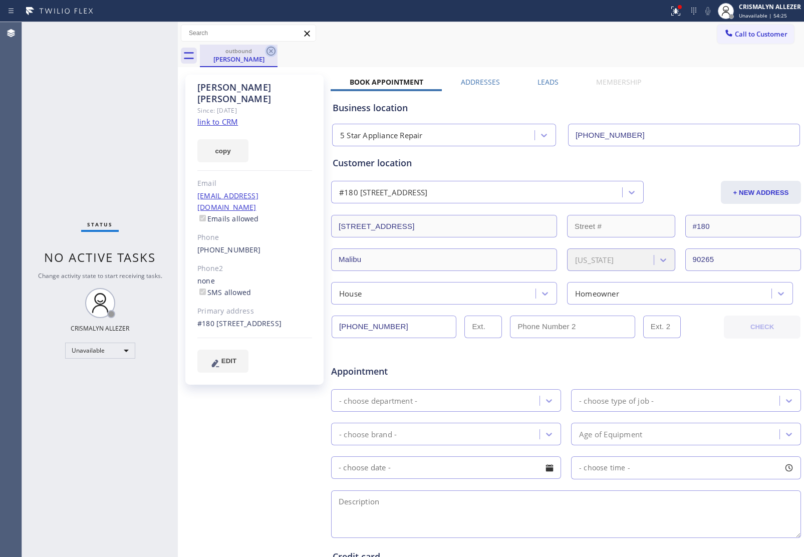
click at [272, 52] on icon at bounding box center [270, 51] width 9 height 9
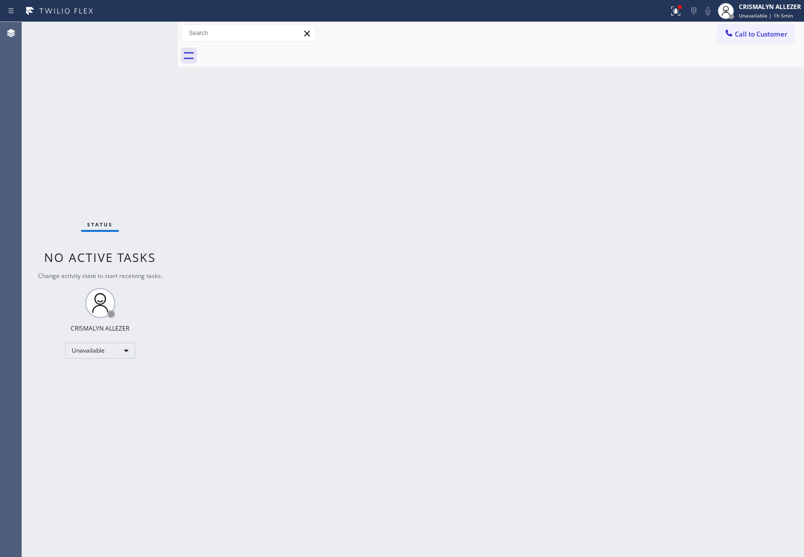
drag, startPoint x: 762, startPoint y: 29, endPoint x: 672, endPoint y: 61, distance: 95.6
click at [734, 42] on button "Call to Customer" at bounding box center [755, 34] width 77 height 19
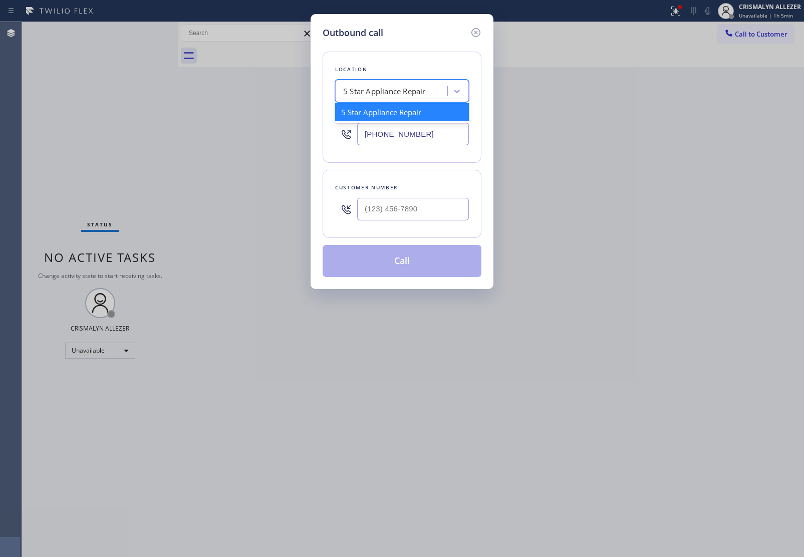
click at [414, 88] on div "5 Star Appliance Repair" at bounding box center [384, 92] width 83 height 12
paste input "High Q Appliance Repair (ADS)"
type input "High Q Appliance Repair (ADS)"
click at [389, 116] on div "High Q Appliance Repair (ADS)" at bounding box center [402, 112] width 134 height 18
type input "(213) 893-4309"
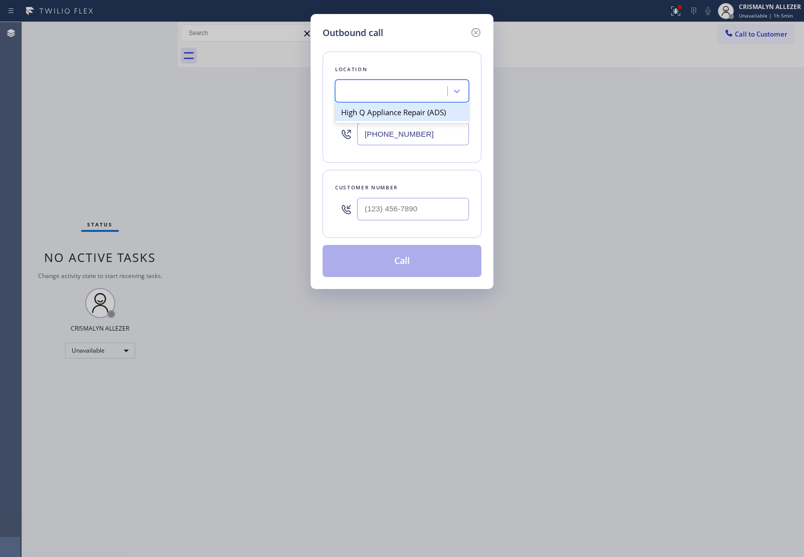
scroll to position [0, 1]
click at [441, 213] on input "(___) ___-____" at bounding box center [413, 209] width 112 height 23
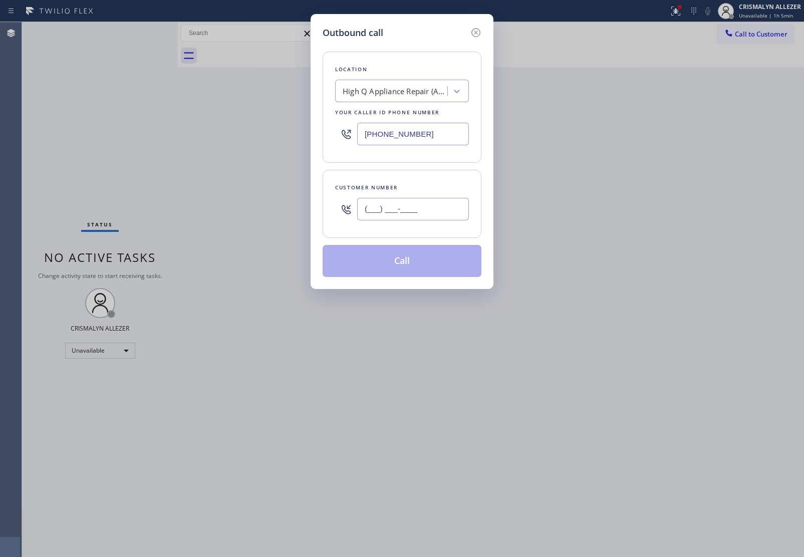
paste input "747) 309-2088"
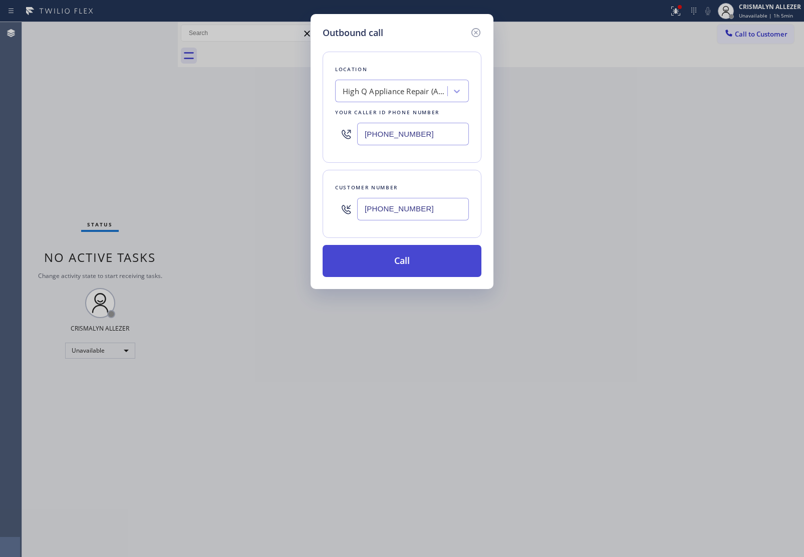
type input "(747) 309-2088"
click at [408, 266] on button "Call" at bounding box center [401, 261] width 159 height 32
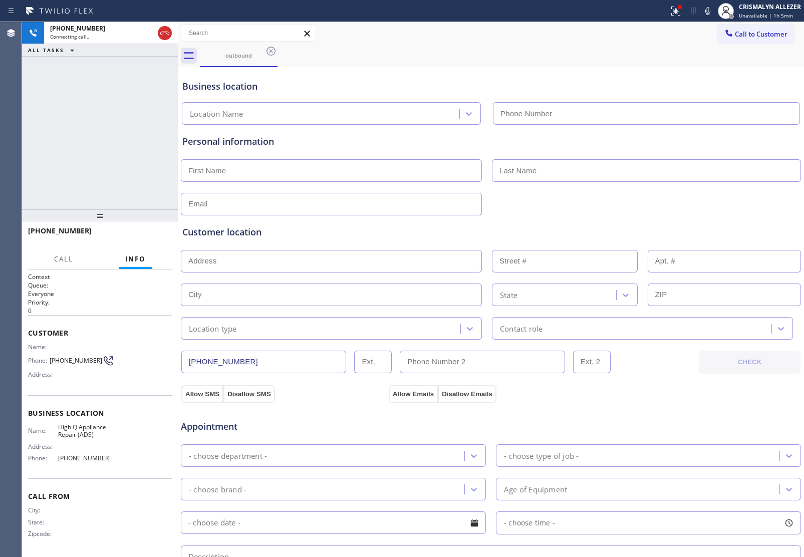
type input "(213) 893-4309"
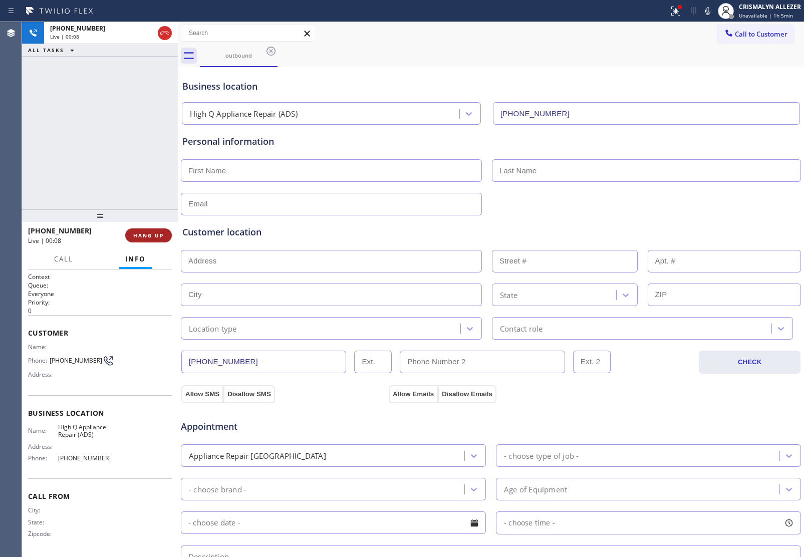
click at [151, 235] on span "HANG UP" at bounding box center [148, 235] width 31 height 7
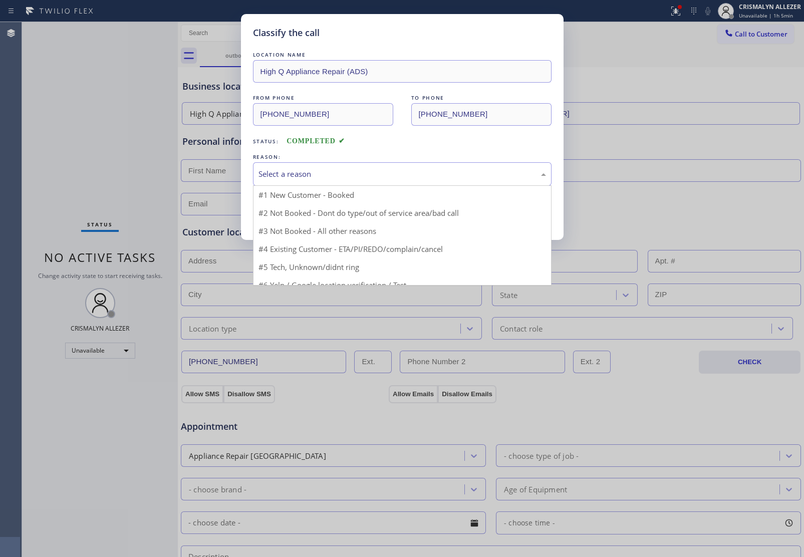
click at [424, 183] on div "Select a reason" at bounding box center [402, 174] width 298 height 24
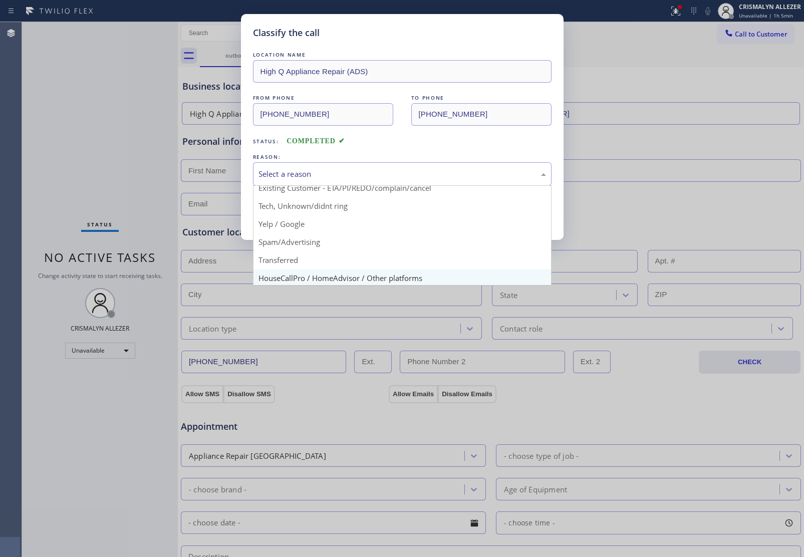
scroll to position [69, 0]
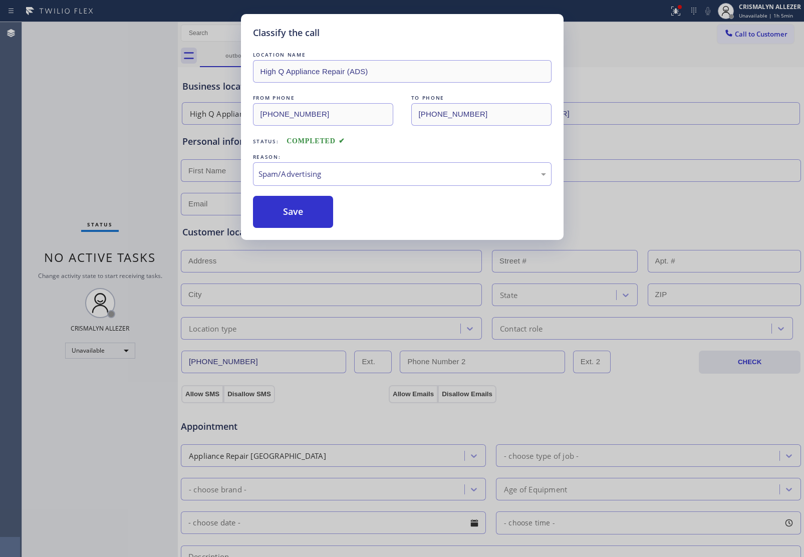
click at [302, 215] on button "Save" at bounding box center [293, 212] width 81 height 32
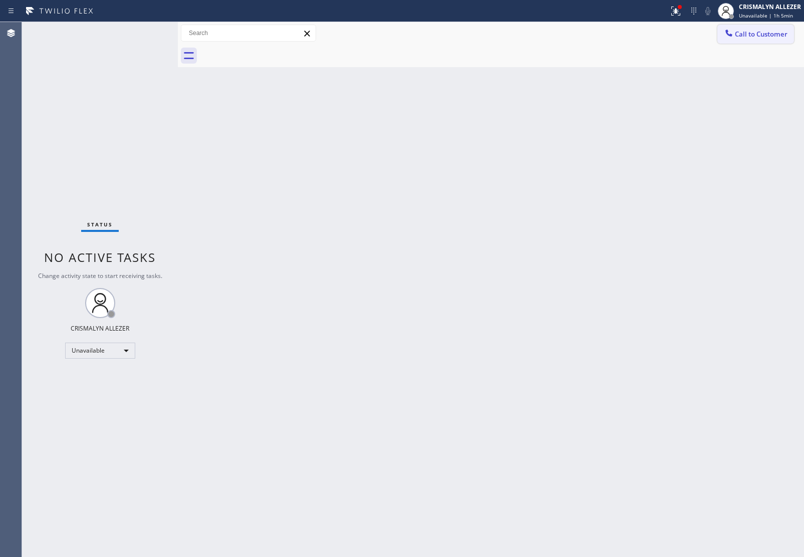
click at [753, 39] on button "Call to Customer" at bounding box center [755, 34] width 77 height 19
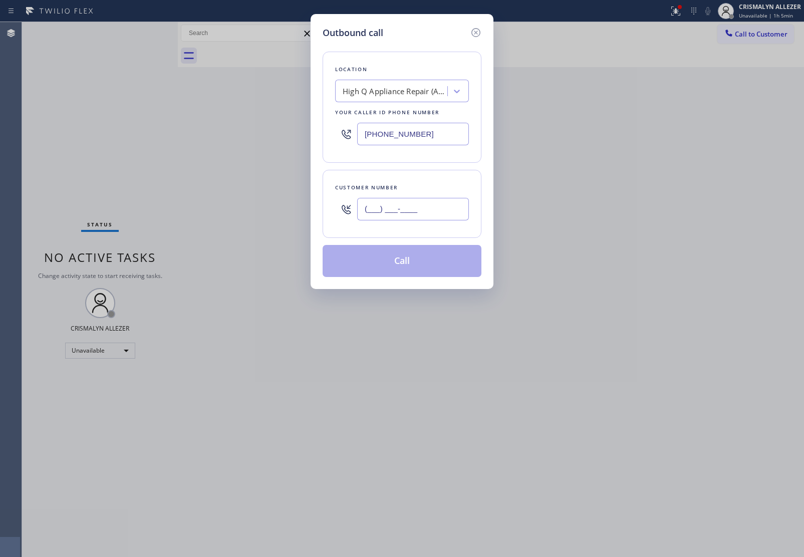
click at [447, 214] on input "(___) ___-____" at bounding box center [413, 209] width 112 height 23
paste input "747) 309-2088"
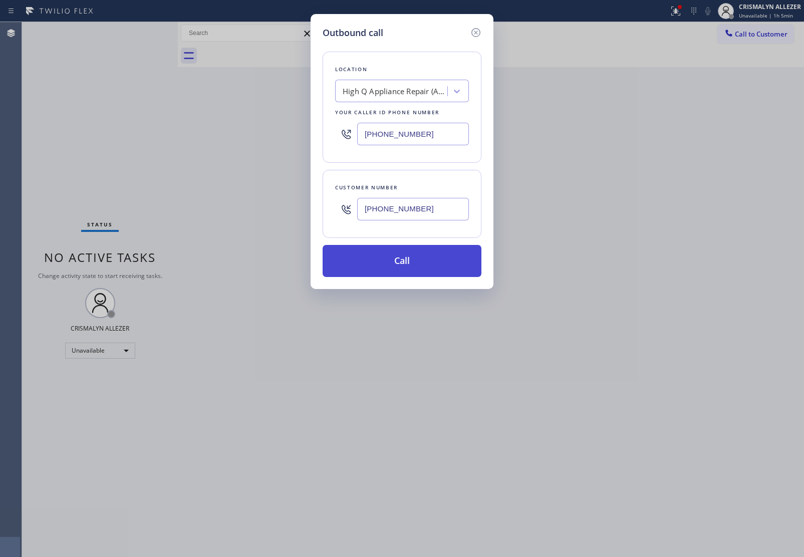
type input "(747) 309-2088"
click at [417, 261] on button "Call" at bounding box center [401, 261] width 159 height 32
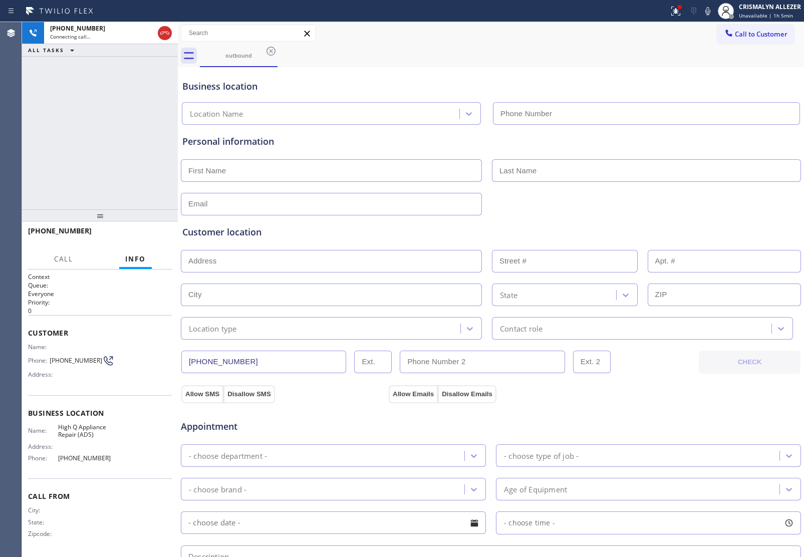
type input "(213) 893-4309"
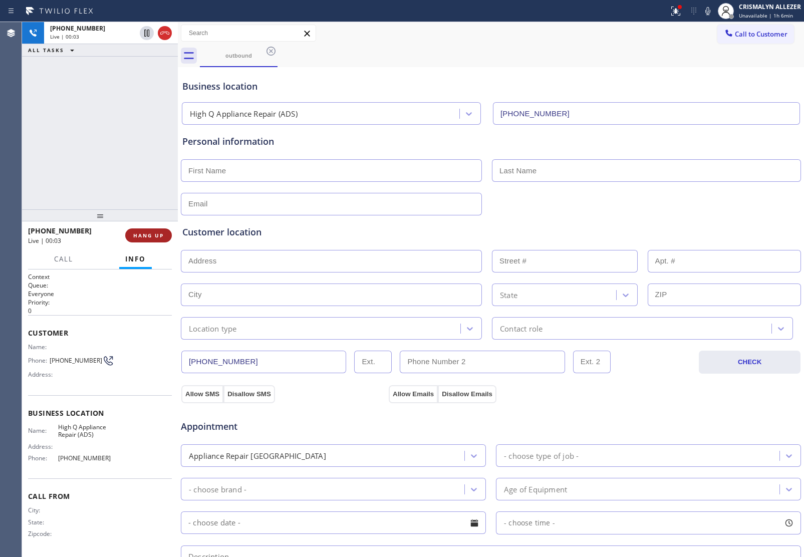
click at [148, 236] on span "HANG UP" at bounding box center [148, 235] width 31 height 7
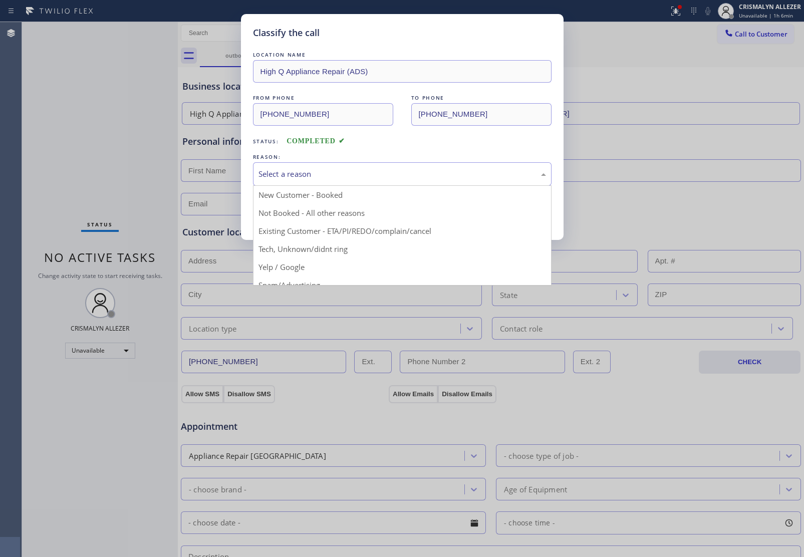
click at [428, 173] on div "Select a reason" at bounding box center [401, 174] width 287 height 12
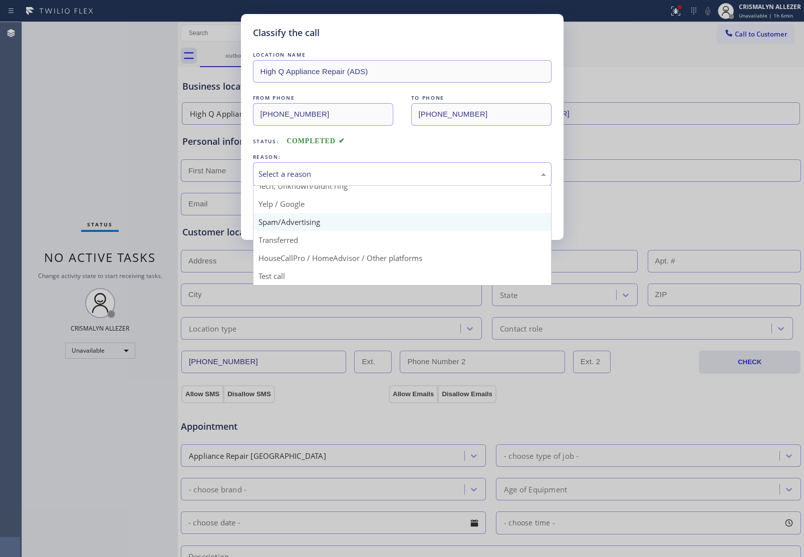
scroll to position [69, 0]
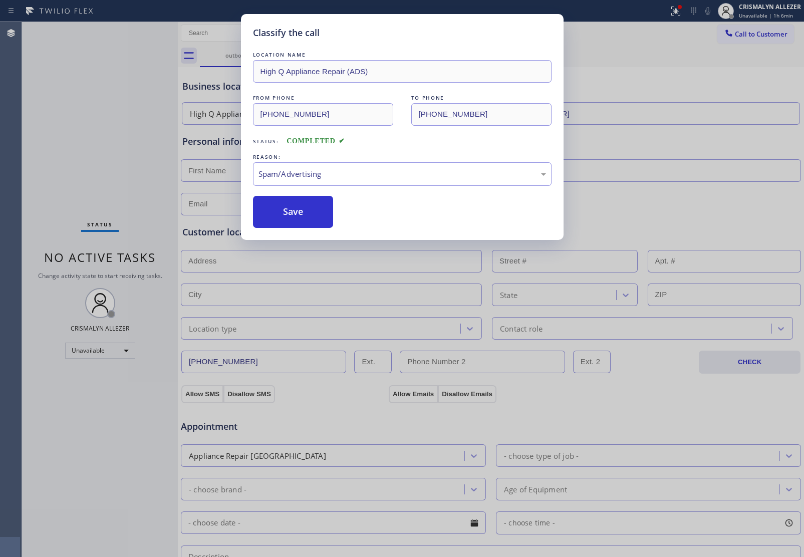
click at [307, 221] on button "Save" at bounding box center [293, 212] width 81 height 32
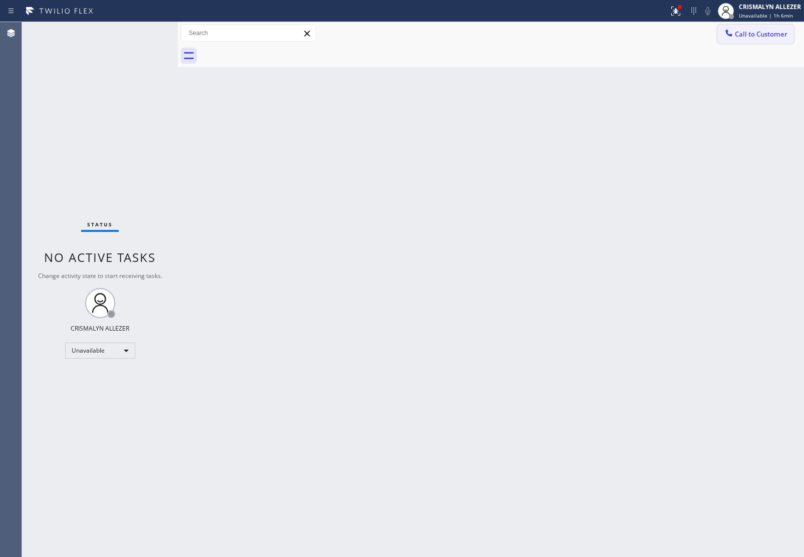
drag, startPoint x: 731, startPoint y: 38, endPoint x: 737, endPoint y: 35, distance: 6.3
click at [732, 38] on div at bounding box center [728, 34] width 12 height 12
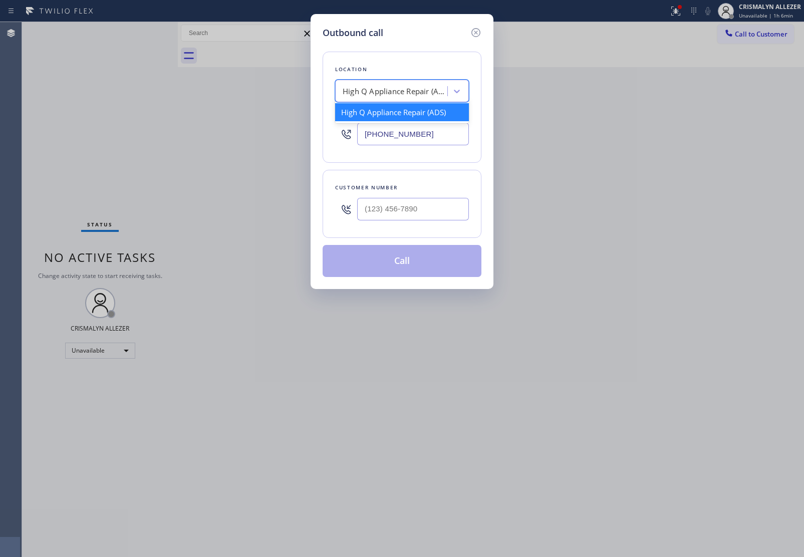
click at [363, 91] on div "High Q Appliance Repair (ADS)" at bounding box center [394, 92] width 105 height 12
paste input "Billy Electrical Repair Expert"
type input "Billy Electrical Repair Expert"
click at [375, 113] on div "Billy Electrical Repair Expert" at bounding box center [402, 117] width 134 height 28
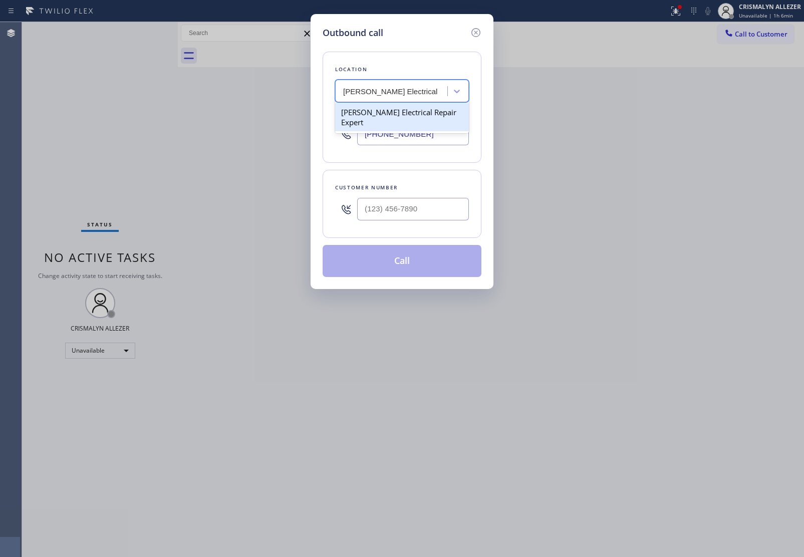
type input "(619) 494-2889"
click at [441, 209] on input "(___) ___-____" at bounding box center [413, 209] width 112 height 23
paste input "323) 237-0818"
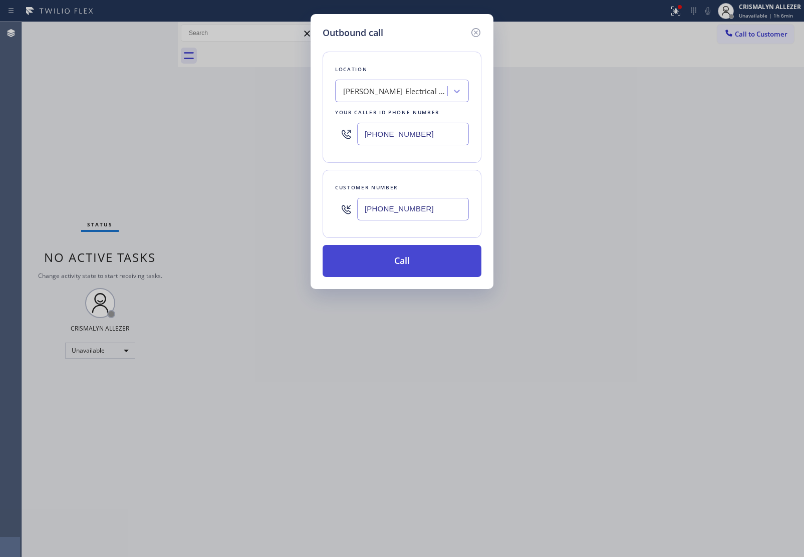
type input "(323) 237-0818"
click at [401, 261] on button "Call" at bounding box center [401, 261] width 159 height 32
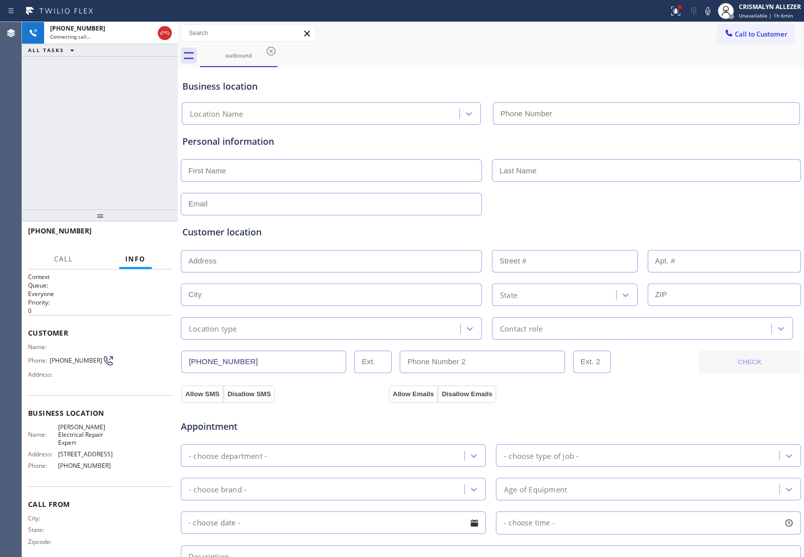
type input "(619) 494-2889"
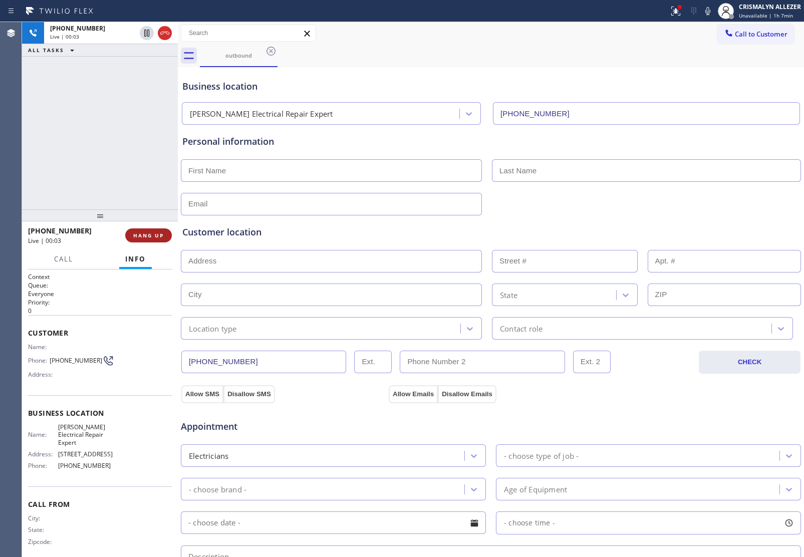
click at [156, 239] on button "HANG UP" at bounding box center [148, 235] width 47 height 14
click at [154, 239] on button "HANG UP" at bounding box center [148, 235] width 47 height 14
click at [137, 237] on span "COMPLETE" at bounding box center [146, 235] width 35 height 7
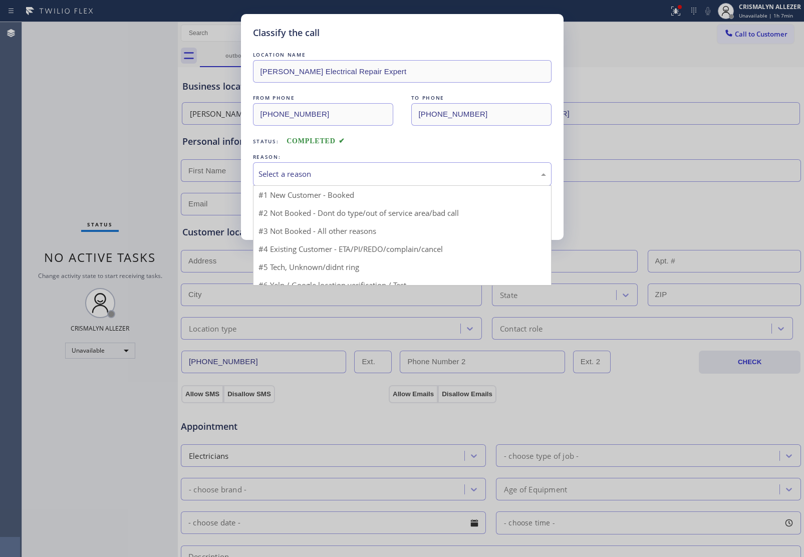
click at [432, 179] on div "Select a reason" at bounding box center [401, 174] width 287 height 12
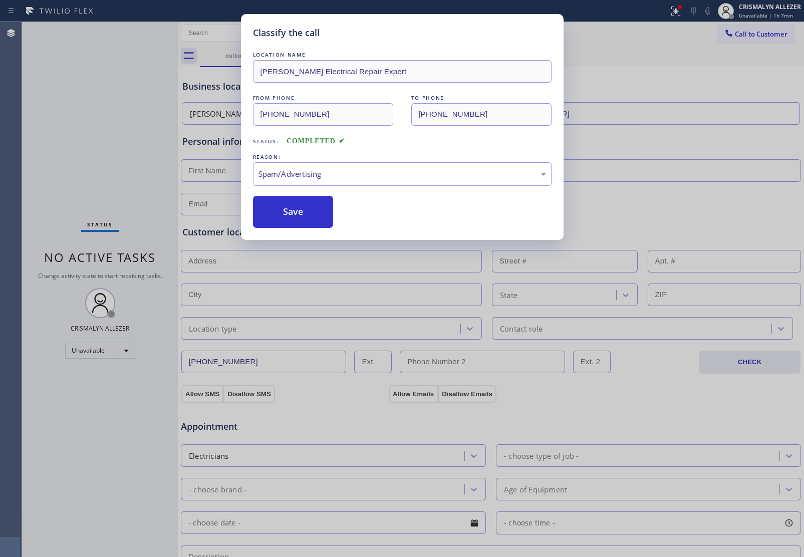
click at [303, 221] on button "Save" at bounding box center [293, 212] width 81 height 32
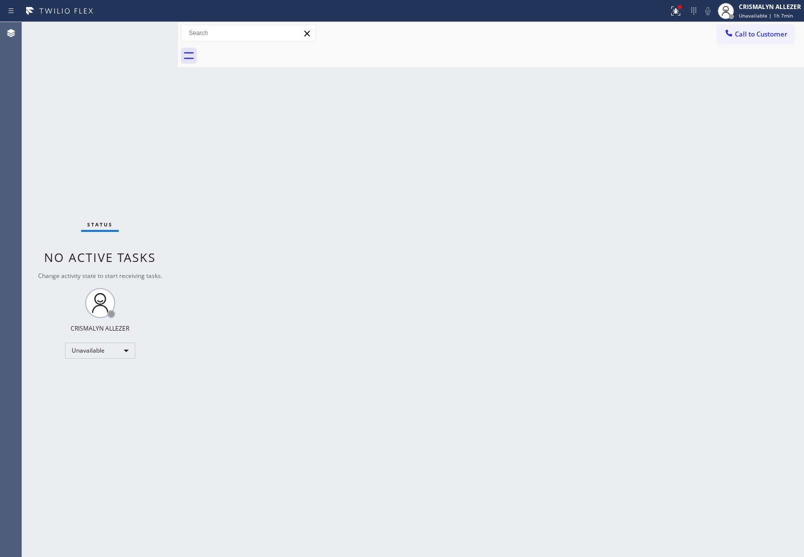
drag, startPoint x: 780, startPoint y: 31, endPoint x: 458, endPoint y: 129, distance: 336.5
click at [772, 34] on span "Call to Customer" at bounding box center [760, 34] width 53 height 9
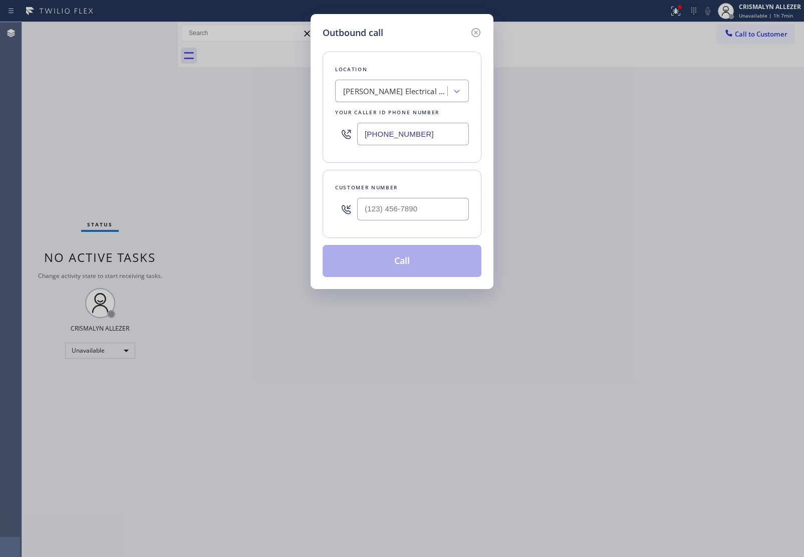
drag, startPoint x: 424, startPoint y: 133, endPoint x: 163, endPoint y: 123, distance: 260.5
click at [170, 124] on div "Outbound call Location Billy Electrical Repair Expert Your caller id phone numb…" at bounding box center [402, 278] width 804 height 557
paste input "888) 266-2278"
type input "(619) 494-2889"
click at [412, 209] on input "(___) ___-____" at bounding box center [413, 209] width 112 height 23
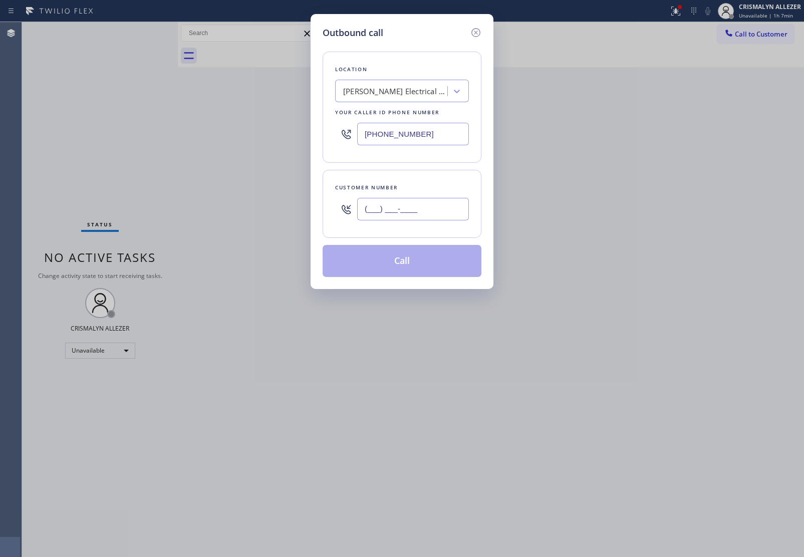
paste input "888) 266-2278"
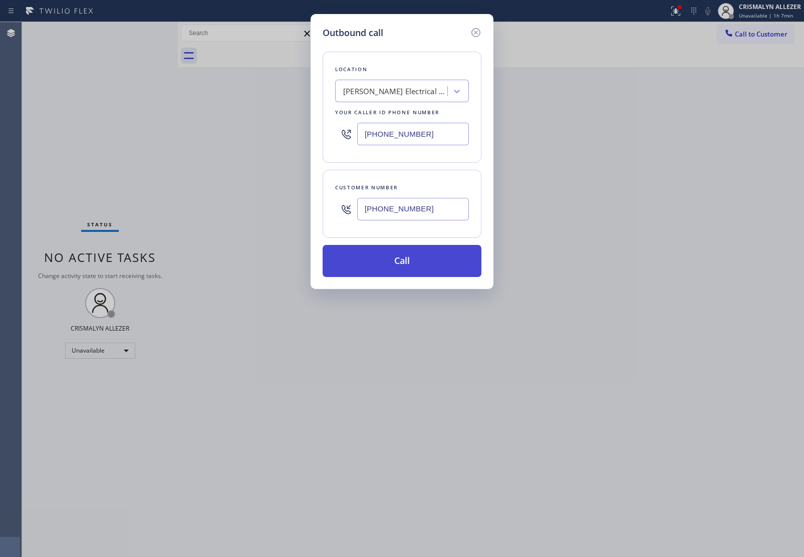
type input "(888) 266-2278"
click at [409, 263] on button "Call" at bounding box center [401, 261] width 159 height 32
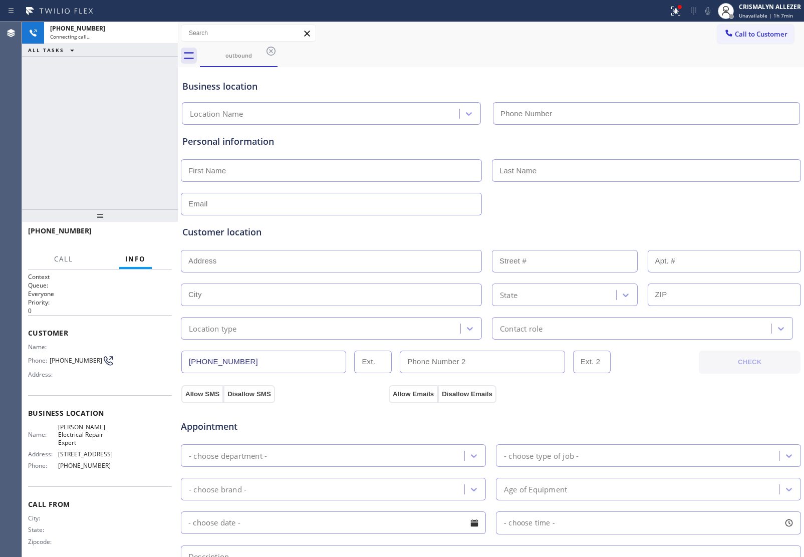
type input "(619) 494-2889"
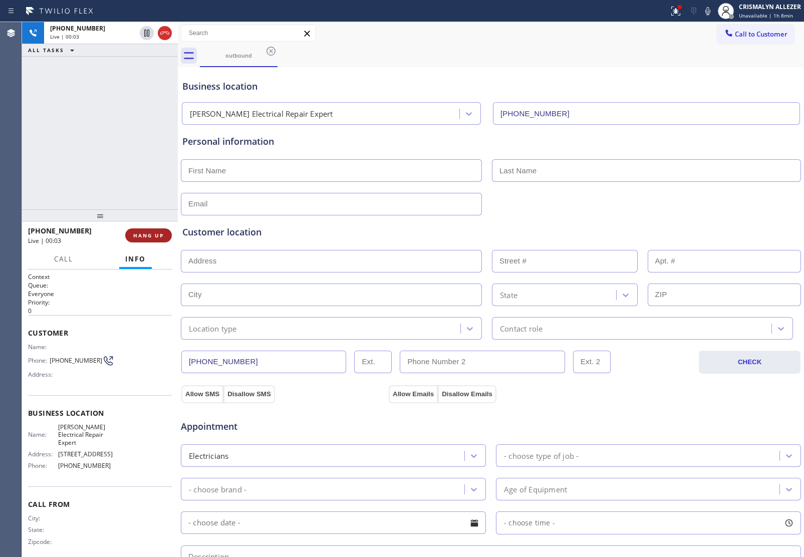
click at [142, 236] on span "HANG UP" at bounding box center [148, 235] width 31 height 7
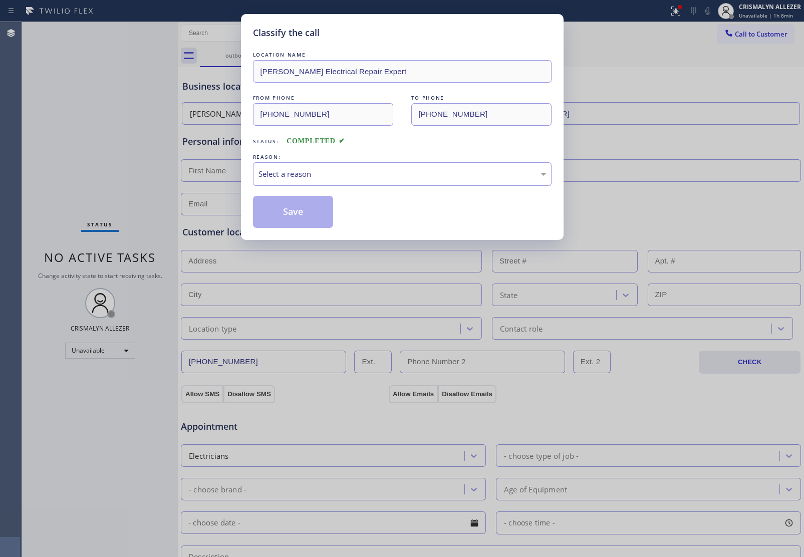
click at [404, 163] on div "Select a reason" at bounding box center [402, 174] width 298 height 24
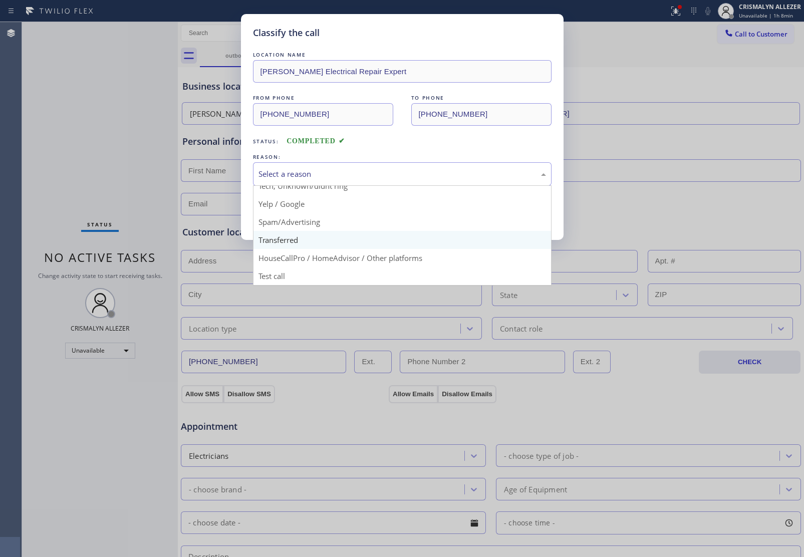
scroll to position [69, 0]
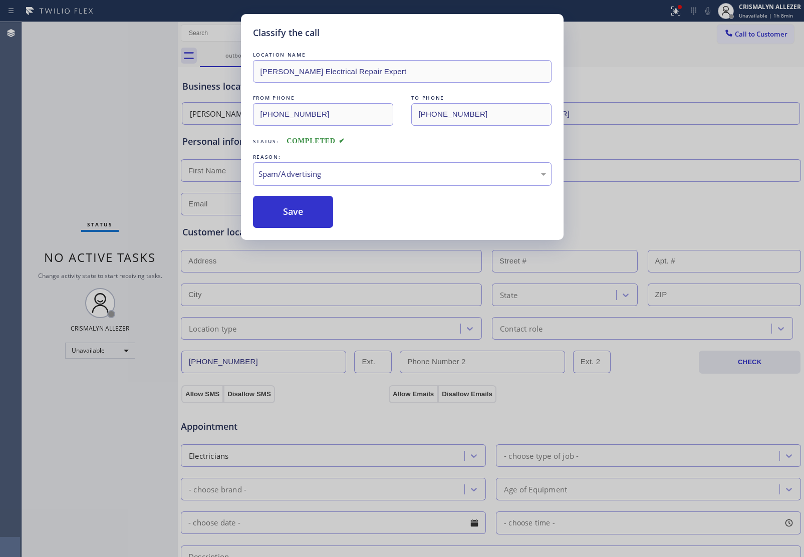
click at [304, 220] on button "Save" at bounding box center [293, 212] width 81 height 32
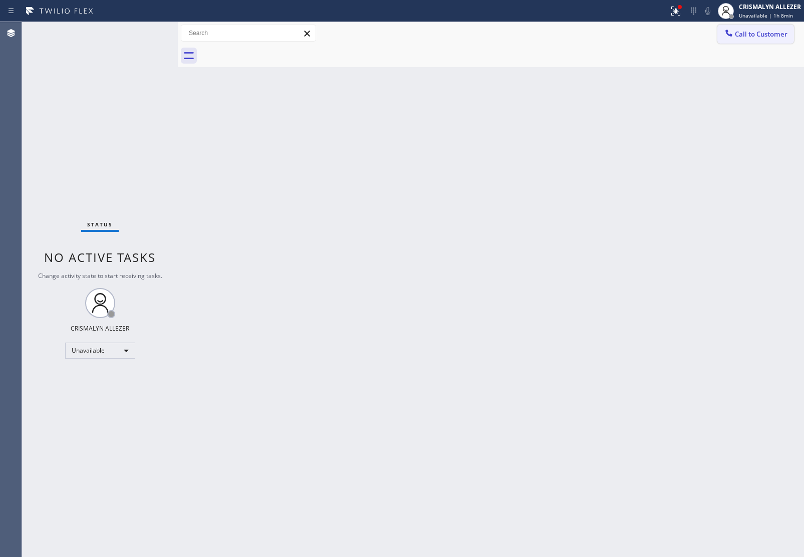
click at [771, 32] on span "Call to Customer" at bounding box center [760, 34] width 53 height 9
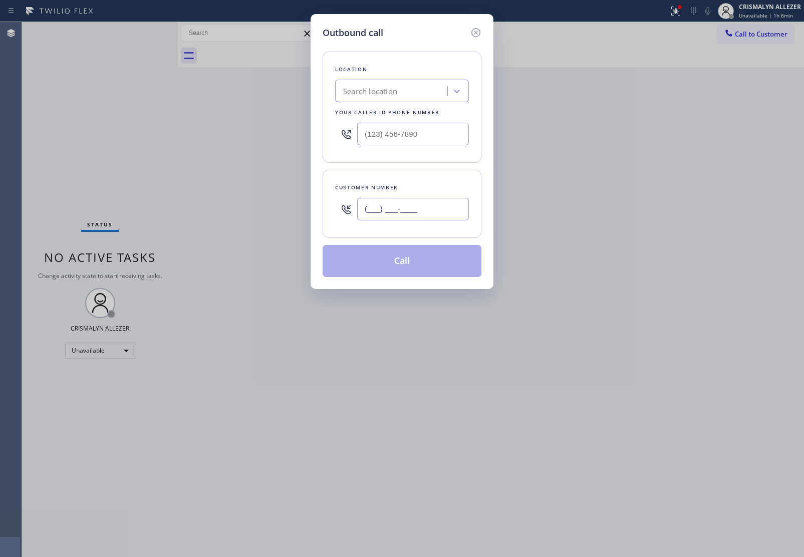
click at [452, 206] on input "(___) ___-____" at bounding box center [413, 209] width 112 height 23
paste input "888) 266-2278"
type input "(888) 266-2278"
drag, startPoint x: 440, startPoint y: 133, endPoint x: 157, endPoint y: 134, distance: 282.9
click at [157, 134] on div "Outbound call Location Search location Your caller id phone number (___) ___-__…" at bounding box center [402, 278] width 804 height 557
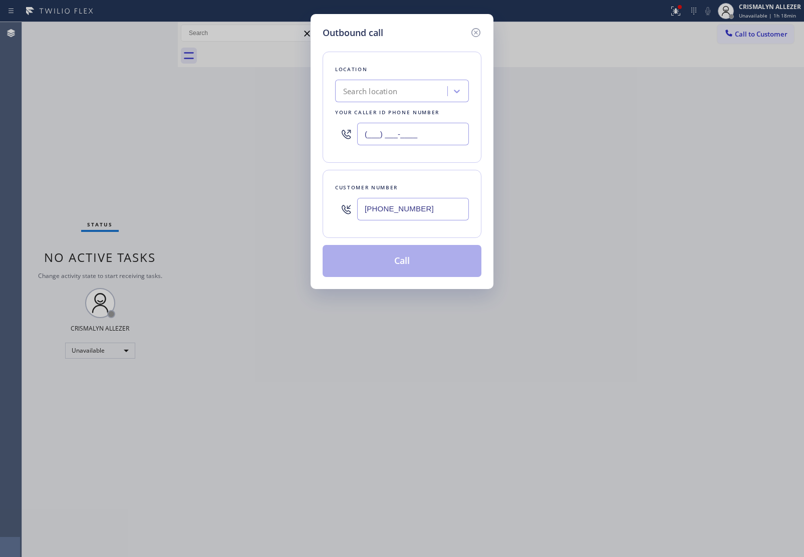
paste input "312) 836-4357"
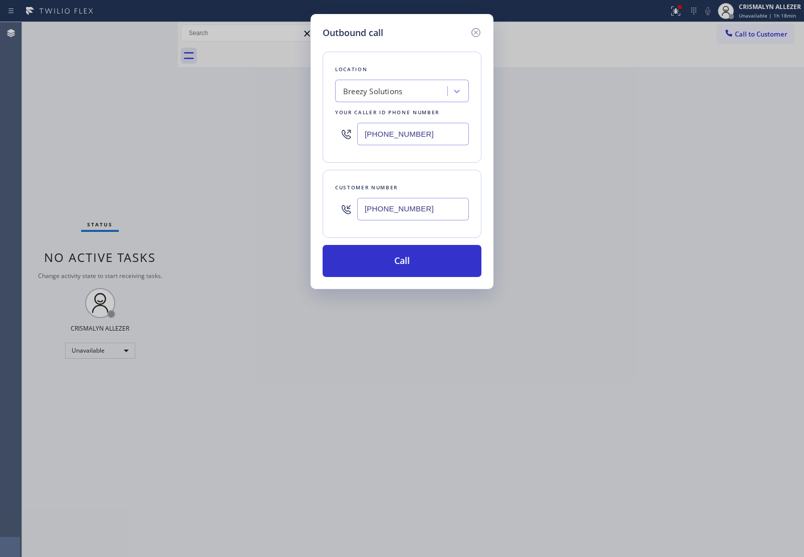
type input "(312) 836-4357"
click at [428, 204] on input "(888) 266-2278" at bounding box center [413, 209] width 112 height 23
drag, startPoint x: 428, startPoint y: 204, endPoint x: 198, endPoint y: 216, distance: 230.6
click at [198, 216] on div "Outbound call Location Breezy Solutions Your caller id phone number (312) 836-4…" at bounding box center [402, 278] width 804 height 557
paste input "708) 510-0706"
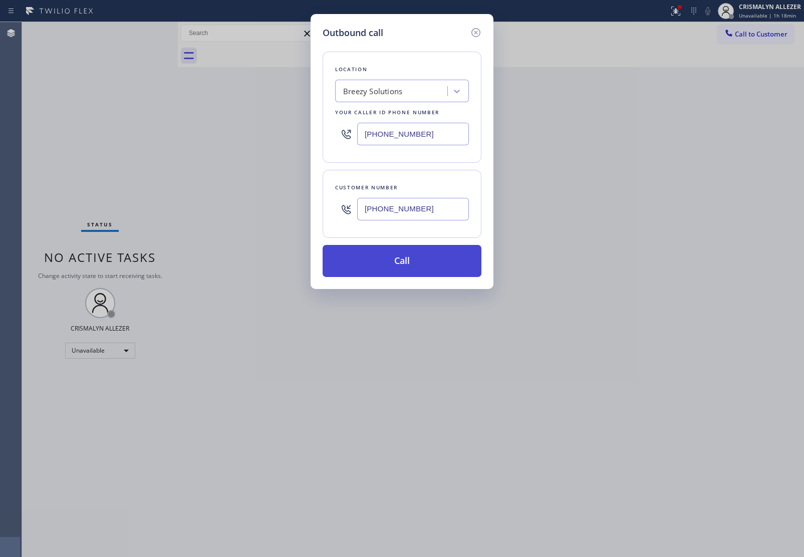
type input "(708) 510-0706"
click at [410, 260] on button "Call" at bounding box center [401, 261] width 159 height 32
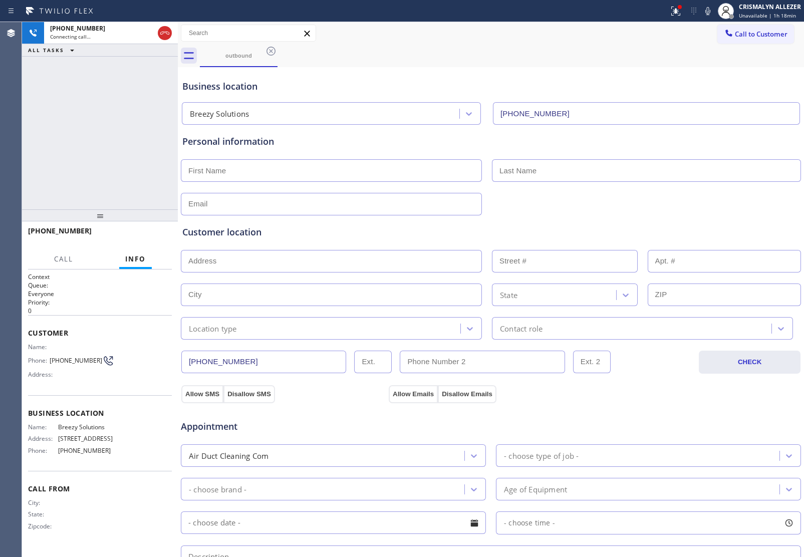
type input "(312) 836-4357"
click at [164, 33] on icon at bounding box center [164, 33] width 9 height 3
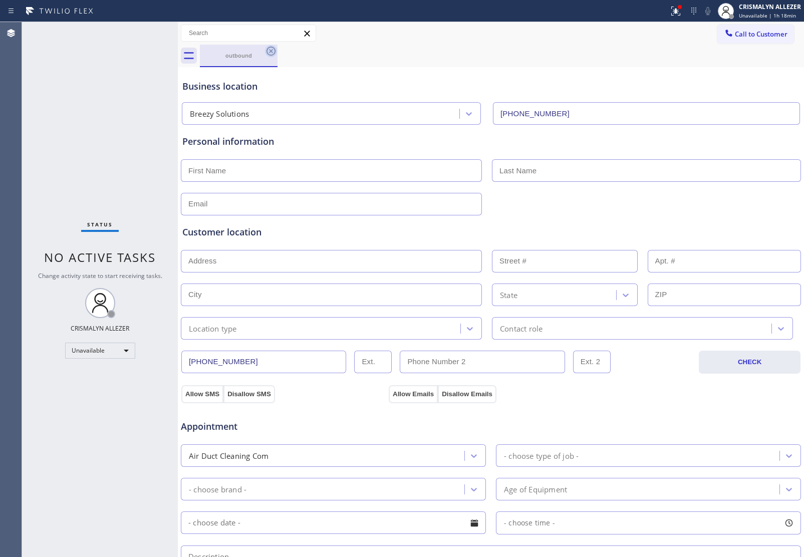
click at [269, 51] on icon at bounding box center [271, 51] width 12 height 12
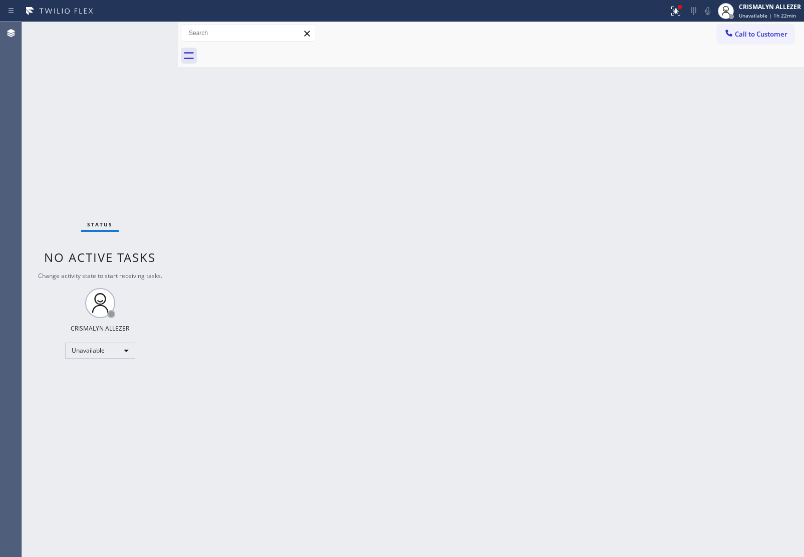
drag, startPoint x: 766, startPoint y: 33, endPoint x: 547, endPoint y: 143, distance: 244.9
click at [765, 34] on span "Call to Customer" at bounding box center [760, 34] width 53 height 9
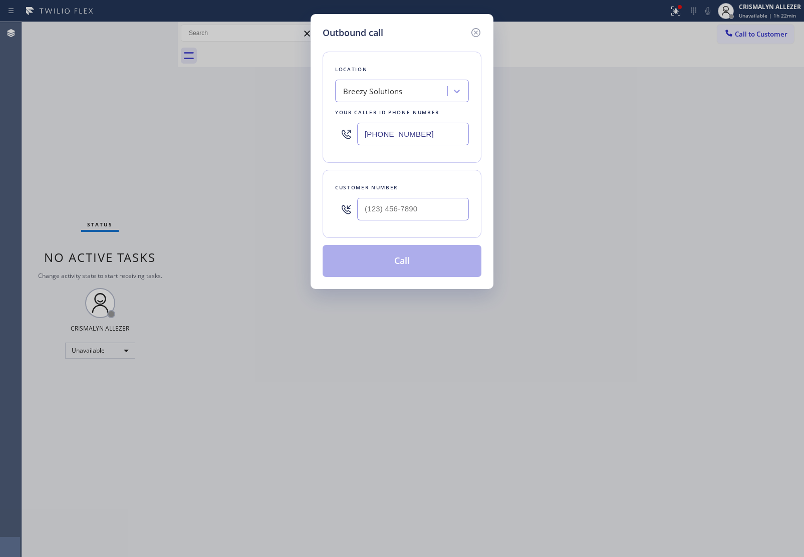
drag, startPoint x: 441, startPoint y: 136, endPoint x: 166, endPoint y: 129, distance: 274.4
click at [169, 129] on div "Outbound call Location Breezy Solutions Your caller id phone number (312) 836-4…" at bounding box center [402, 278] width 804 height 557
paste input "23) 284-214"
drag, startPoint x: 444, startPoint y: 136, endPoint x: 95, endPoint y: 128, distance: 349.0
click at [106, 129] on div "Outbound call Location Breezy Solutions Your caller id phone number (312) 836-4…" at bounding box center [402, 278] width 804 height 557
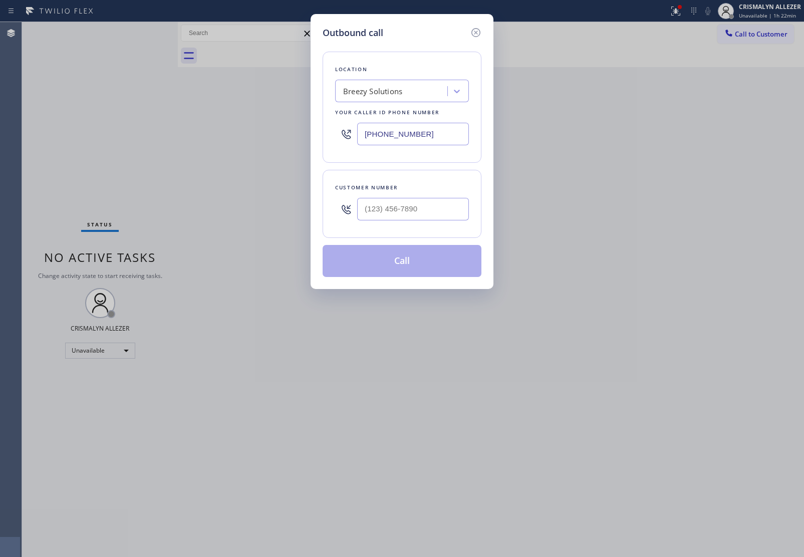
paste input "954) 753-8322"
drag, startPoint x: 434, startPoint y: 139, endPoint x: 252, endPoint y: 136, distance: 181.8
click at [252, 136] on div "Outbound call Location Search location Your caller id phone number (954) 753-83…" at bounding box center [402, 278] width 804 height 557
paste input "text"
drag, startPoint x: 437, startPoint y: 131, endPoint x: 163, endPoint y: 135, distance: 274.4
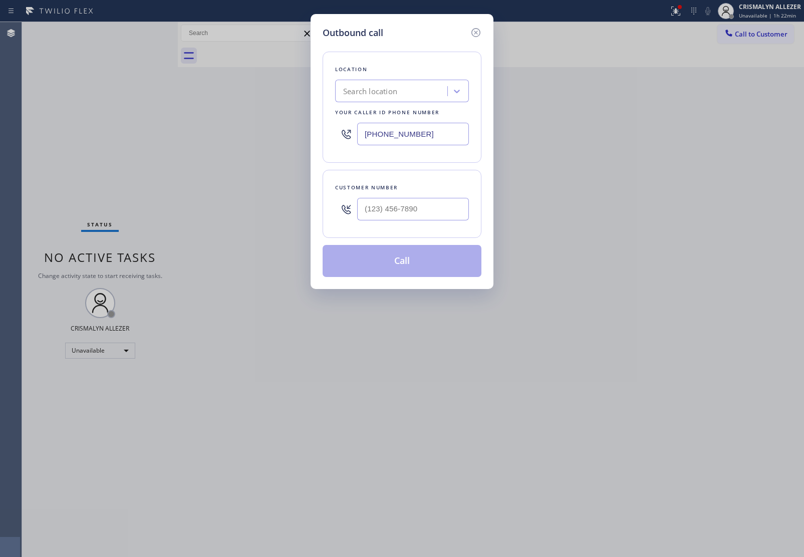
click at [163, 135] on div "Outbound call Location Search location Your caller id phone number (954) 753-83…" at bounding box center [402, 278] width 804 height 557
paste input "835-4535"
type input "(954) 835-4535"
click at [412, 202] on input "(___) ___-____" at bounding box center [413, 209] width 112 height 23
paste input "954) 753-8322"
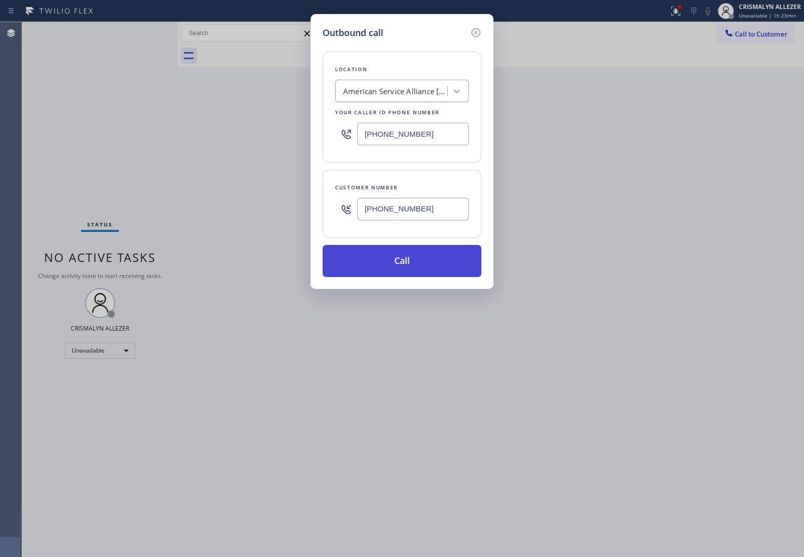
type input "(954) 753-8322"
click at [407, 261] on button "Call" at bounding box center [401, 261] width 159 height 32
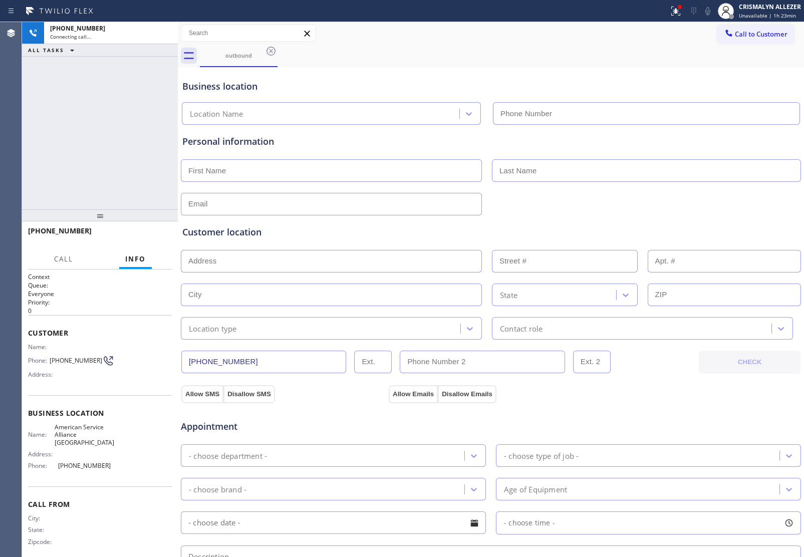
type input "(954) 835-4535"
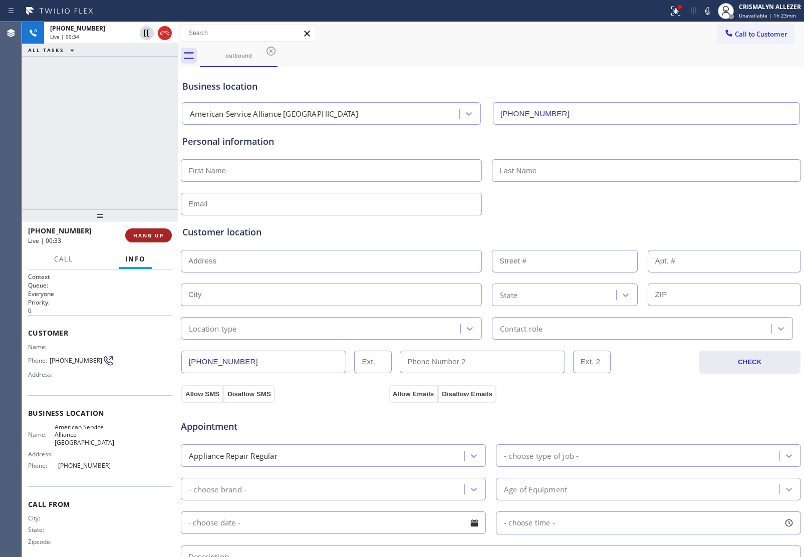
click at [148, 234] on span "HANG UP" at bounding box center [148, 235] width 31 height 7
click at [148, 234] on span "COMPLETE" at bounding box center [146, 235] width 35 height 7
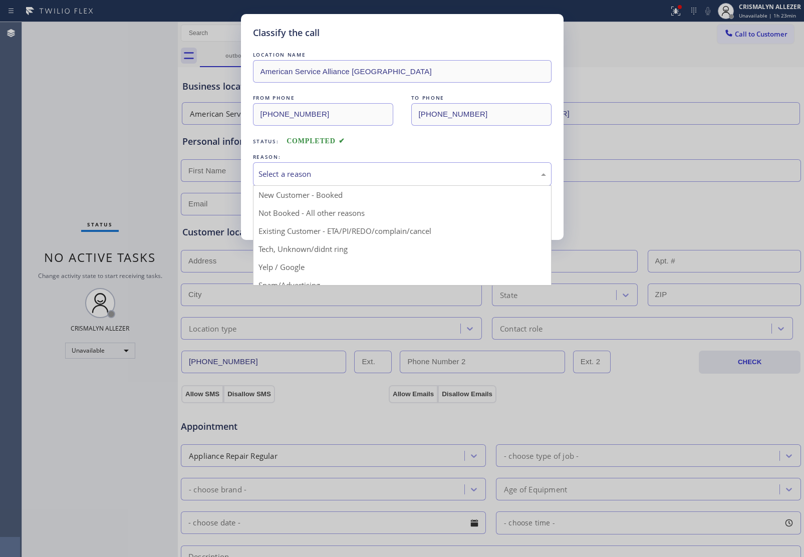
click at [402, 181] on div "Select a reason" at bounding box center [402, 174] width 298 height 24
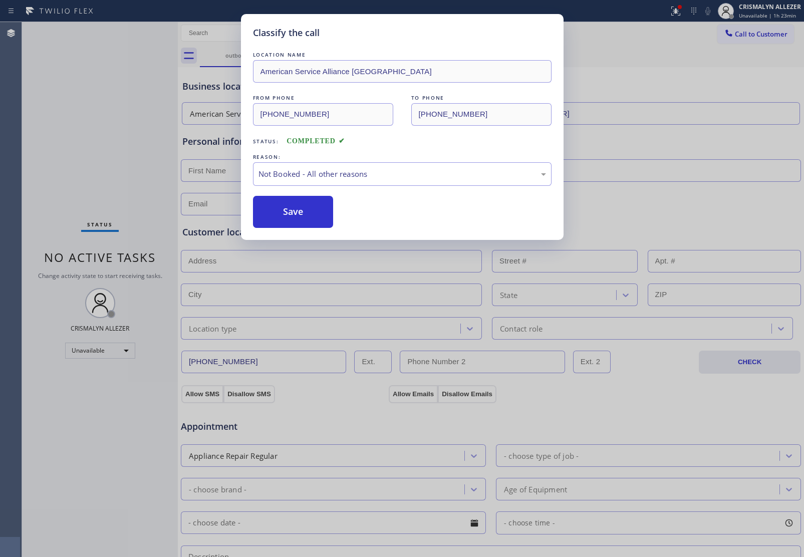
click at [285, 214] on button "Save" at bounding box center [293, 212] width 81 height 32
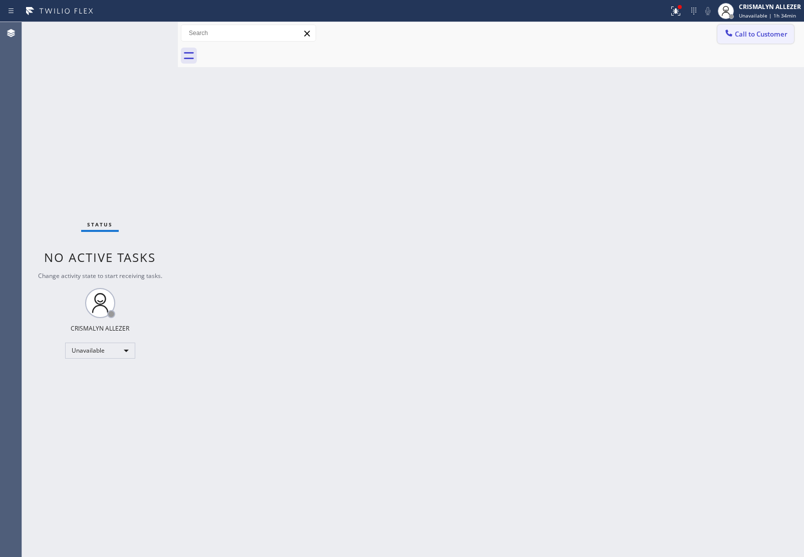
click at [754, 33] on span "Call to Customer" at bounding box center [760, 34] width 53 height 9
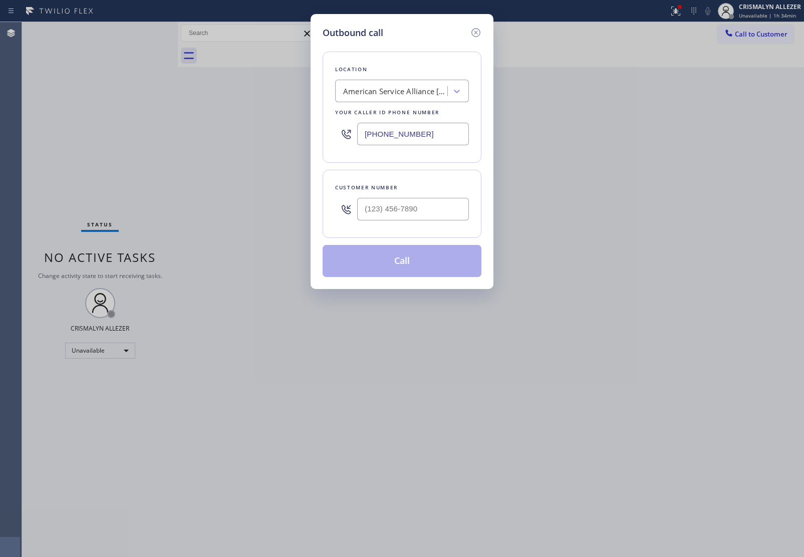
drag, startPoint x: 427, startPoint y: 132, endPoint x: 225, endPoint y: 129, distance: 201.8
click at [254, 130] on div "Outbound call Location American Service Alliance Coral Springs Your caller id p…" at bounding box center [402, 278] width 804 height 557
paste input "425) 357-7973"
type input "(425) 357-7973"
click at [424, 214] on input "(___) ___-____" at bounding box center [413, 209] width 112 height 23
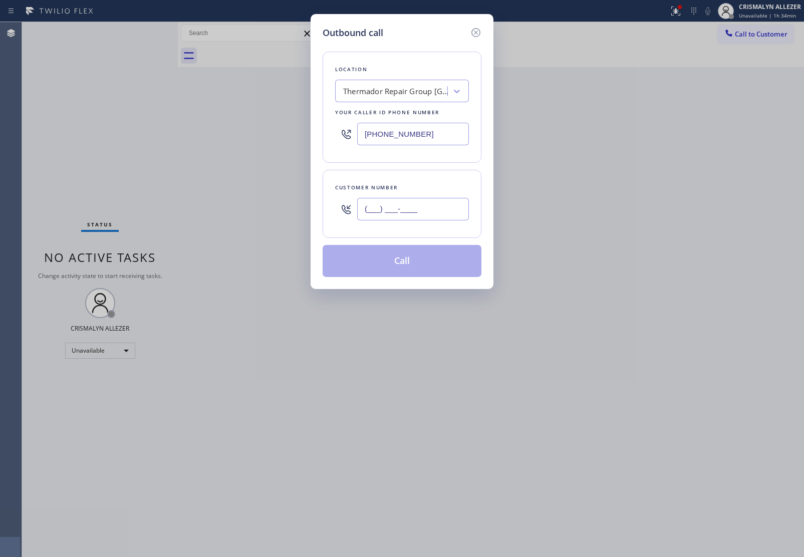
paste input "425) 200-3442"
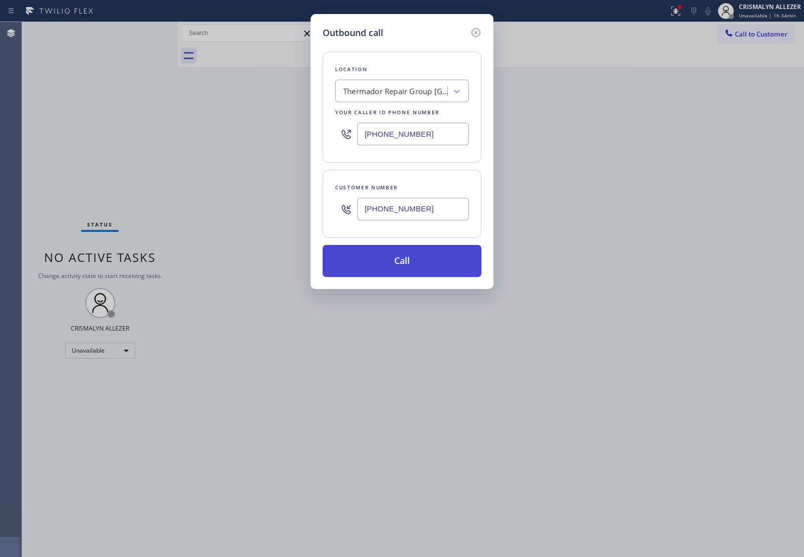
type input "(425) 200-3442"
click at [406, 266] on button "Call" at bounding box center [401, 261] width 159 height 32
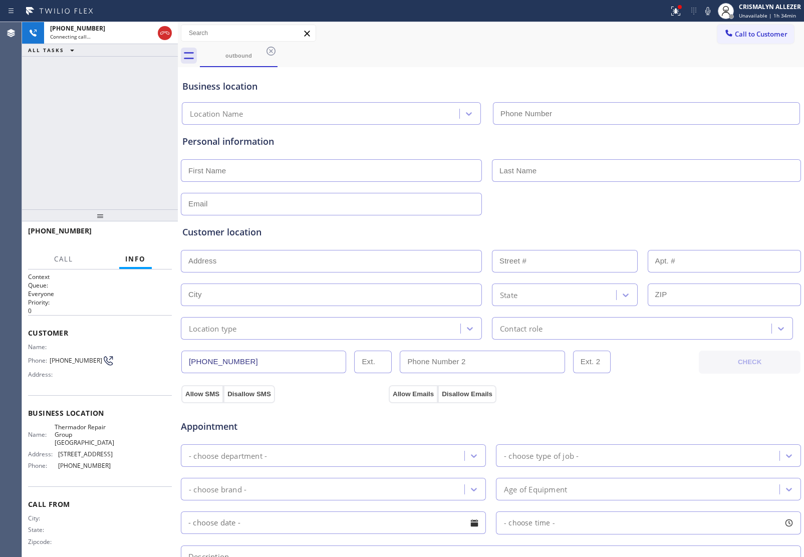
type input "(425) 357-7973"
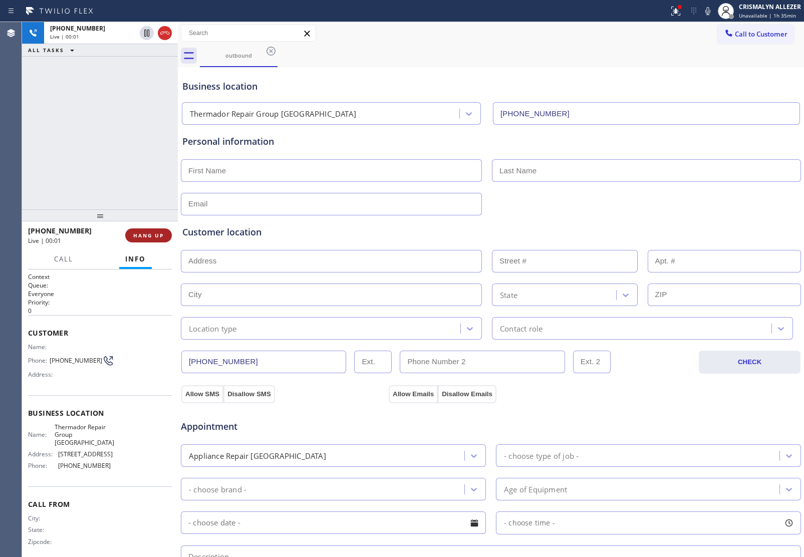
click at [149, 239] on button "HANG UP" at bounding box center [148, 235] width 47 height 14
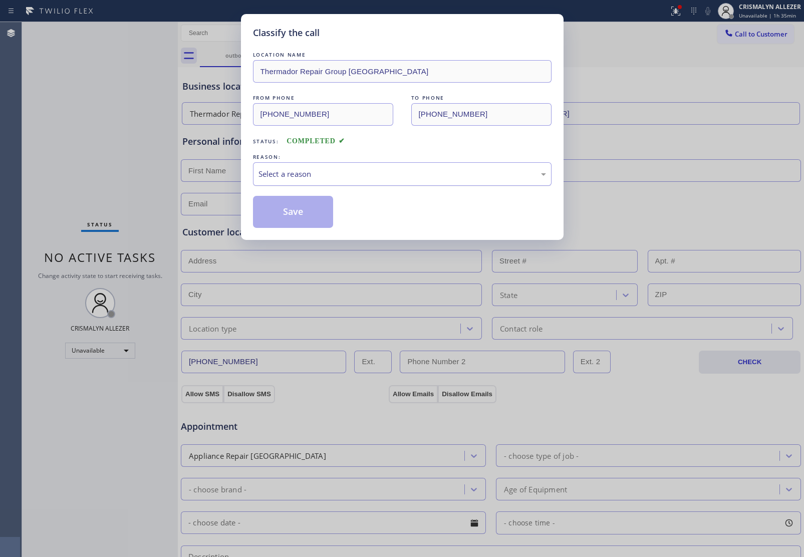
click at [402, 173] on div "Select a reason" at bounding box center [401, 174] width 287 height 12
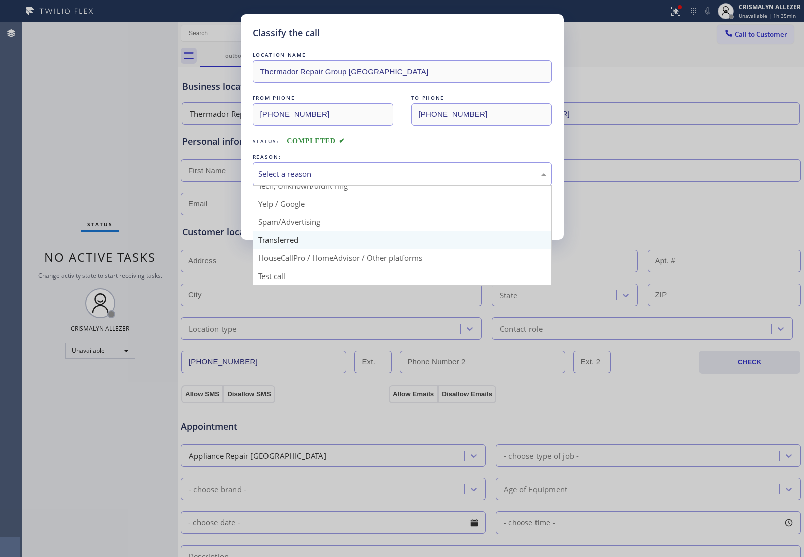
scroll to position [69, 0]
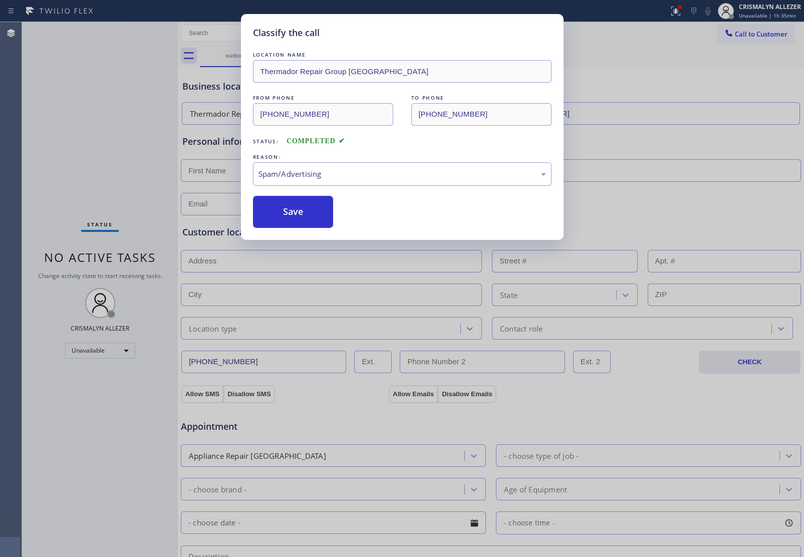
click at [304, 221] on button "Save" at bounding box center [293, 212] width 81 height 32
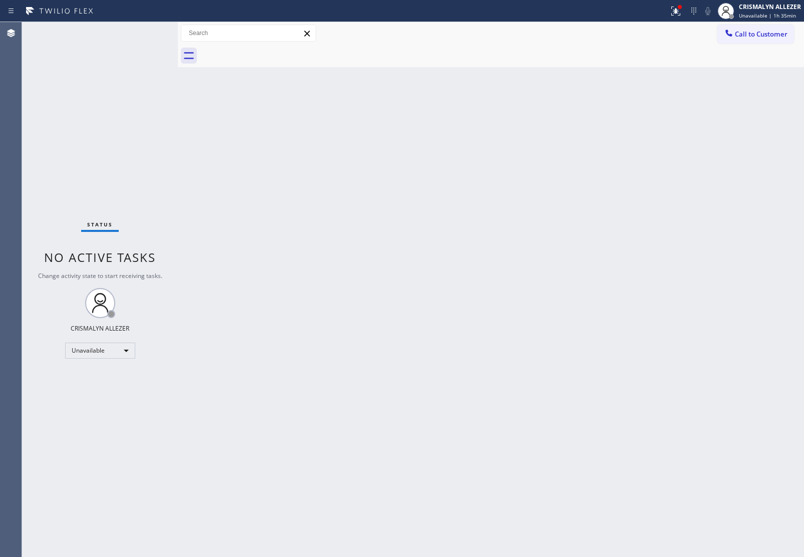
click at [753, 38] on span "Call to Customer" at bounding box center [760, 34] width 53 height 9
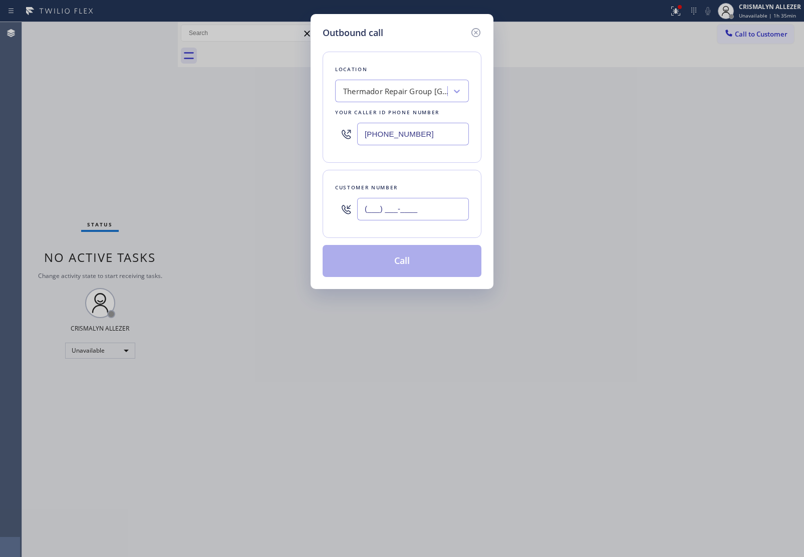
click at [417, 218] on input "(___) ___-____" at bounding box center [413, 209] width 112 height 23
paste input "425) 200-3442"
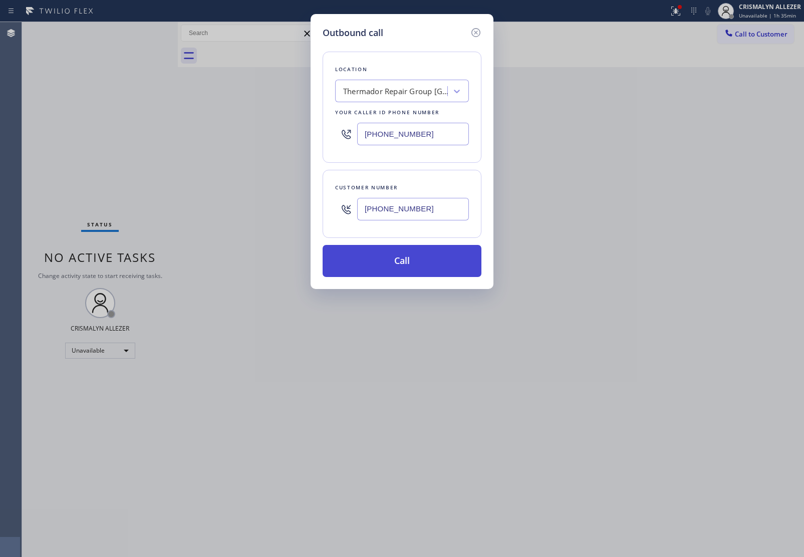
type input "(425) 200-3442"
click at [406, 261] on button "Call" at bounding box center [401, 261] width 159 height 32
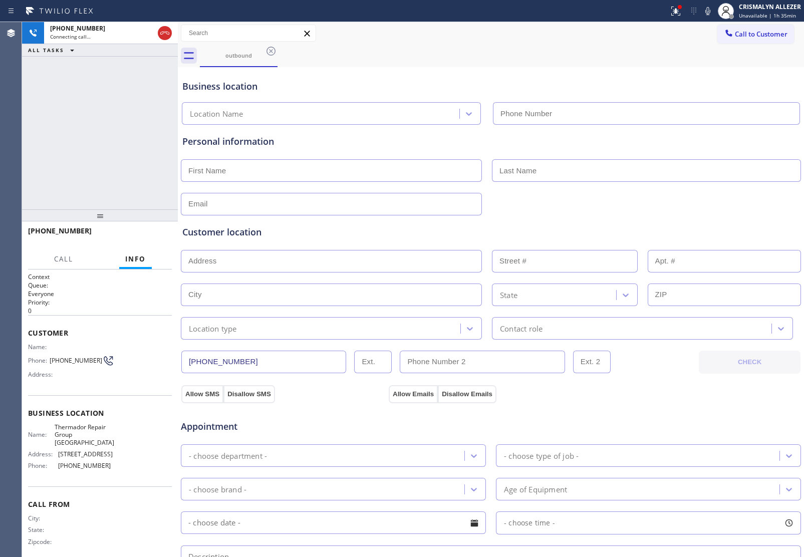
type input "(425) 357-7973"
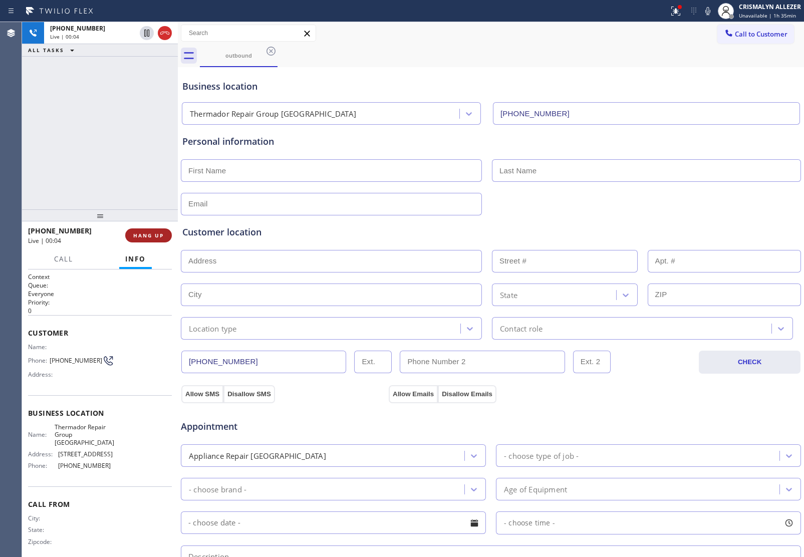
click at [135, 238] on span "HANG UP" at bounding box center [148, 235] width 31 height 7
click at [139, 239] on button "HANG UP" at bounding box center [148, 235] width 47 height 14
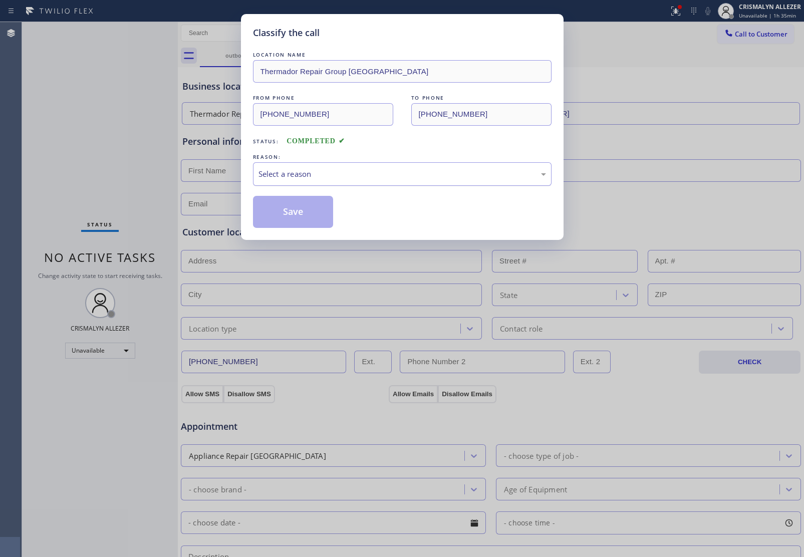
click at [437, 174] on div "Select a reason" at bounding box center [401, 174] width 287 height 12
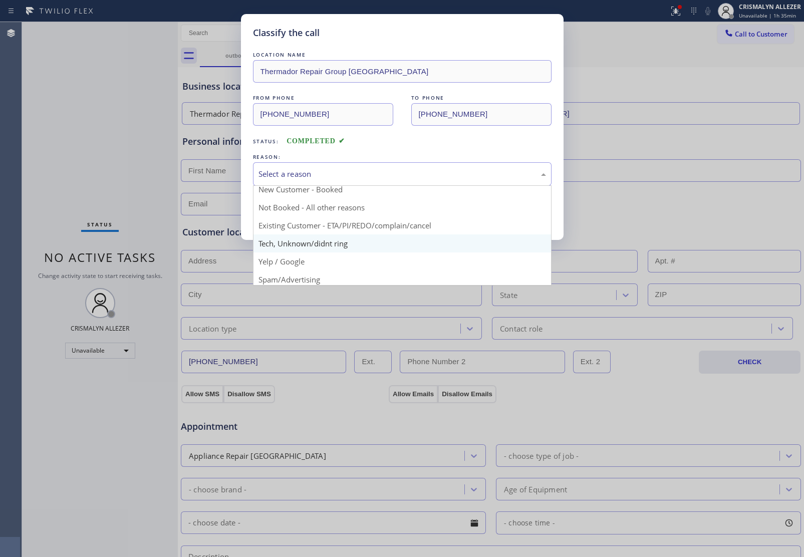
scroll to position [13, 0]
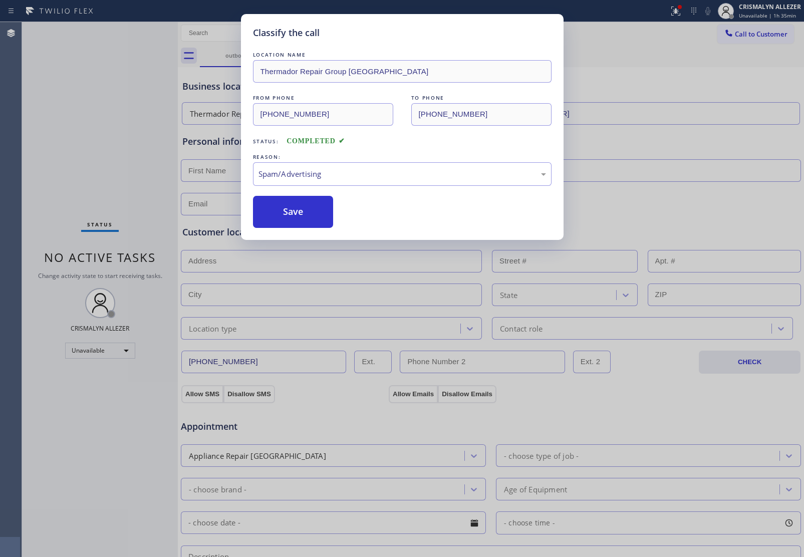
click at [306, 229] on div "Classify the call LOCATION NAME Thermador Repair Group Bellevue FROM PHONE (425…" at bounding box center [402, 127] width 322 height 226
click at [307, 228] on button "Save" at bounding box center [293, 212] width 81 height 32
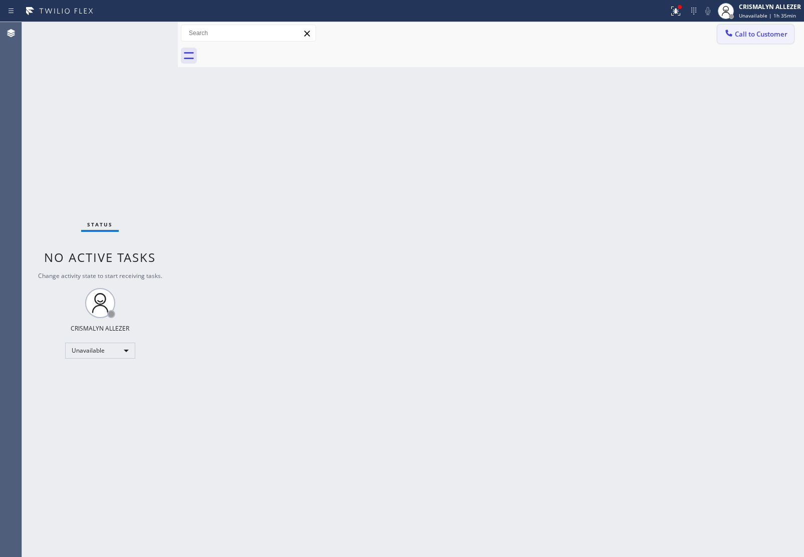
click at [768, 36] on span "Call to Customer" at bounding box center [760, 34] width 53 height 9
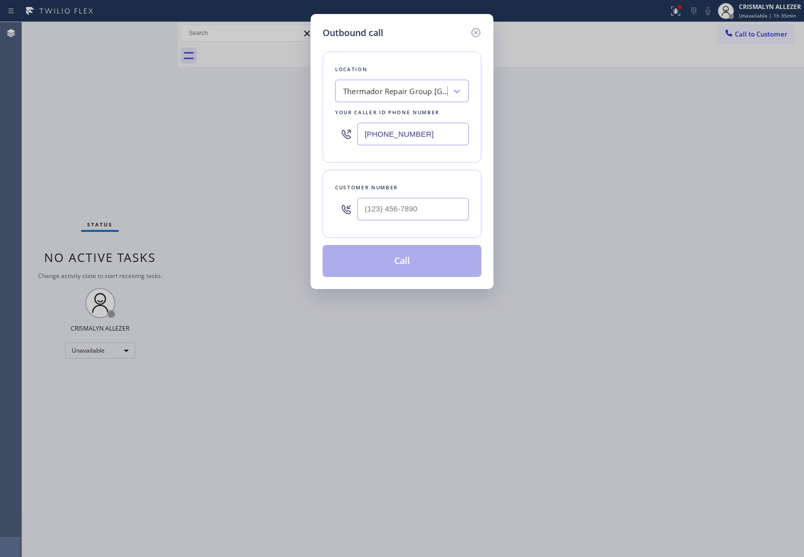
drag, startPoint x: 446, startPoint y: 120, endPoint x: 219, endPoint y: 118, distance: 227.3
click at [238, 118] on div "Outbound call Location Thermador Repair Group Bellevue Your caller id phone num…" at bounding box center [402, 278] width 804 height 557
click at [431, 133] on input "(___) ___-____" at bounding box center [413, 134] width 112 height 23
paste input "510) 737-7137"
type input "(510) 737-7137"
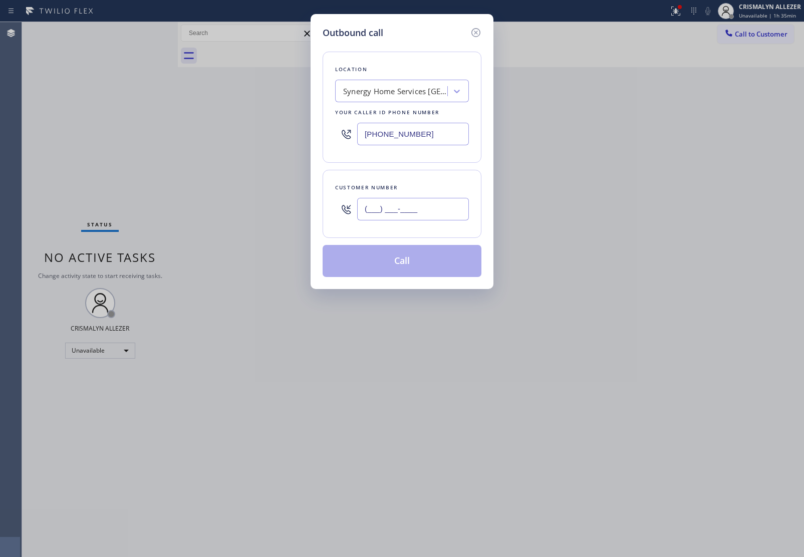
click at [432, 213] on input "(___) ___-____" at bounding box center [413, 209] width 112 height 23
paste input "510) 210-8169"
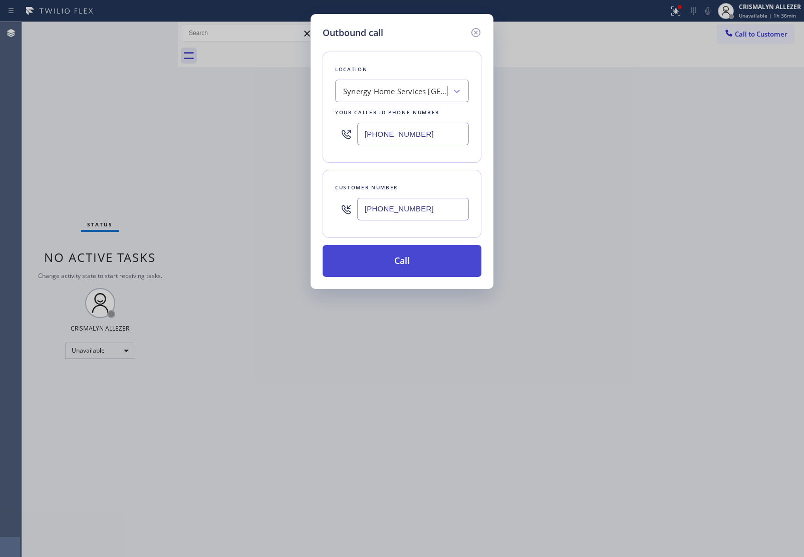
type input "(510) 210-8169"
click at [411, 266] on button "Call" at bounding box center [401, 261] width 159 height 32
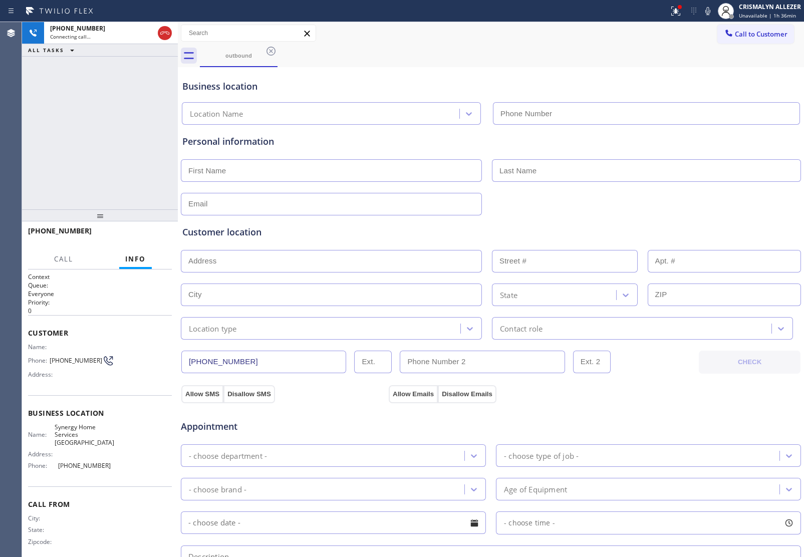
type input "(510) 737-7137"
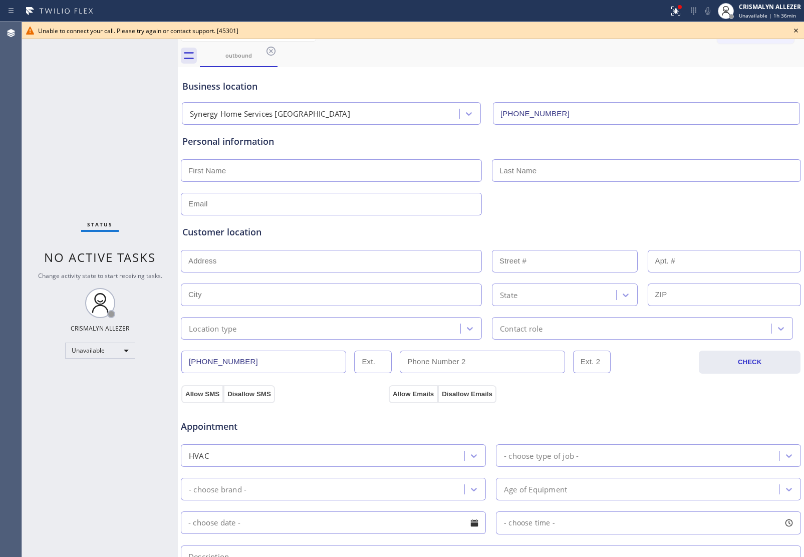
click at [797, 28] on icon at bounding box center [796, 31] width 12 height 12
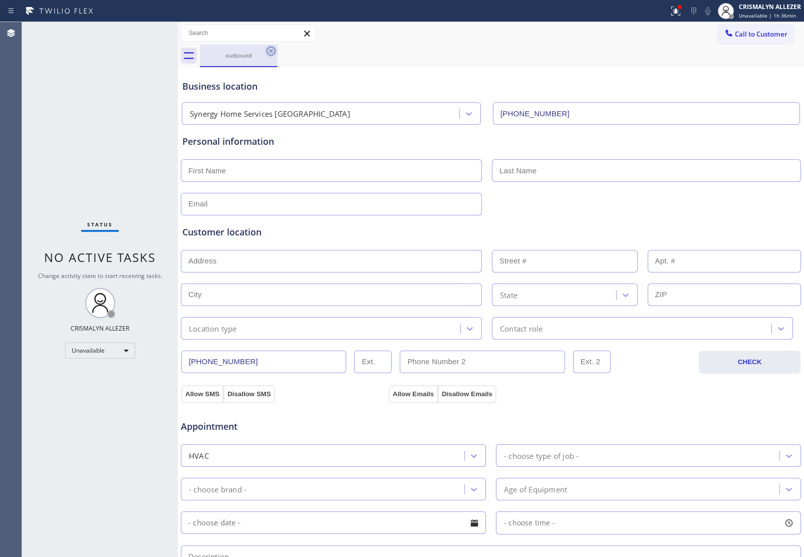
click at [271, 52] on icon at bounding box center [271, 51] width 12 height 12
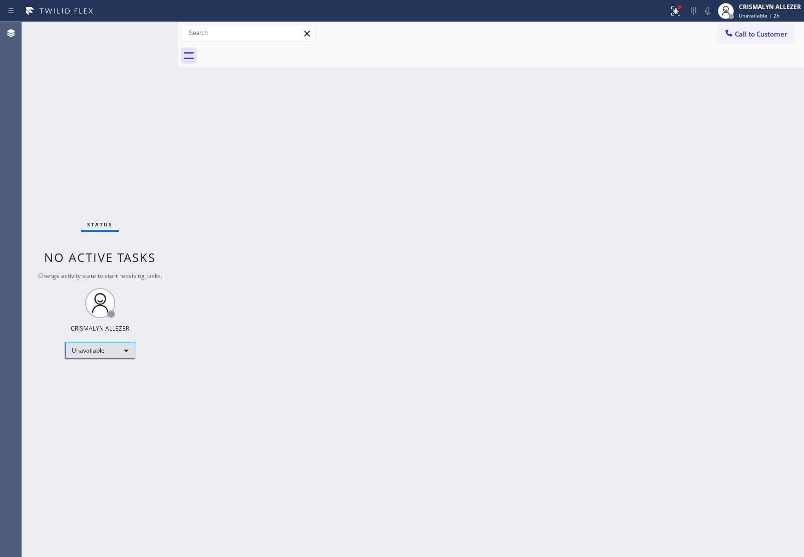
click at [134, 350] on div "Unavailable" at bounding box center [100, 350] width 70 height 16
click at [100, 366] on li "Offline" at bounding box center [99, 364] width 68 height 12
click at [770, 18] on div "Offline | 0s" at bounding box center [769, 15] width 62 height 7
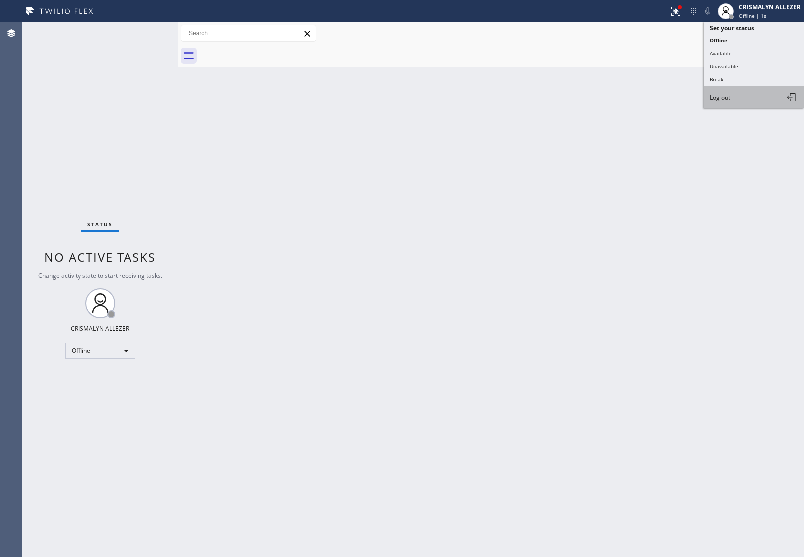
click at [746, 100] on button "Log out" at bounding box center [753, 97] width 100 height 22
